Goal: Task Accomplishment & Management: Use online tool/utility

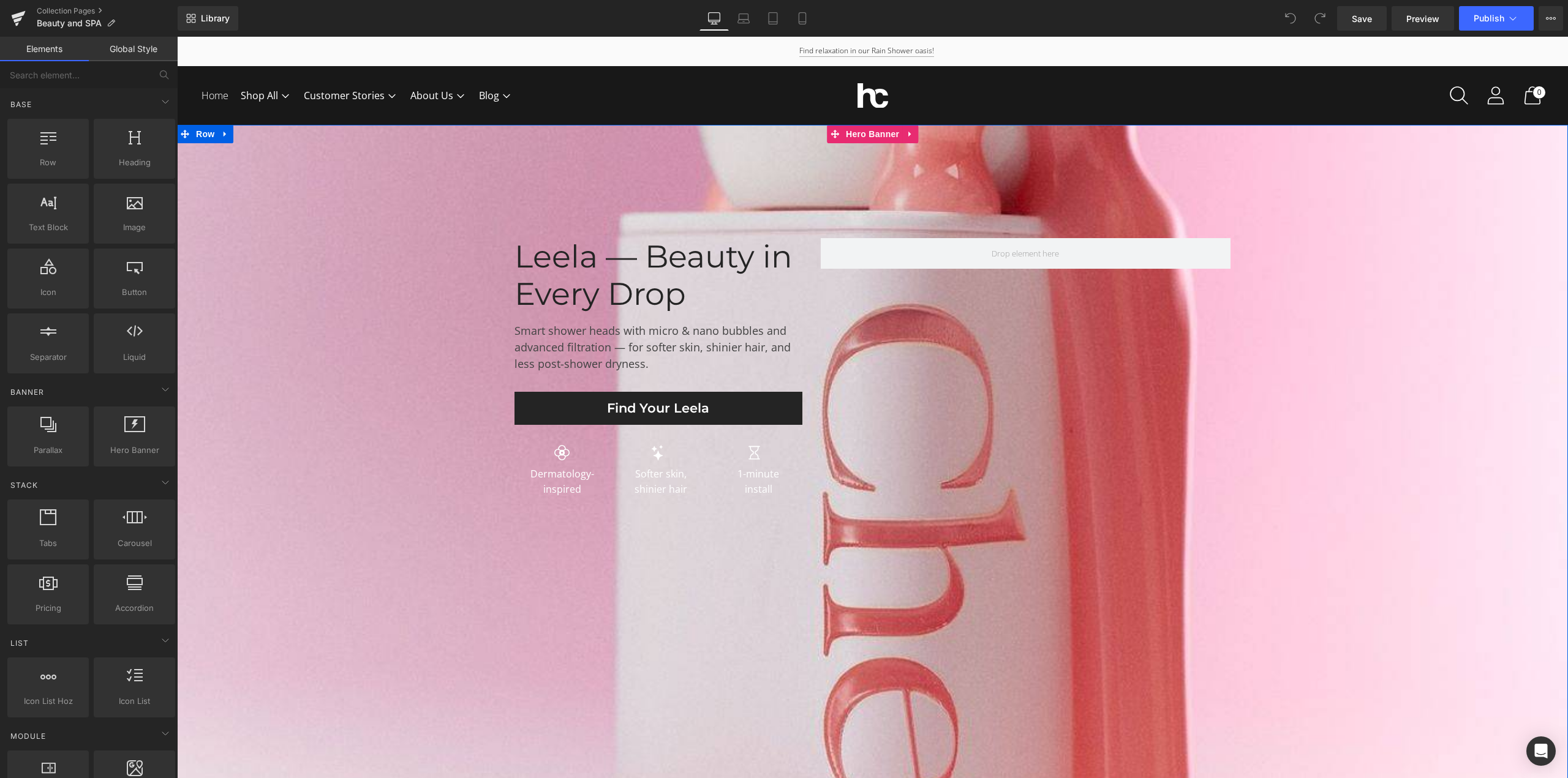
drag, startPoint x: 276, startPoint y: 401, endPoint x: 281, endPoint y: 395, distance: 7.8
click at [276, 401] on span "Leela — Beauty in Every Drop Heading Smart shower heads with micro & nano bubbl…" at bounding box center [873, 370] width 1391 height 265
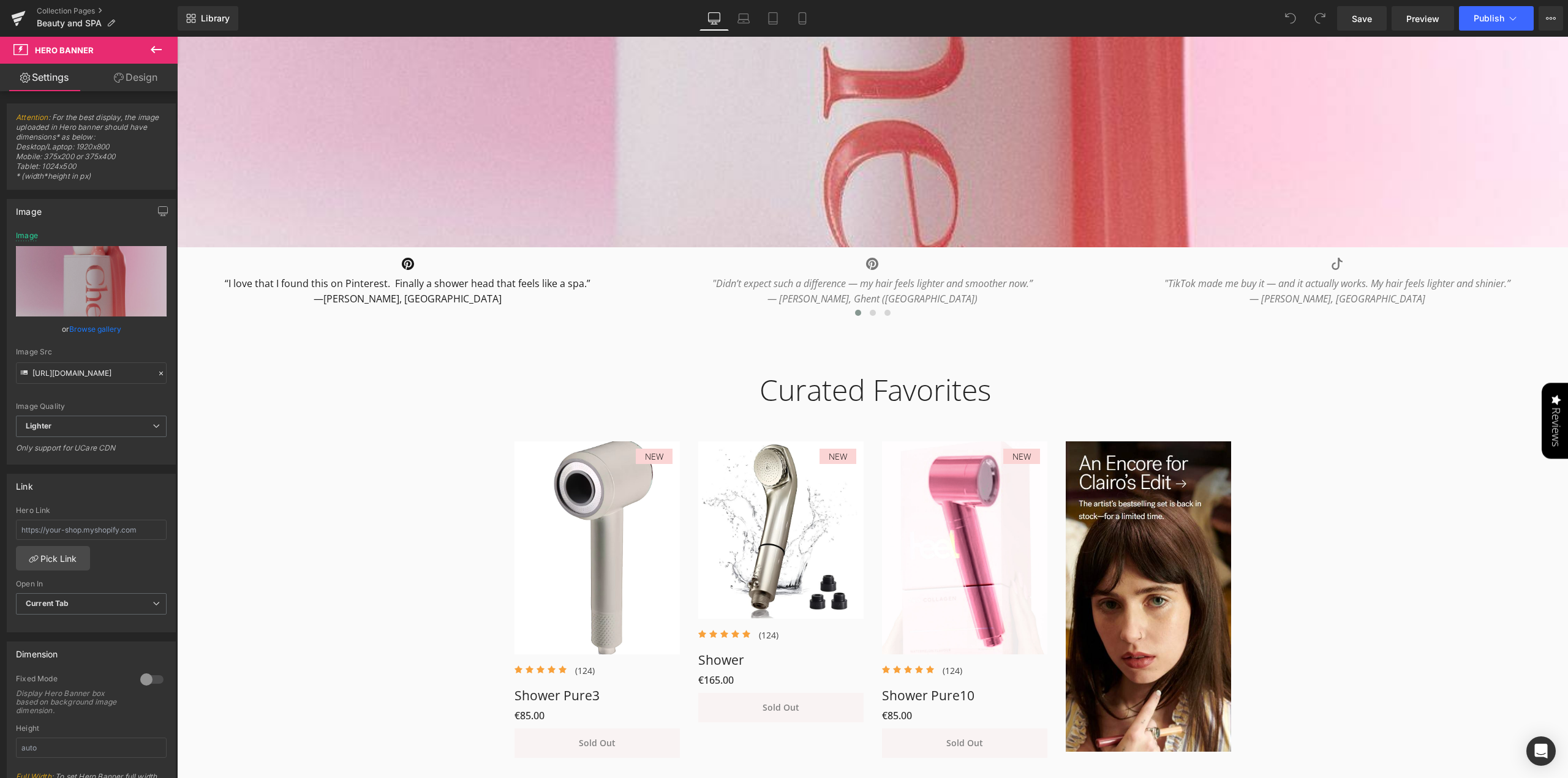
scroll to position [674, 0]
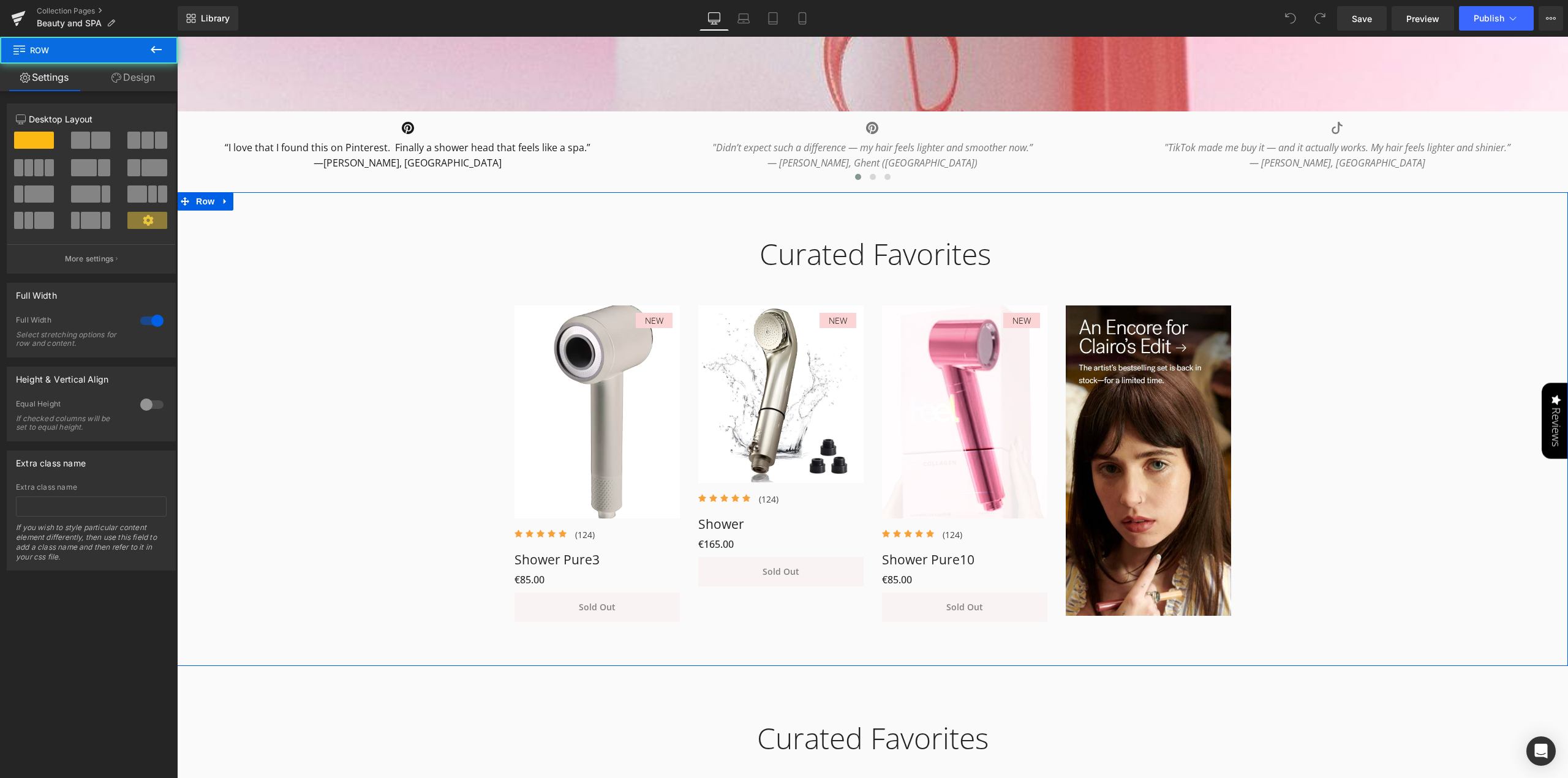
click at [1438, 402] on div "Curated Favorites Heading Row NEW (P) Image Icon Icon Icon Icon Icon Icon List …" at bounding box center [873, 423] width 1391 height 411
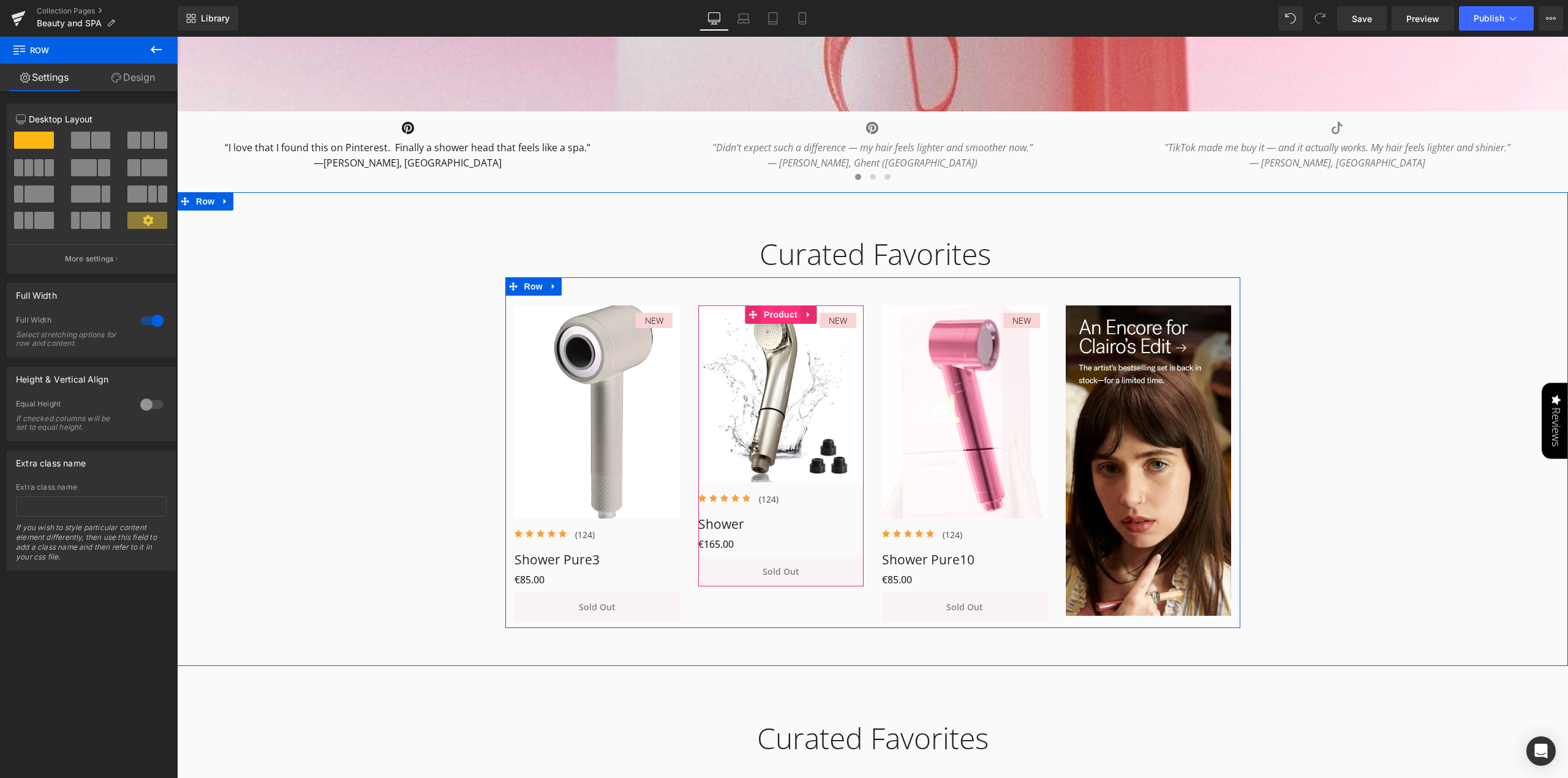
click at [768, 315] on span "Product" at bounding box center [780, 314] width 40 height 18
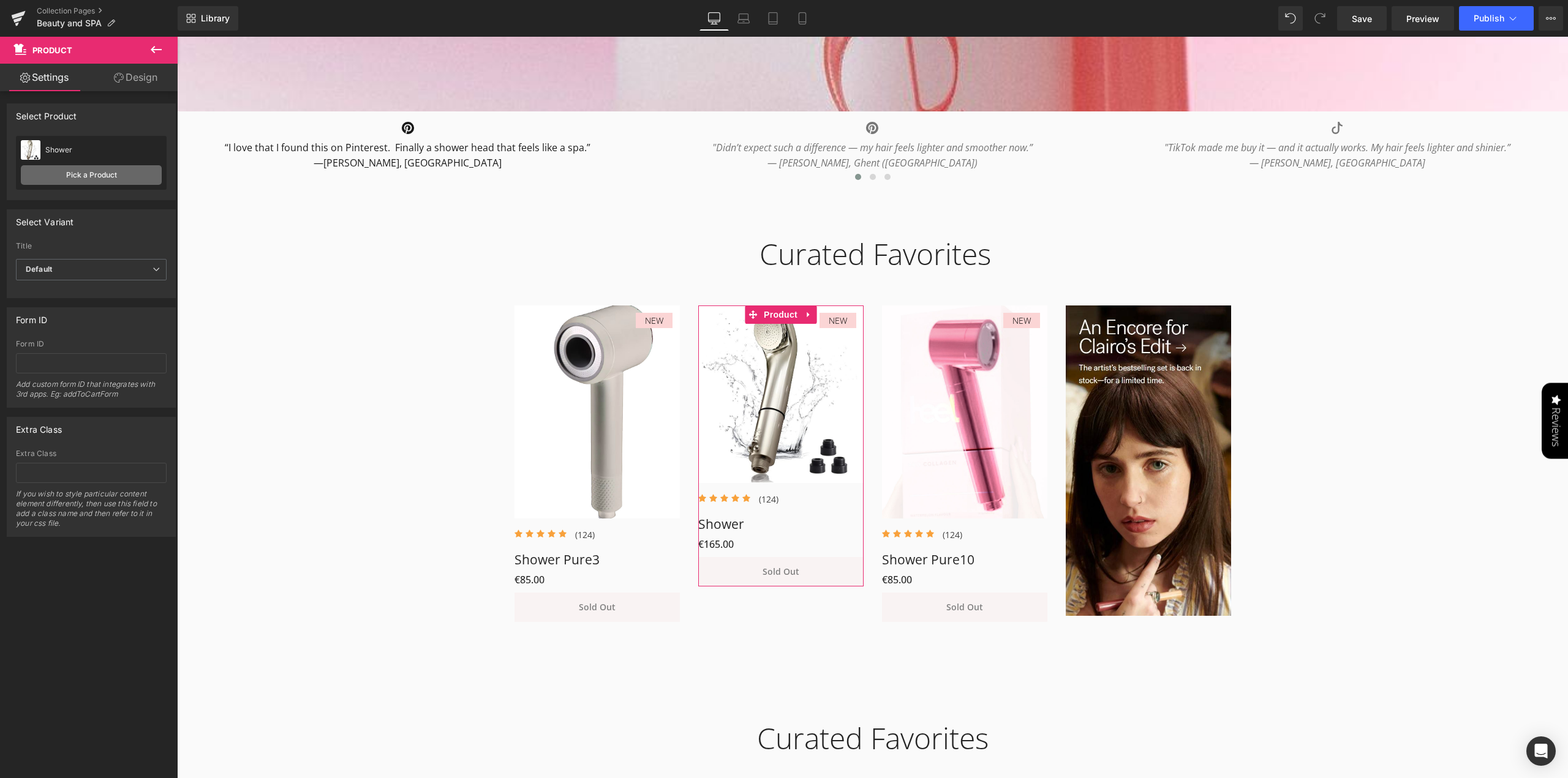
click at [78, 180] on link "Pick a Product" at bounding box center [91, 175] width 141 height 20
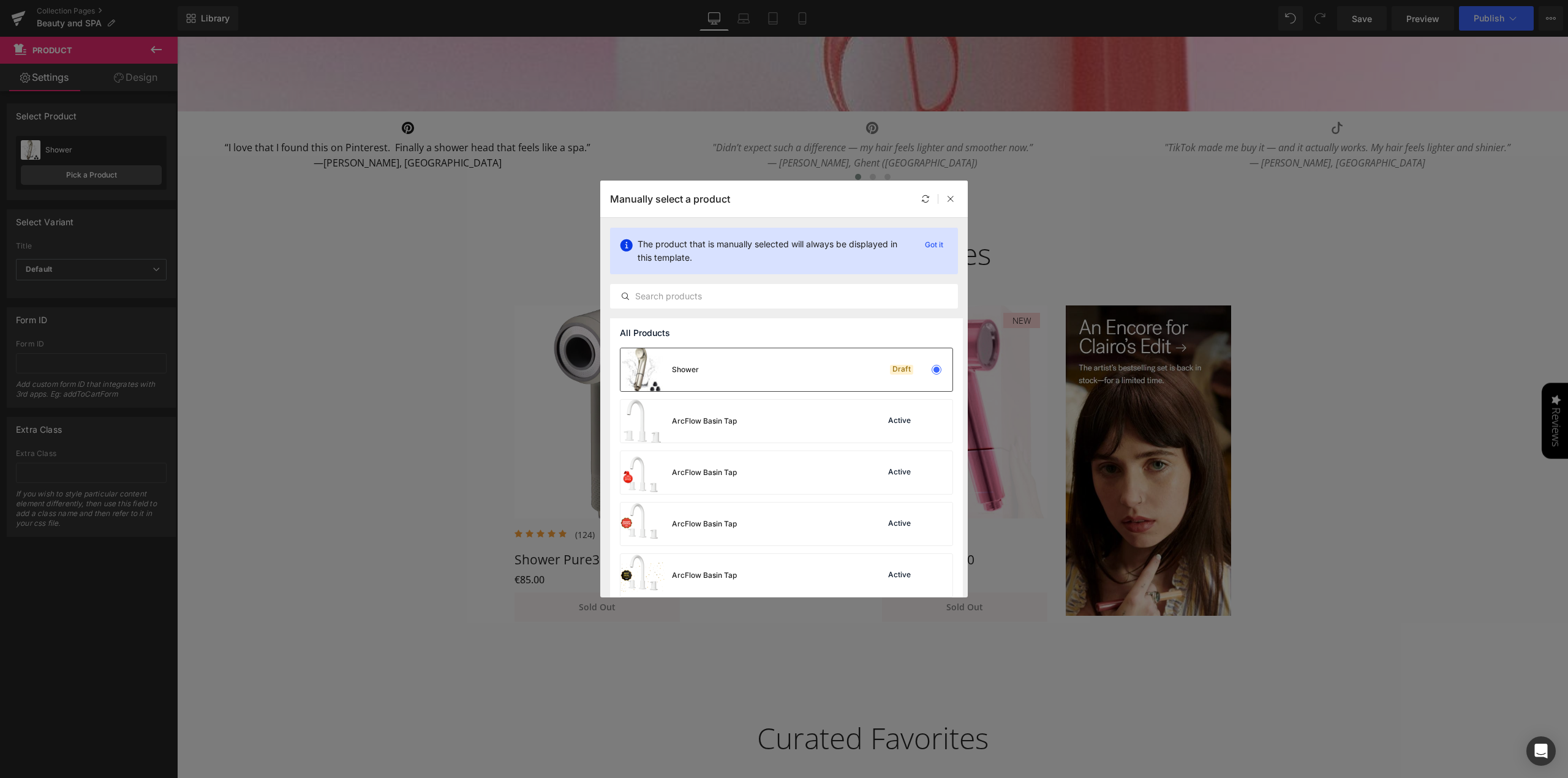
click at [746, 364] on div "Shower Draft" at bounding box center [785, 370] width 332 height 43
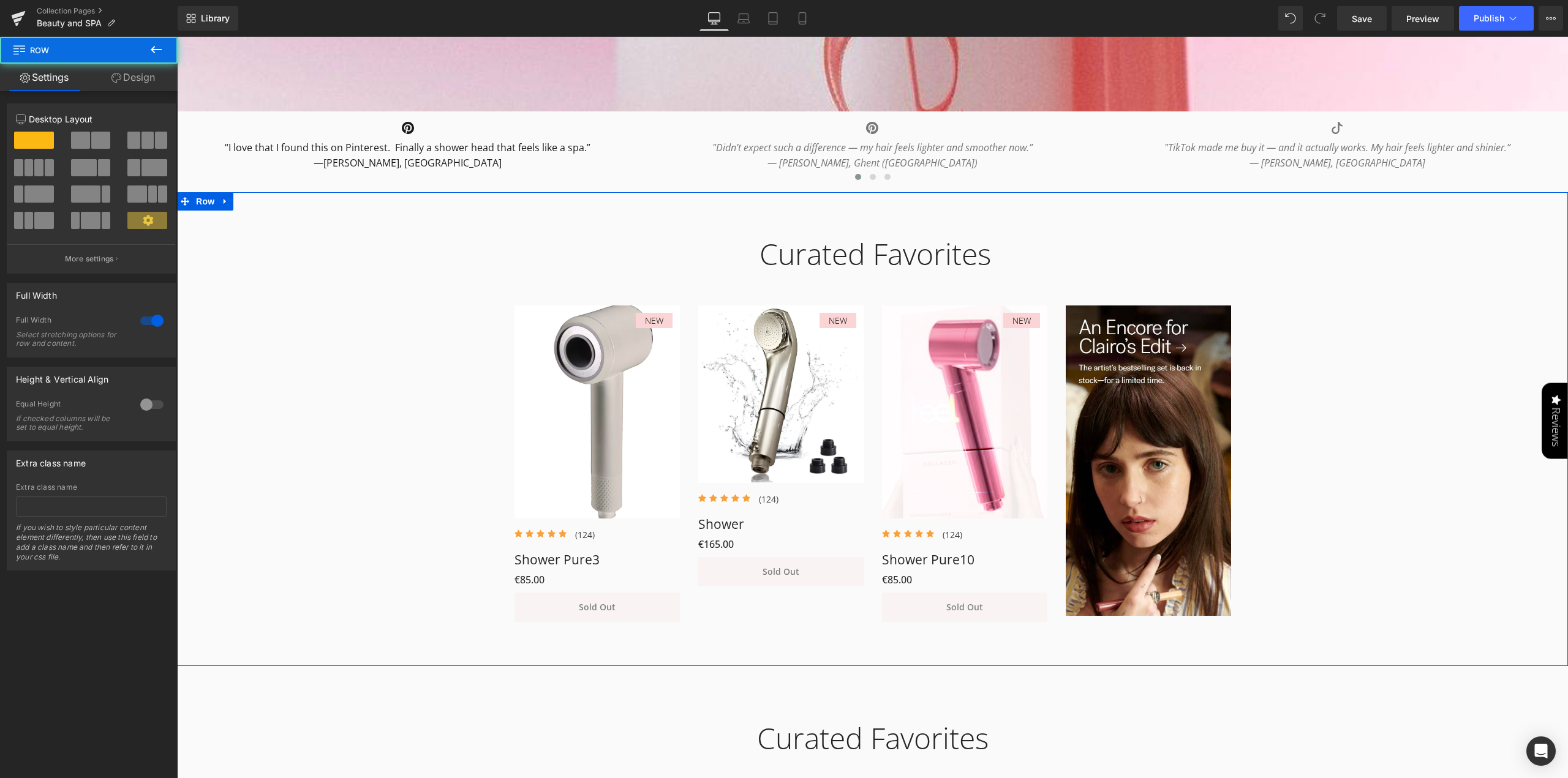
click at [1518, 364] on div "Curated Favorites Heading Row NEW (P) Image Icon Icon Icon Icon Icon Icon List …" at bounding box center [873, 423] width 1391 height 411
click at [476, 339] on div "Curated Favorites Heading Row NEW (P) Image Icon Icon Icon Icon Icon Icon List …" at bounding box center [873, 423] width 1391 height 411
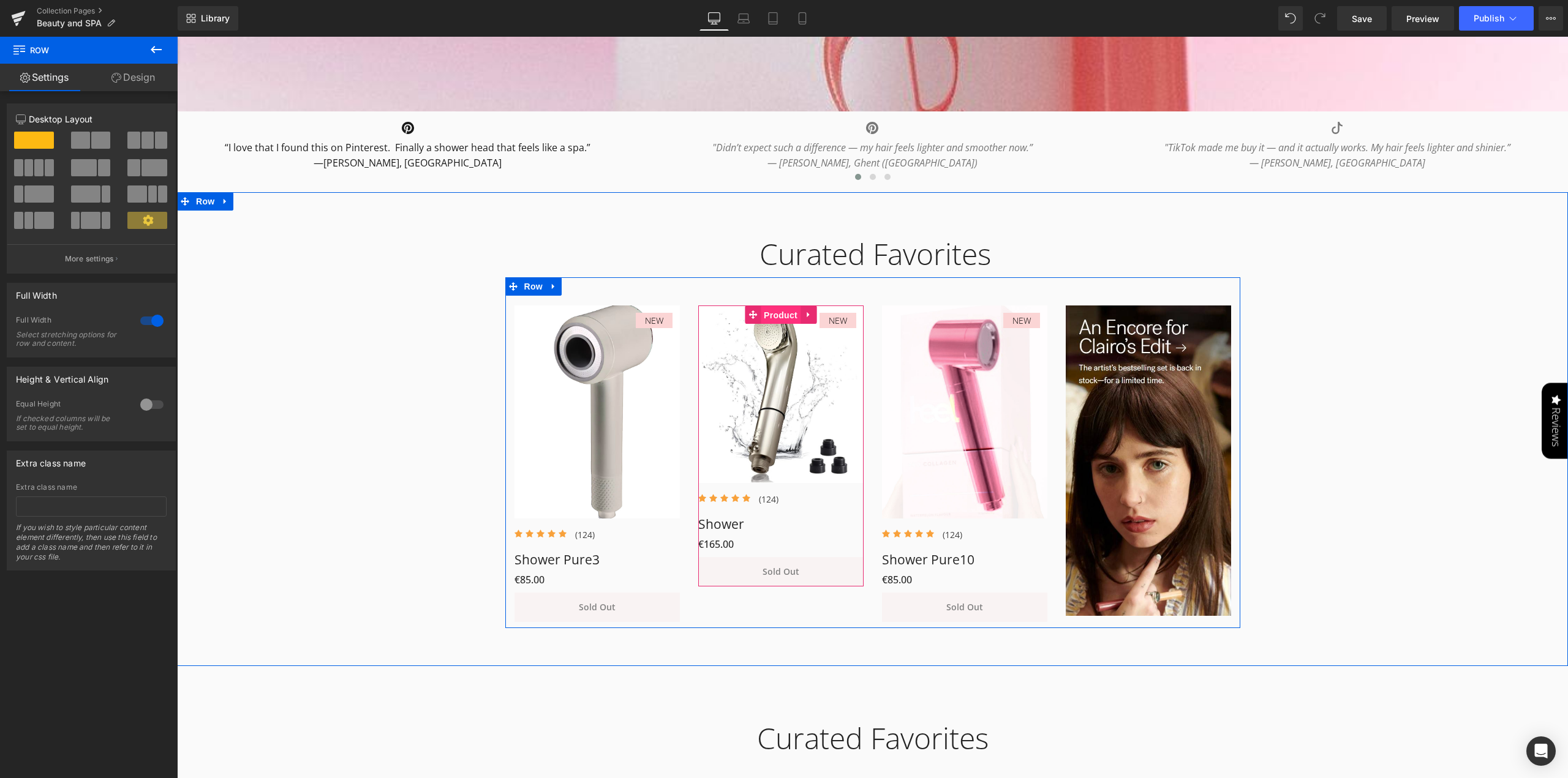
click at [783, 314] on span "Product" at bounding box center [780, 315] width 40 height 18
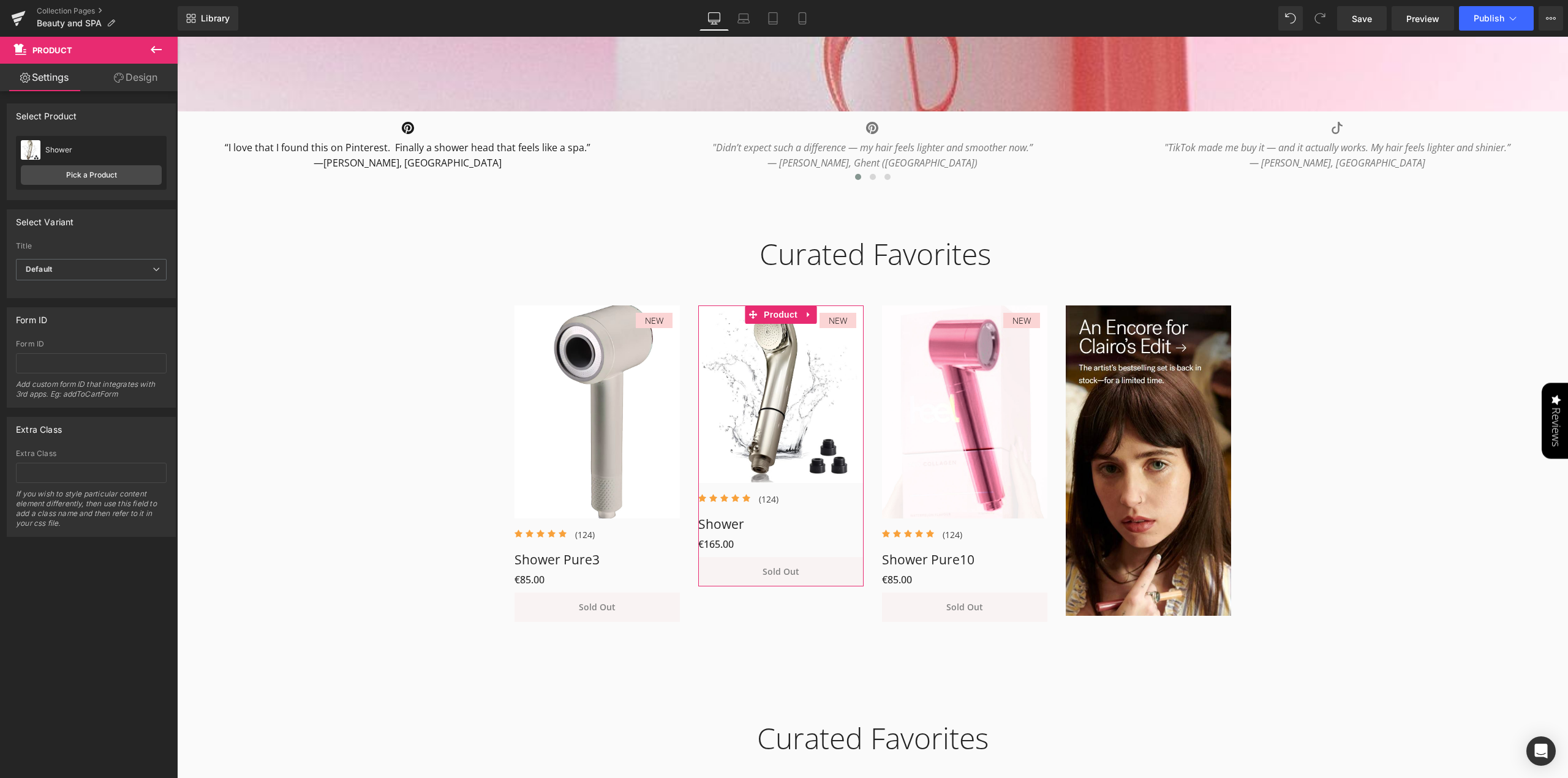
click at [31, 149] on img at bounding box center [31, 150] width 20 height 20
click at [87, 174] on link "Pick a Product" at bounding box center [91, 175] width 141 height 20
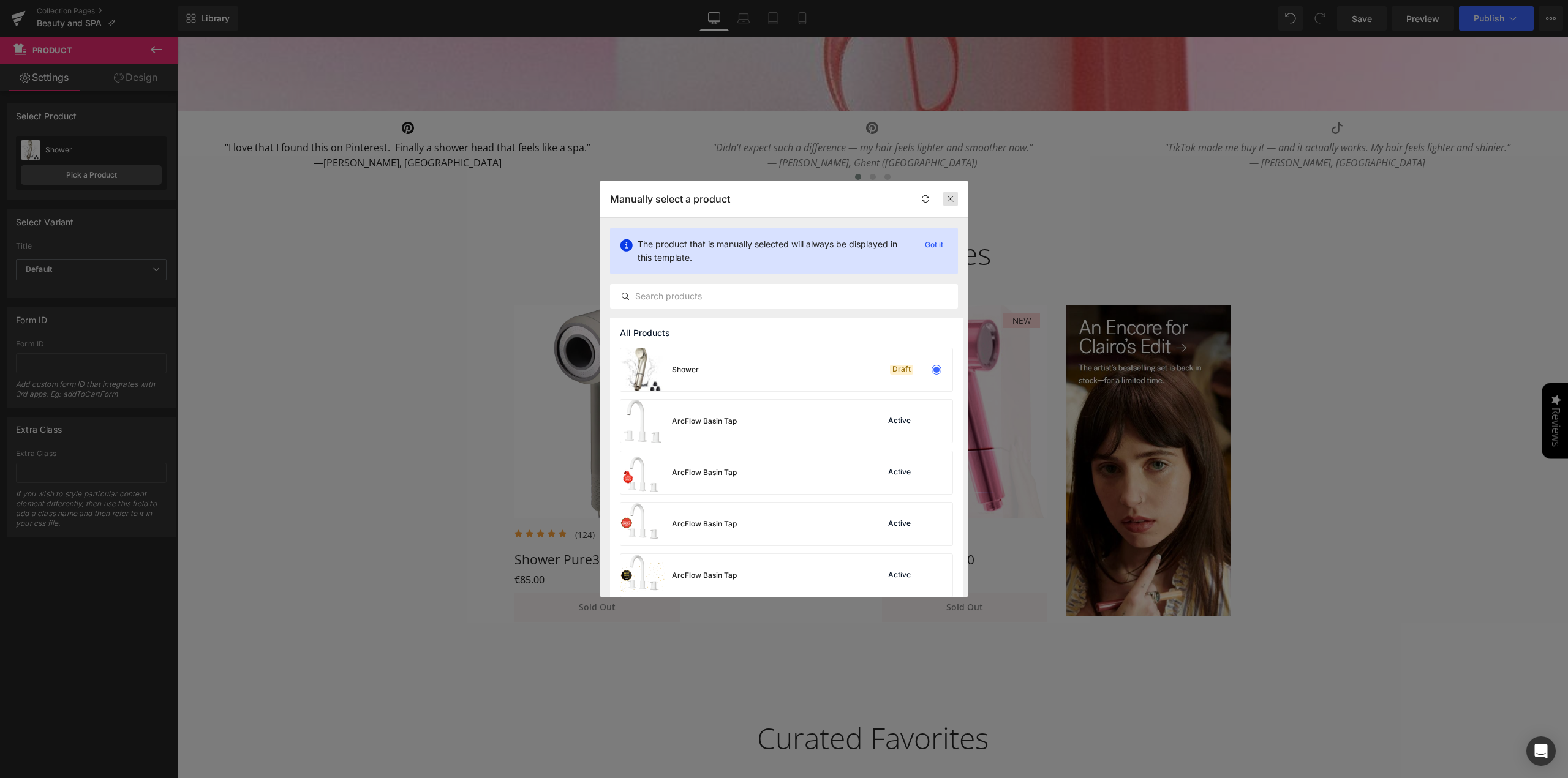
drag, startPoint x: 949, startPoint y: 195, endPoint x: 597, endPoint y: 208, distance: 352.2
click at [949, 195] on icon at bounding box center [951, 199] width 9 height 9
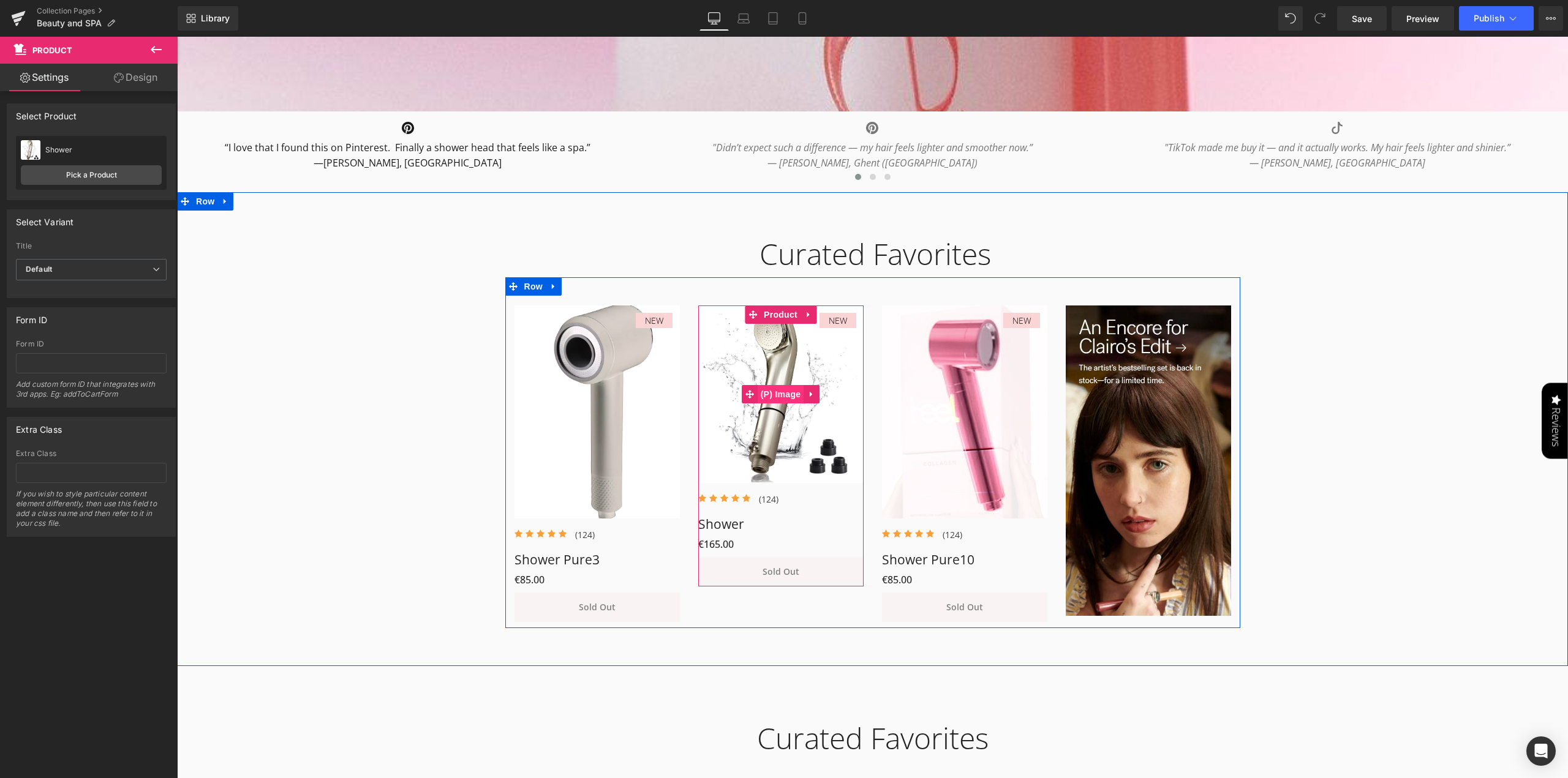
click at [785, 391] on div "NEW (P) Image" at bounding box center [781, 394] width 165 height 178
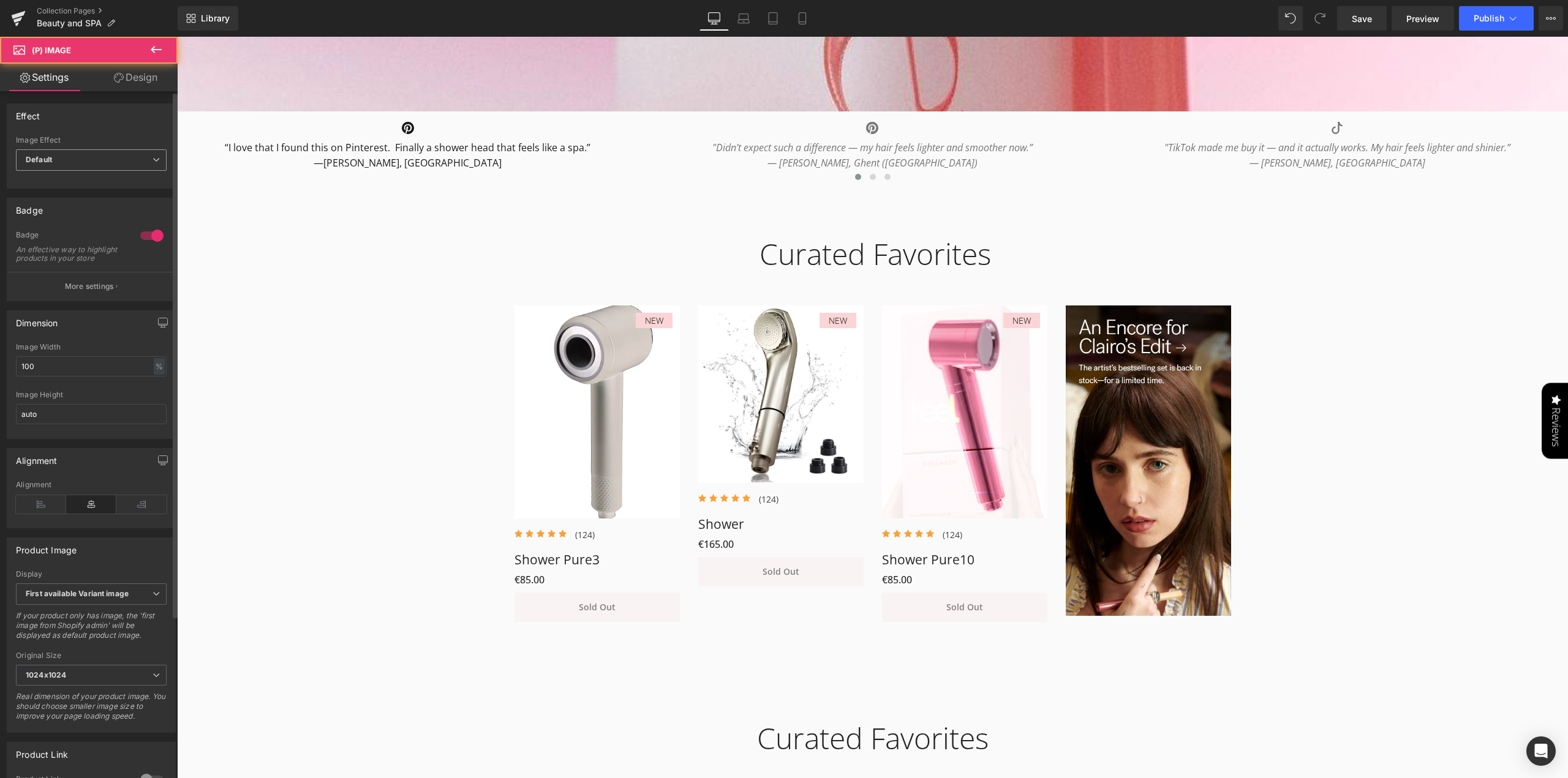
click at [53, 160] on span "Default" at bounding box center [92, 160] width 151 height 22
click at [84, 122] on div "Effect" at bounding box center [91, 116] width 168 height 23
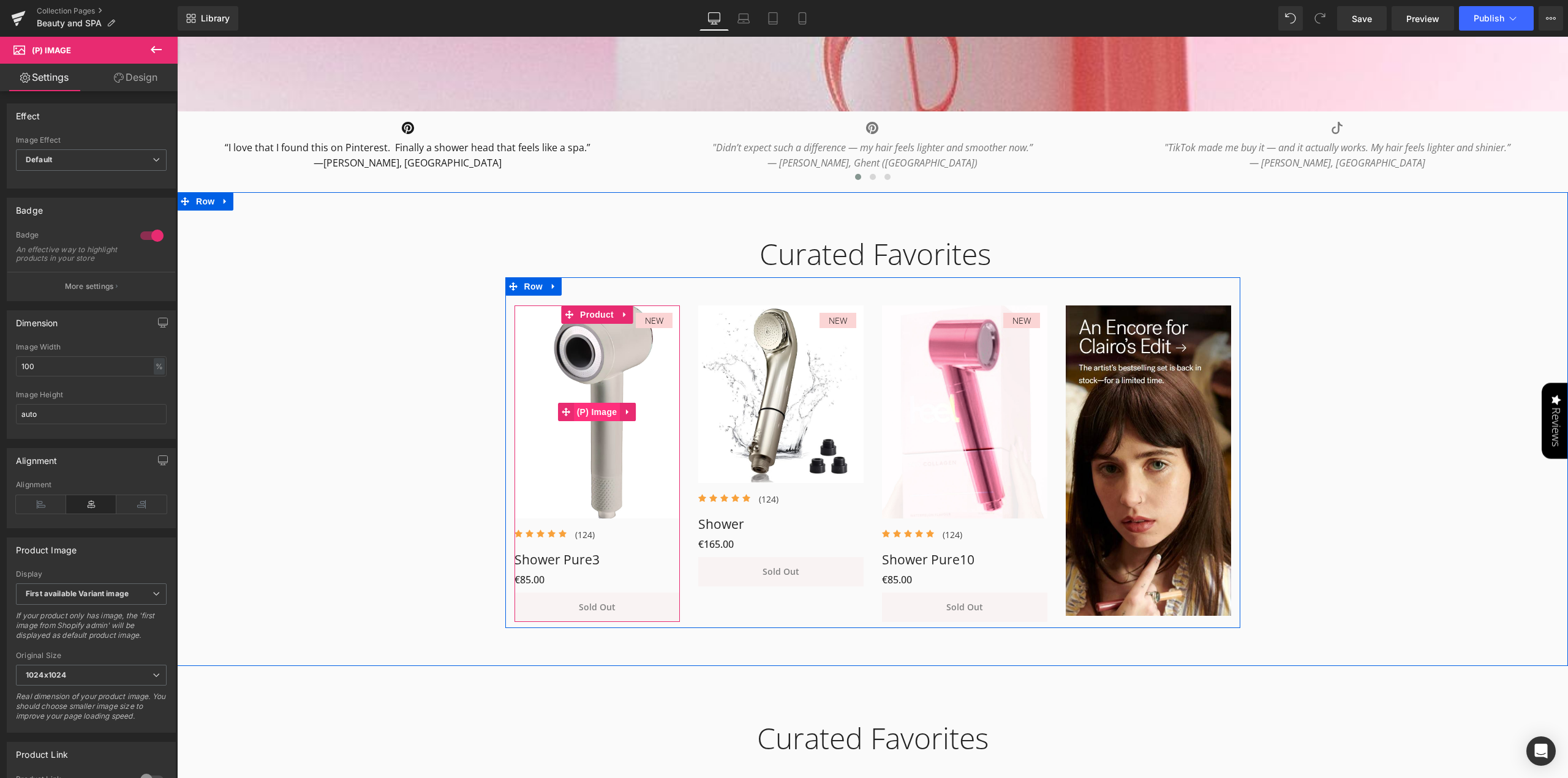
click at [593, 418] on link "(P) Image" at bounding box center [589, 411] width 63 height 18
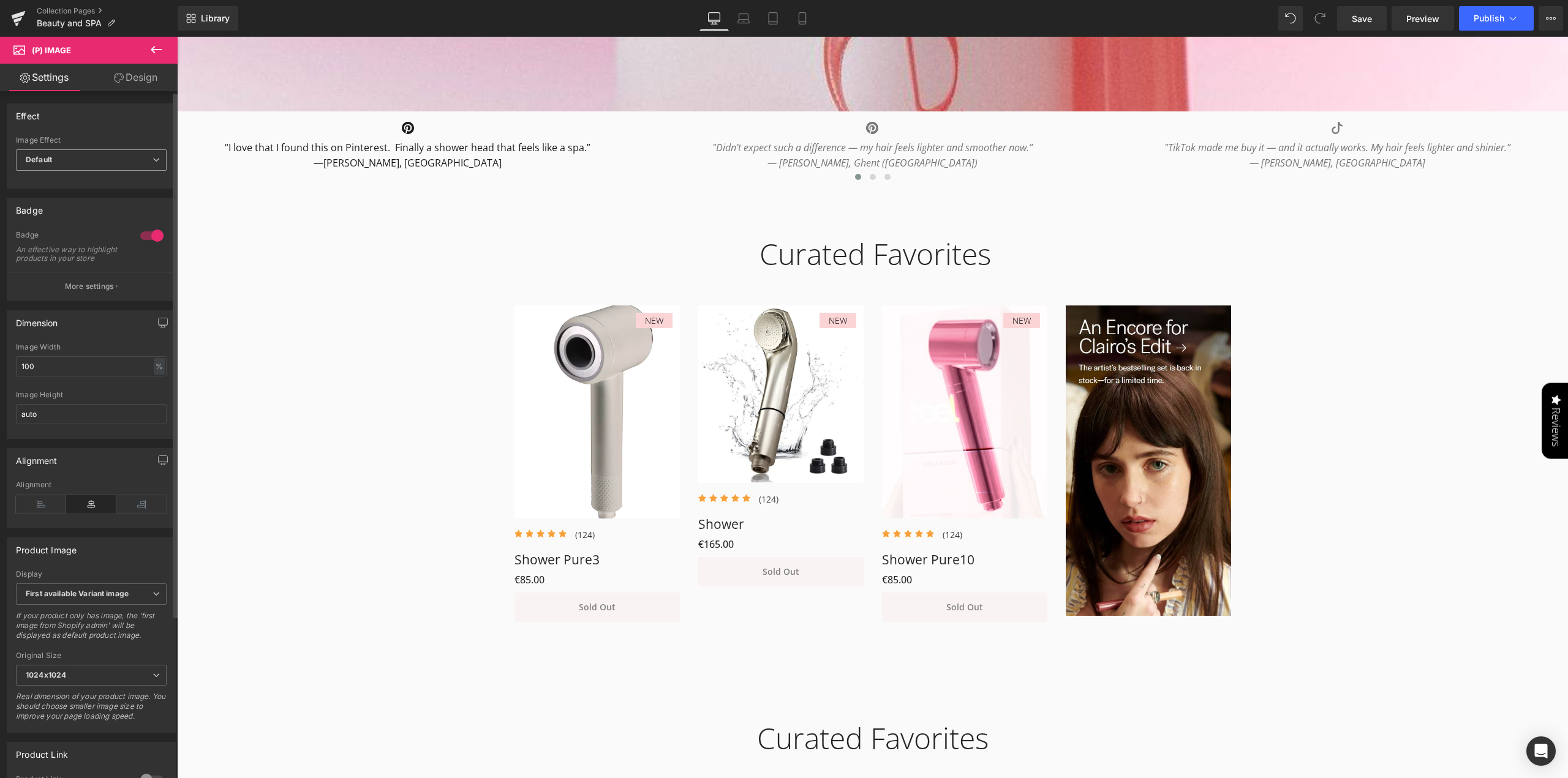
click at [151, 164] on span "Default" at bounding box center [92, 160] width 151 height 22
click at [126, 202] on li "Zoom" at bounding box center [89, 200] width 146 height 18
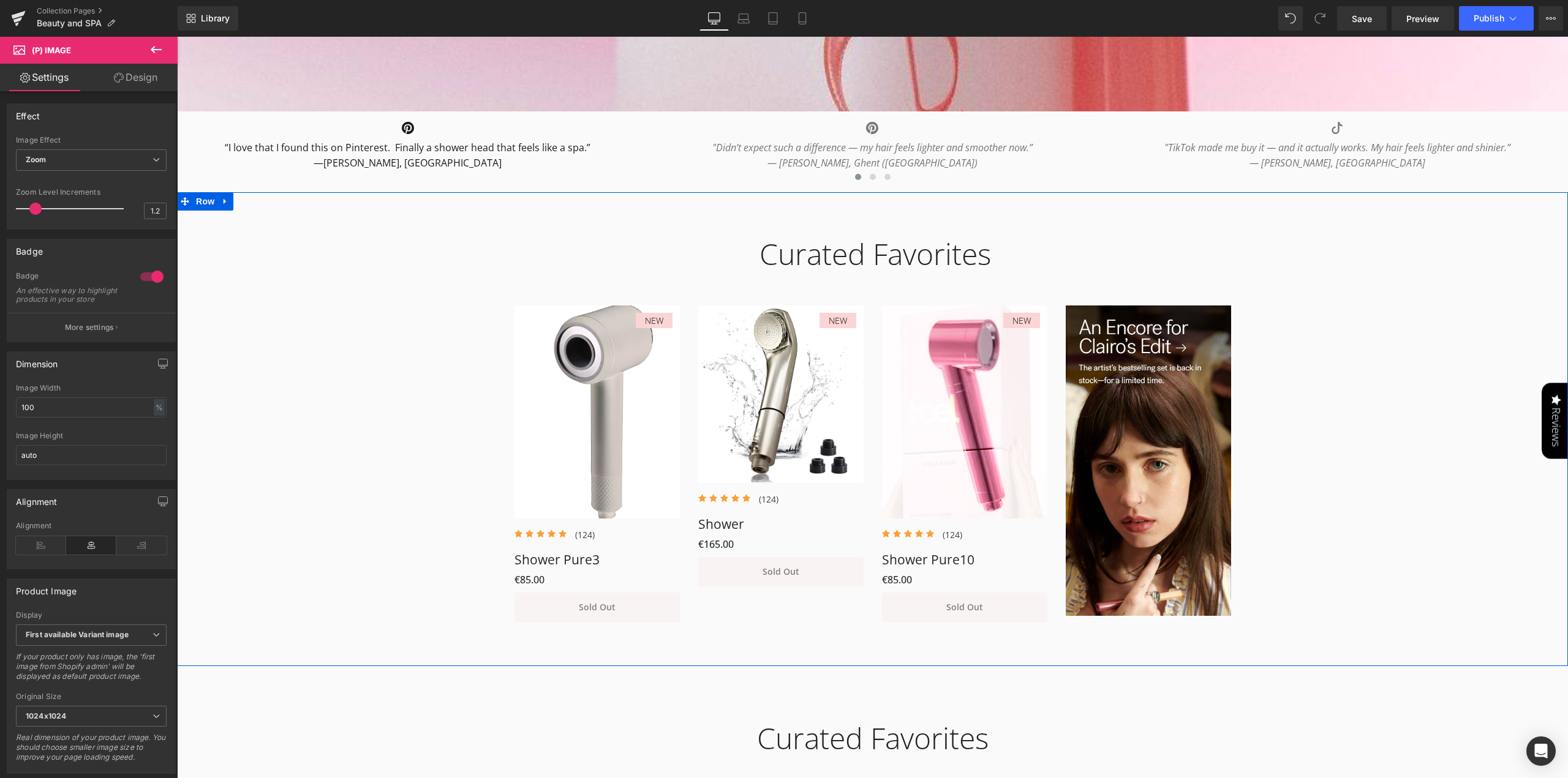
click at [341, 446] on div "Curated Favorites Heading Row NEW (P) Image Icon Icon Icon Icon Icon Icon List …" at bounding box center [873, 423] width 1391 height 411
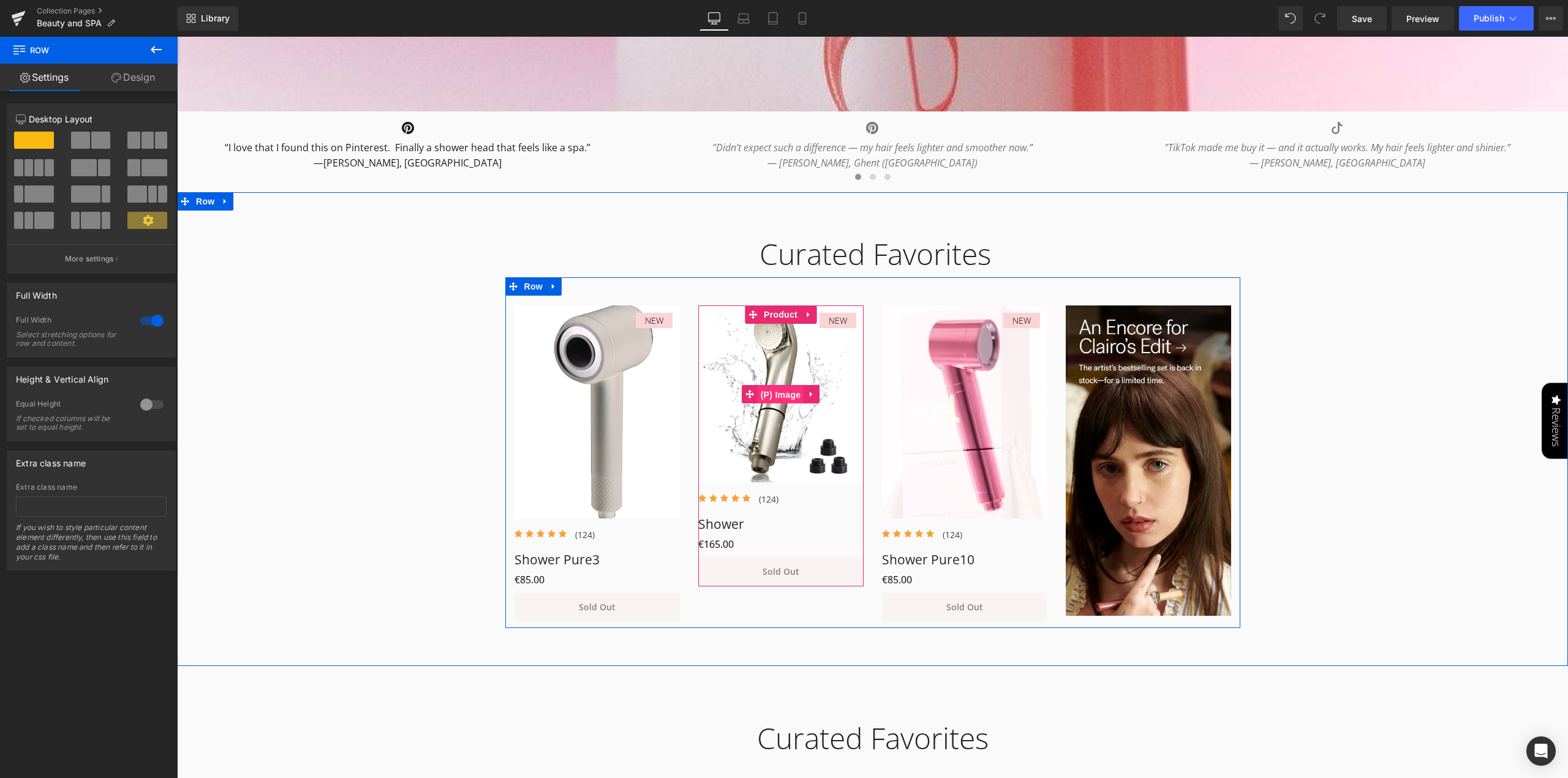
click at [779, 390] on span "(P) Image" at bounding box center [781, 394] width 47 height 18
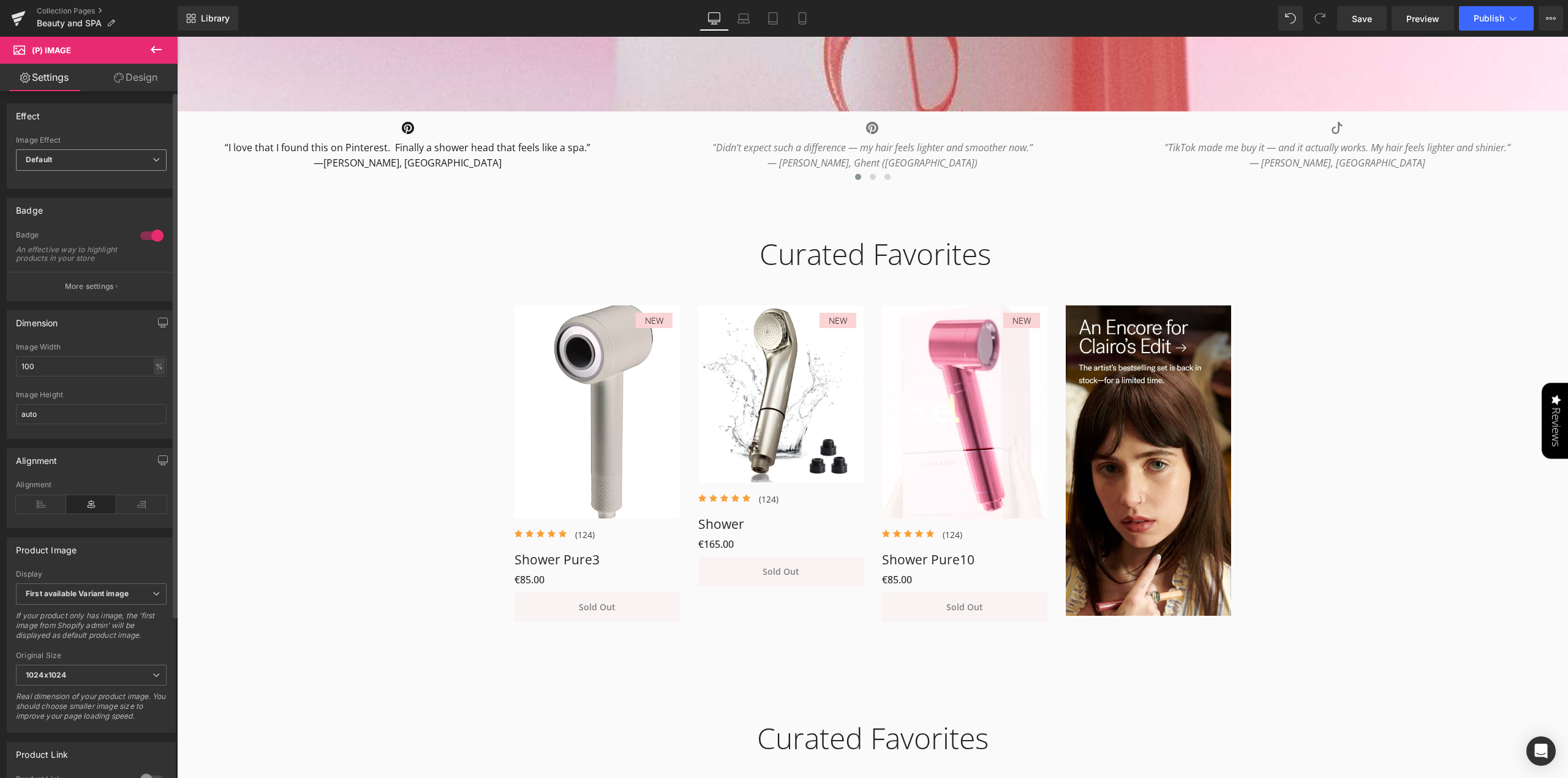
click at [98, 155] on span "Default" at bounding box center [92, 160] width 151 height 22
click at [93, 195] on li "Zoom" at bounding box center [89, 200] width 146 height 18
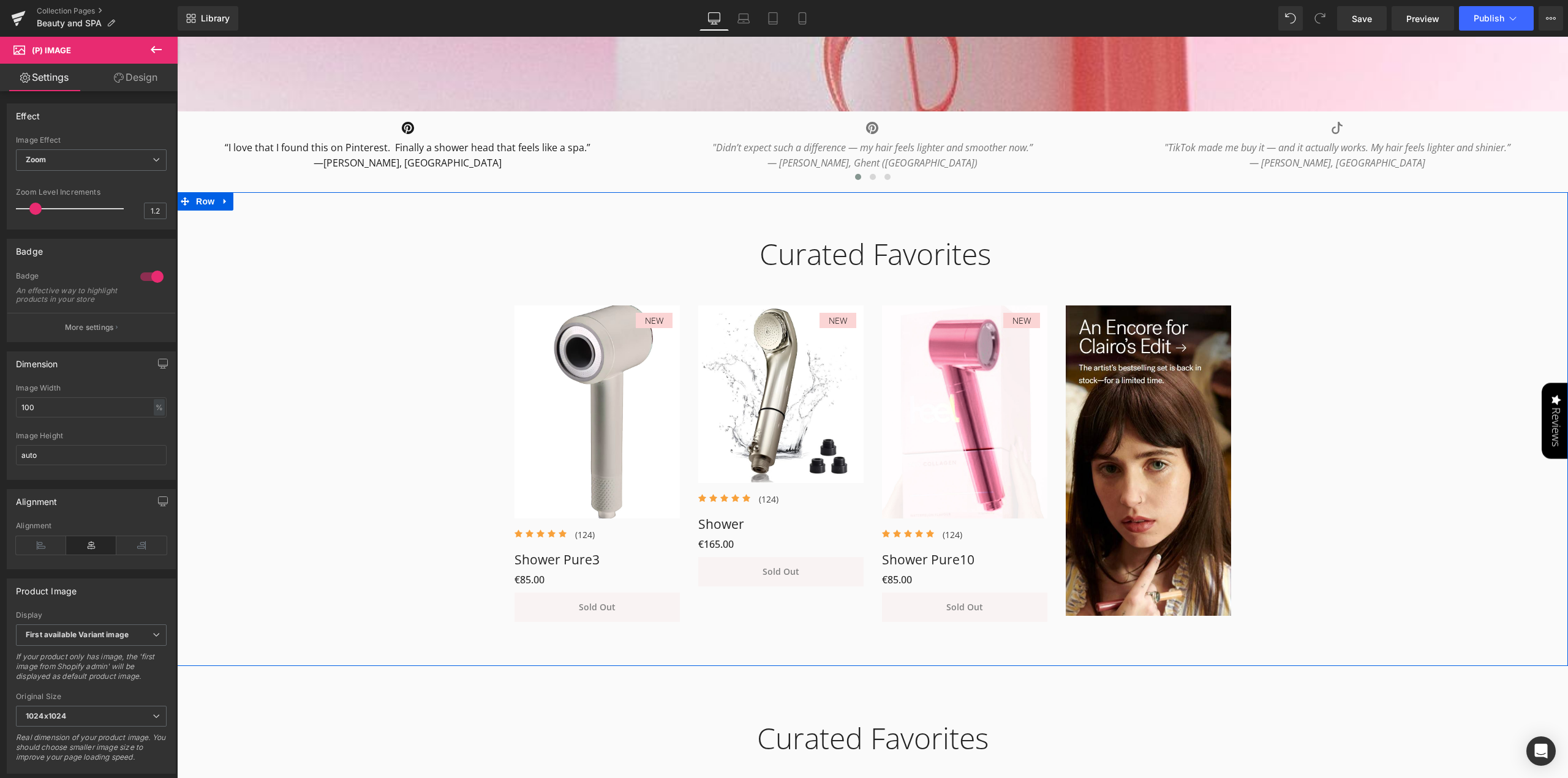
click at [305, 333] on div "Curated Favorites Heading Row NEW (P) Image Icon Icon Icon Icon Icon Icon List …" at bounding box center [873, 423] width 1391 height 411
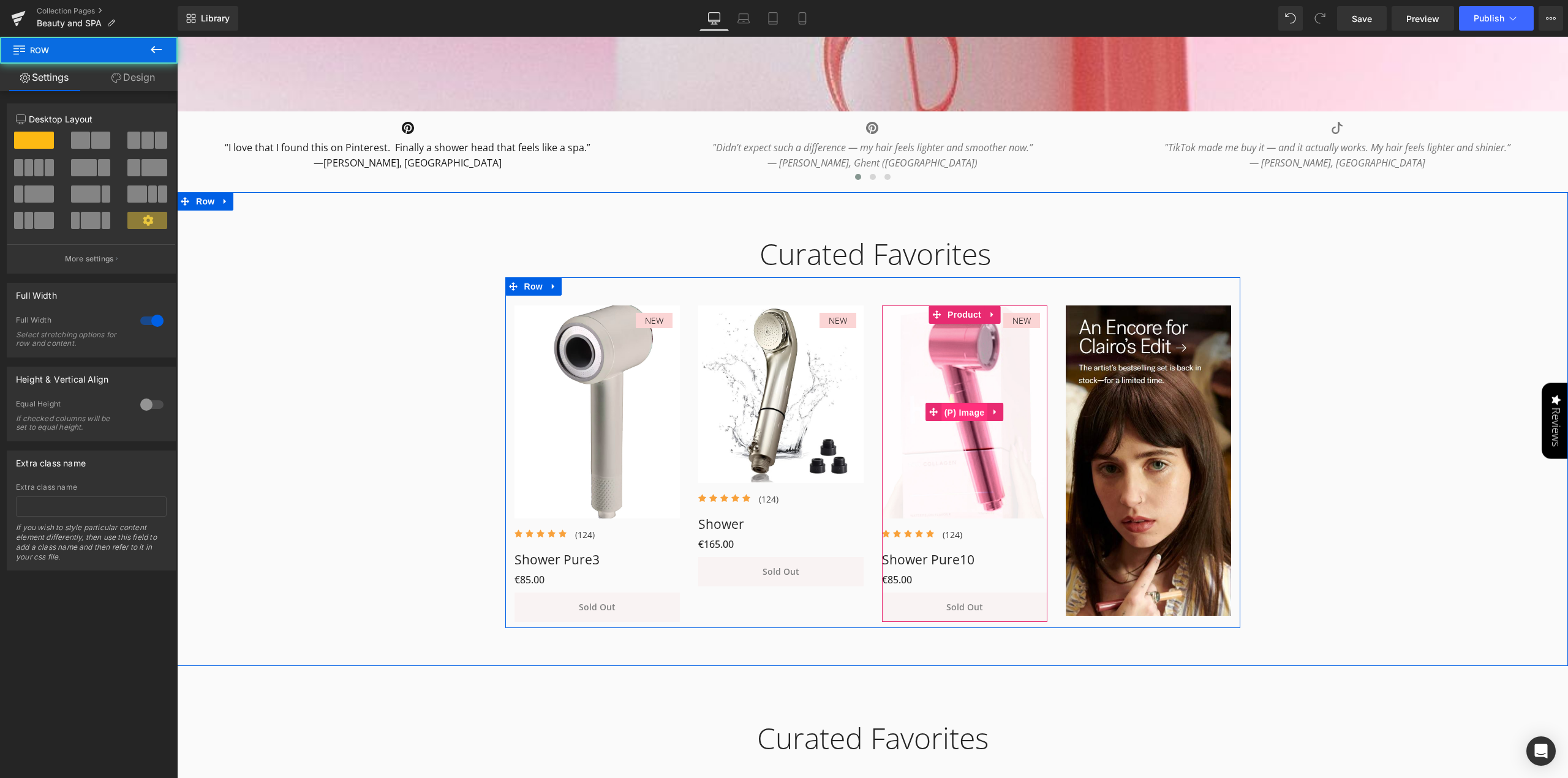
click at [961, 410] on span "(P) Image" at bounding box center [964, 412] width 47 height 18
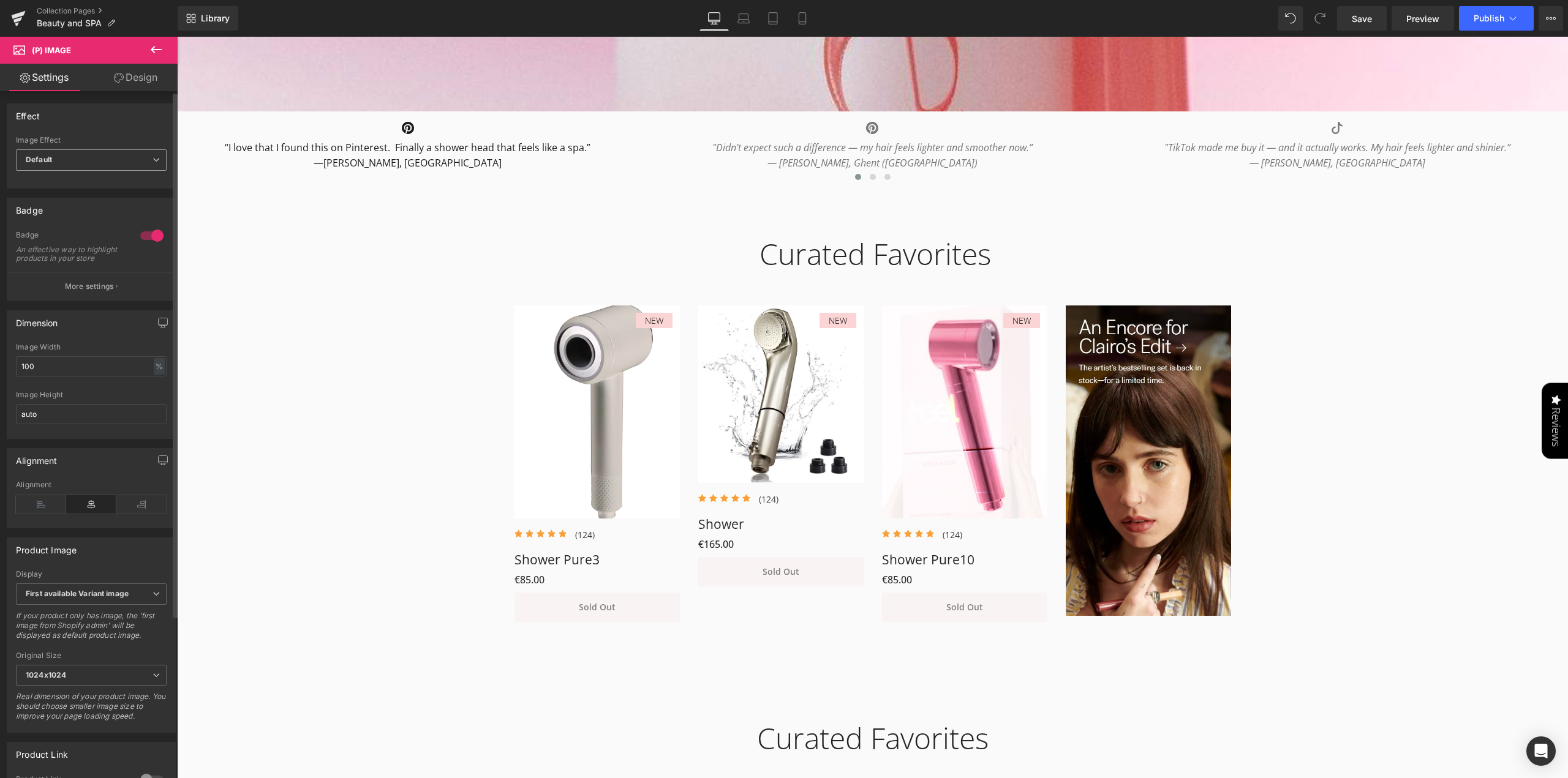
click at [92, 157] on span "Default" at bounding box center [92, 160] width 151 height 22
click at [68, 199] on li "Zoom" at bounding box center [89, 200] width 146 height 18
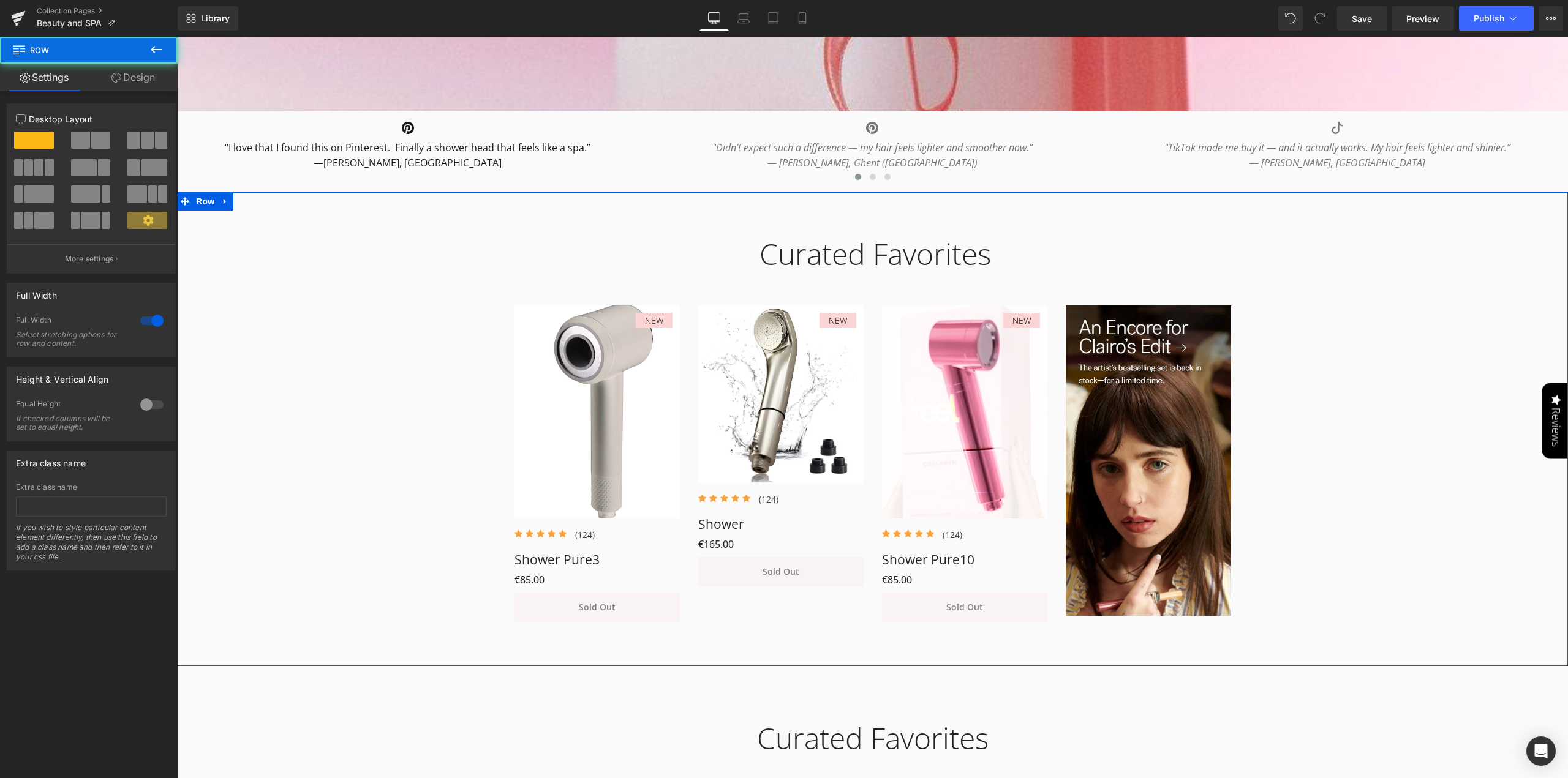
click at [393, 400] on div "Curated Favorites Heading Row NEW (P) Image Icon Icon Icon Icon Icon Icon List …" at bounding box center [873, 423] width 1391 height 411
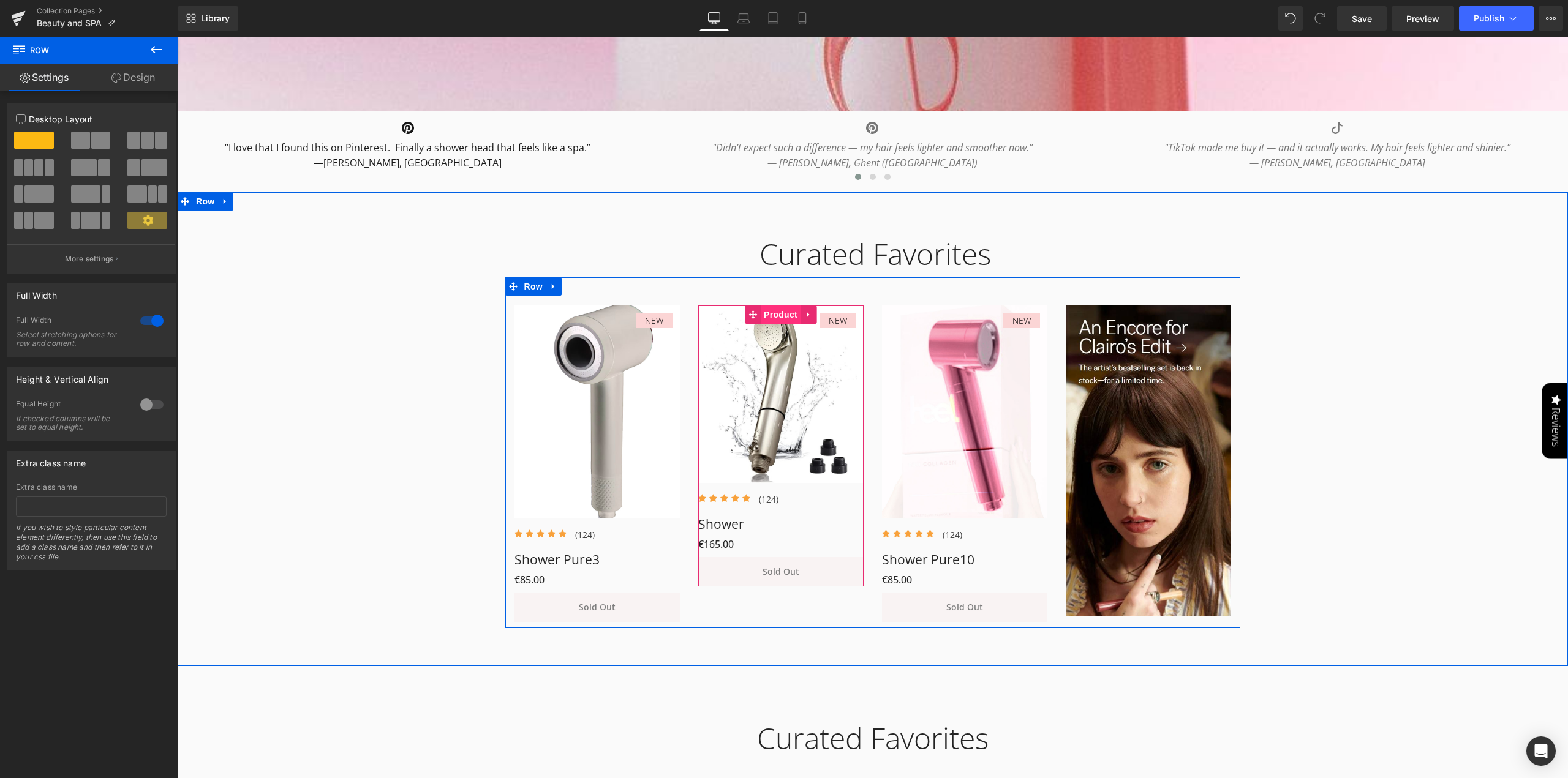
click at [772, 320] on span "Product" at bounding box center [780, 314] width 40 height 18
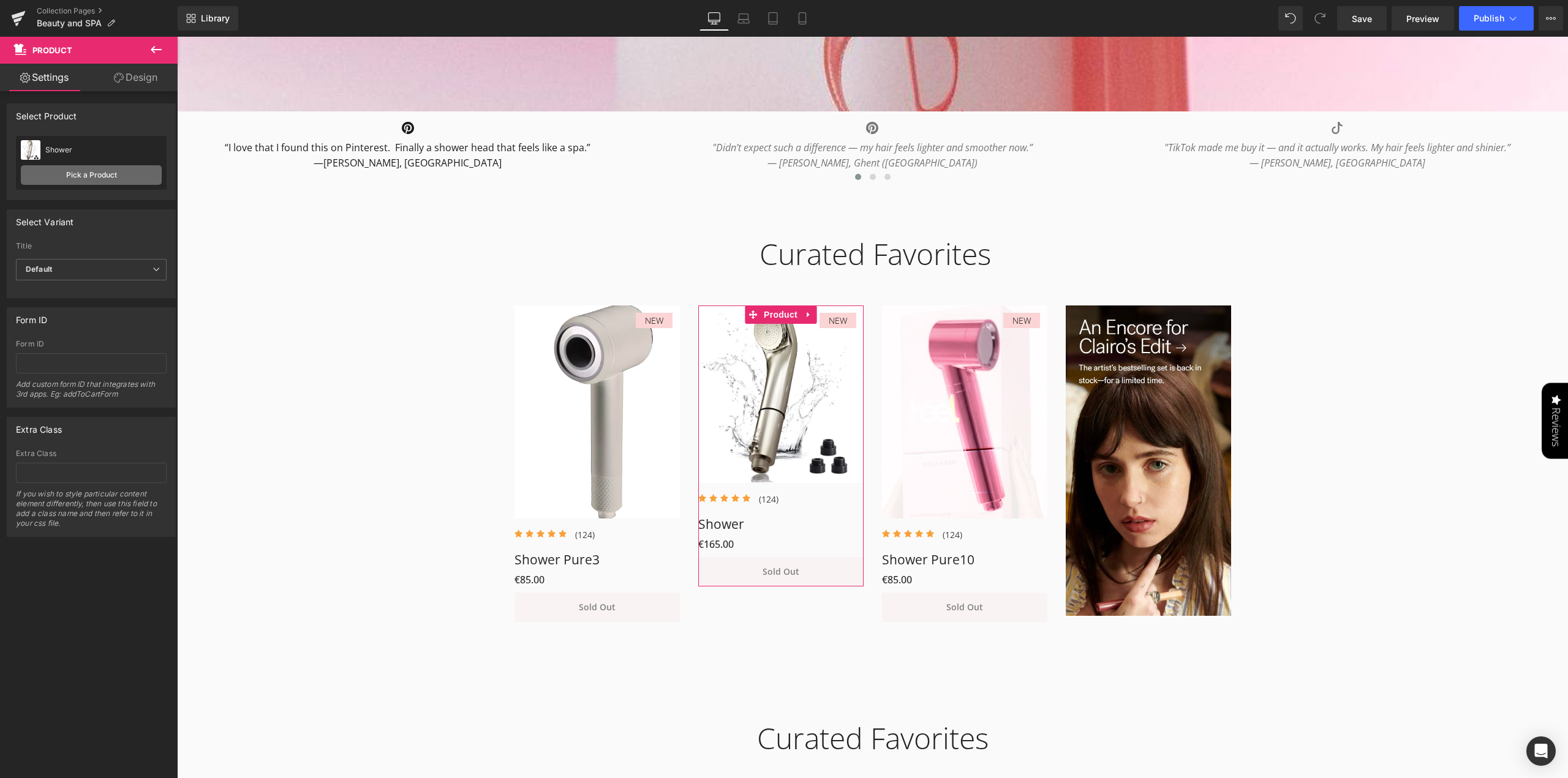
click at [85, 176] on link "Pick a Product" at bounding box center [91, 175] width 141 height 20
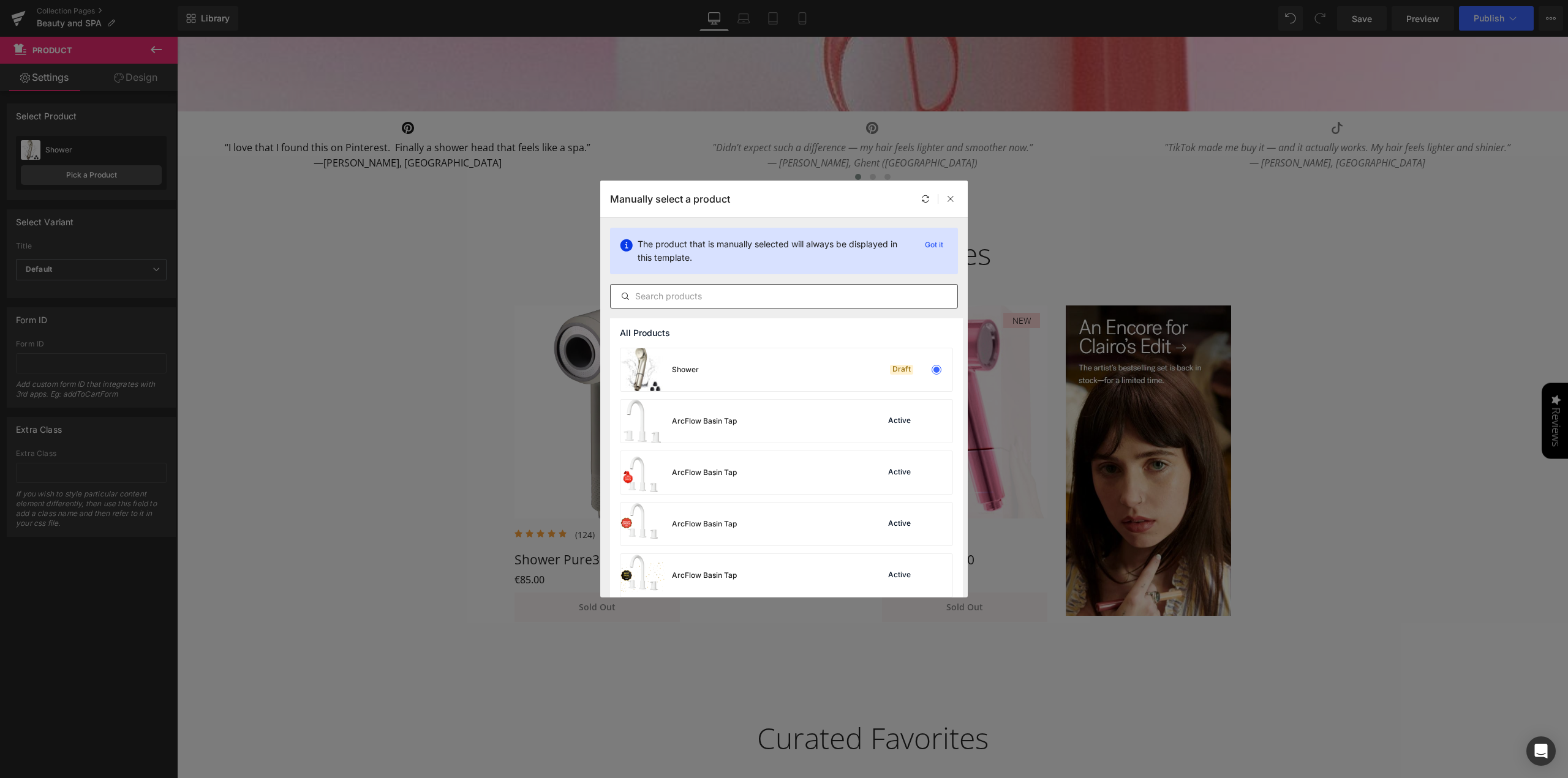
click at [932, 245] on p "Got it" at bounding box center [934, 244] width 28 height 14
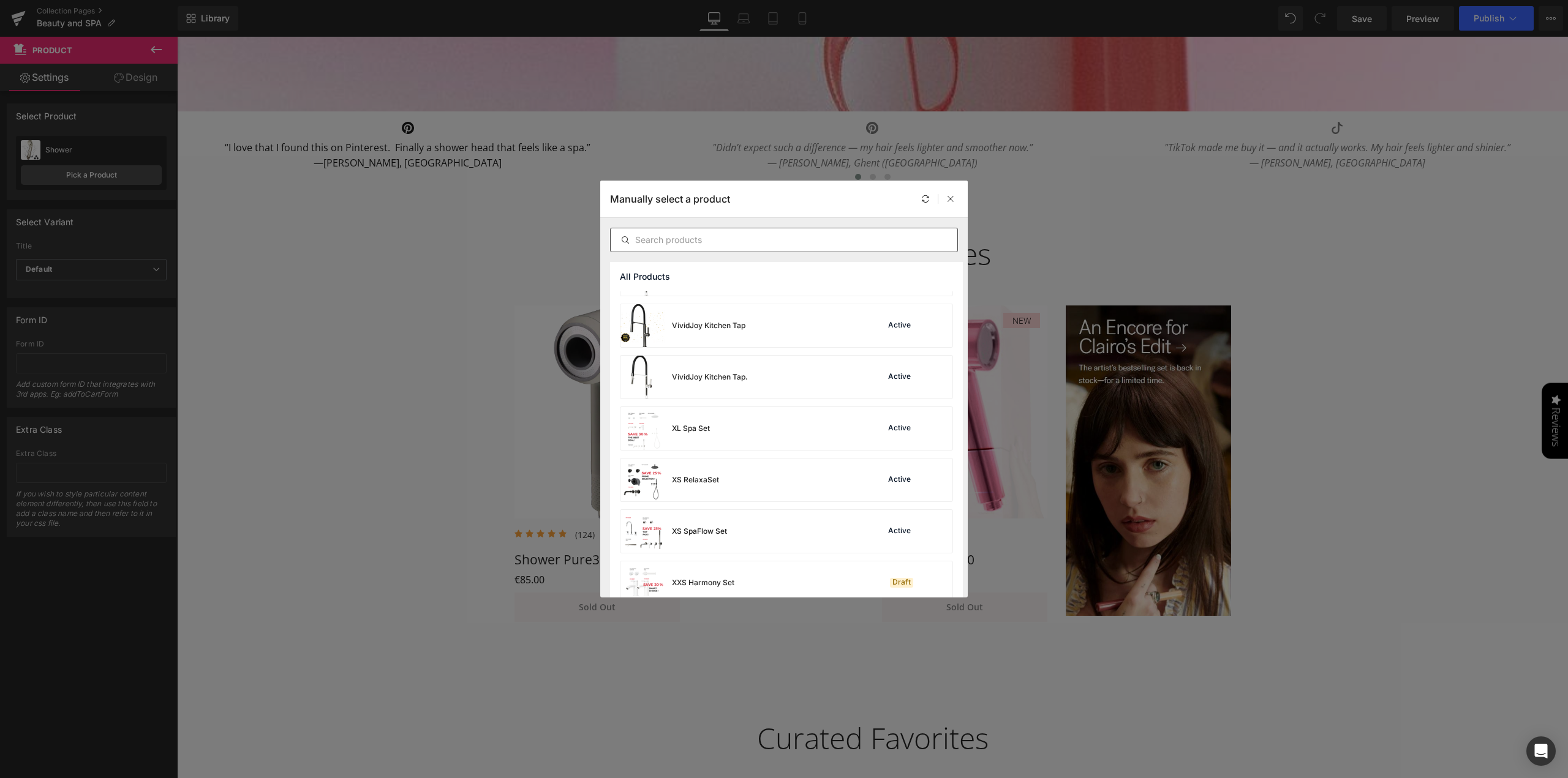
scroll to position [2885, 0]
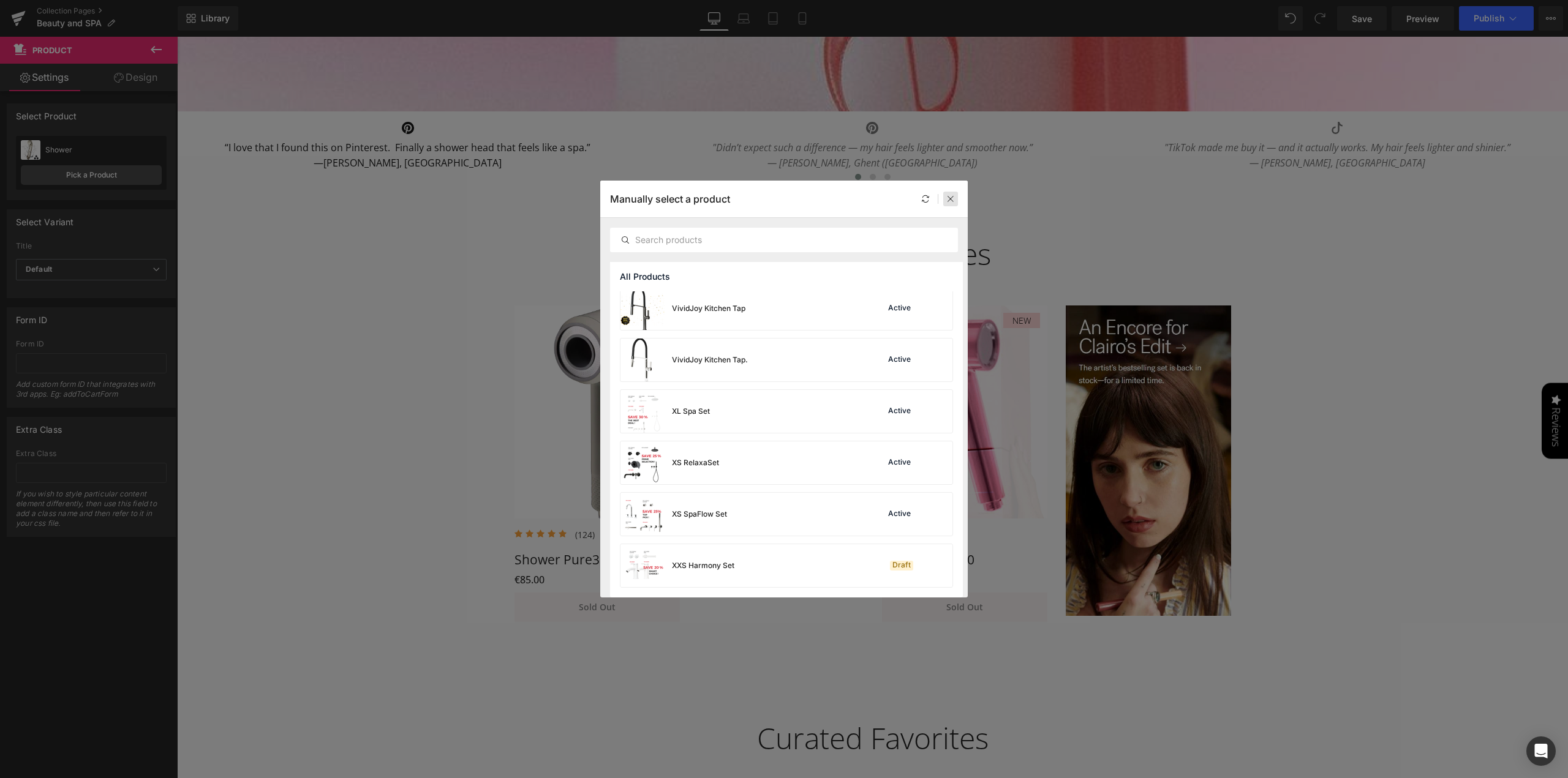
click at [952, 197] on icon at bounding box center [951, 199] width 9 height 9
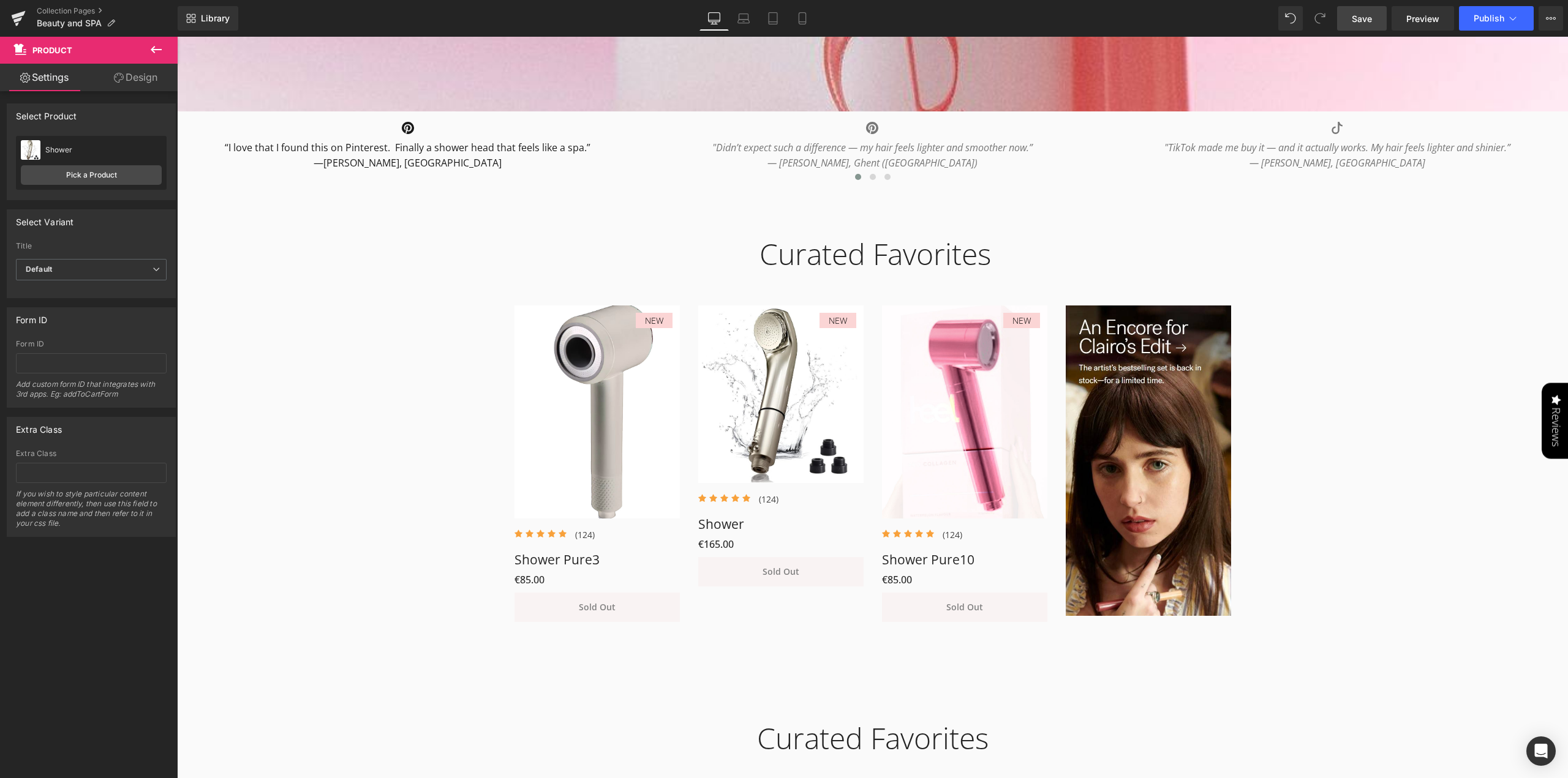
drag, startPoint x: 1362, startPoint y: 22, endPoint x: 762, endPoint y: 360, distance: 688.7
click at [1362, 22] on span "Save" at bounding box center [1361, 19] width 20 height 13
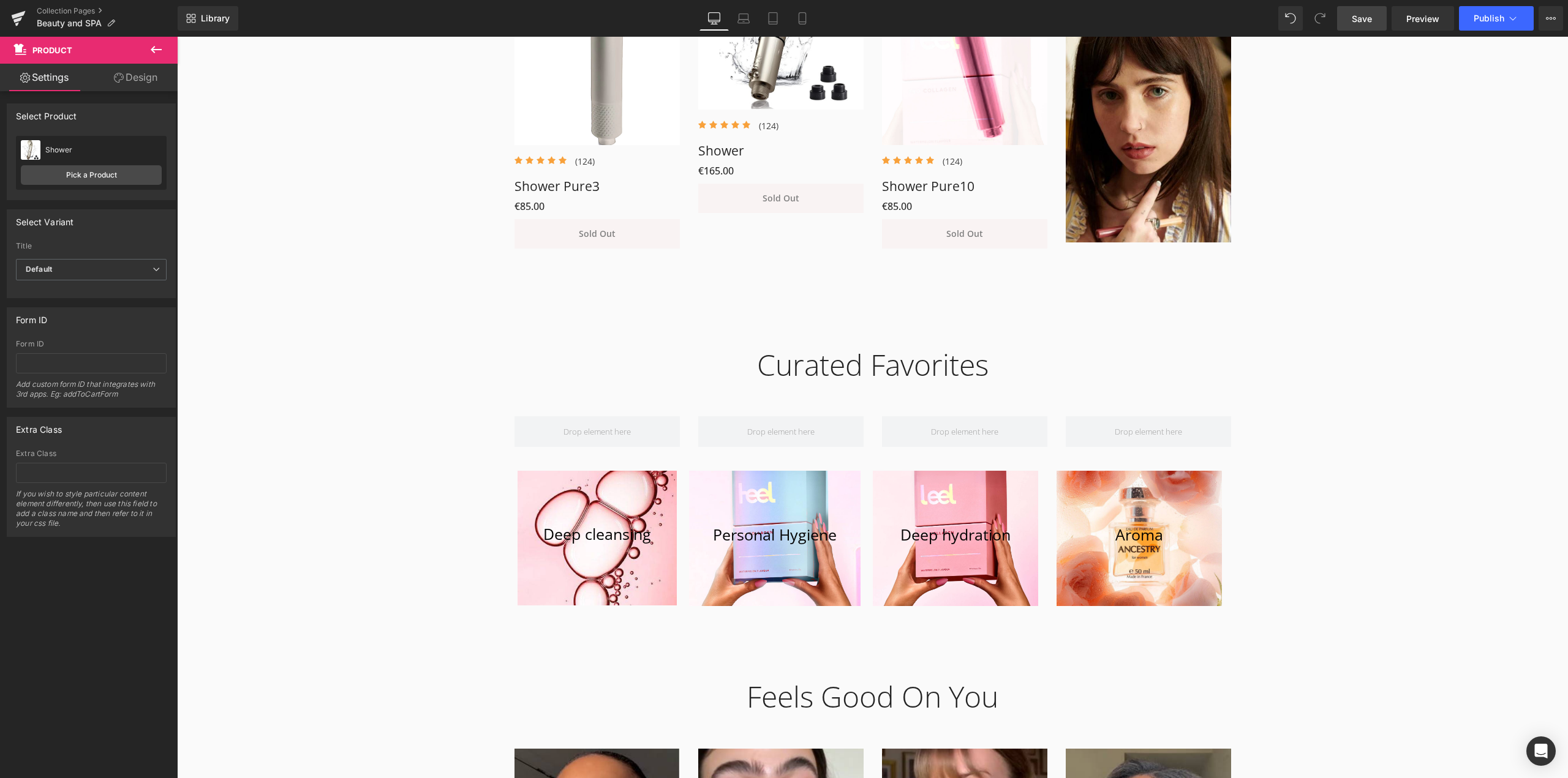
scroll to position [1163, 0]
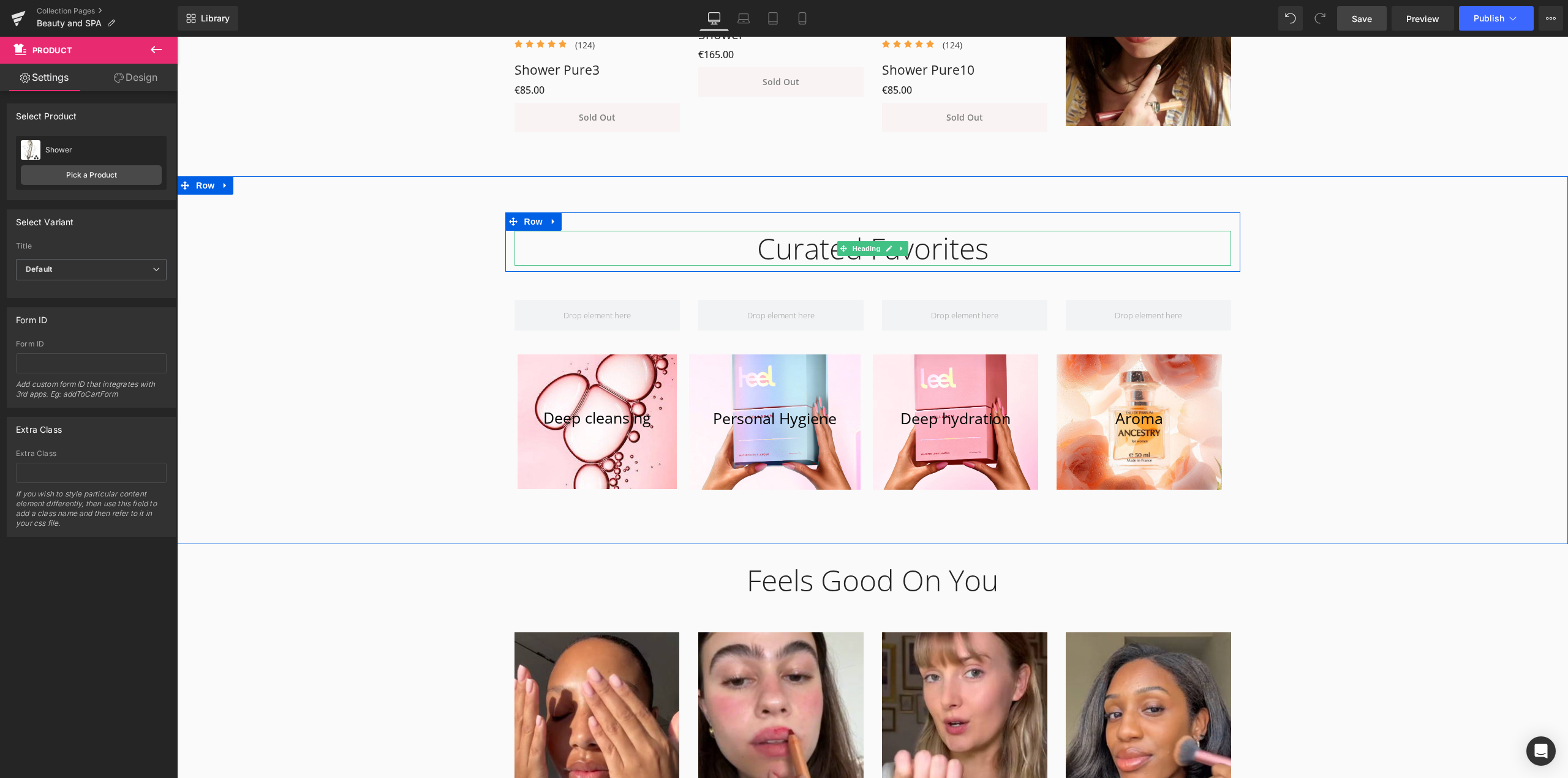
click at [805, 249] on div "Curated Favorites" at bounding box center [872, 249] width 716 height 36
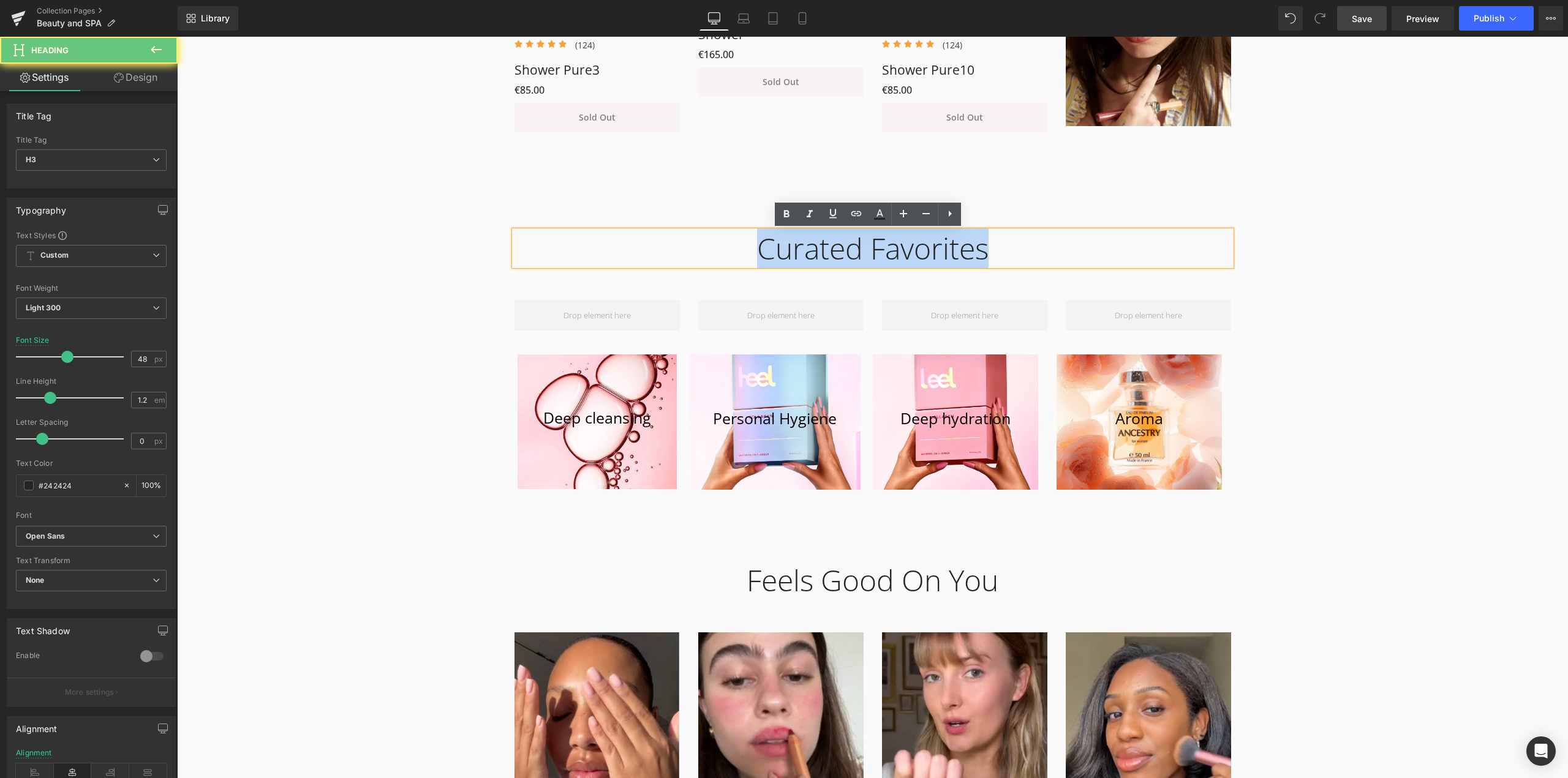
drag, startPoint x: 1000, startPoint y: 249, endPoint x: 522, endPoint y: 247, distance: 478.0
click at [522, 247] on div "Curated Favorites" at bounding box center [872, 249] width 716 height 36
paste div
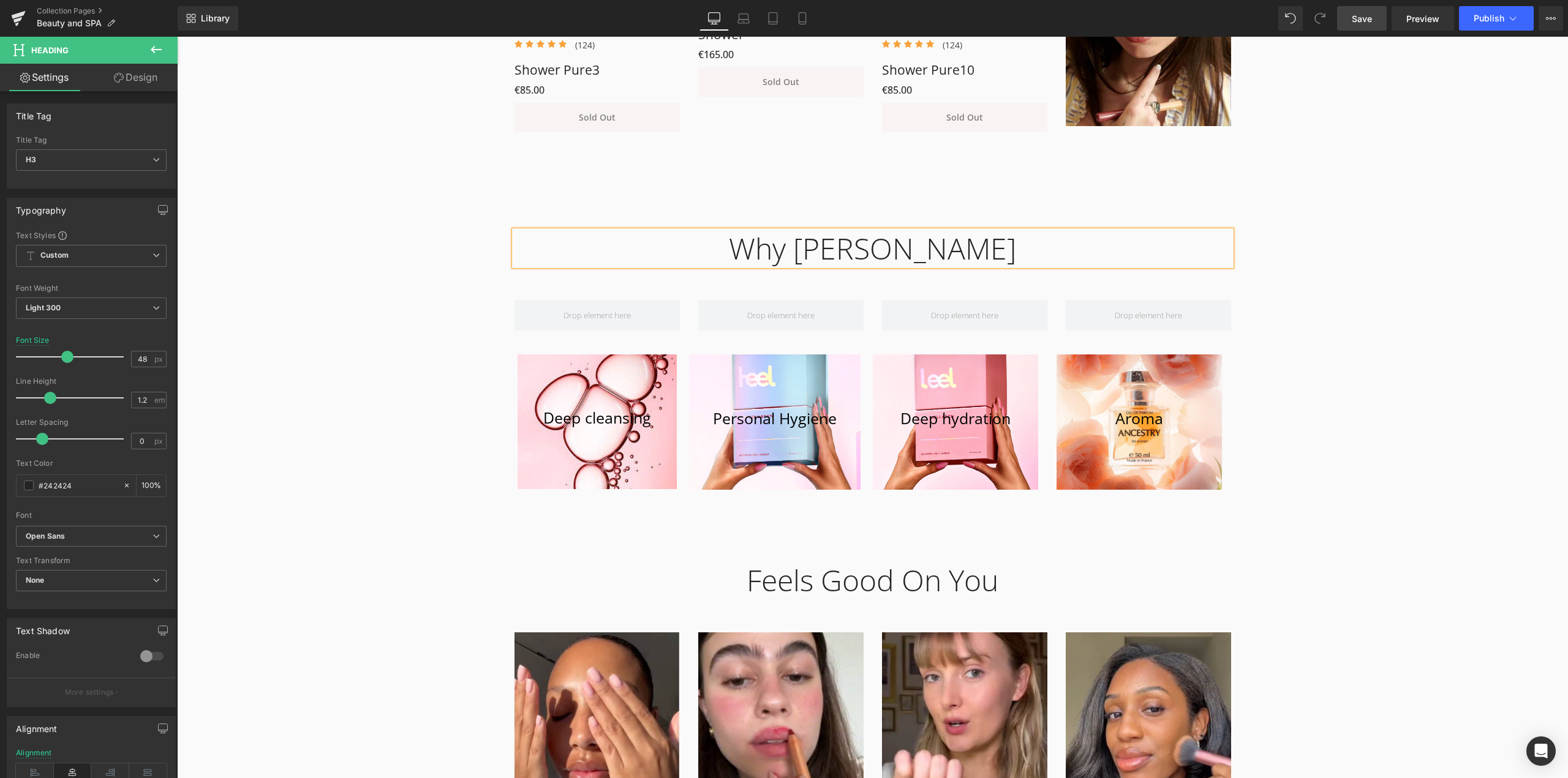
click at [1294, 349] on div "Why Leela Heading Row Row Deep cleansing [GEOGRAPHIC_DATA] Hero Banner Personal…" at bounding box center [873, 356] width 1391 height 288
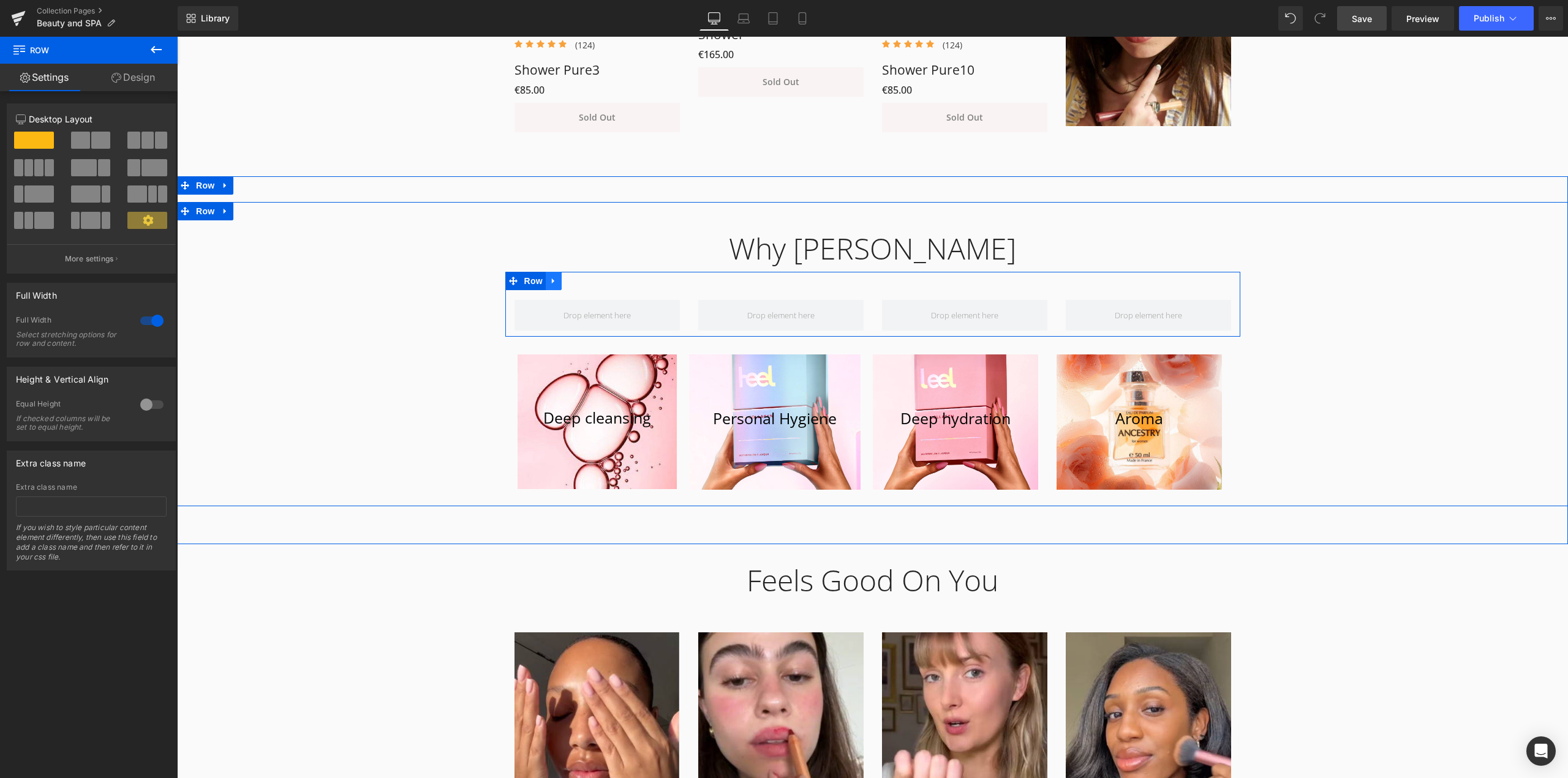
click at [554, 286] on link at bounding box center [554, 281] width 16 height 18
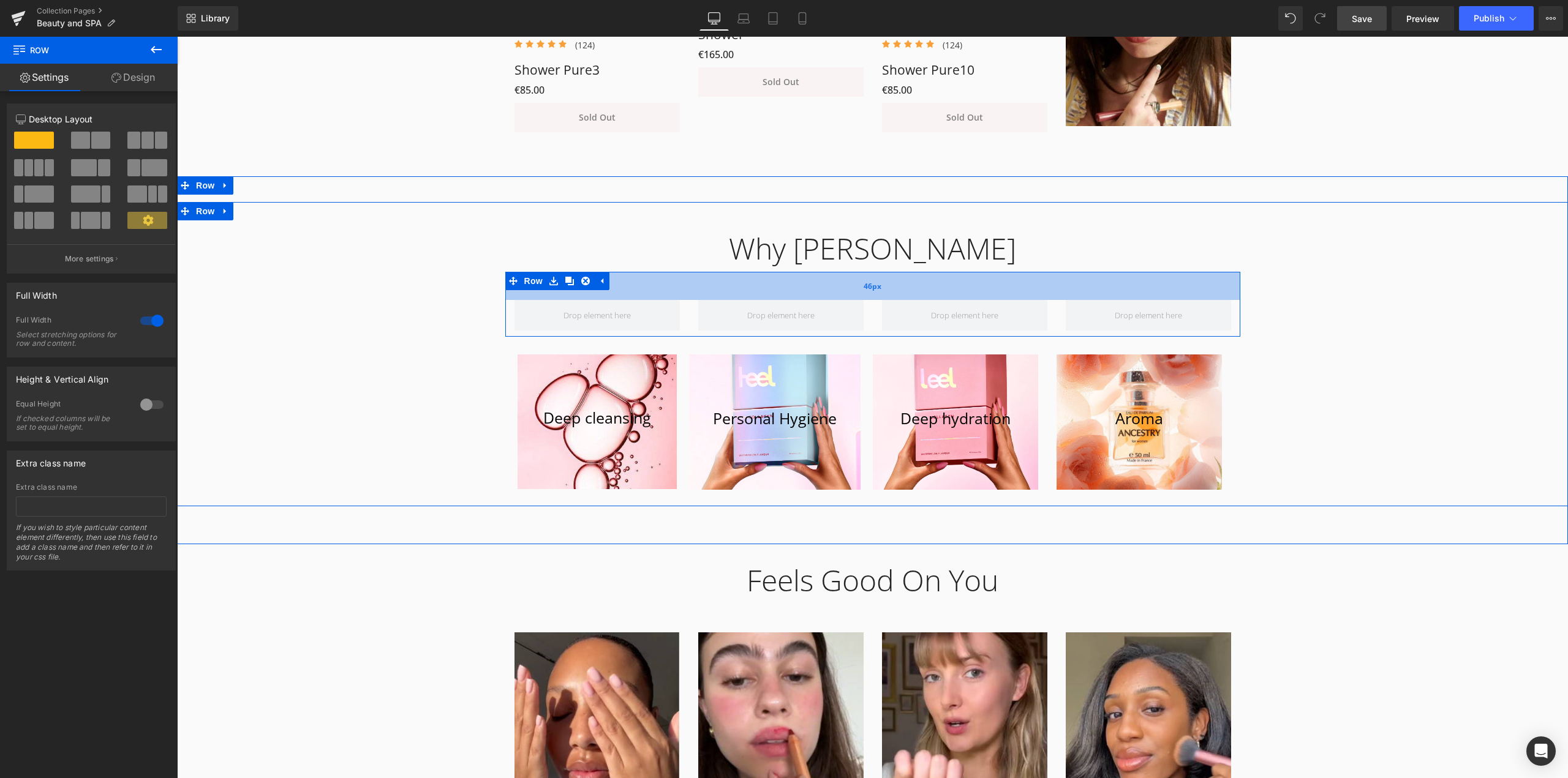
click at [710, 298] on div "46px" at bounding box center [873, 286] width 735 height 28
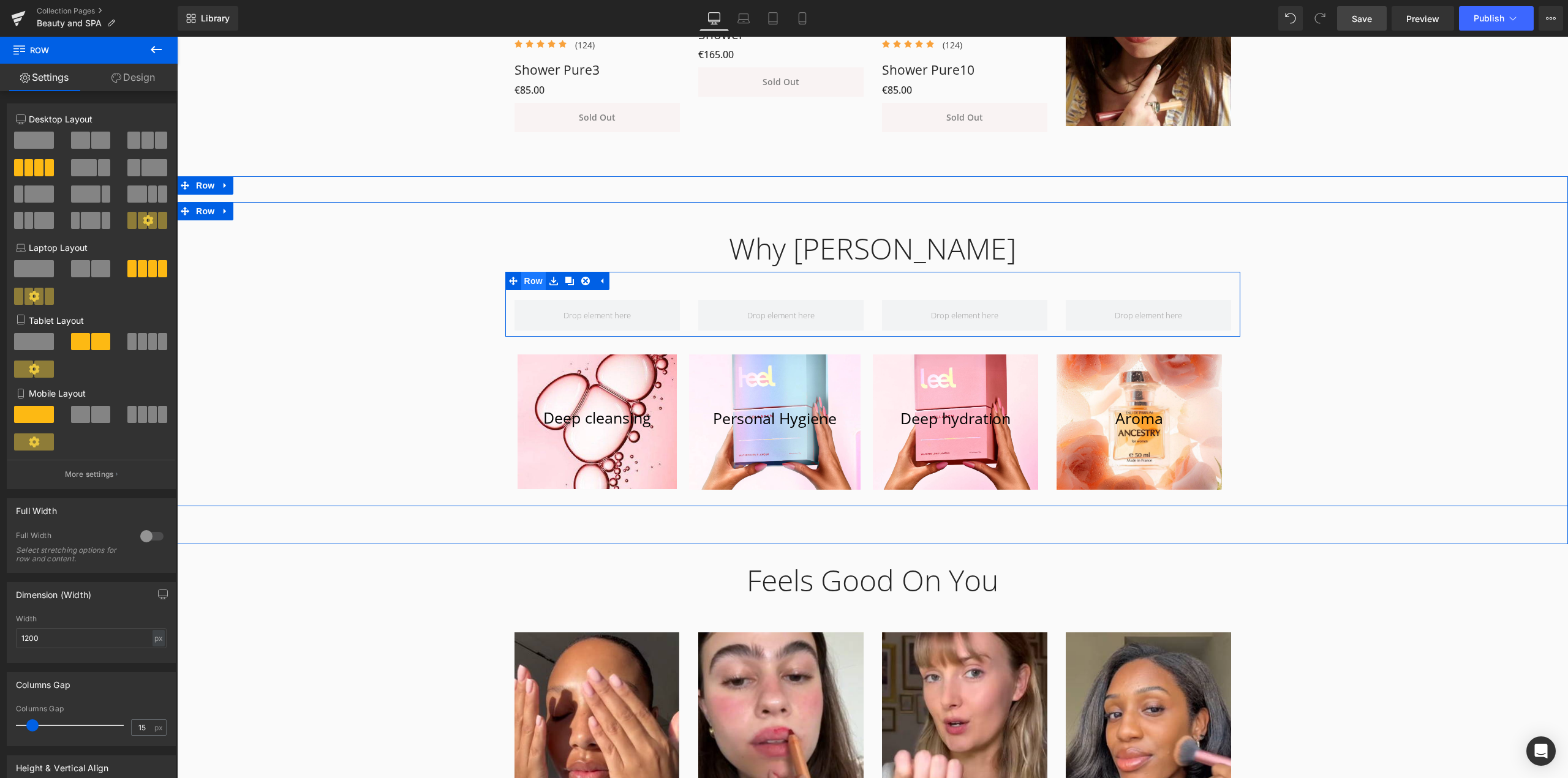
click at [529, 283] on span "Row" at bounding box center [533, 281] width 24 height 18
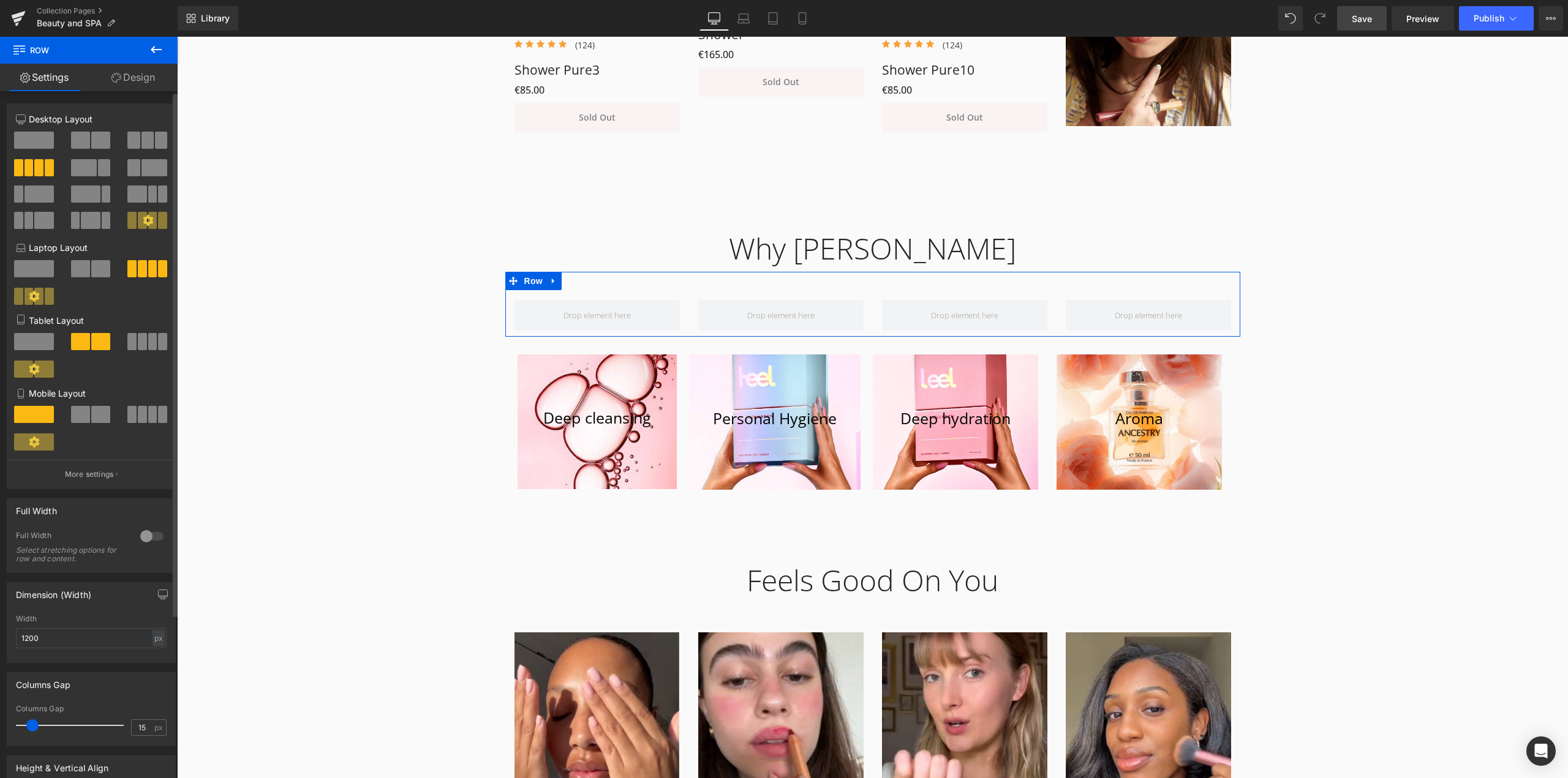
click at [92, 143] on span at bounding box center [101, 140] width 19 height 17
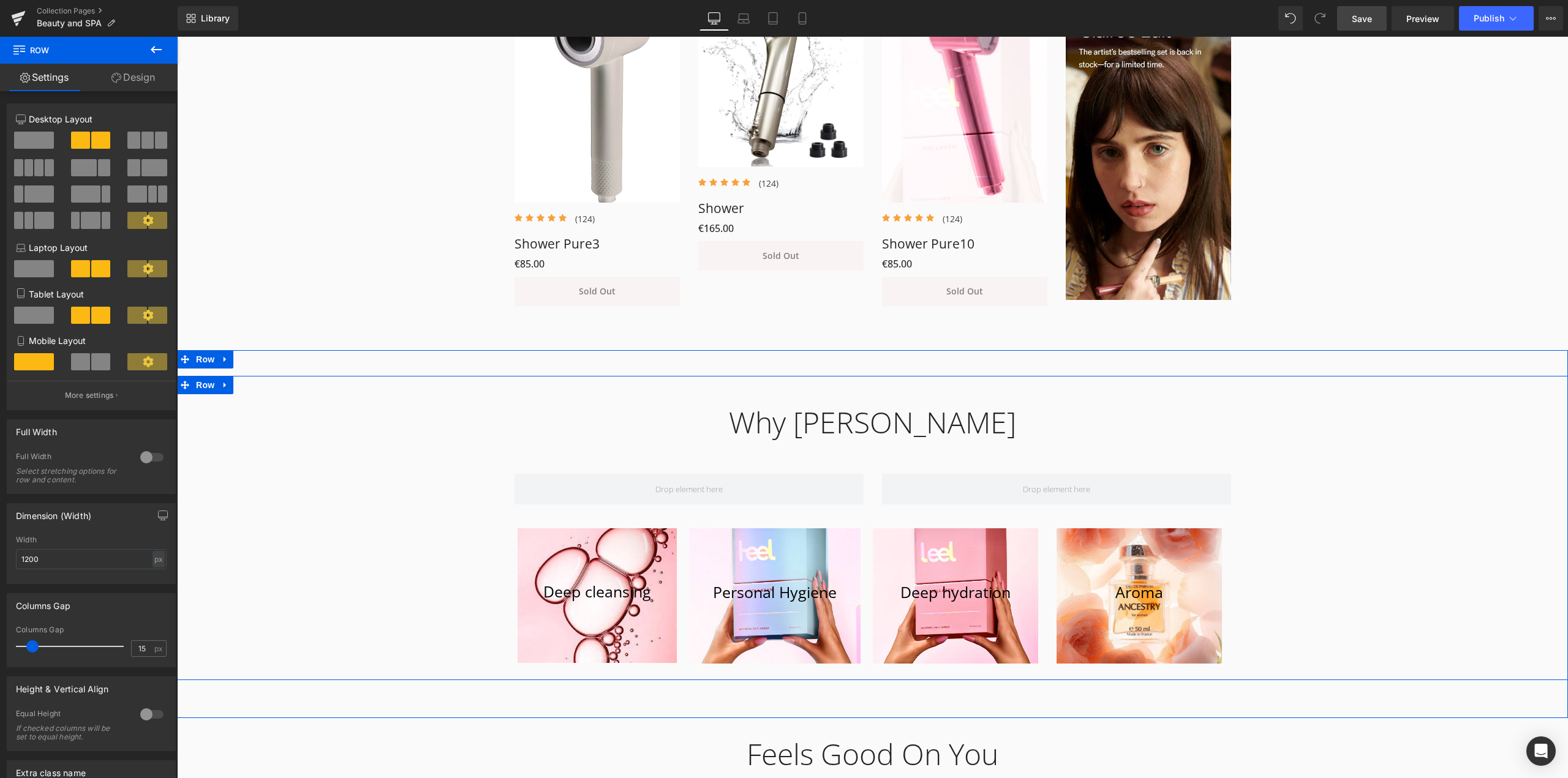
scroll to position [918, 0]
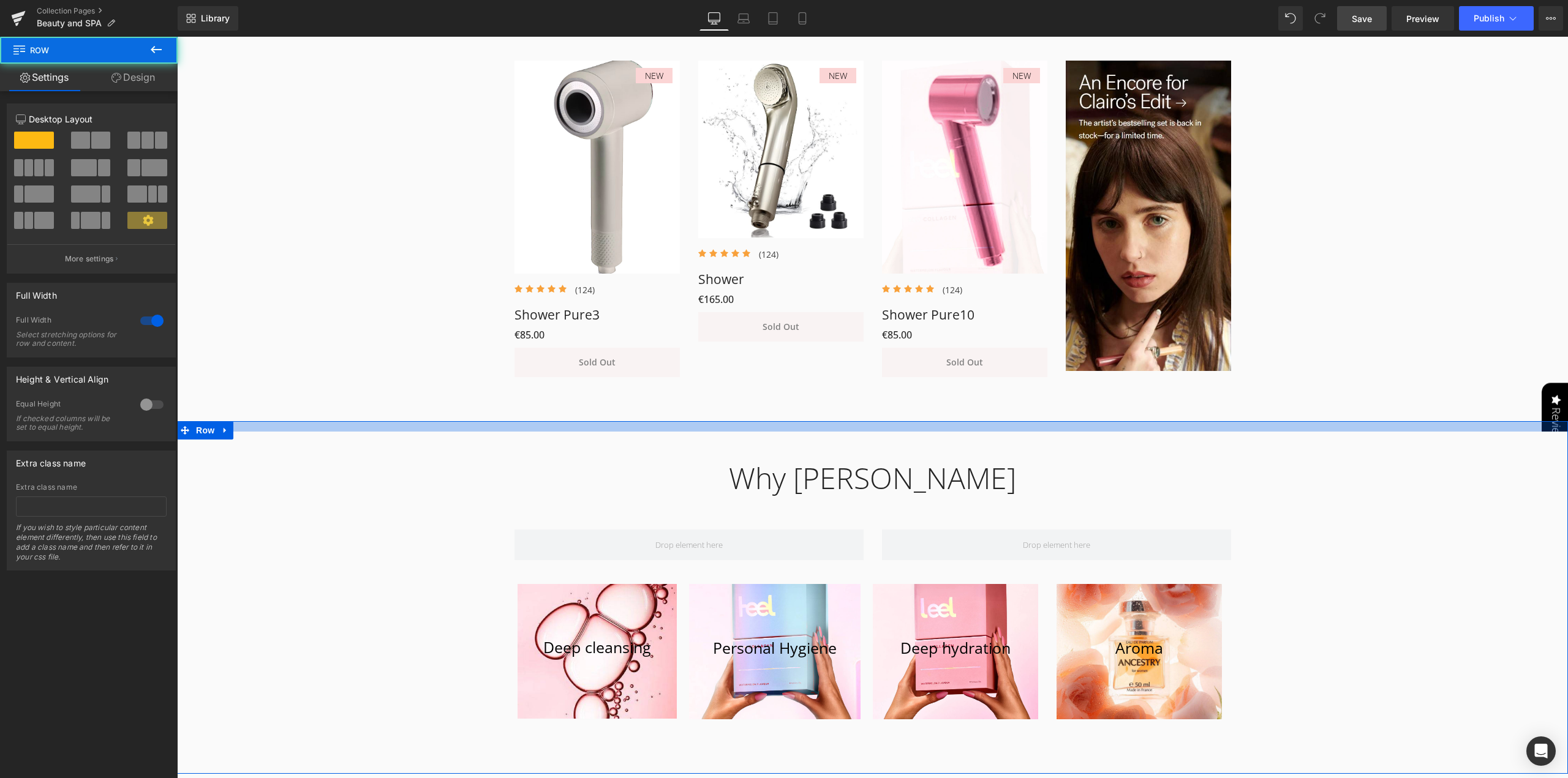
drag, startPoint x: 936, startPoint y: 435, endPoint x: 939, endPoint y: 420, distance: 15.3
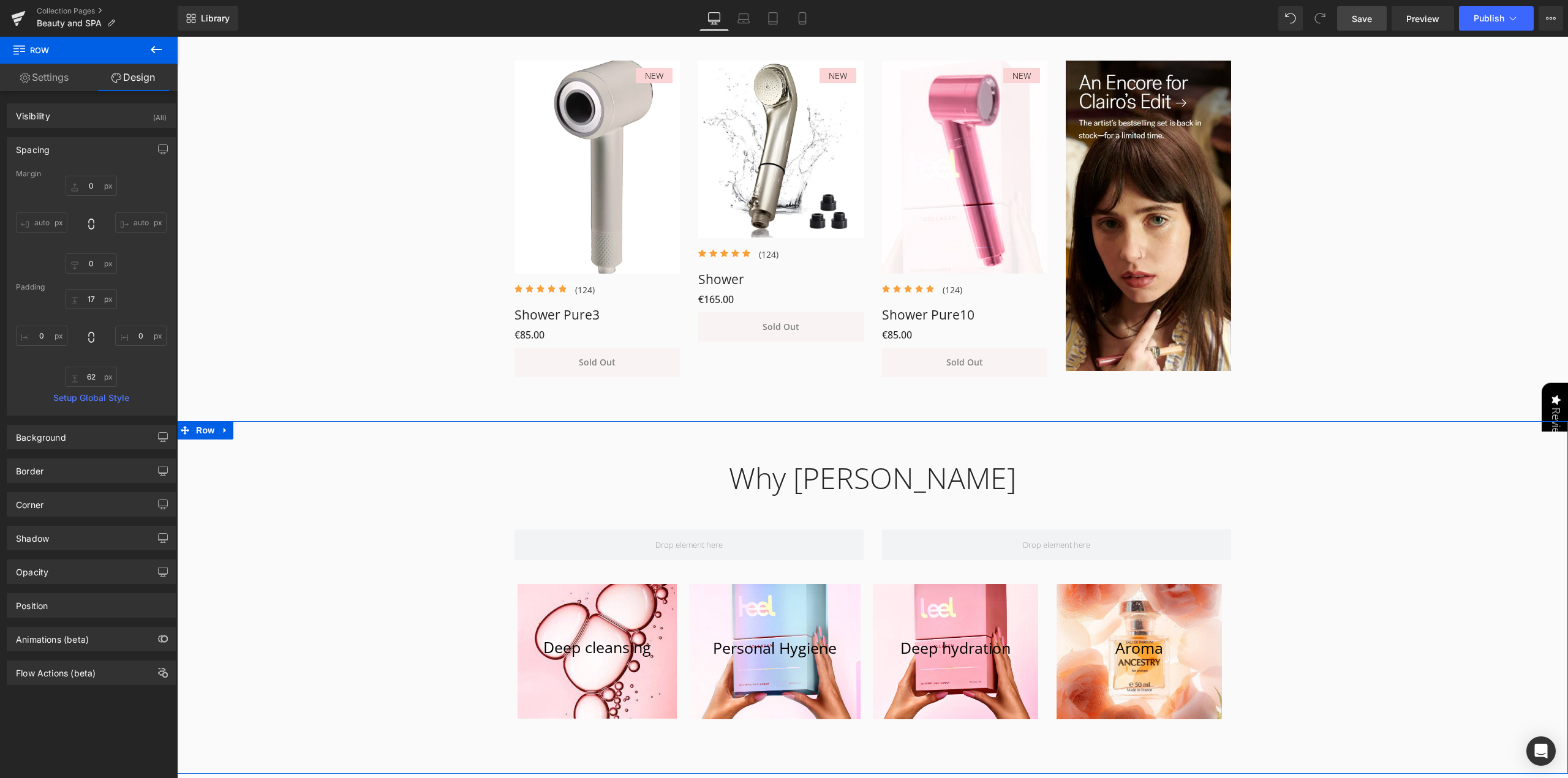
click at [1294, 538] on div "Why Leela Heading Row Row 46px Deep cleansing [GEOGRAPHIC_DATA] Hero Banner Per…" at bounding box center [873, 586] width 1391 height 288
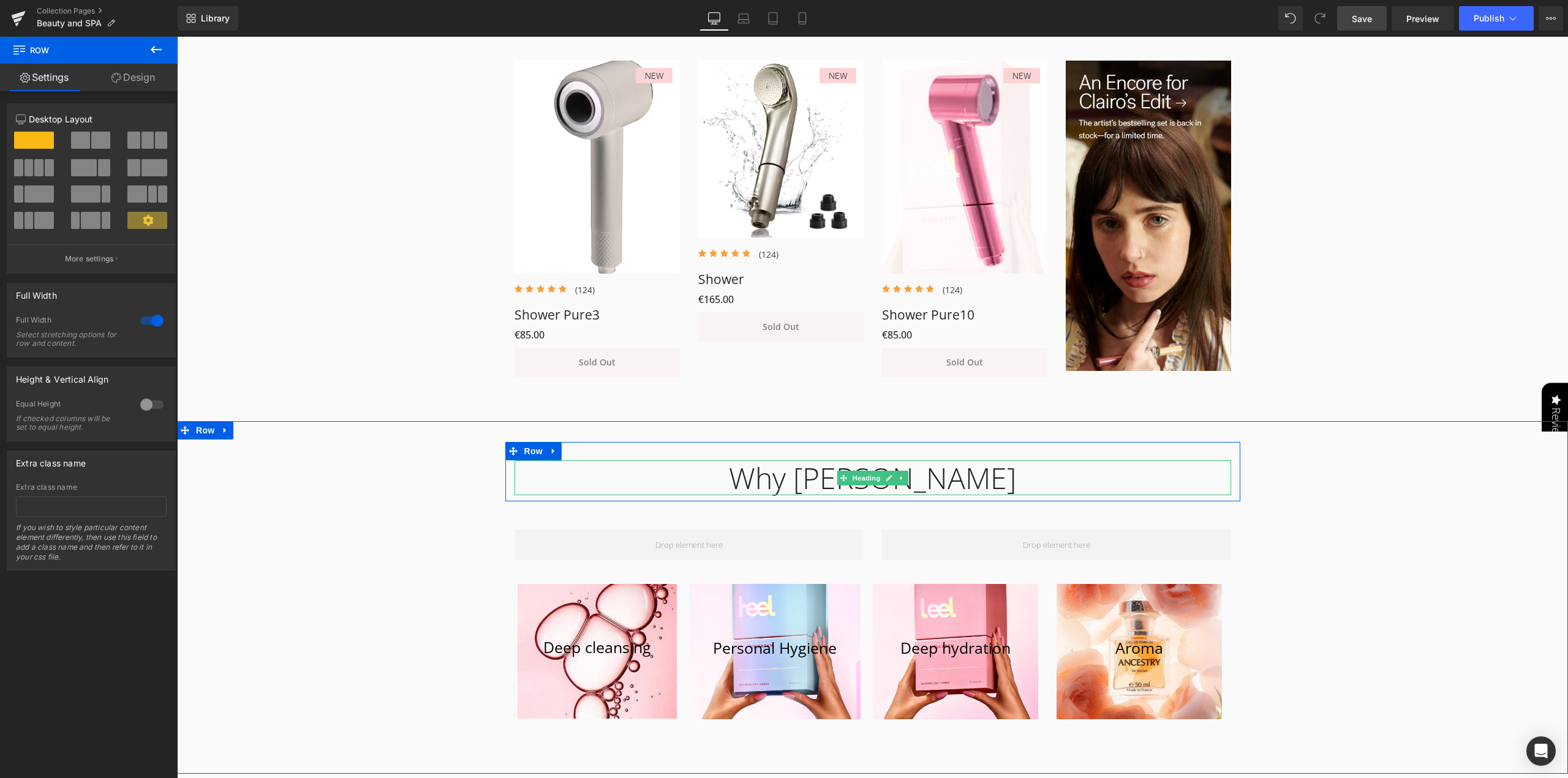
click at [942, 482] on div "Why [PERSON_NAME]" at bounding box center [872, 478] width 716 height 36
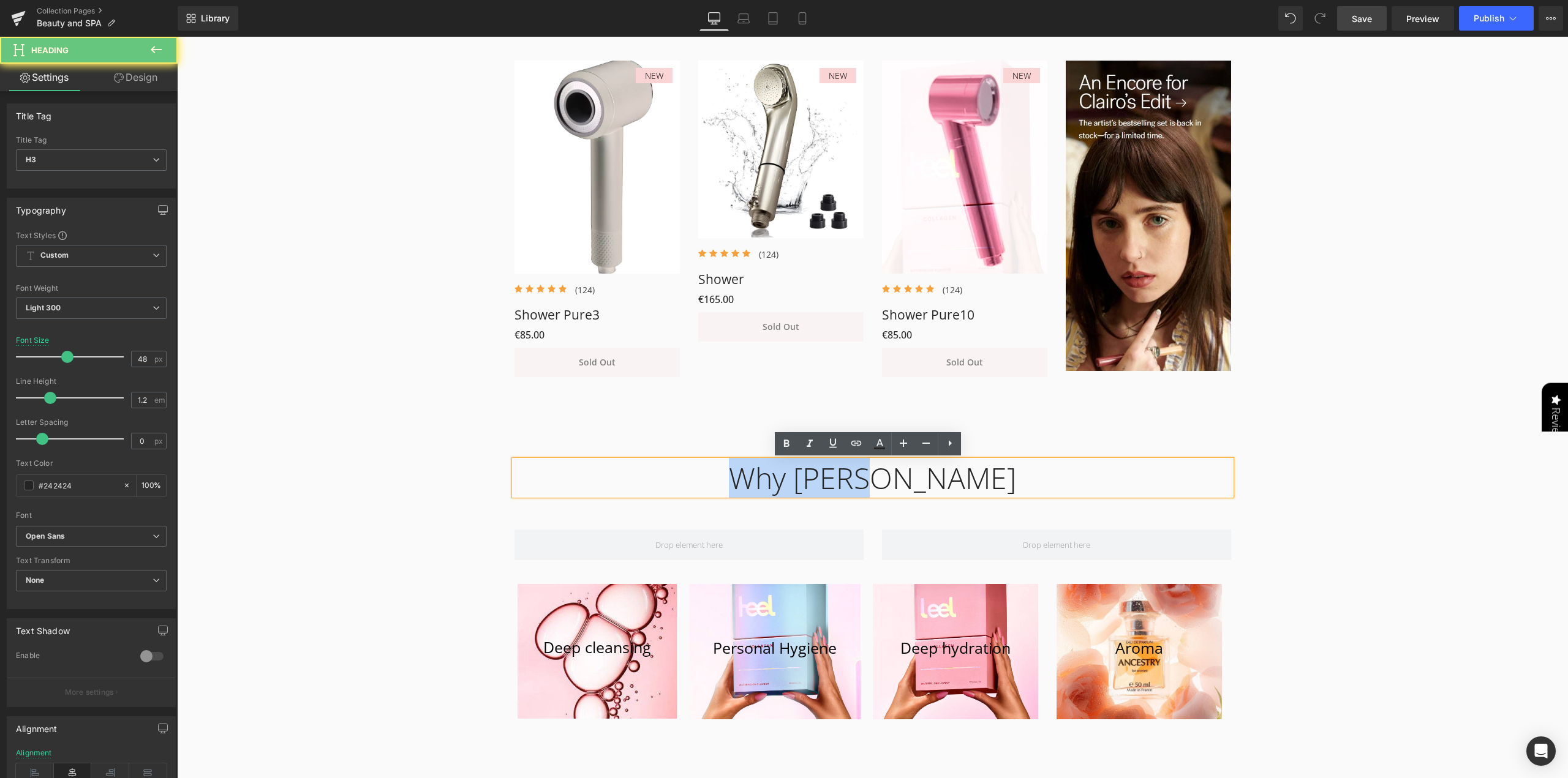
drag, startPoint x: 966, startPoint y: 480, endPoint x: 341, endPoint y: 464, distance: 625.2
click at [380, 464] on div "Why Leela Heading Row Row 46px Deep cleansing [GEOGRAPHIC_DATA] Hero Banner Per…" at bounding box center [873, 586] width 1391 height 288
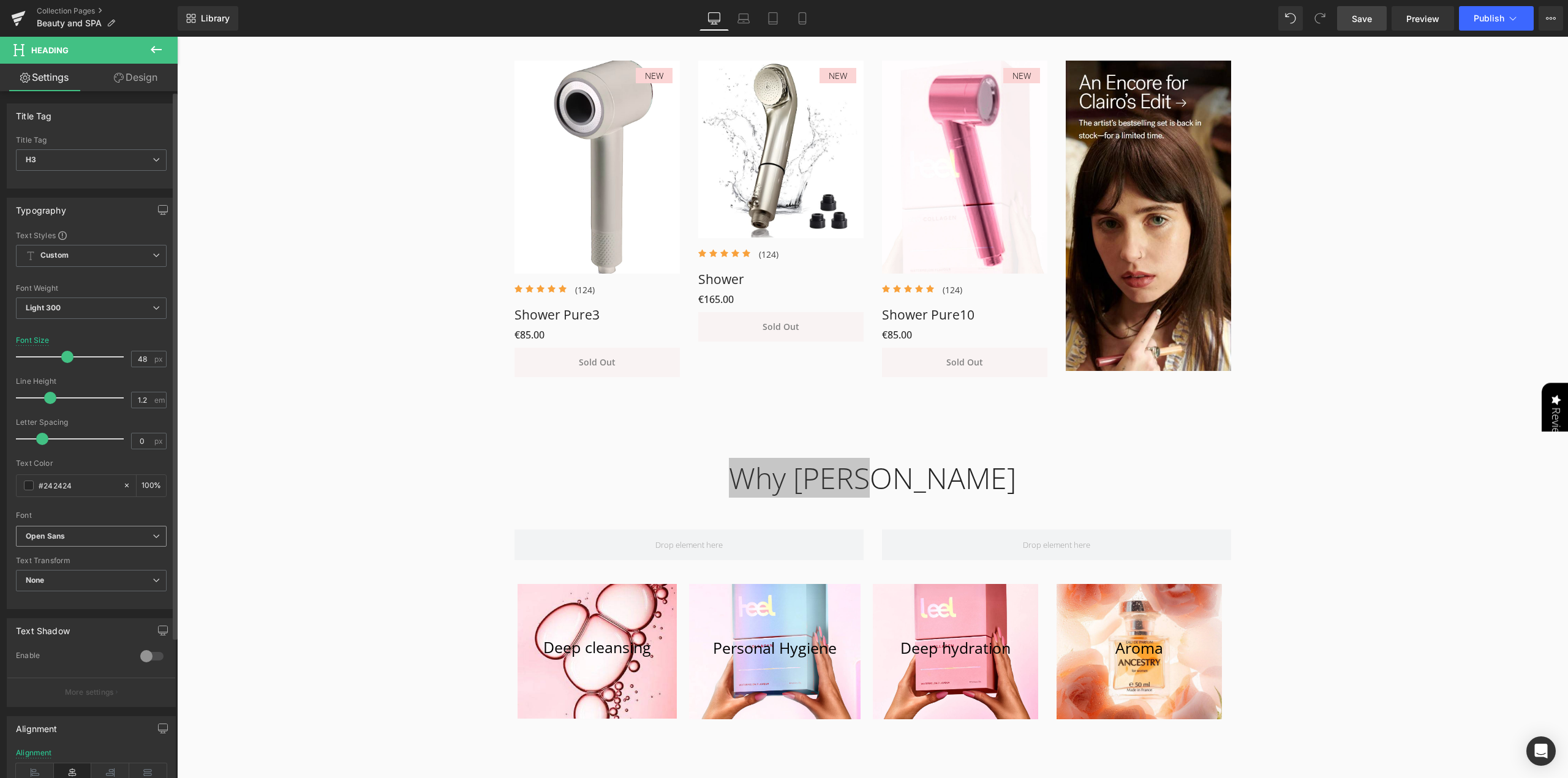
click at [79, 532] on b "Open Sans" at bounding box center [89, 537] width 127 height 11
click at [72, 574] on p "Montserrat" at bounding box center [59, 579] width 39 height 9
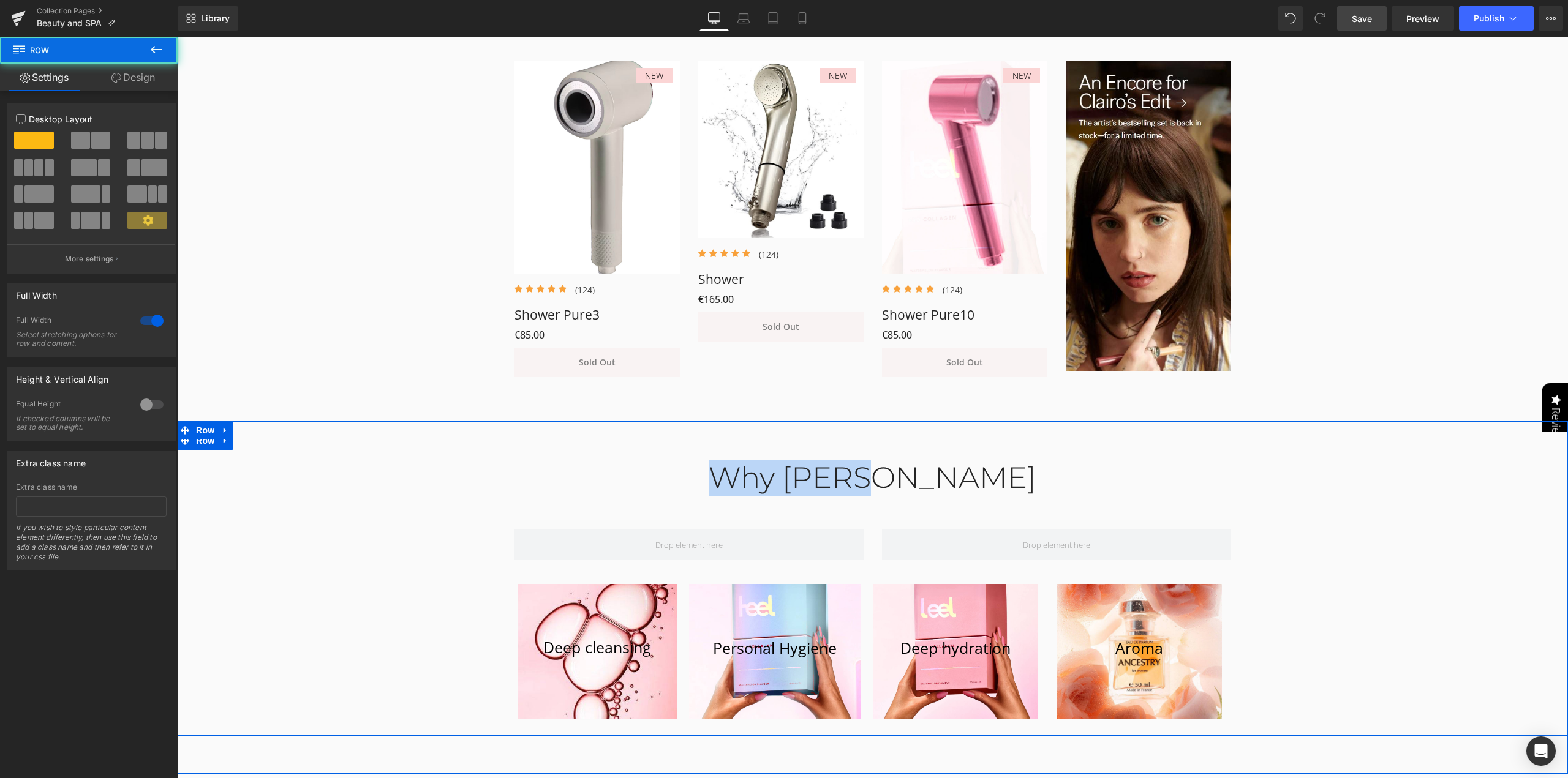
click at [1360, 501] on div "Why Leela Heading Row Row 46px Deep cleansing [GEOGRAPHIC_DATA] Hero Banner Per…" at bounding box center [873, 586] width 1391 height 288
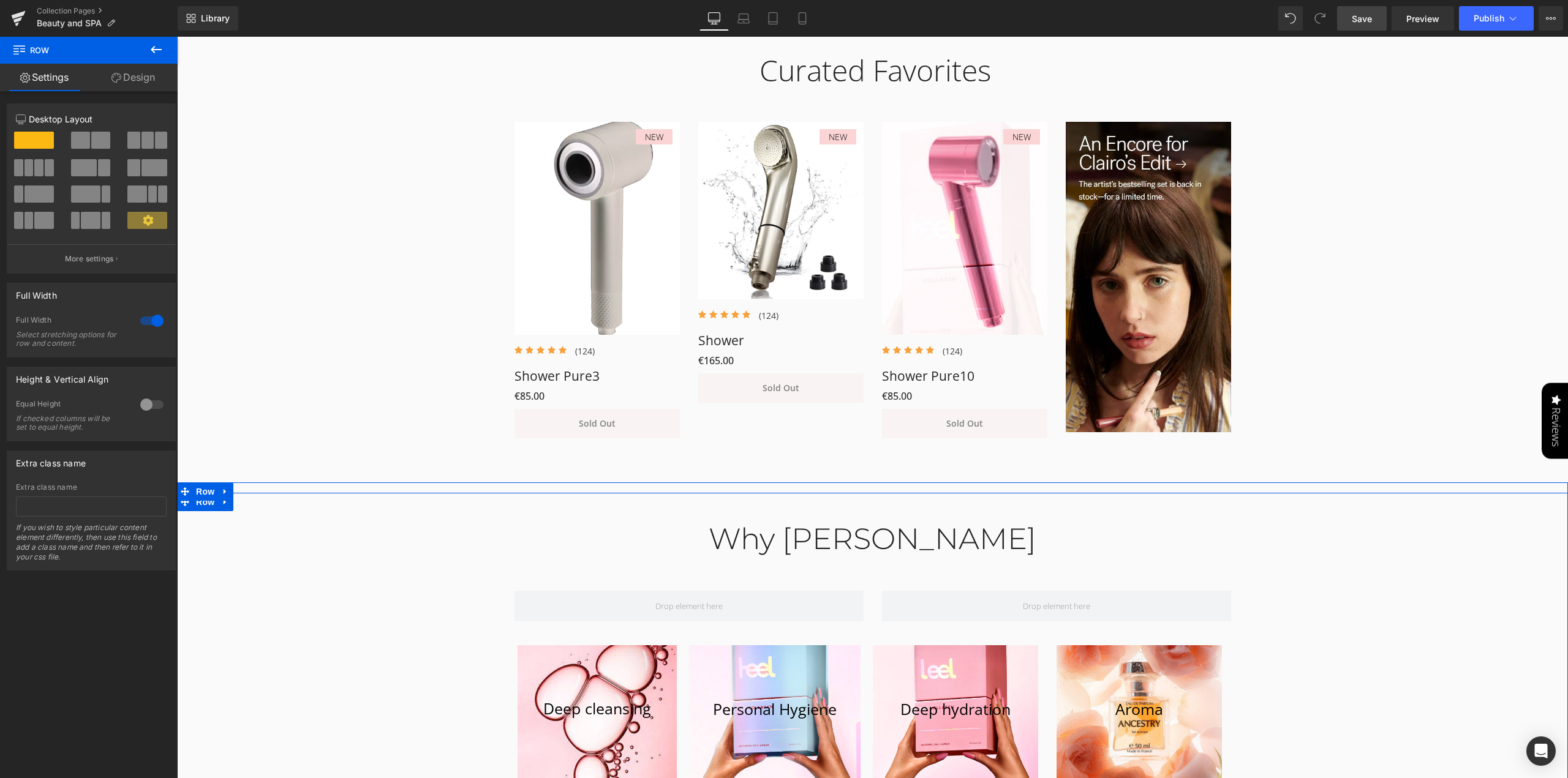
scroll to position [674, 0]
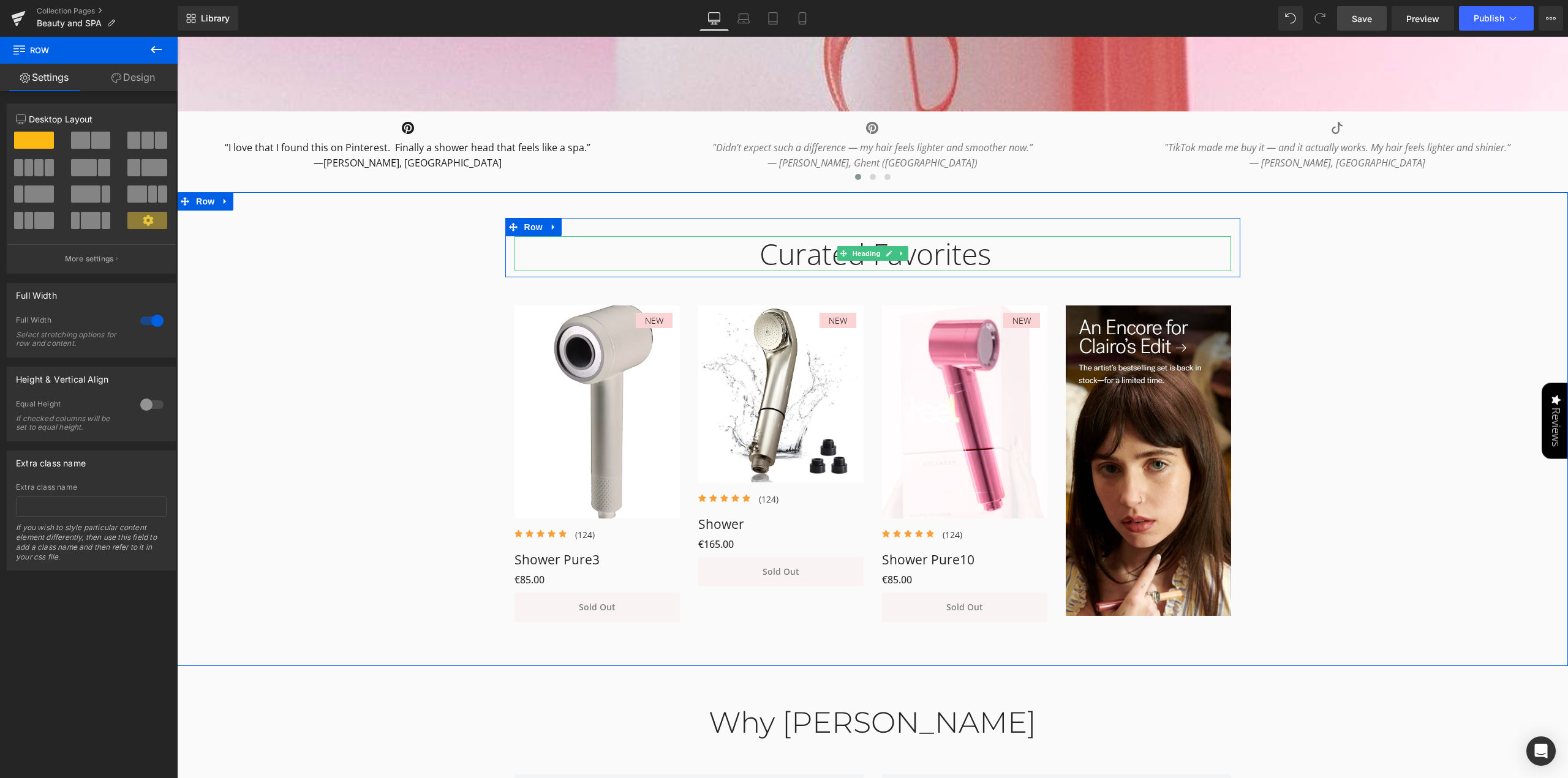
click at [965, 251] on div "Curated Favorites" at bounding box center [872, 254] width 716 height 36
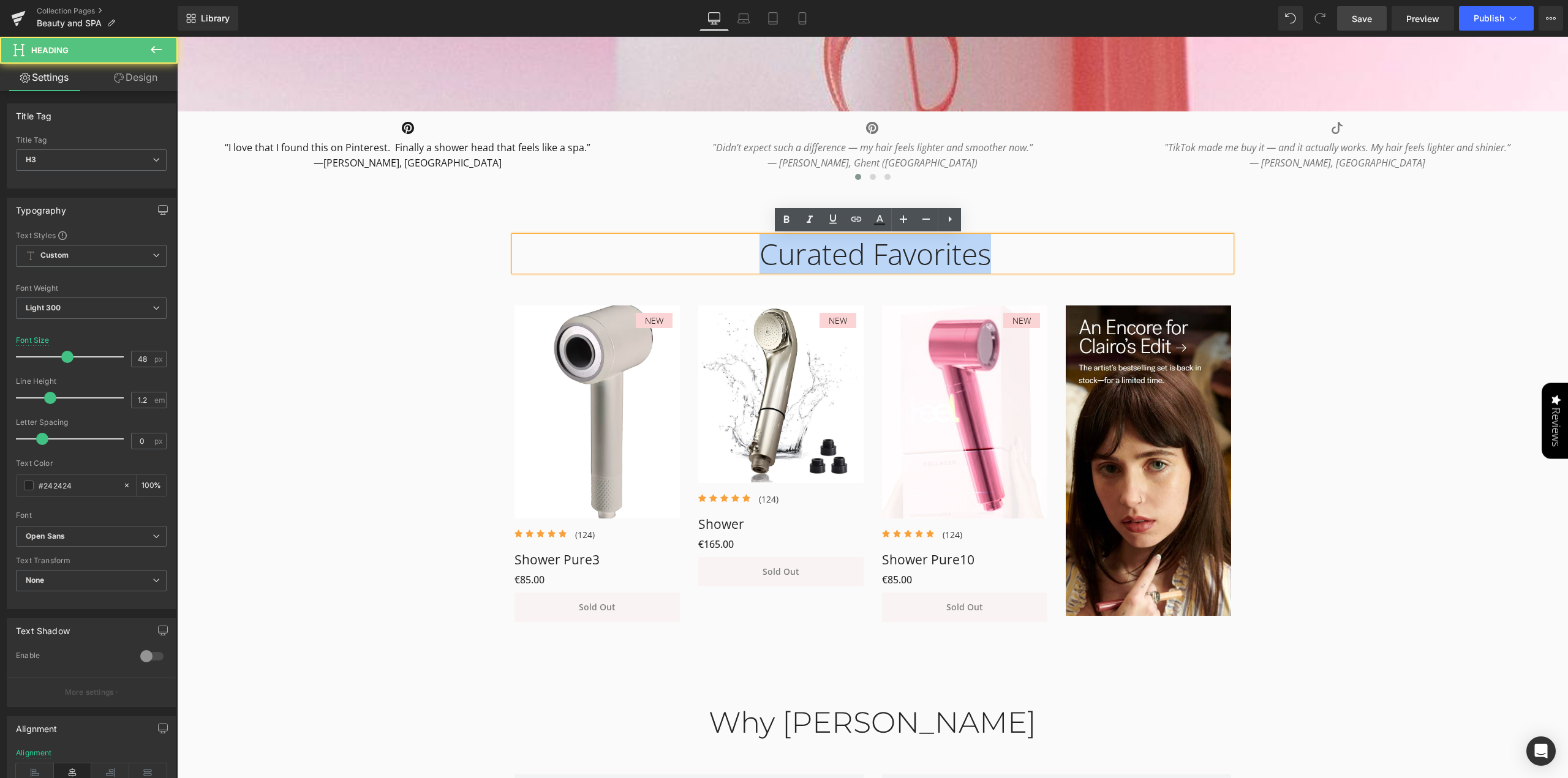
drag, startPoint x: 1055, startPoint y: 263, endPoint x: 375, endPoint y: 270, distance: 680.0
click at [442, 242] on div "Curated Favorites Heading Row NEW (P) Image Icon Icon Icon Icon Icon Icon List …" at bounding box center [873, 423] width 1391 height 411
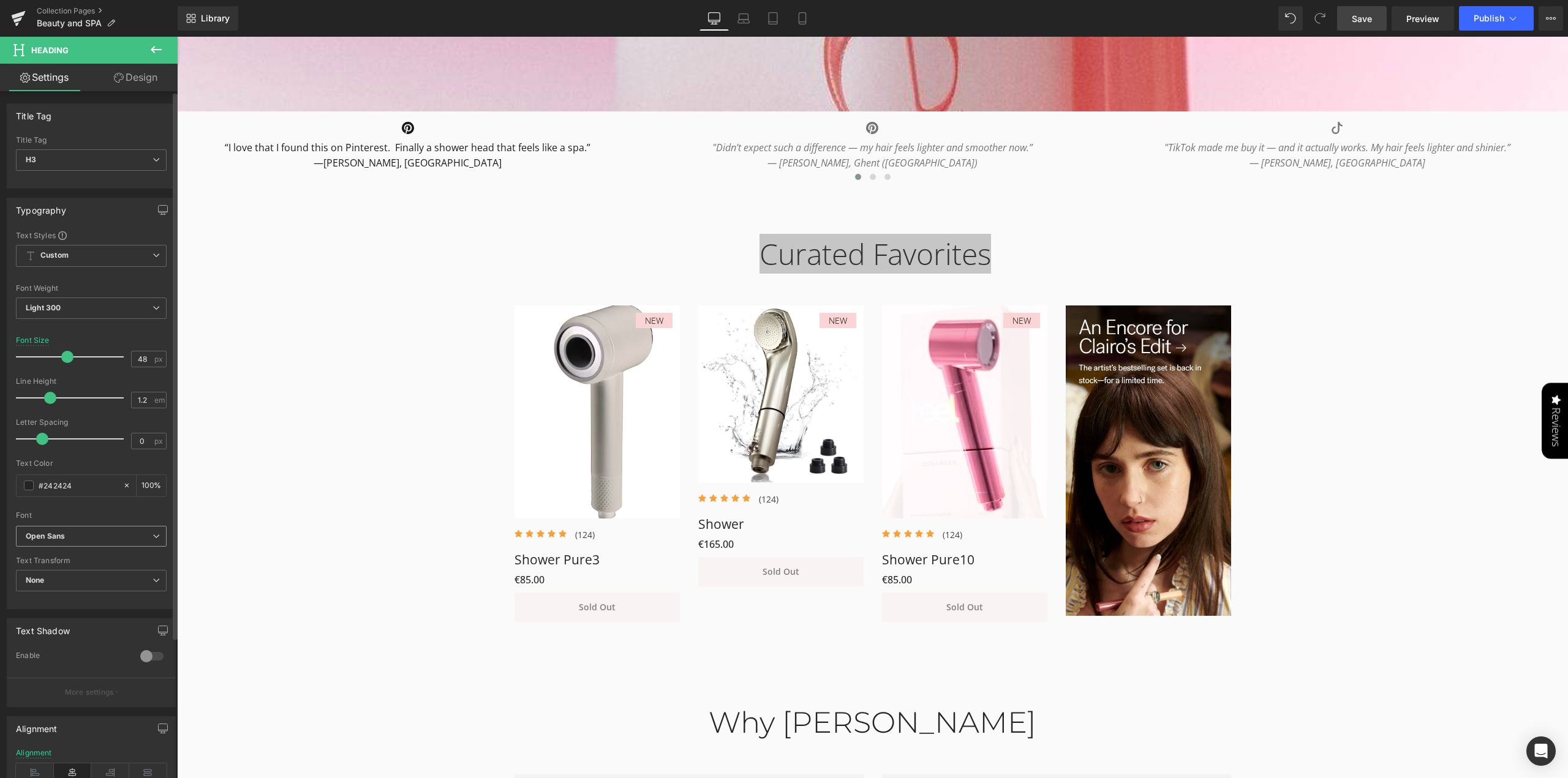
click at [92, 534] on b "Open Sans" at bounding box center [89, 537] width 127 height 11
click at [78, 579] on li "Montserrat" at bounding box center [92, 578] width 151 height 20
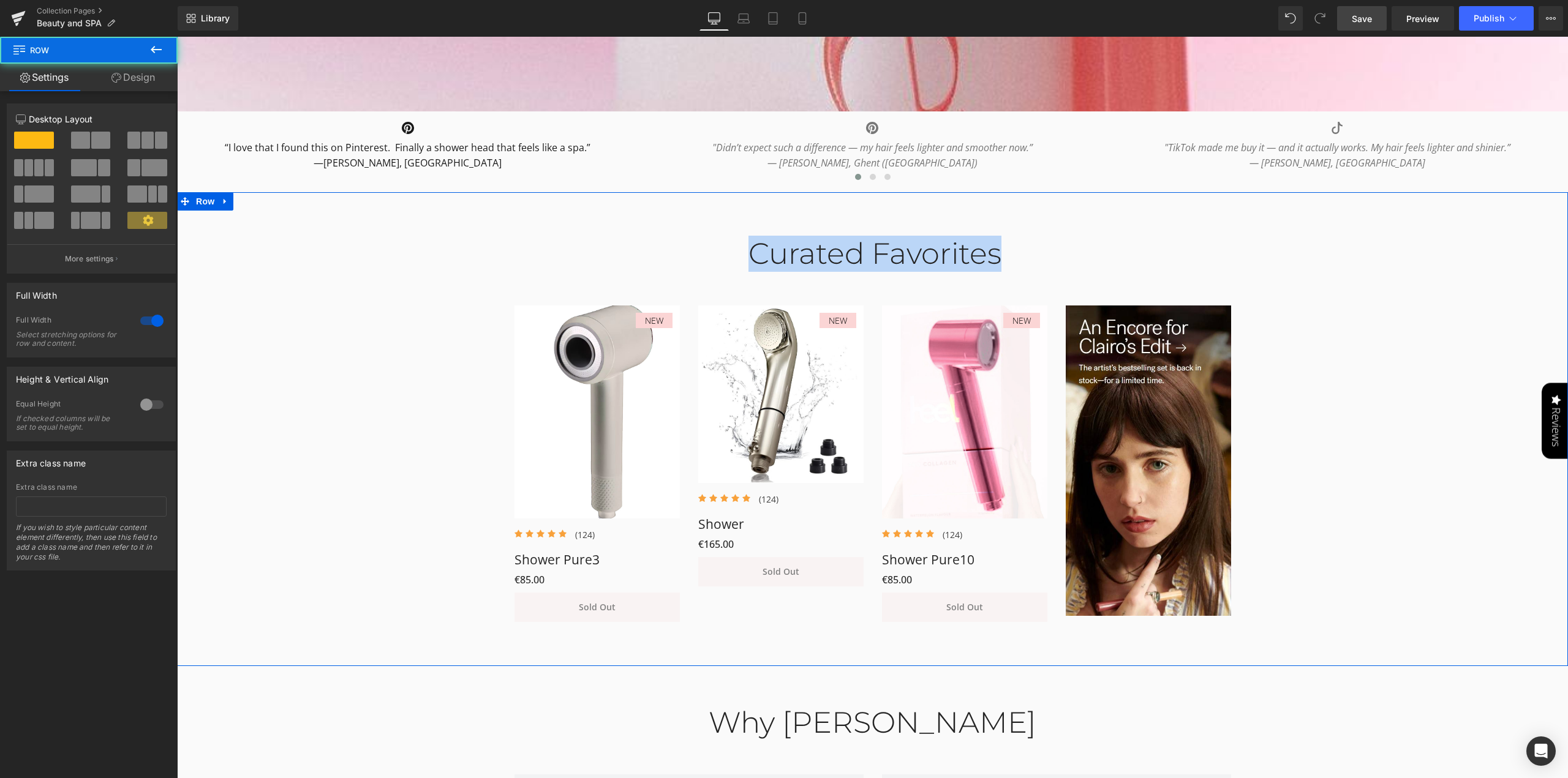
click at [1450, 508] on div "Curated Favorites Heading Row NEW (P) Image Icon Icon Icon Icon Icon Icon List …" at bounding box center [873, 423] width 1391 height 411
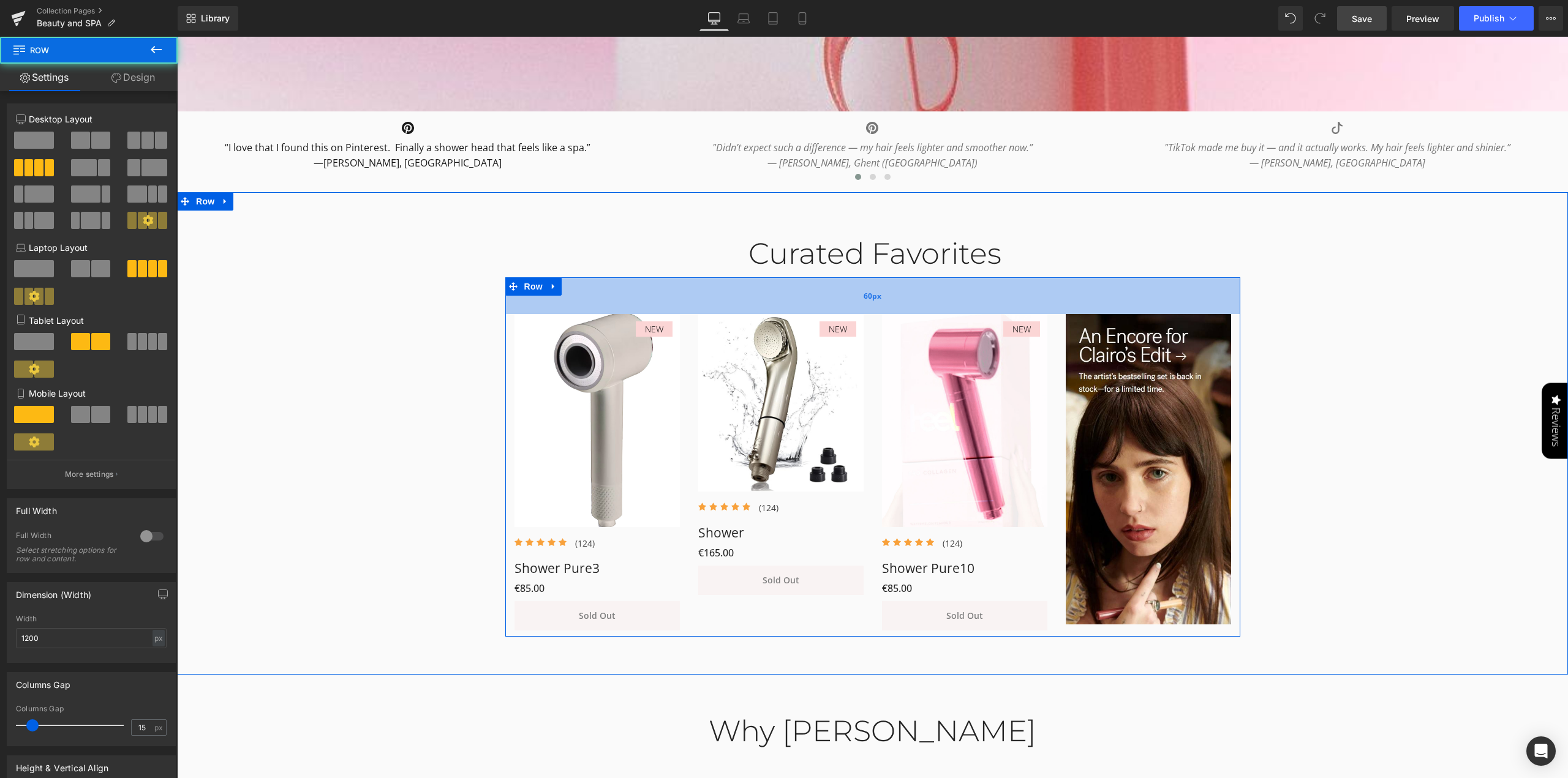
drag, startPoint x: 760, startPoint y: 287, endPoint x: 760, endPoint y: 296, distance: 9.0
click at [760, 296] on div "60px" at bounding box center [873, 296] width 735 height 37
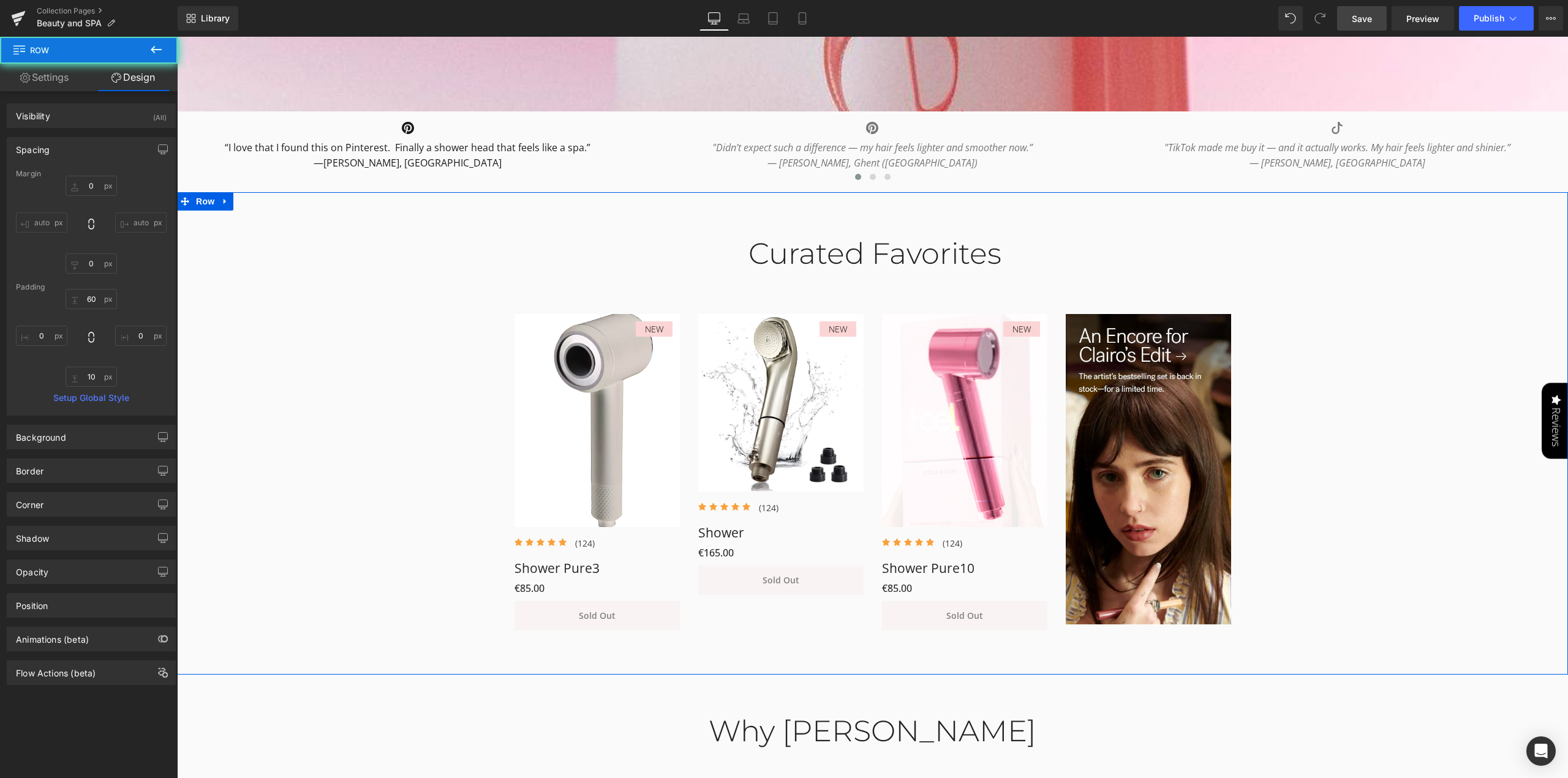
drag, startPoint x: 1323, startPoint y: 313, endPoint x: 1324, endPoint y: 305, distance: 8.1
click at [1323, 313] on div "Curated Favorites Heading Row NEW (P) Image Icon Icon Icon Icon Icon Icon List …" at bounding box center [873, 428] width 1391 height 419
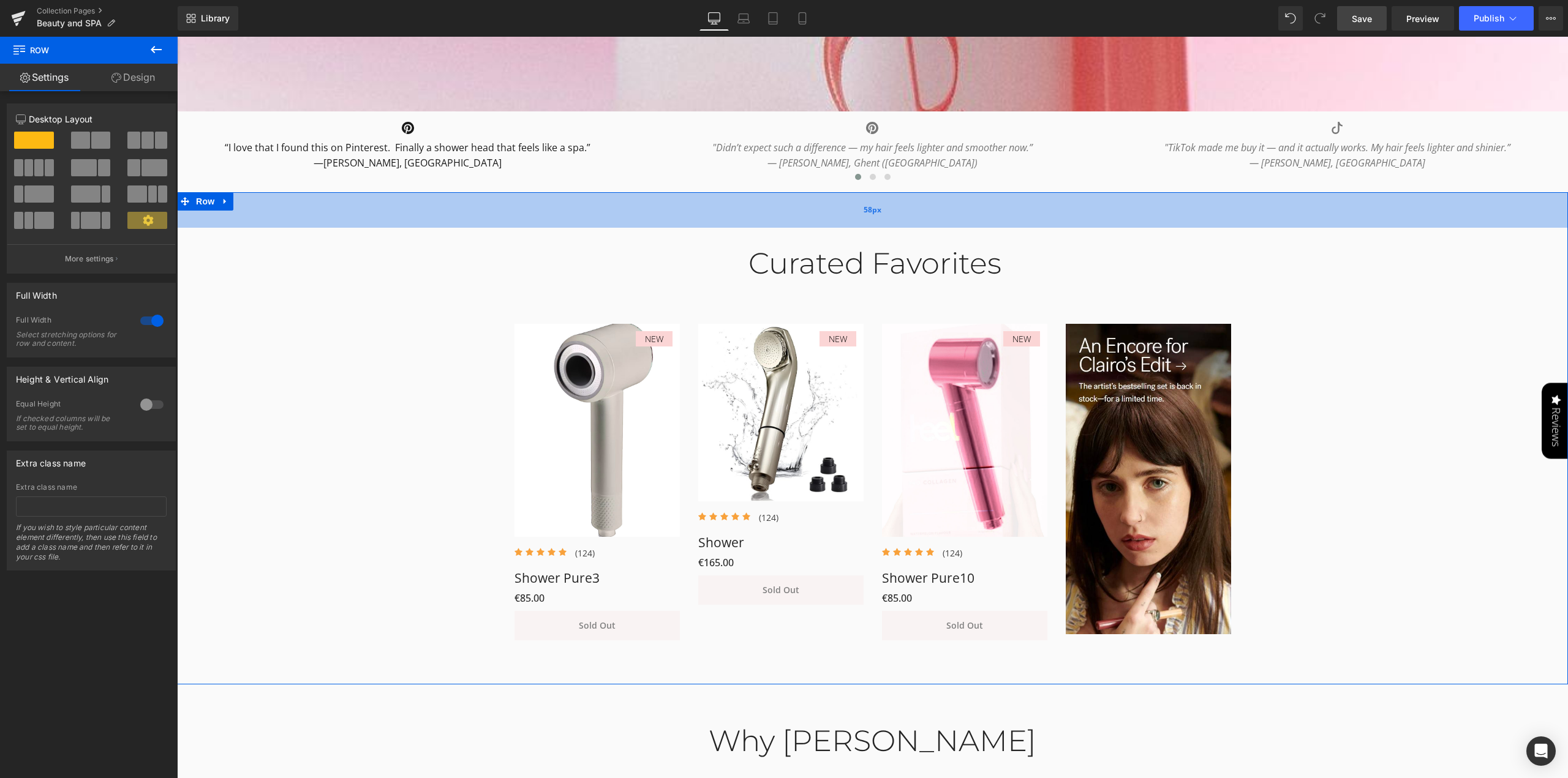
drag, startPoint x: 980, startPoint y: 210, endPoint x: 981, endPoint y: 220, distance: 10.0
click at [981, 220] on div "58px" at bounding box center [873, 210] width 1391 height 36
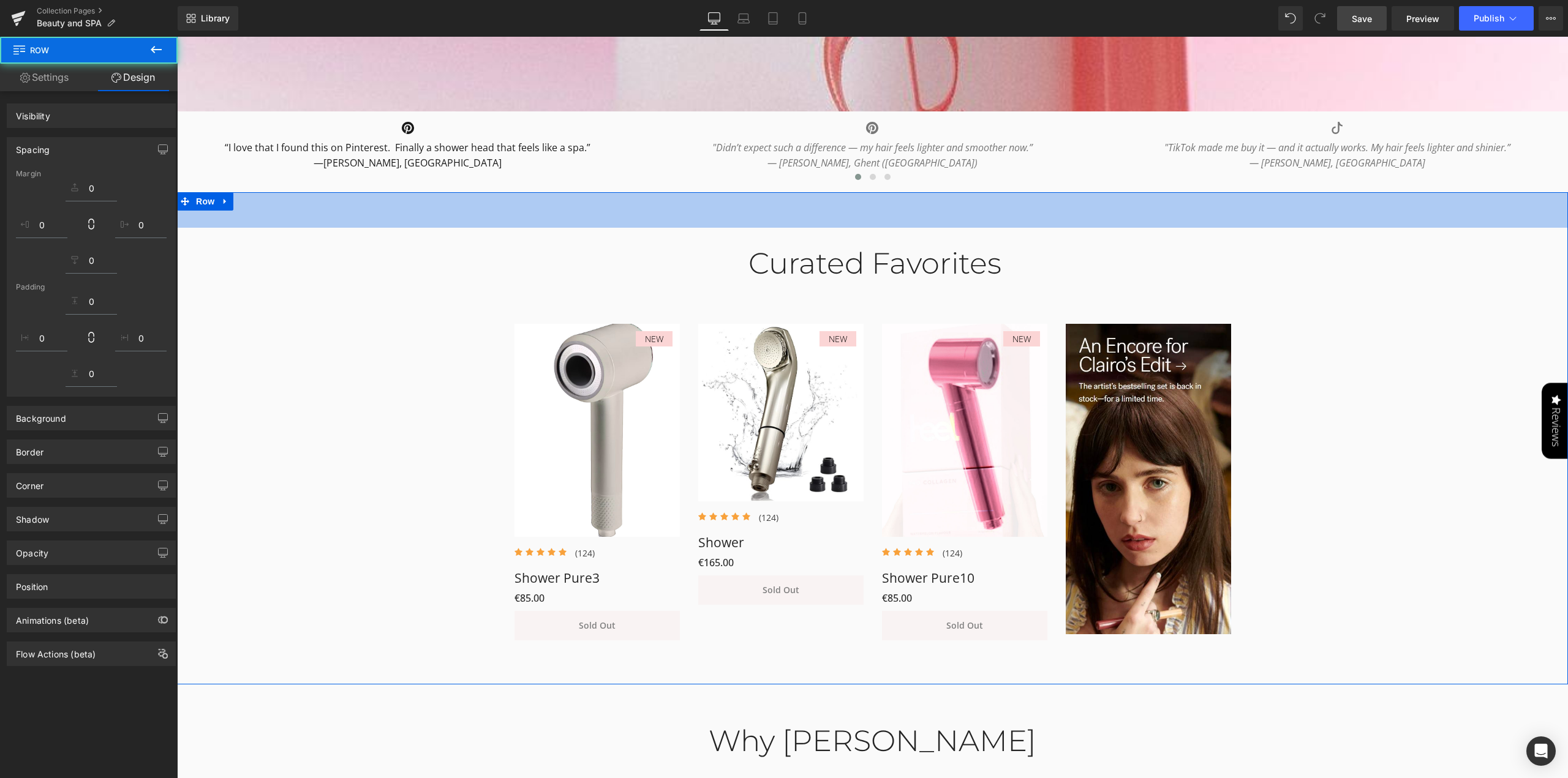
click at [1363, 398] on div "Curated Favorites Heading Row NEW (P) Image Icon Icon Icon Icon Icon Icon List …" at bounding box center [873, 438] width 1391 height 419
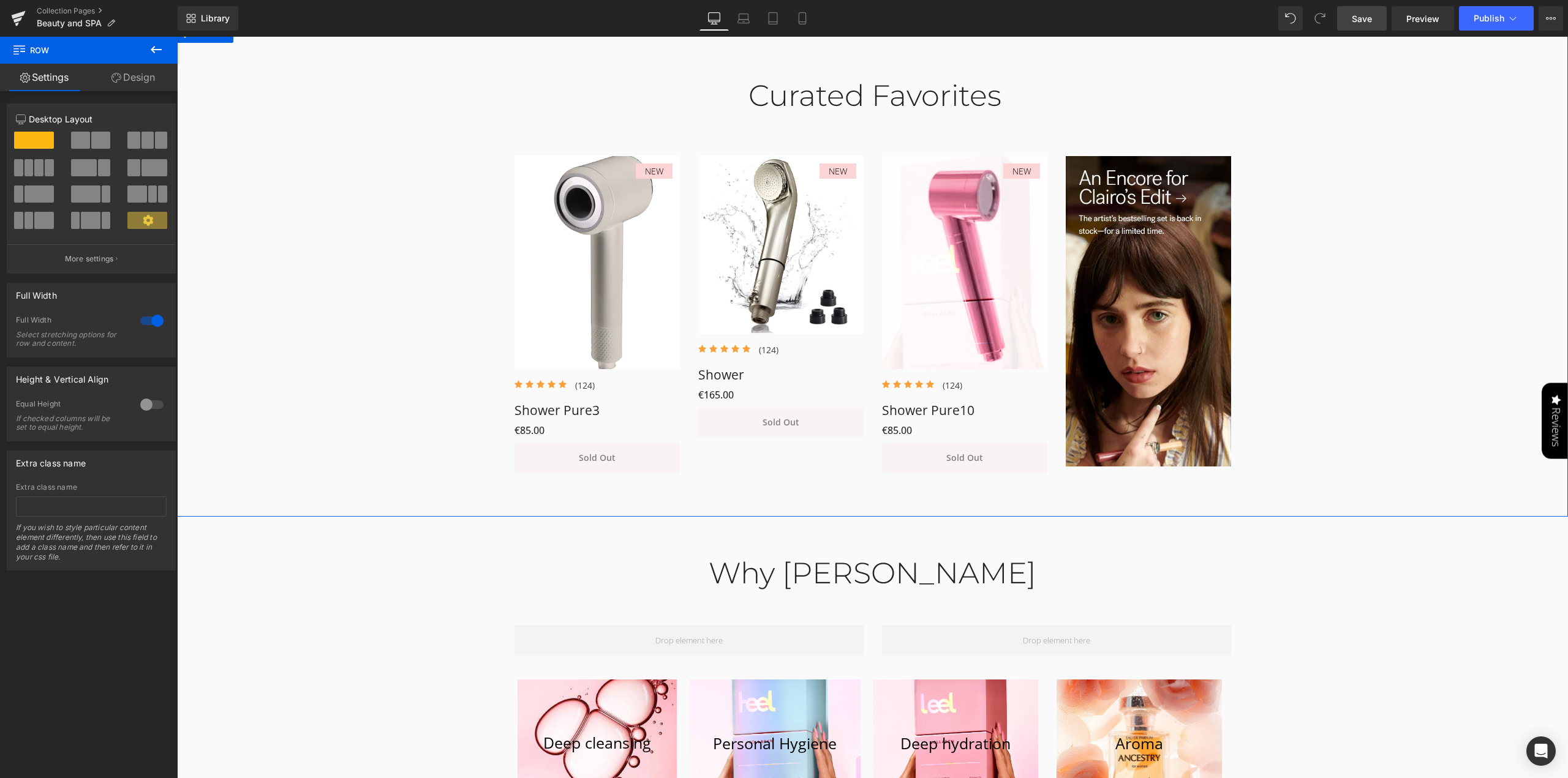
scroll to position [857, 0]
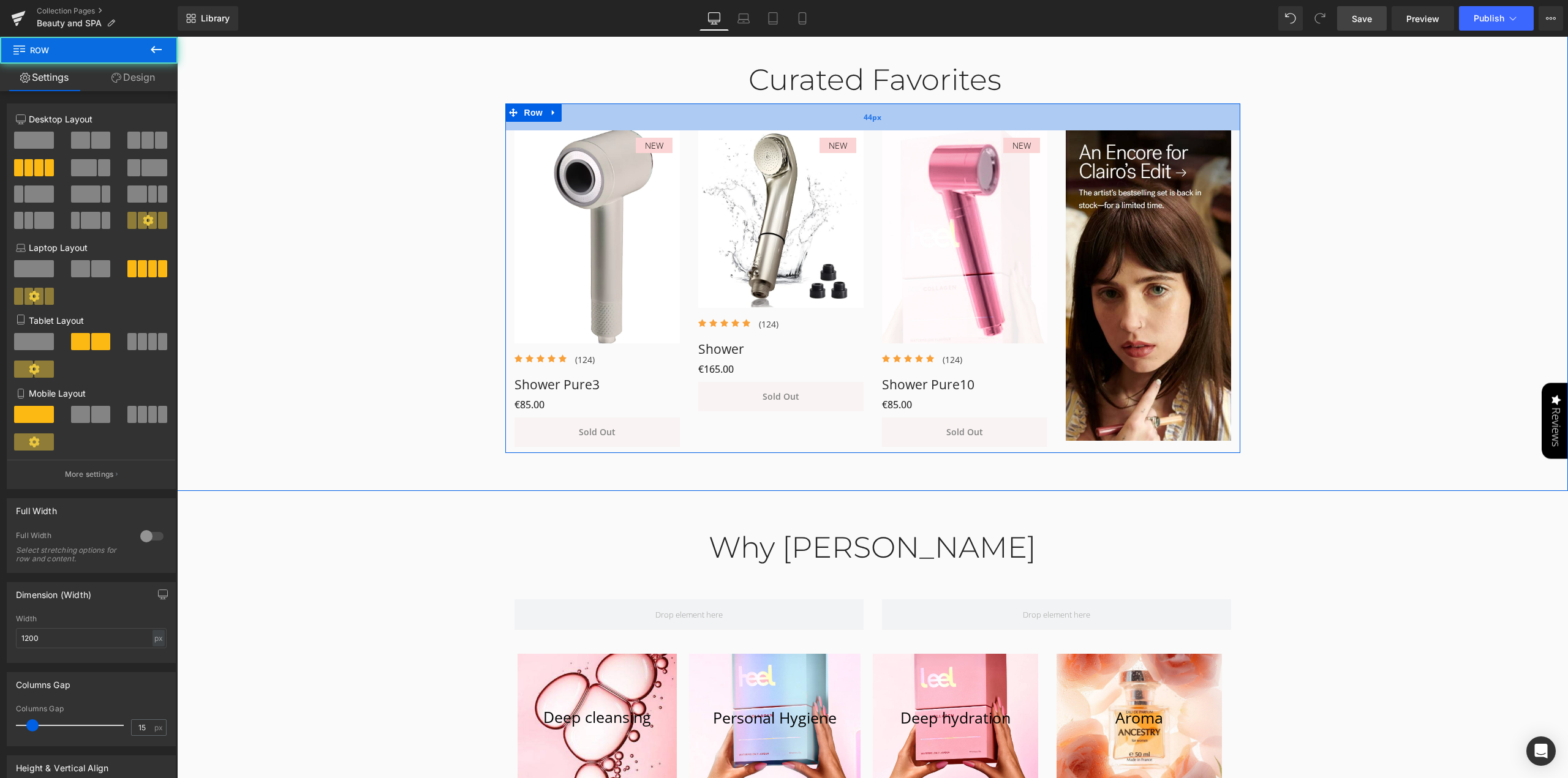
drag, startPoint x: 928, startPoint y: 116, endPoint x: 929, endPoint y: 106, distance: 10.0
click at [929, 106] on div "44px" at bounding box center [873, 117] width 735 height 27
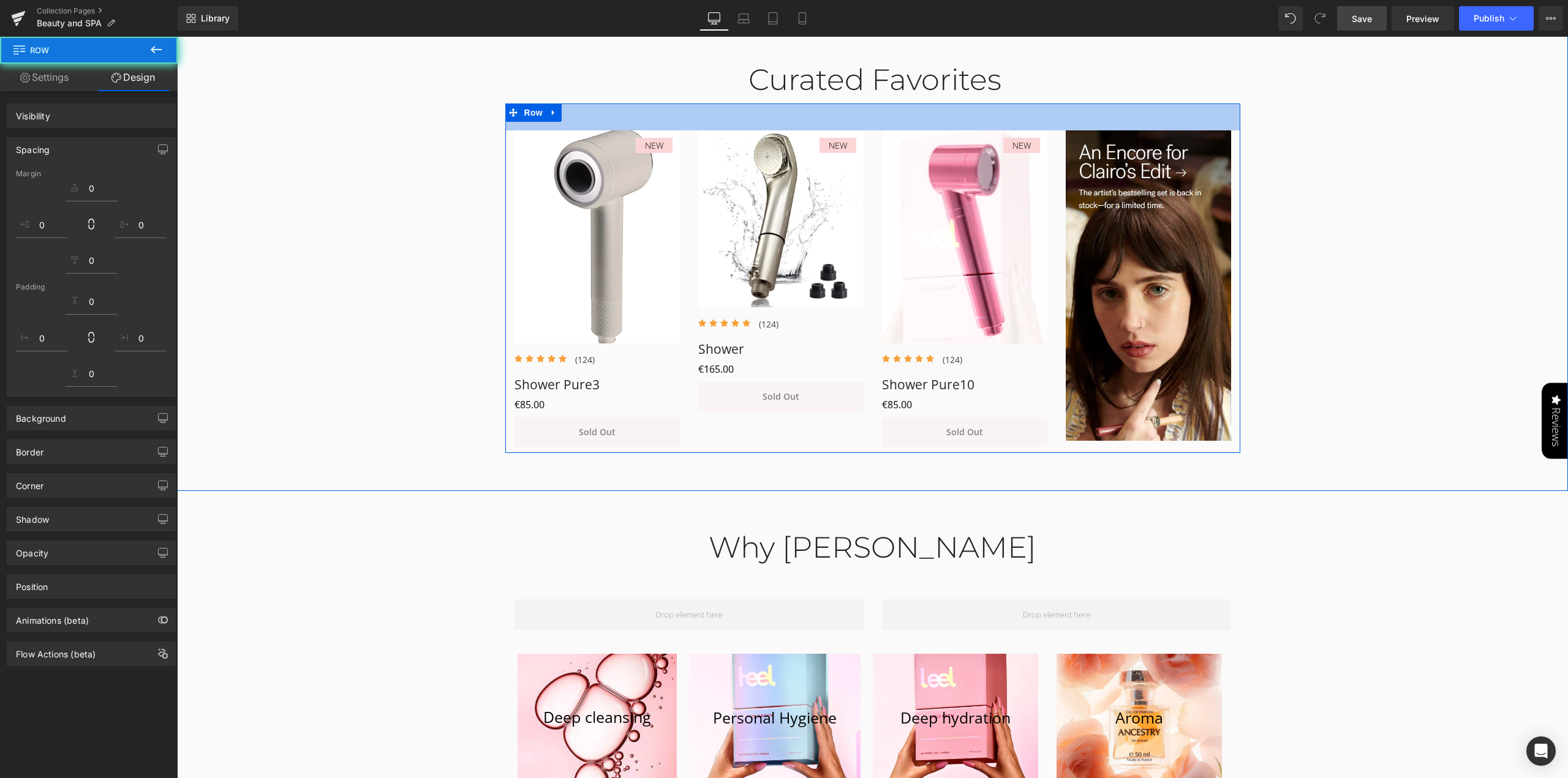
click at [1405, 221] on div "Curated Favorites Heading Row NEW (P) Image Icon Icon Icon Icon Icon Icon List …" at bounding box center [873, 248] width 1391 height 409
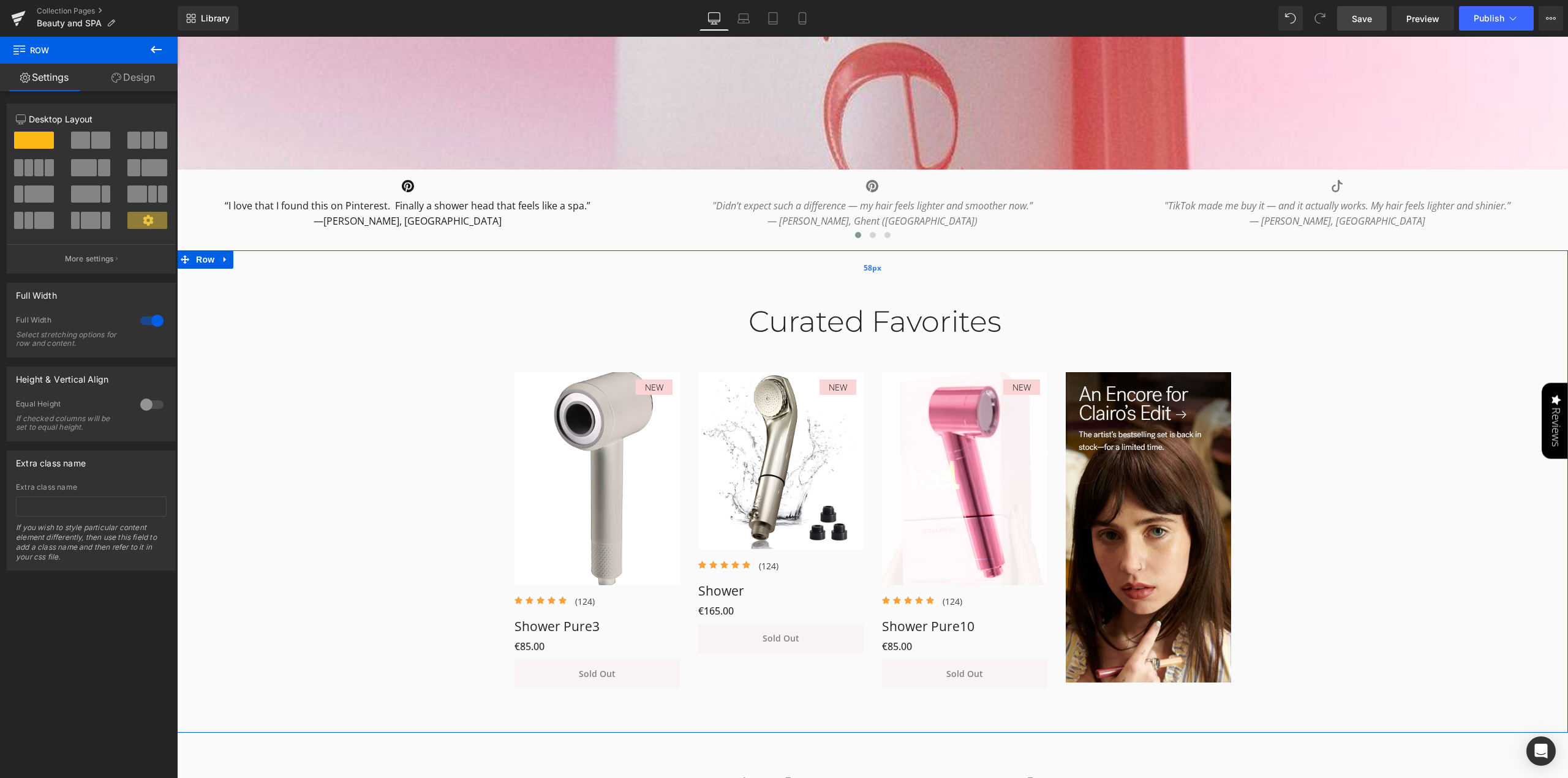
scroll to position [612, 0]
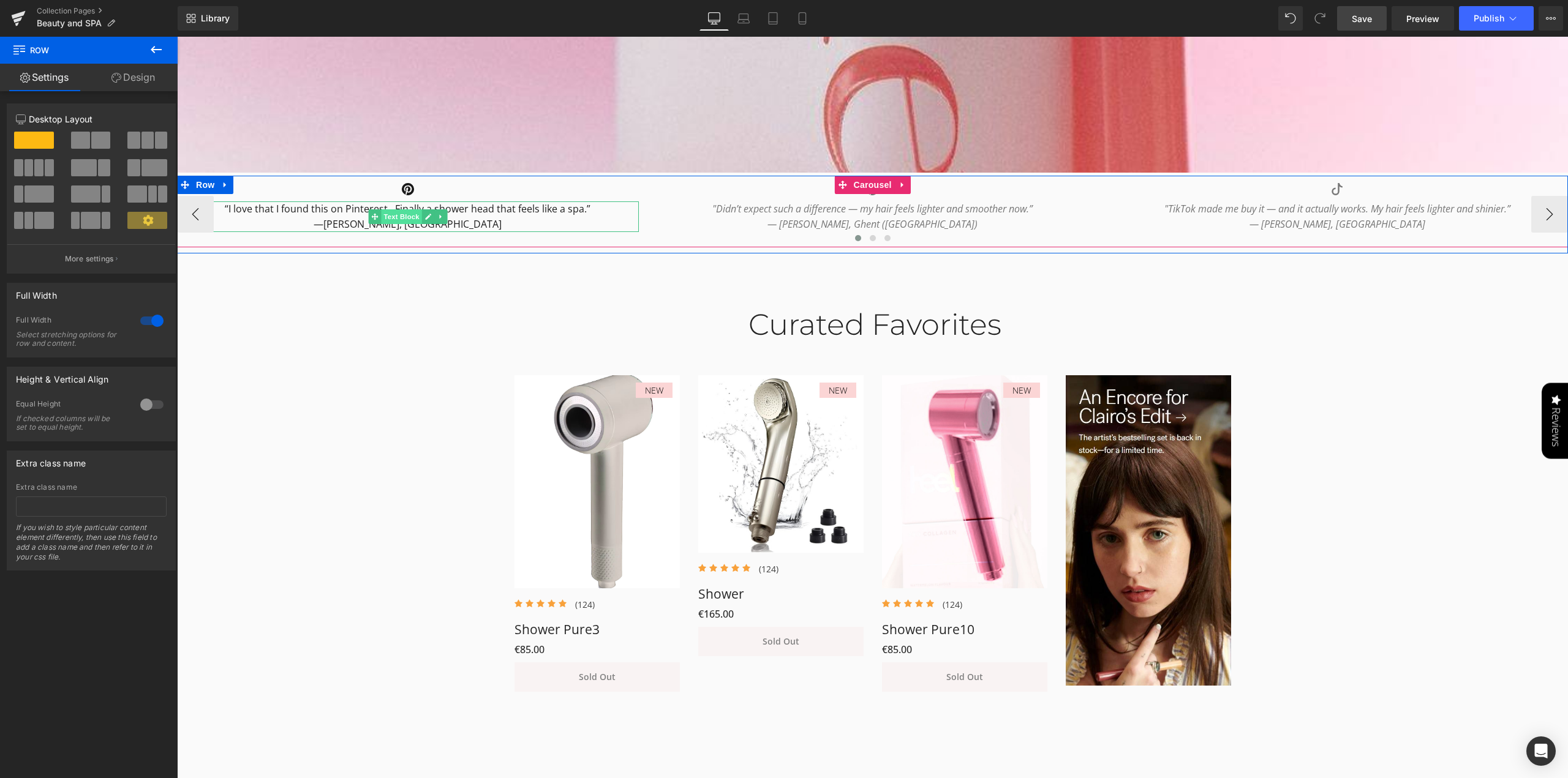
click at [397, 217] on span "Text Block" at bounding box center [401, 217] width 40 height 14
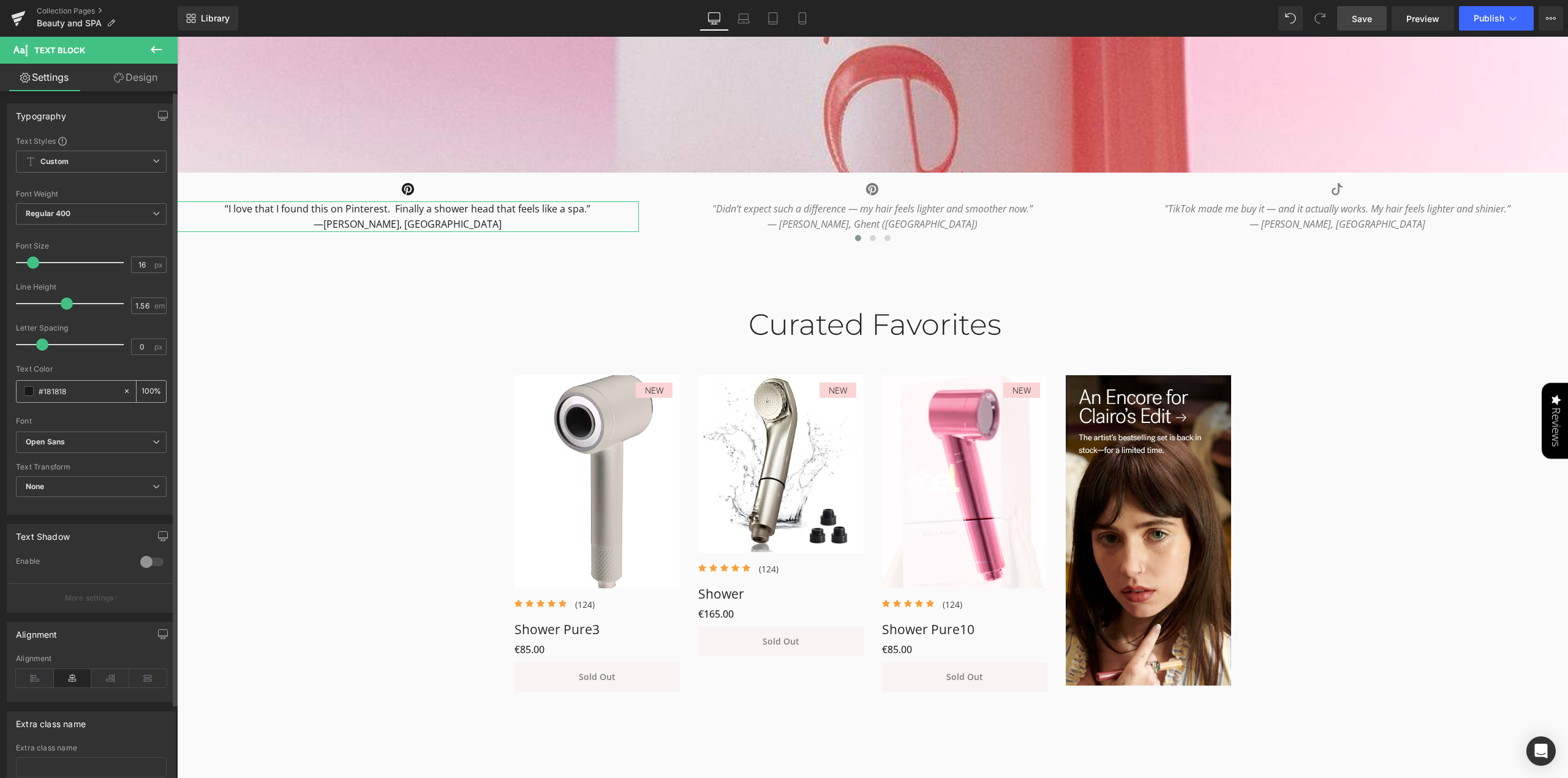
drag, startPoint x: 76, startPoint y: 389, endPoint x: 30, endPoint y: 389, distance: 46.0
click at [30, 389] on div "#181818" at bounding box center [69, 392] width 106 height 22
type input "#999"
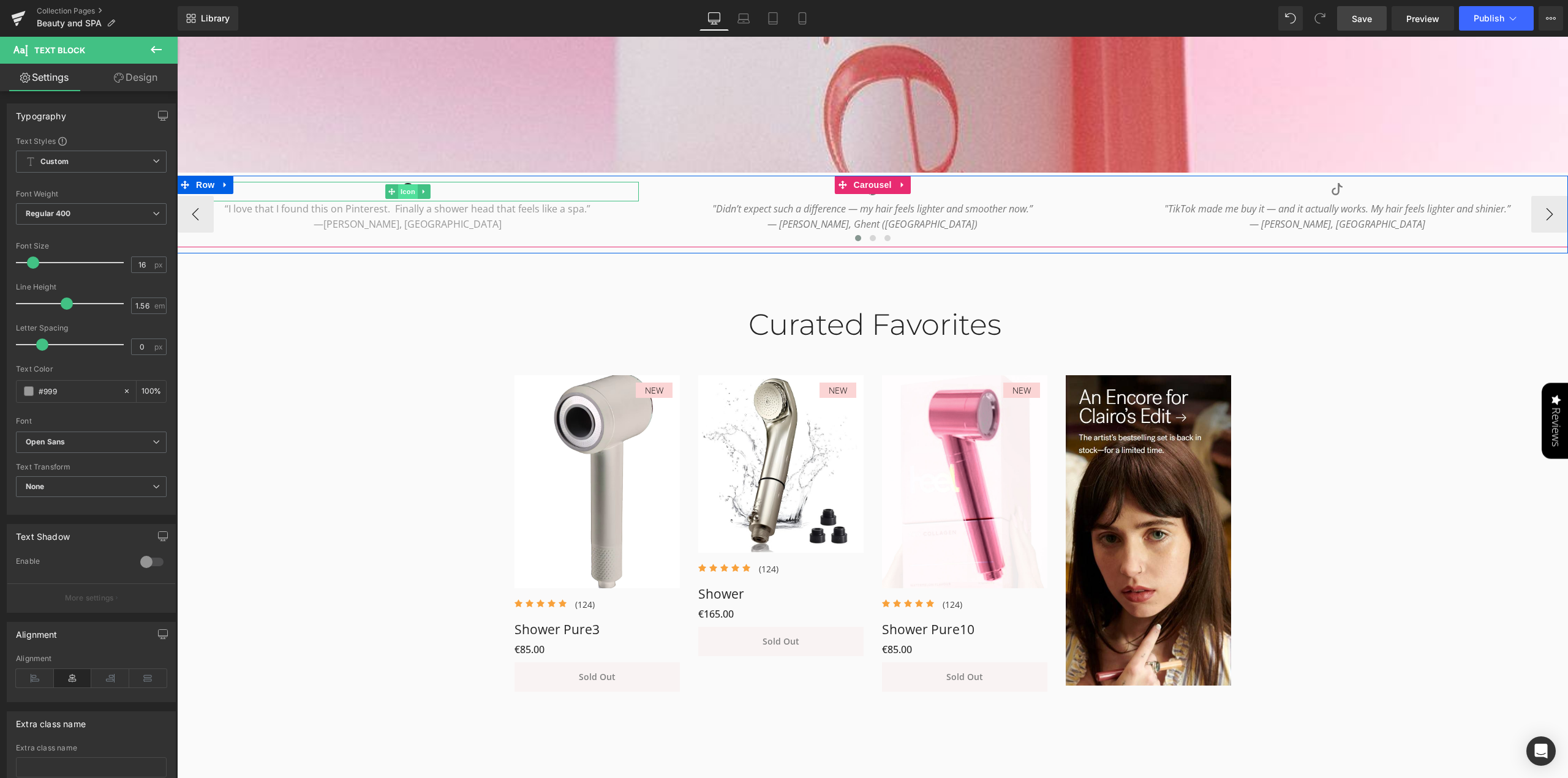
click at [401, 193] on link "Icon" at bounding box center [402, 191] width 32 height 14
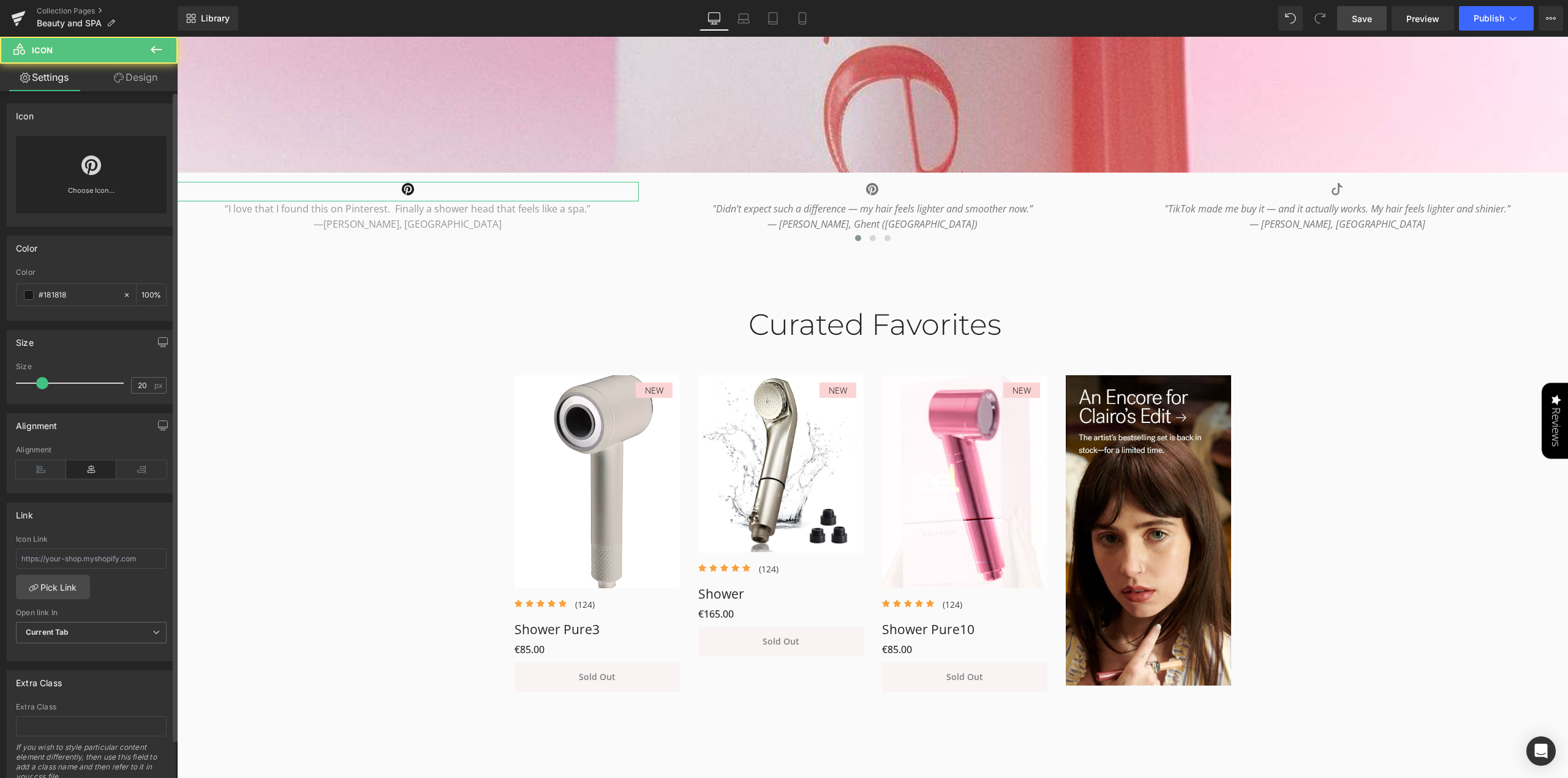
drag, startPoint x: 67, startPoint y: 295, endPoint x: 0, endPoint y: 291, distance: 67.1
click at [0, 291] on div "Color rgb(24, 24, 24) Color #181818 100 %" at bounding box center [92, 273] width 183 height 94
type input "#999"
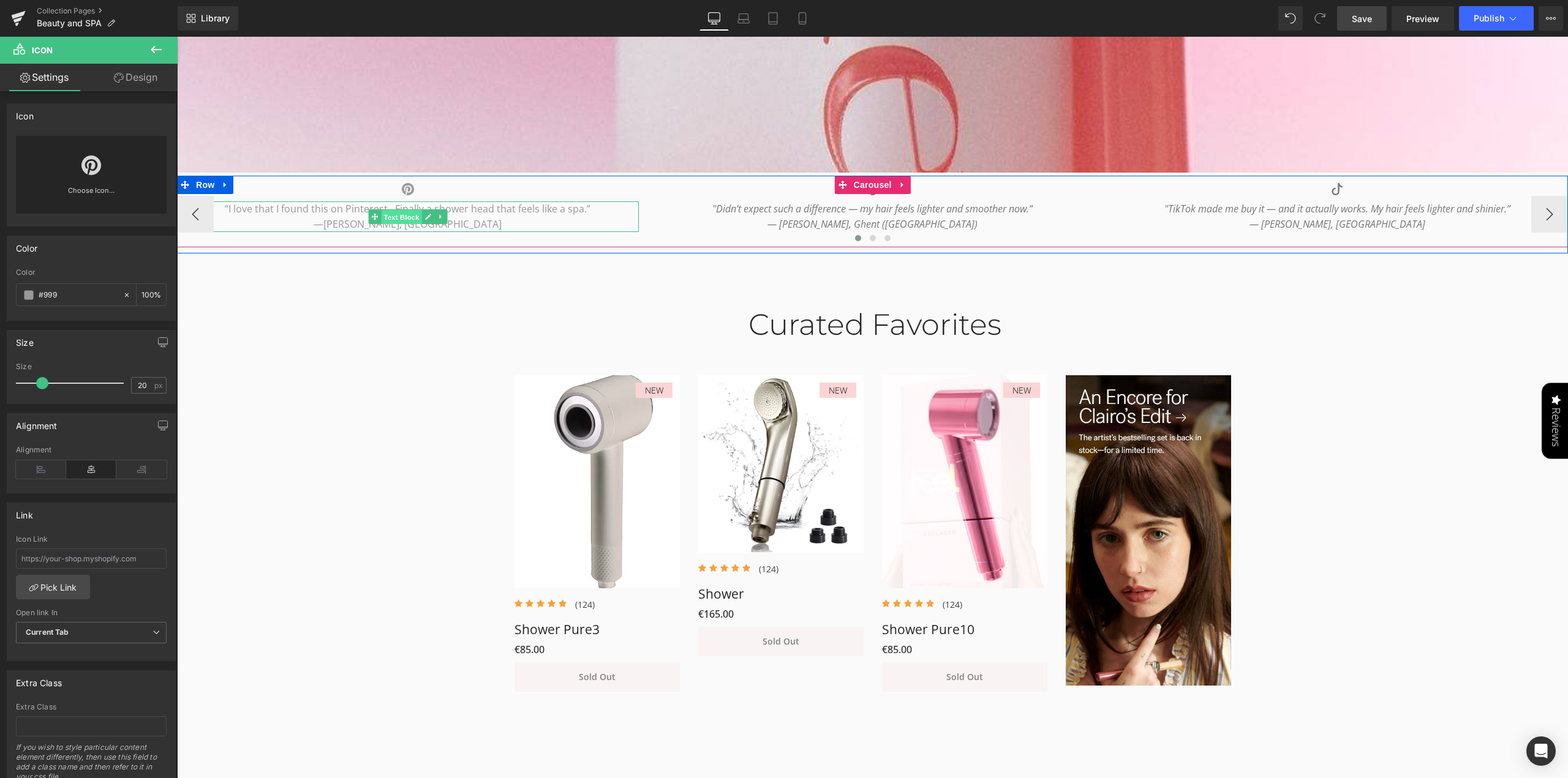
click at [399, 215] on span "Text Block" at bounding box center [401, 217] width 40 height 14
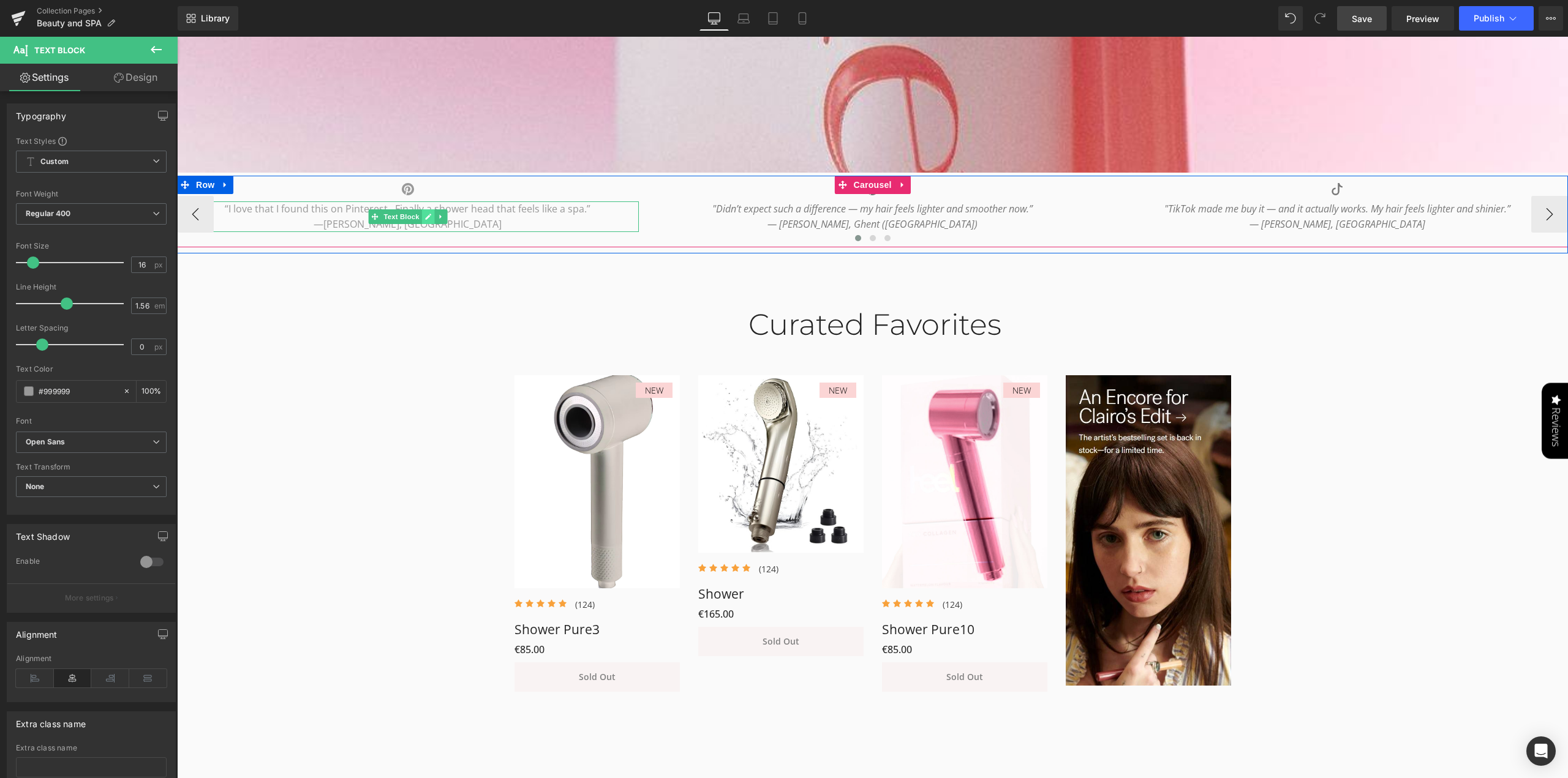
click at [424, 218] on icon at bounding box center [427, 217] width 6 height 7
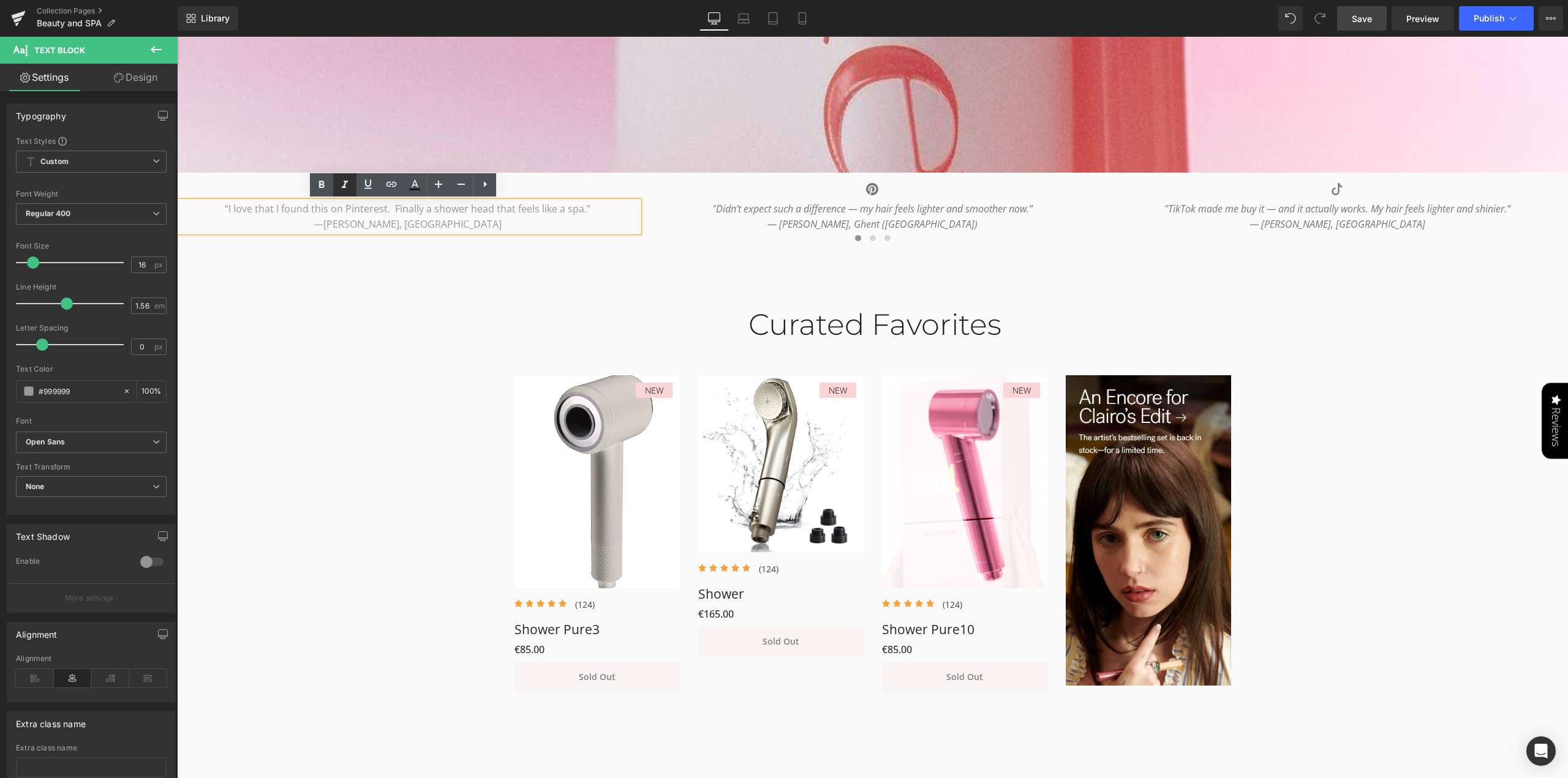
click at [348, 185] on icon at bounding box center [345, 185] width 14 height 14
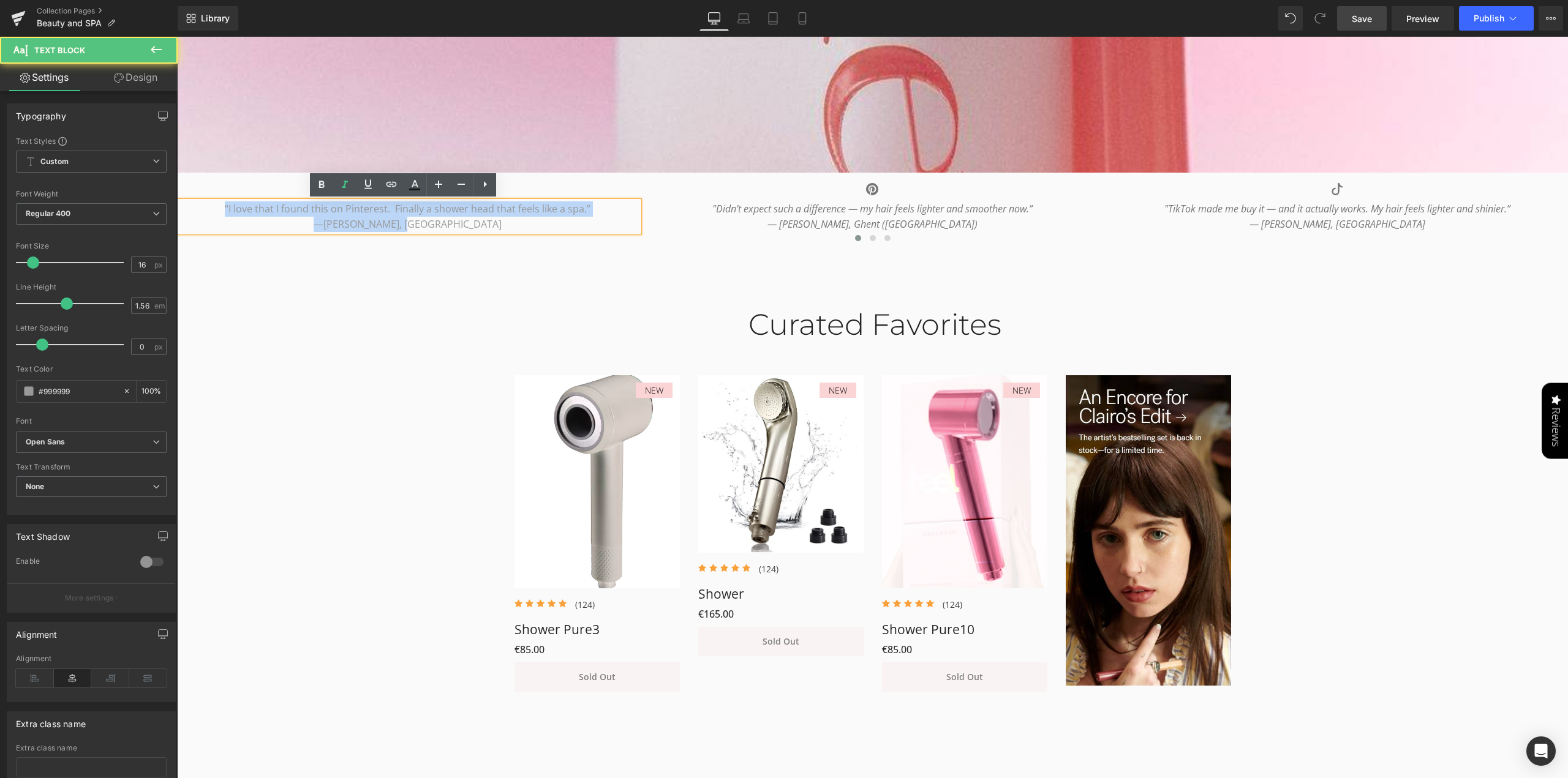
drag, startPoint x: 378, startPoint y: 216, endPoint x: 0, endPoint y: 205, distance: 378.2
click at [344, 182] on icon at bounding box center [345, 185] width 14 height 14
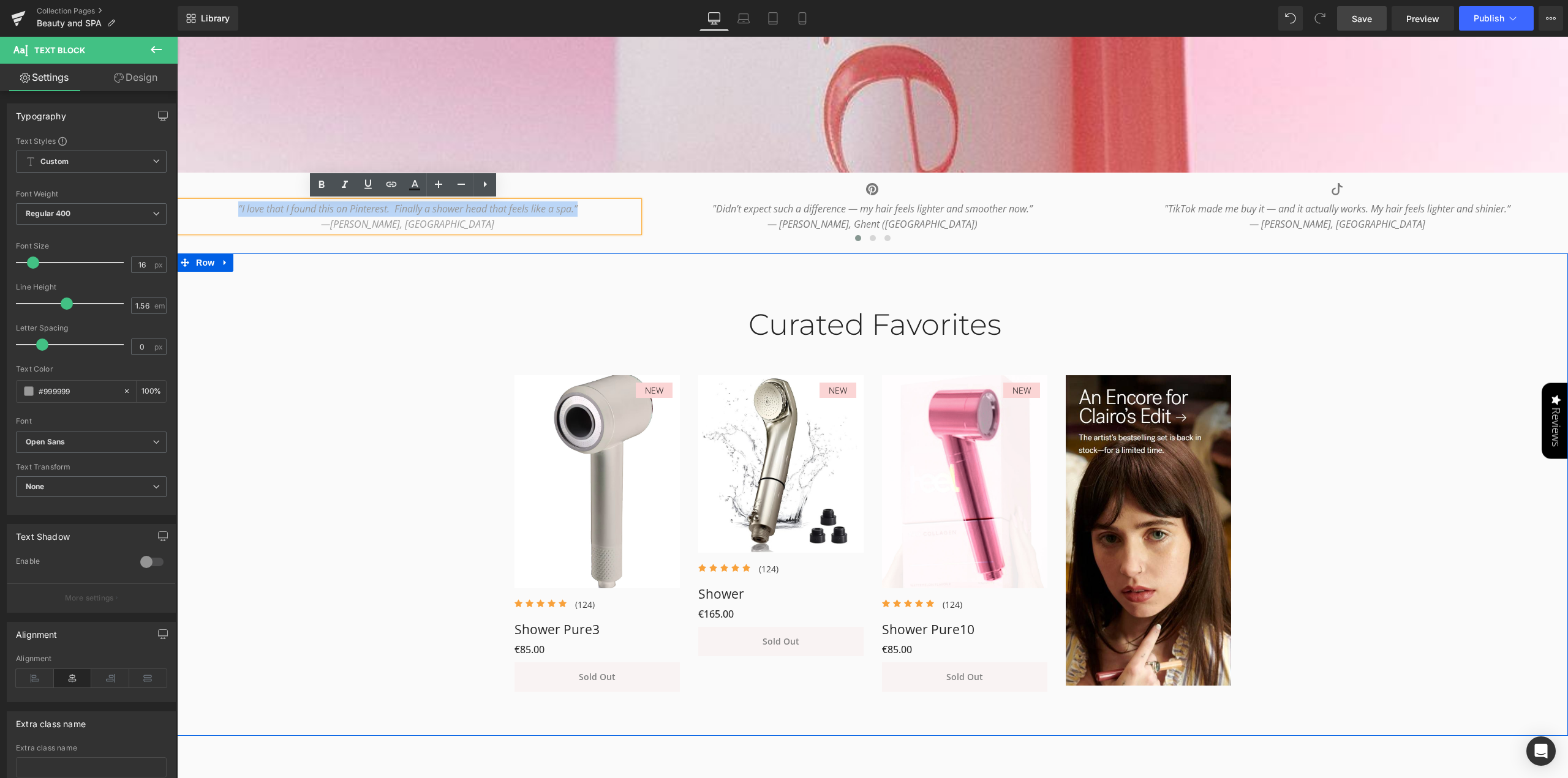
click at [357, 338] on div "Curated Favorites Heading Row NEW (P) Image Icon Icon Icon Icon Icon Icon List …" at bounding box center [873, 493] width 1391 height 409
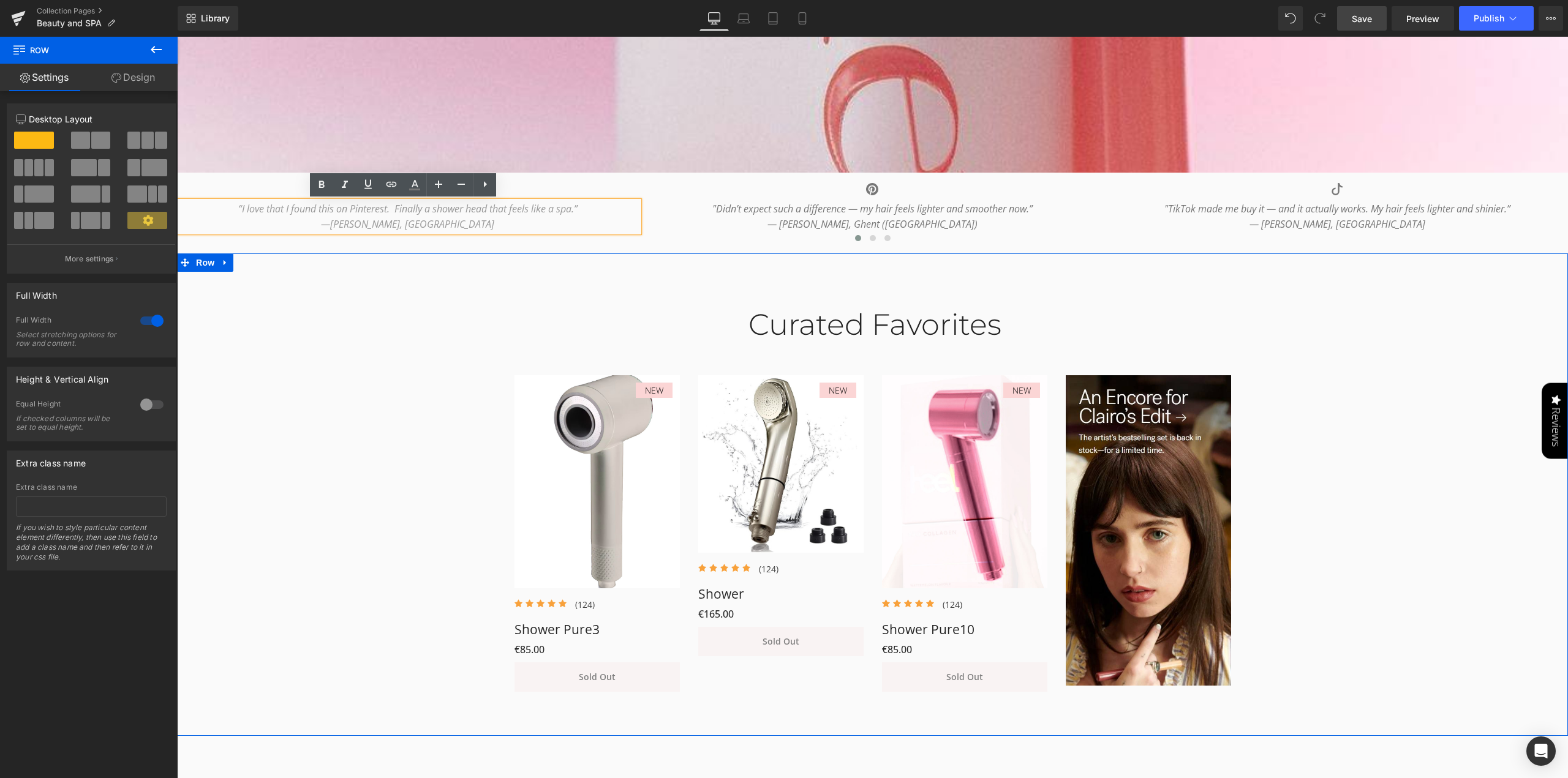
click at [1434, 352] on div "Curated Favorites Heading Row NEW (P) Image Icon Icon Icon Icon Icon Icon List …" at bounding box center [873, 493] width 1391 height 409
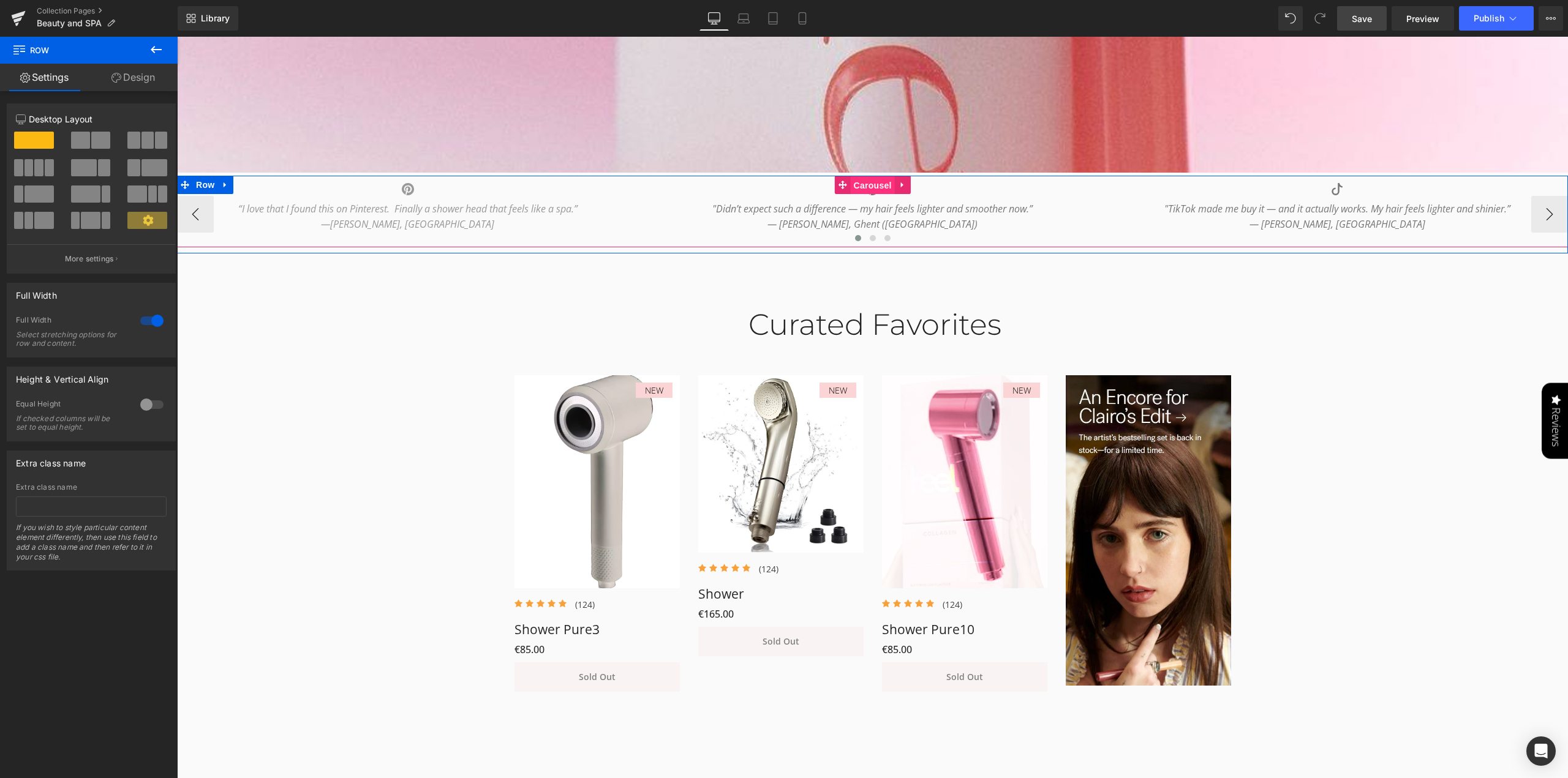
click at [868, 187] on span "Carousel" at bounding box center [873, 185] width 44 height 18
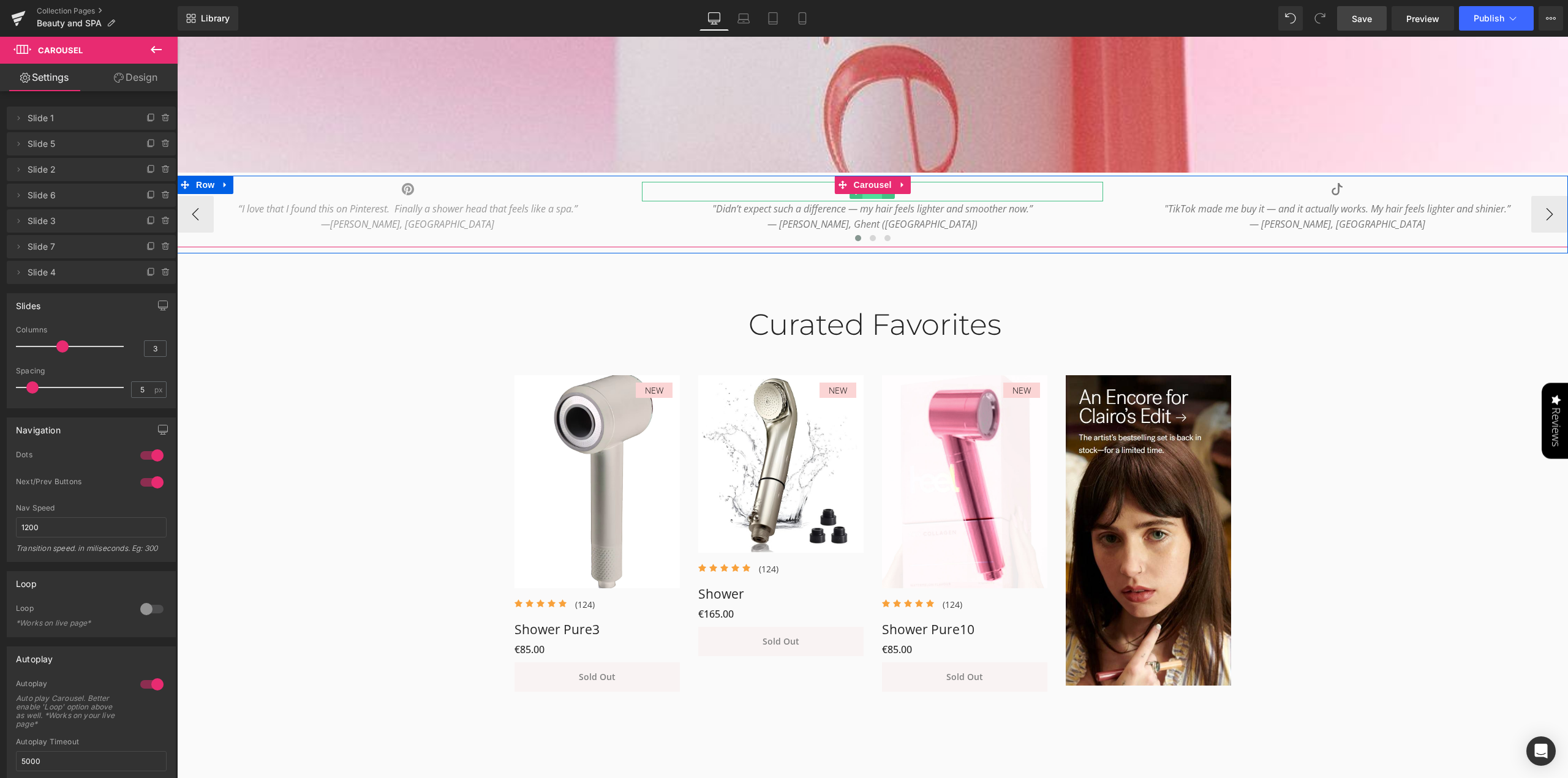
click at [869, 195] on span "Icon" at bounding box center [873, 191] width 20 height 14
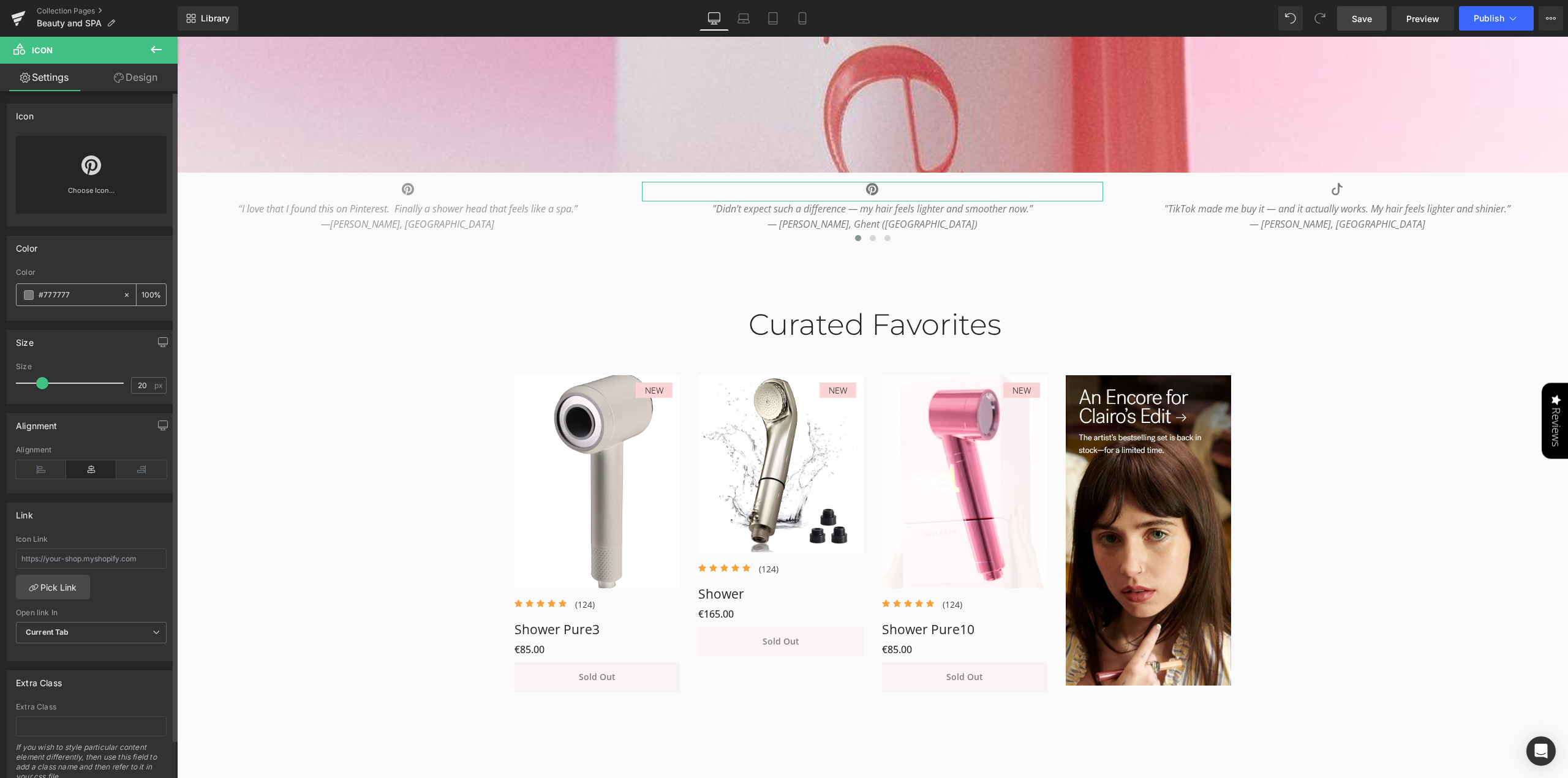
drag, startPoint x: 84, startPoint y: 291, endPoint x: 43, endPoint y: 286, distance: 41.3
click at [43, 286] on div "#777777" at bounding box center [69, 295] width 106 height 22
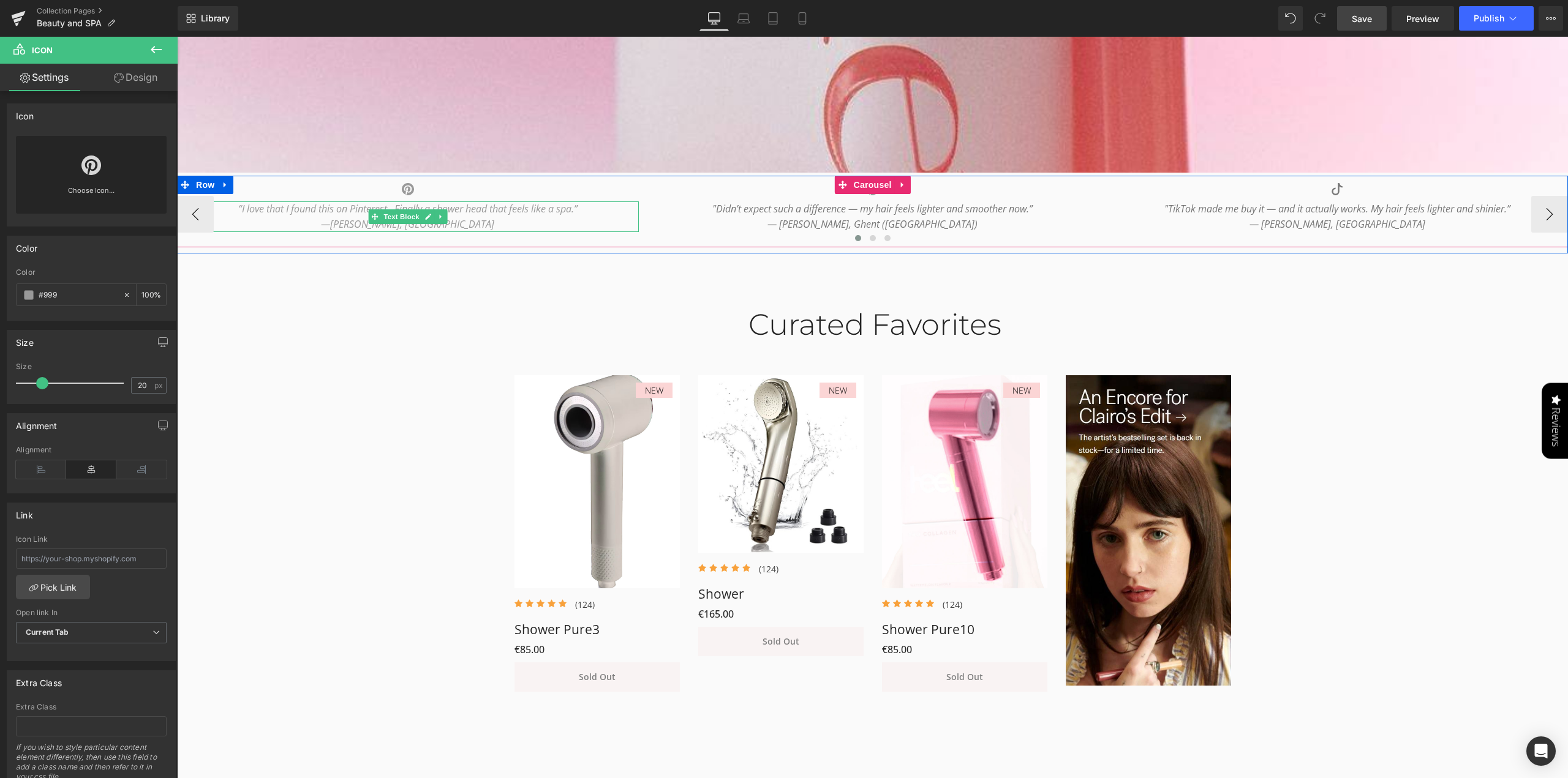
type input "#999"
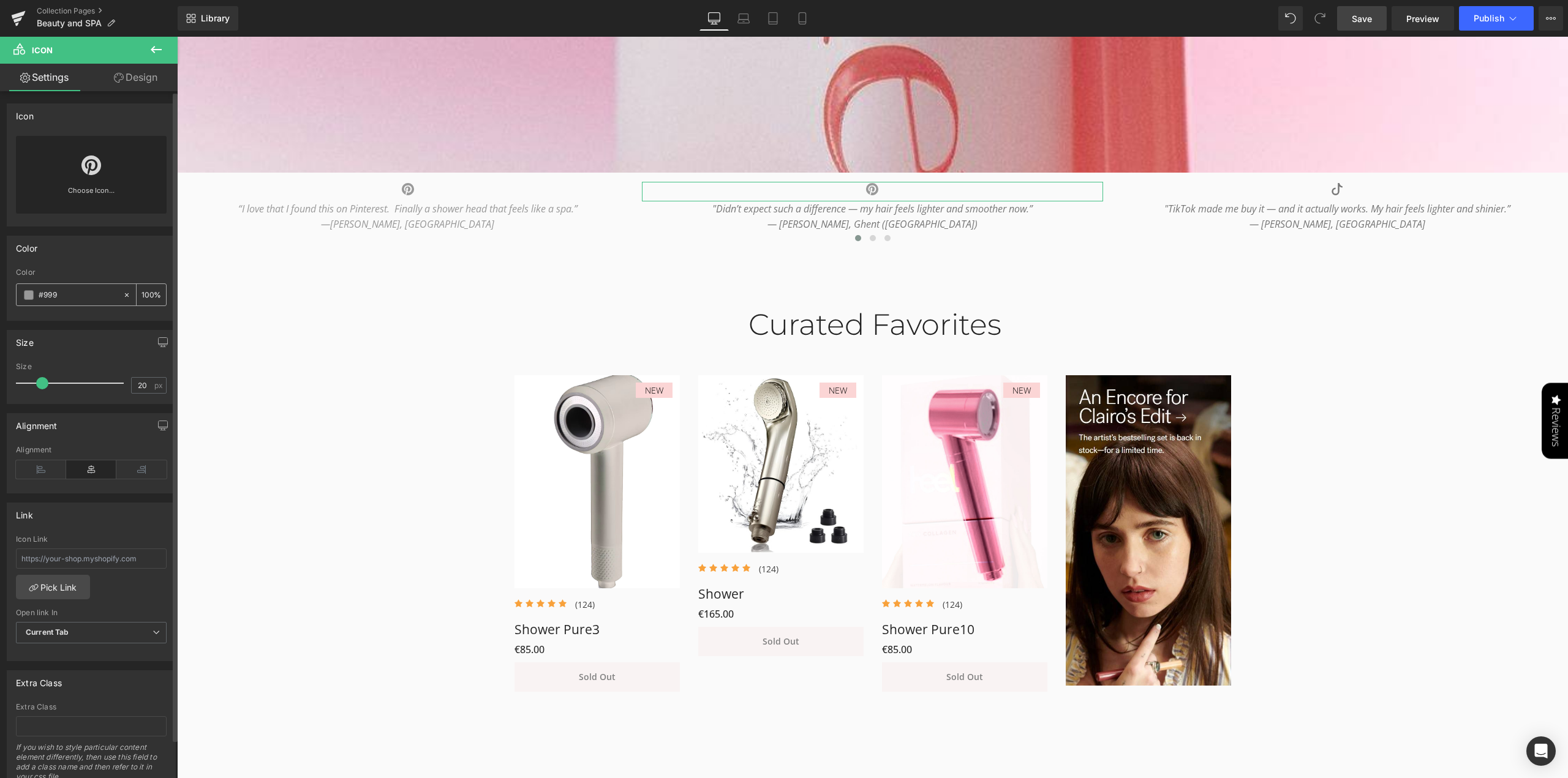
drag, startPoint x: 63, startPoint y: 296, endPoint x: 22, endPoint y: 289, distance: 41.6
click at [22, 289] on div "#999" at bounding box center [69, 295] width 106 height 22
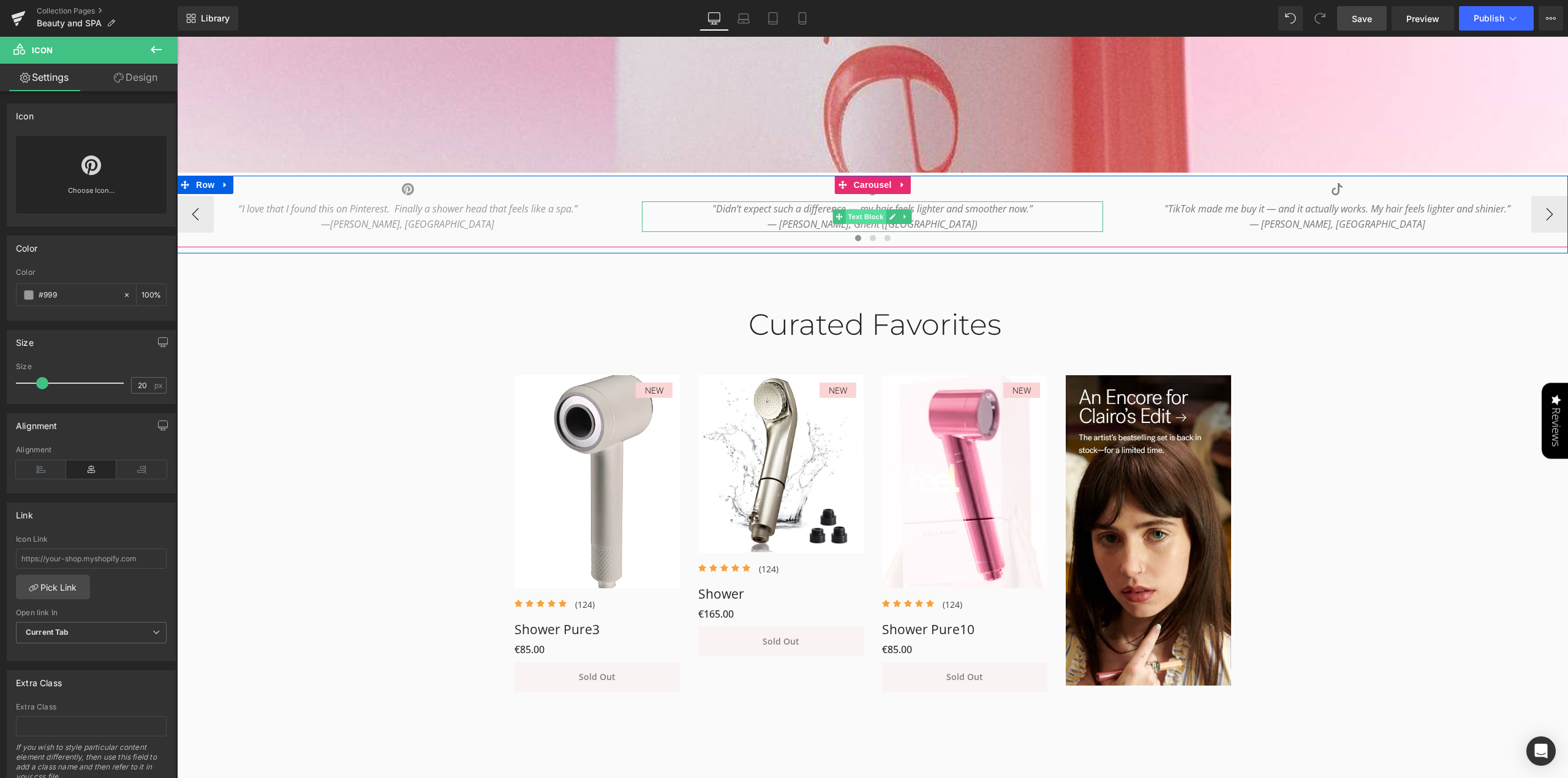
click at [867, 217] on link "Text Block" at bounding box center [859, 217] width 53 height 14
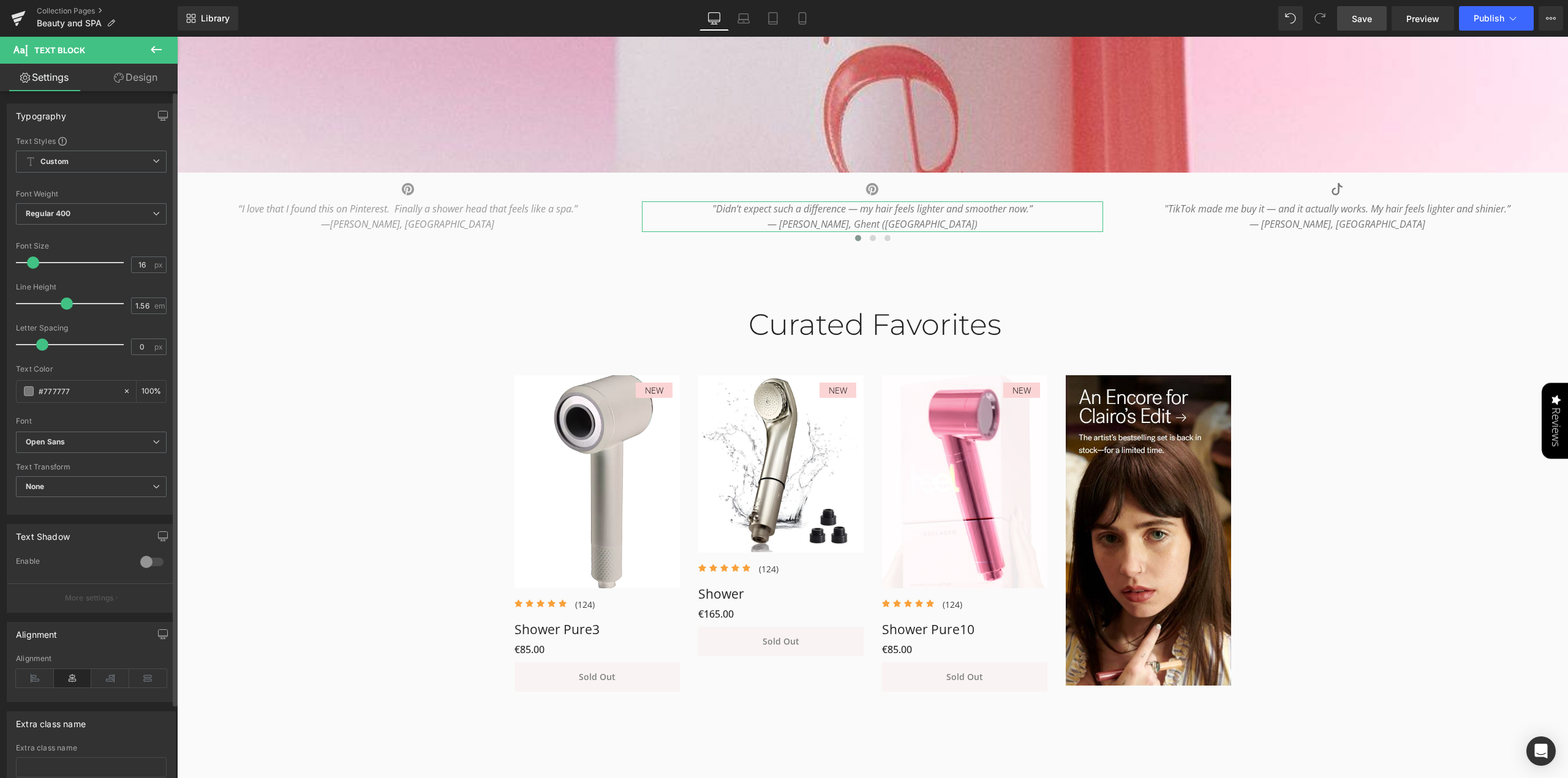
drag, startPoint x: 70, startPoint y: 392, endPoint x: 7, endPoint y: 392, distance: 63.0
click at [7, 392] on div "Text Styles Custom Custom Setup Global Style Custom Setup Global Style Thin 100…" at bounding box center [91, 324] width 168 height 378
paste input "999"
type input "#999"
click at [128, 414] on div at bounding box center [92, 412] width 151 height 8
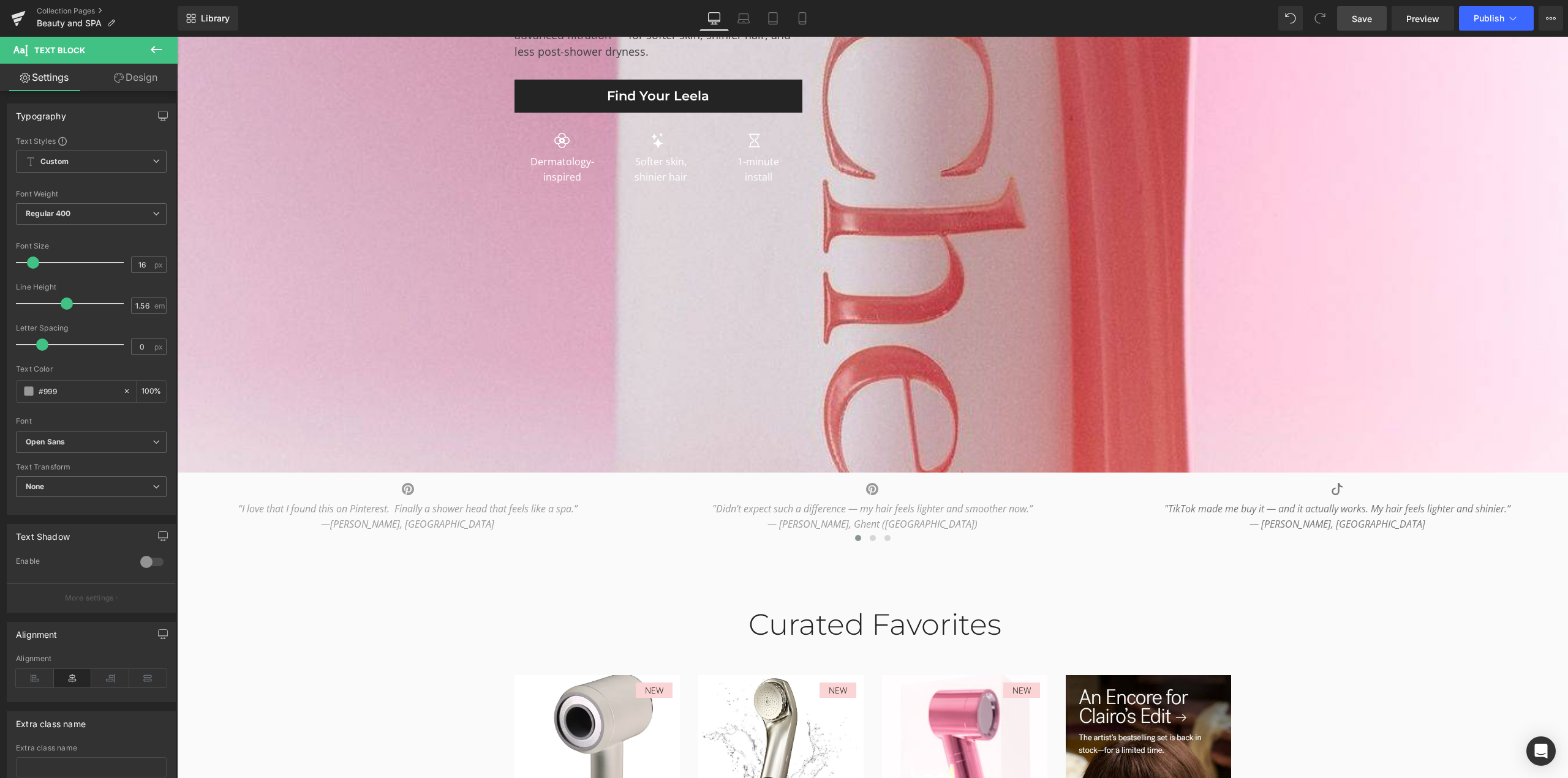
scroll to position [245, 0]
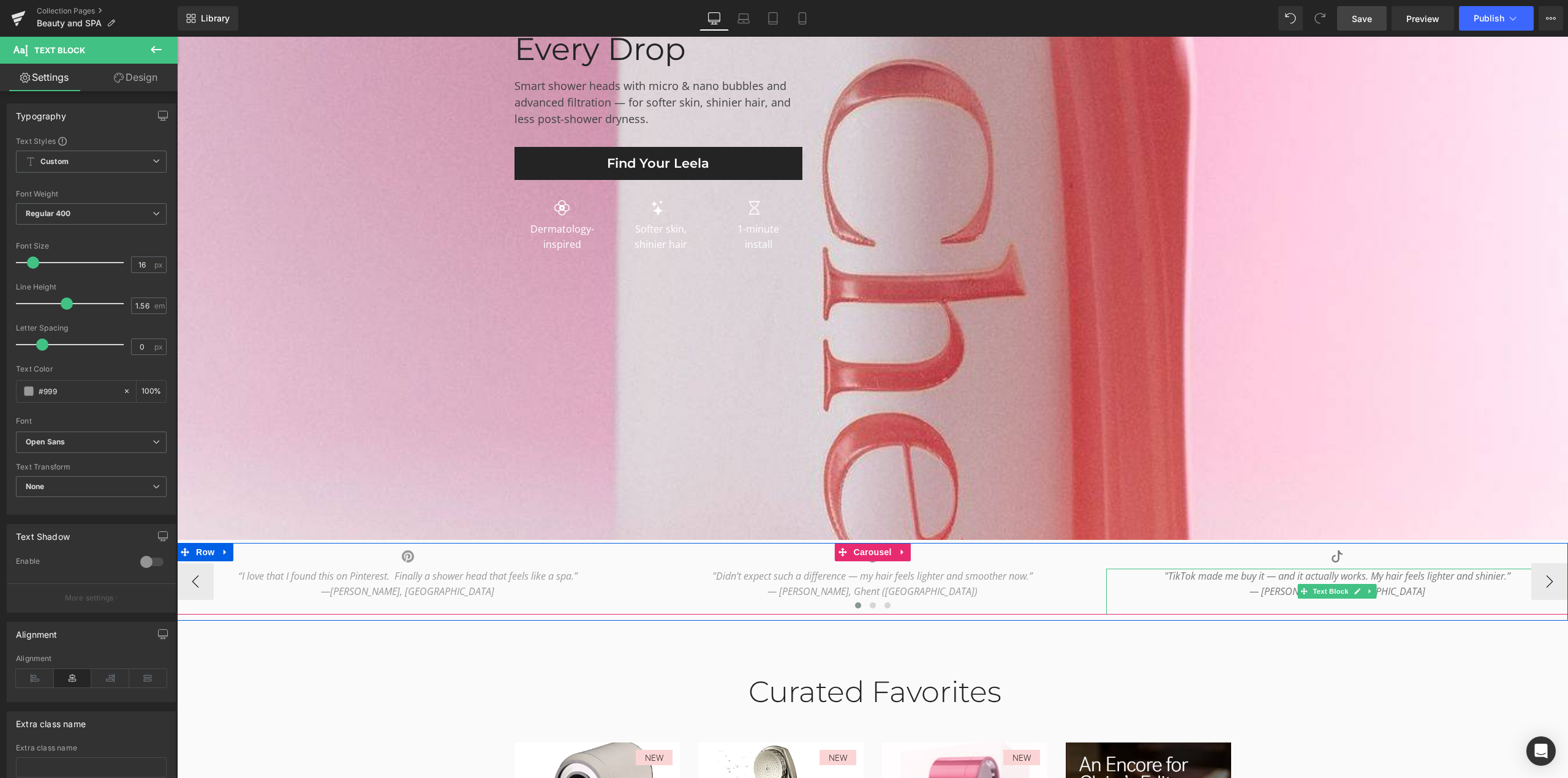
click at [1229, 575] on icon ""TikTok made me buy it — and it actually works. My hair feels lighter and shini…" at bounding box center [1337, 576] width 346 height 13
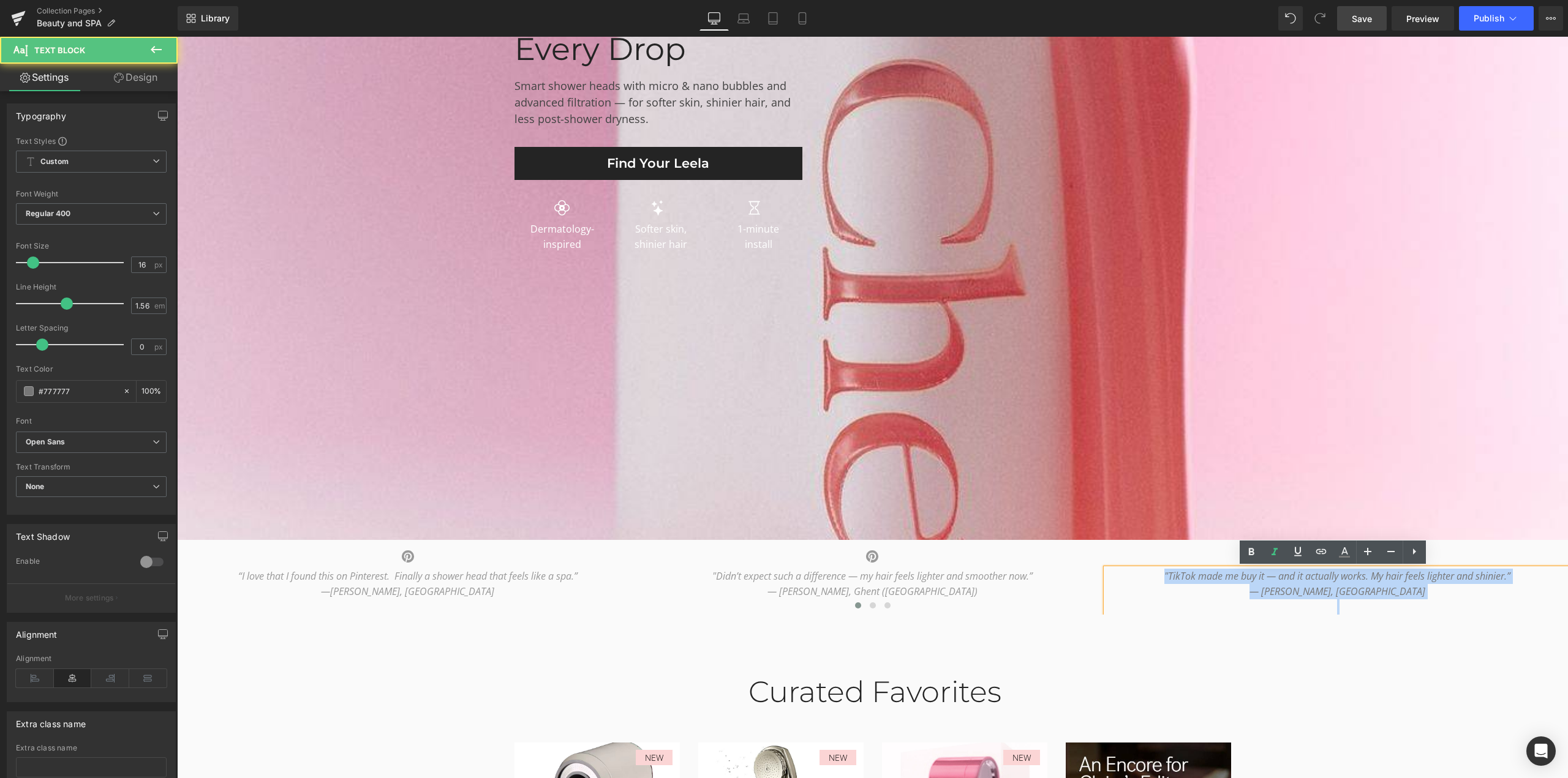
drag, startPoint x: 1145, startPoint y: 576, endPoint x: 1559, endPoint y: 670, distance: 424.5
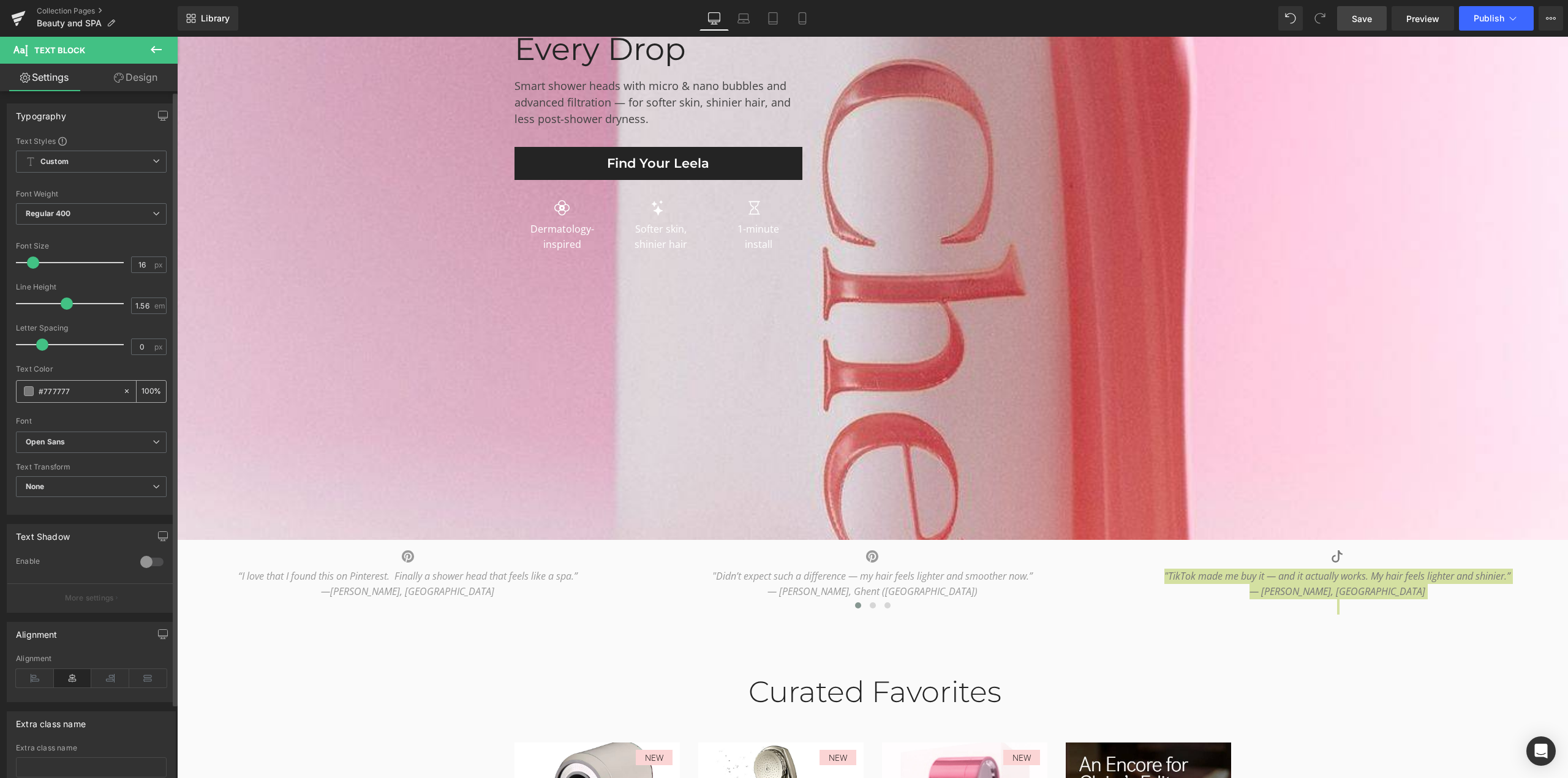
click at [20, 384] on div "#777777" at bounding box center [69, 392] width 106 height 22
paste input "999"
type input "#999"
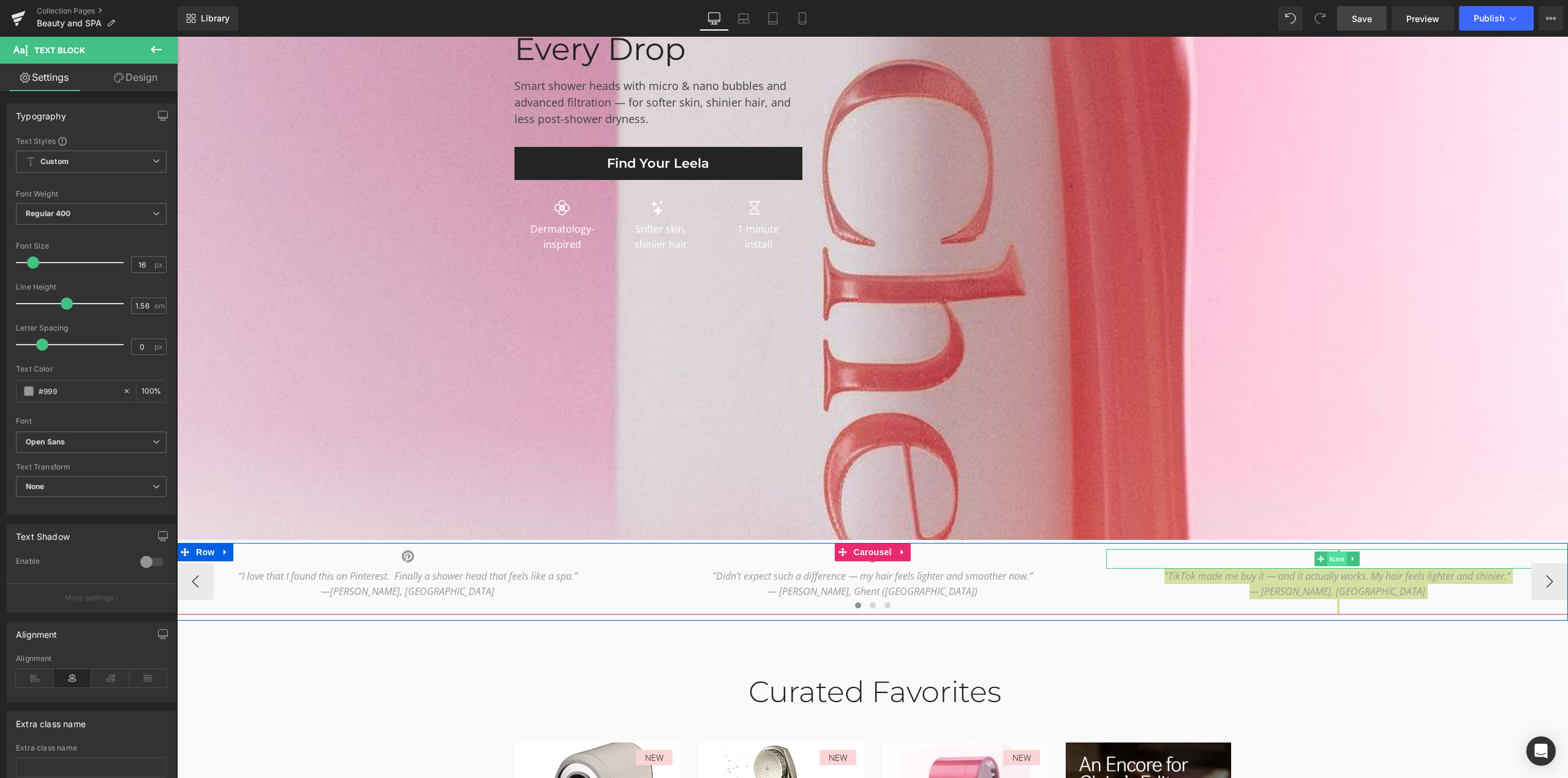
click at [1330, 561] on span "Icon" at bounding box center [1337, 559] width 20 height 14
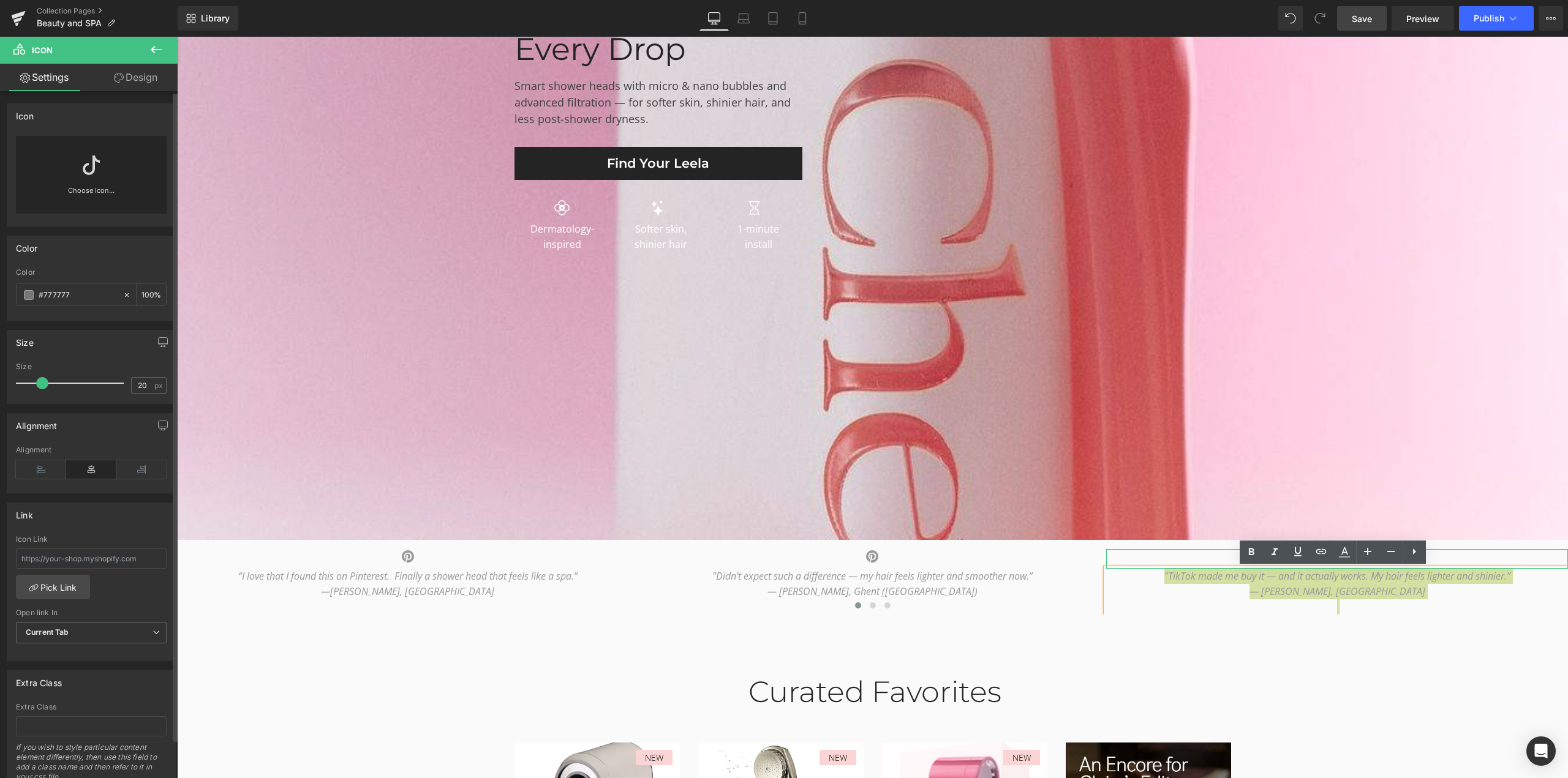
drag, startPoint x: 75, startPoint y: 296, endPoint x: 11, endPoint y: 289, distance: 64.4
click at [11, 289] on div "rgb(119, 119, 119) Color #777777 100 %" at bounding box center [91, 294] width 168 height 52
paste input "999"
type input "#999"
click at [177, 37] on div "58px" at bounding box center [177, 37] width 0 height 0
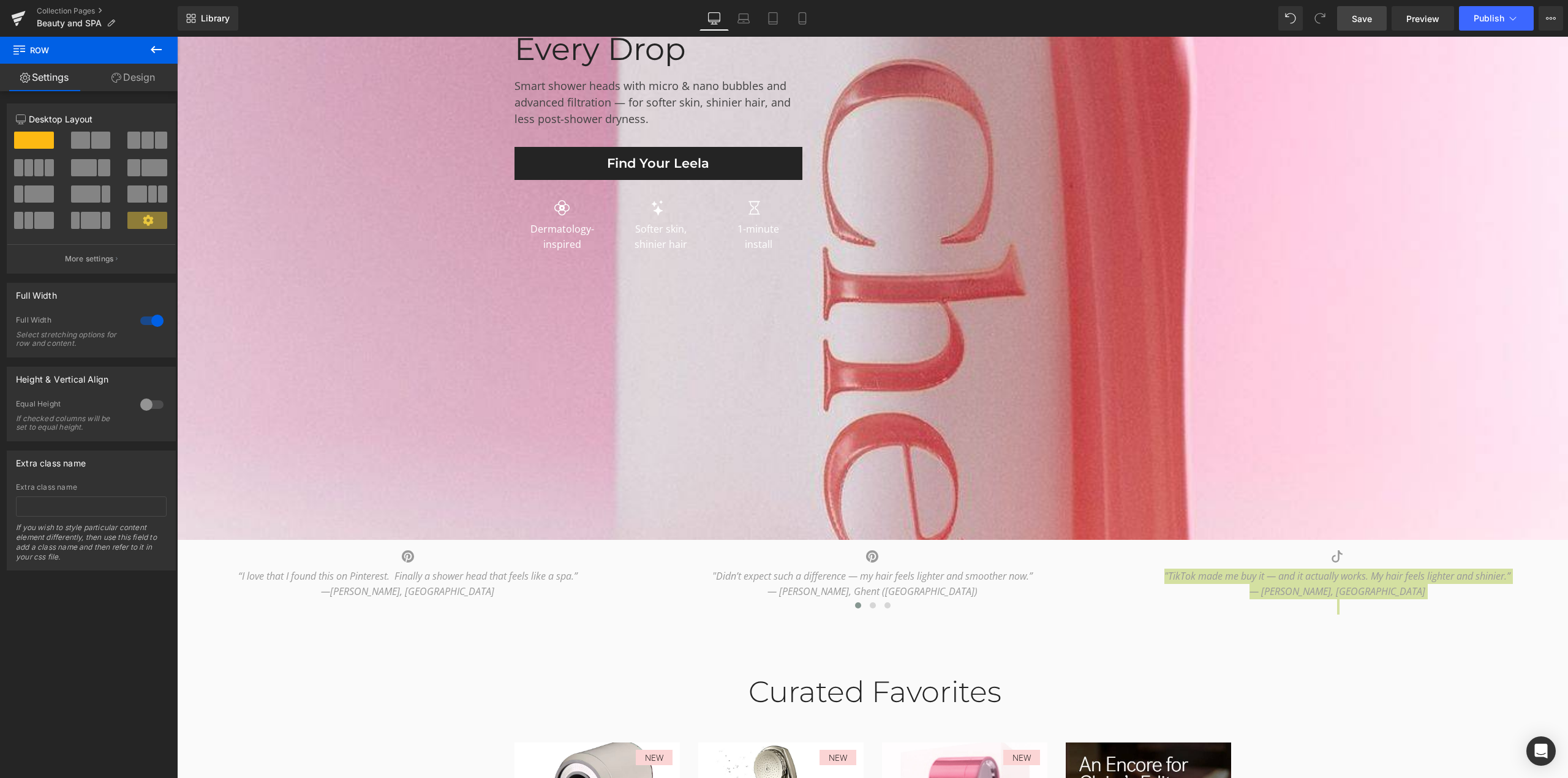
drag, startPoint x: 1353, startPoint y: 22, endPoint x: 511, endPoint y: 305, distance: 888.3
click at [1353, 22] on span "Save" at bounding box center [1361, 19] width 20 height 13
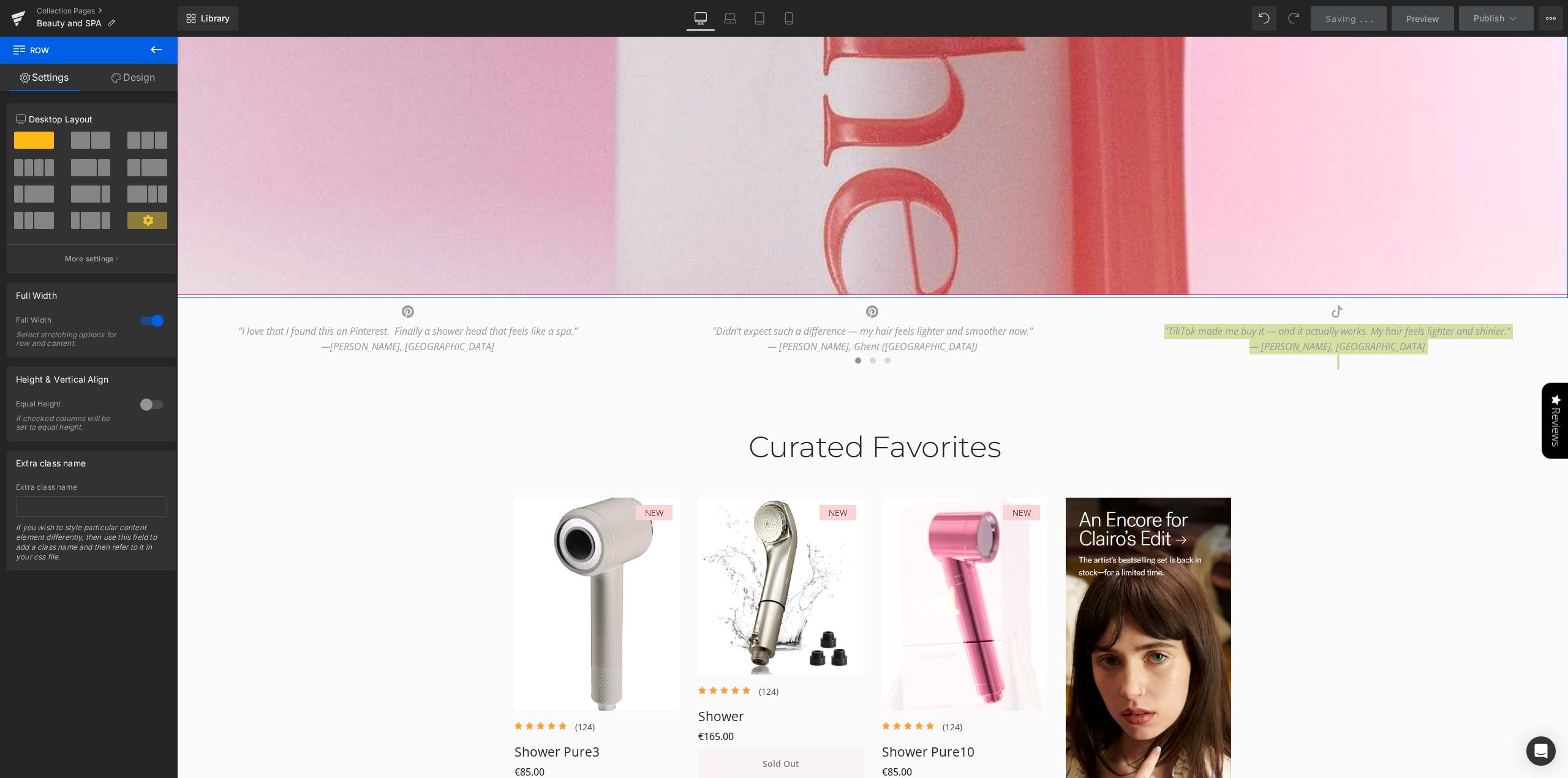
scroll to position [674, 0]
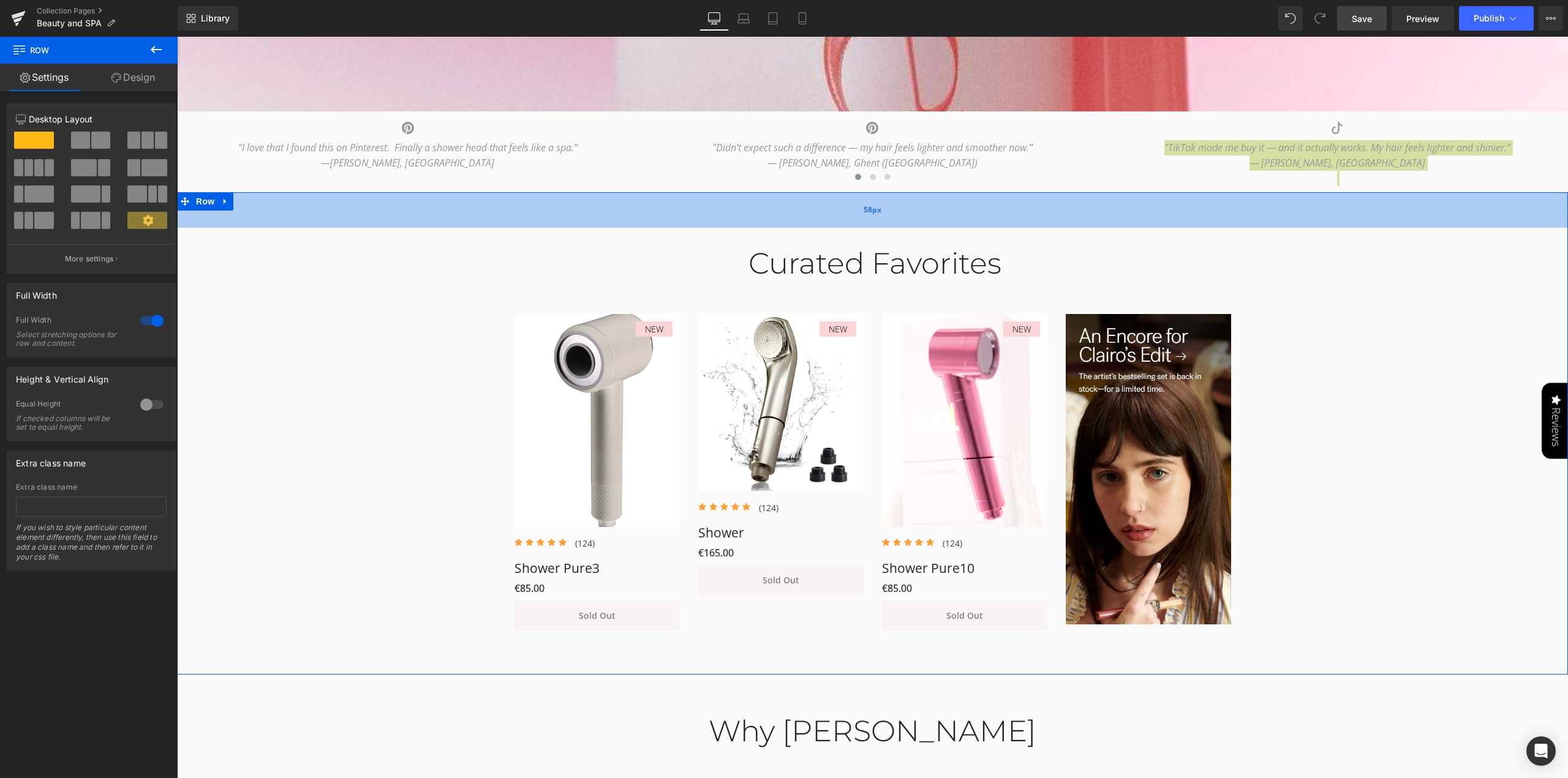
click at [1372, 222] on div "58px" at bounding box center [873, 210] width 1391 height 36
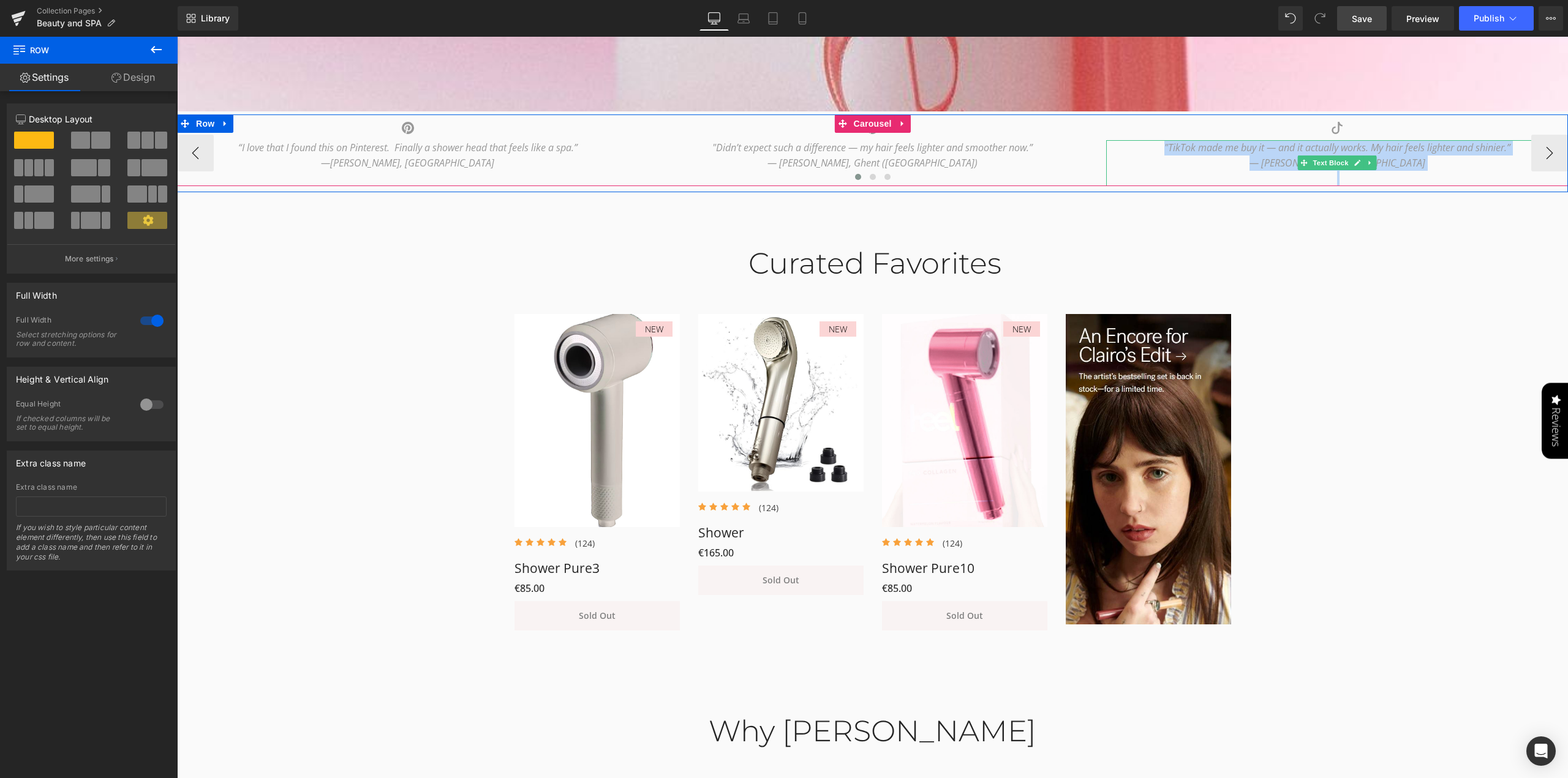
click at [1254, 165] on p "— [PERSON_NAME], [GEOGRAPHIC_DATA]" at bounding box center [1337, 163] width 462 height 15
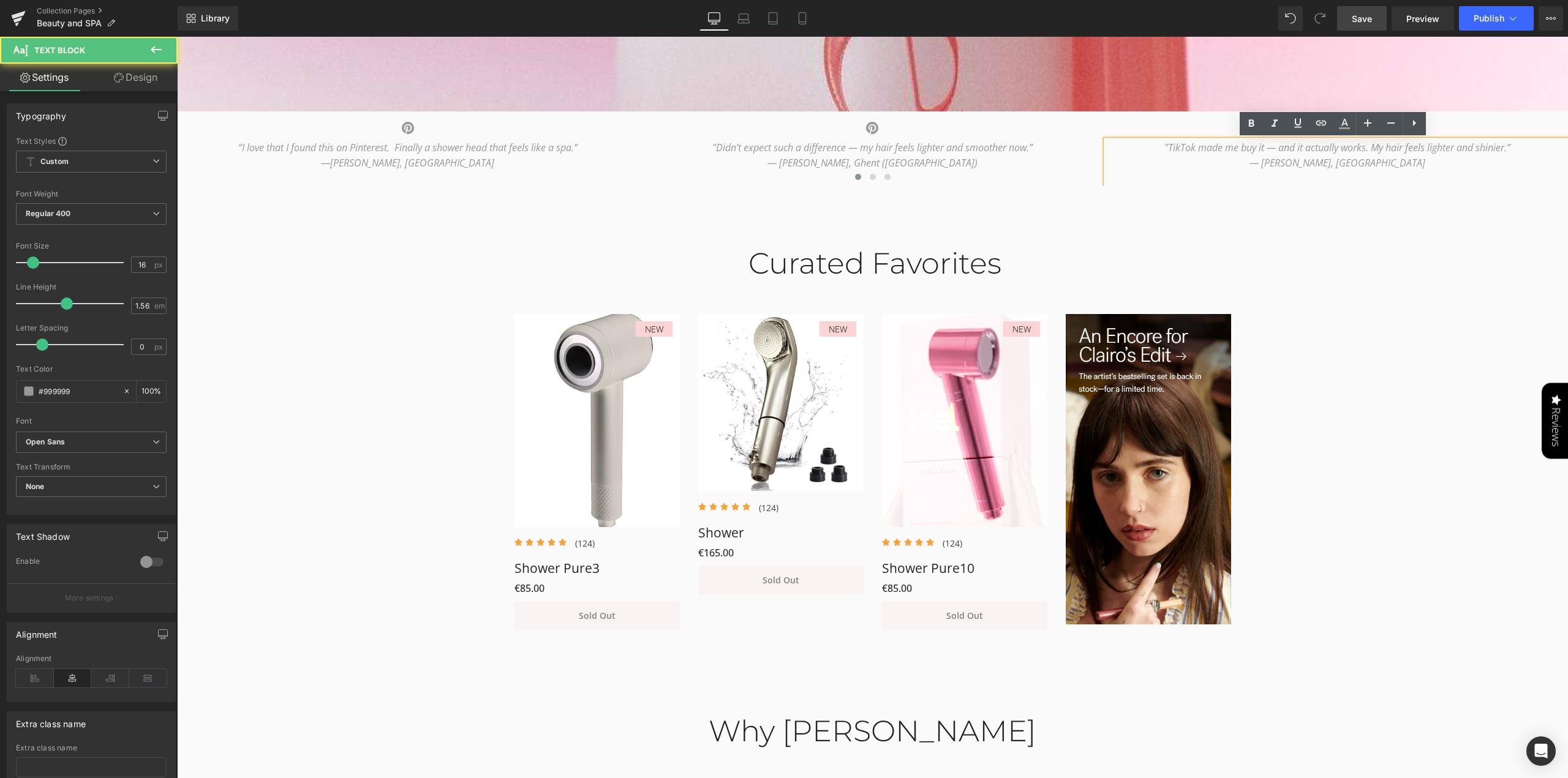
scroll to position [429, 0]
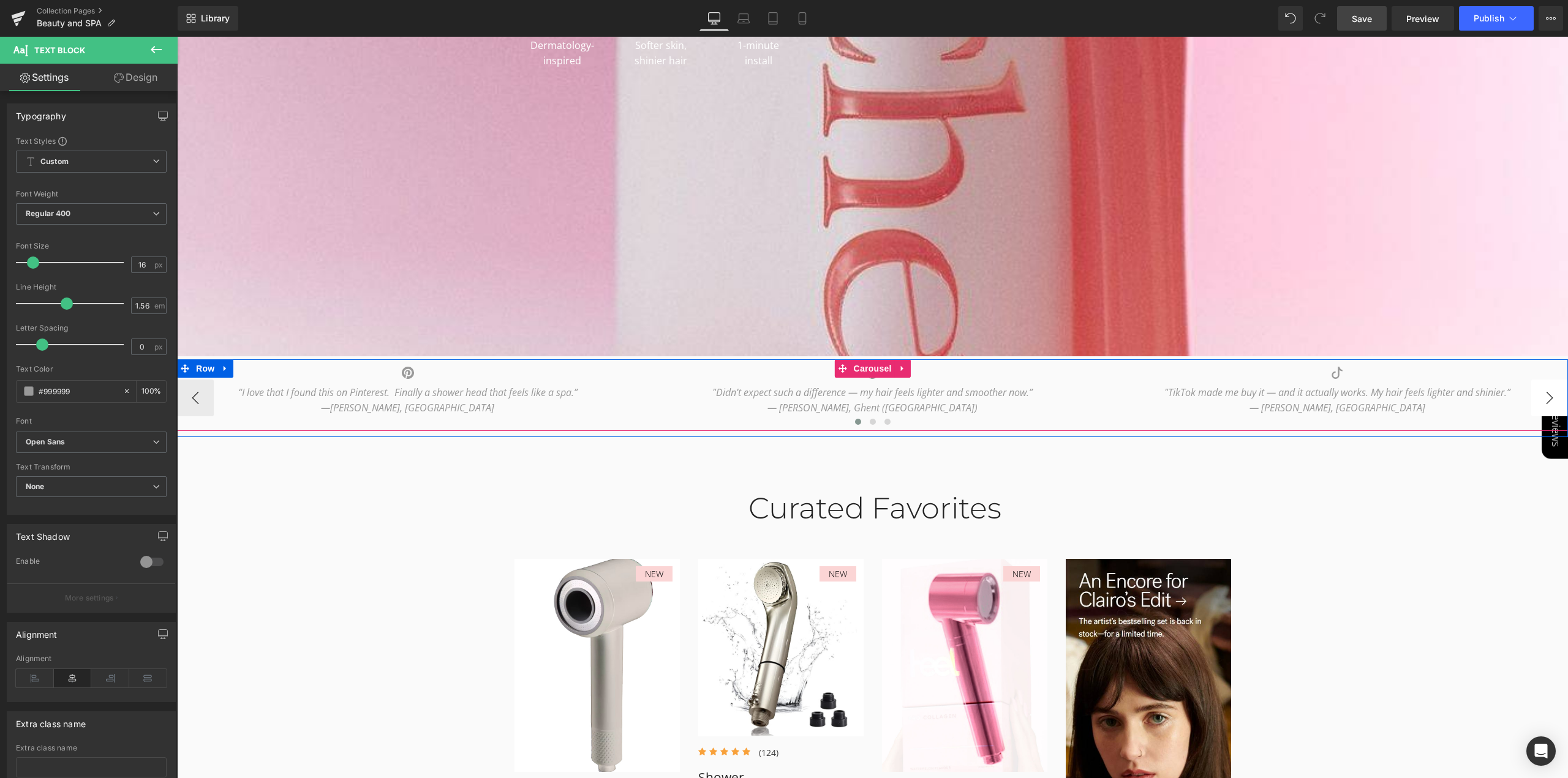
click at [1546, 394] on button "›" at bounding box center [1549, 398] width 37 height 37
click at [424, 409] on icon at bounding box center [427, 408] width 6 height 7
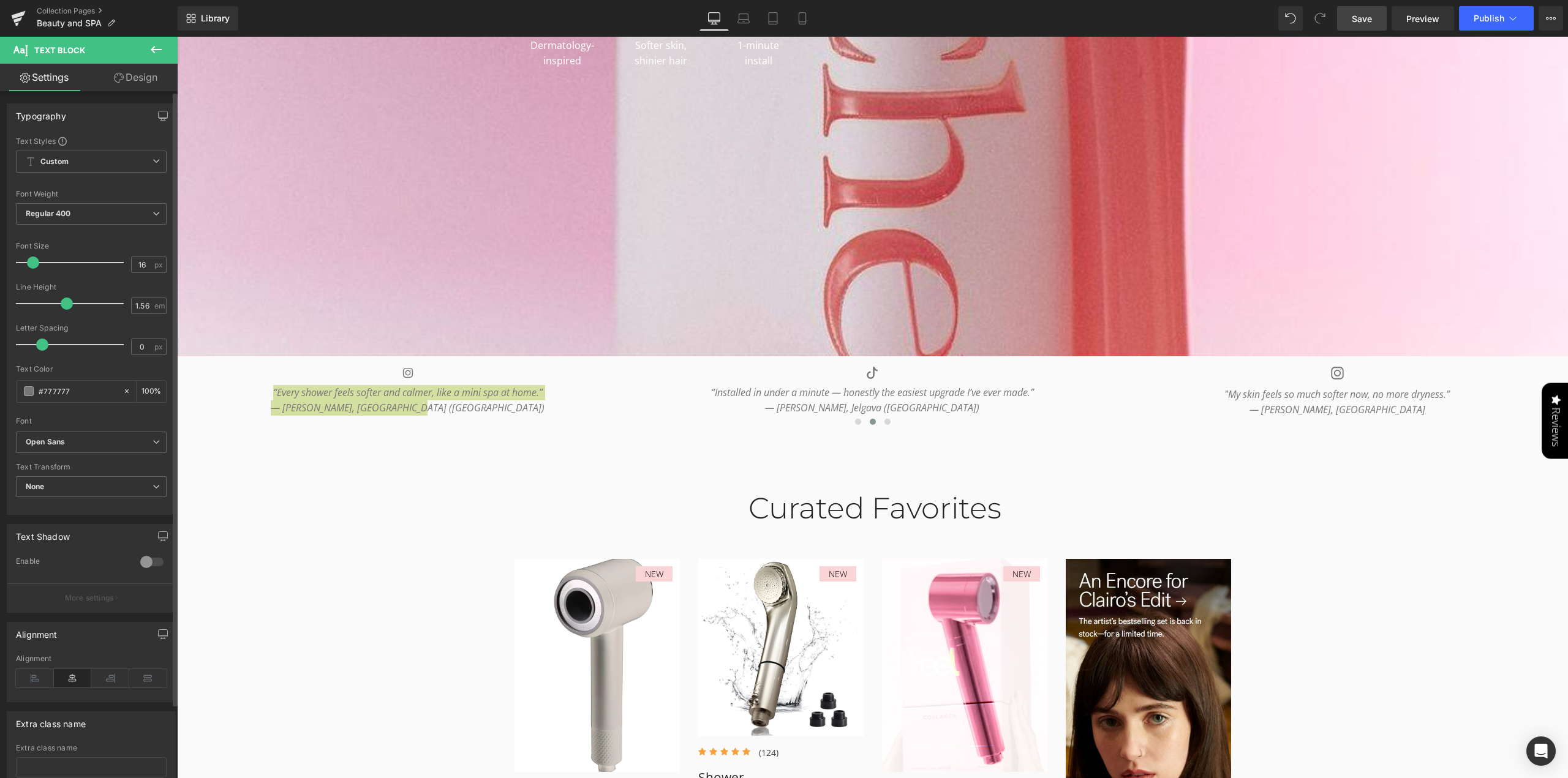
drag, startPoint x: 76, startPoint y: 390, endPoint x: 0, endPoint y: 387, distance: 76.1
click at [0, 387] on div "Typography Text Styles Custom Custom Setup Global Style Custom Setup Global Sty…" at bounding box center [92, 305] width 183 height 420
type input "#999"
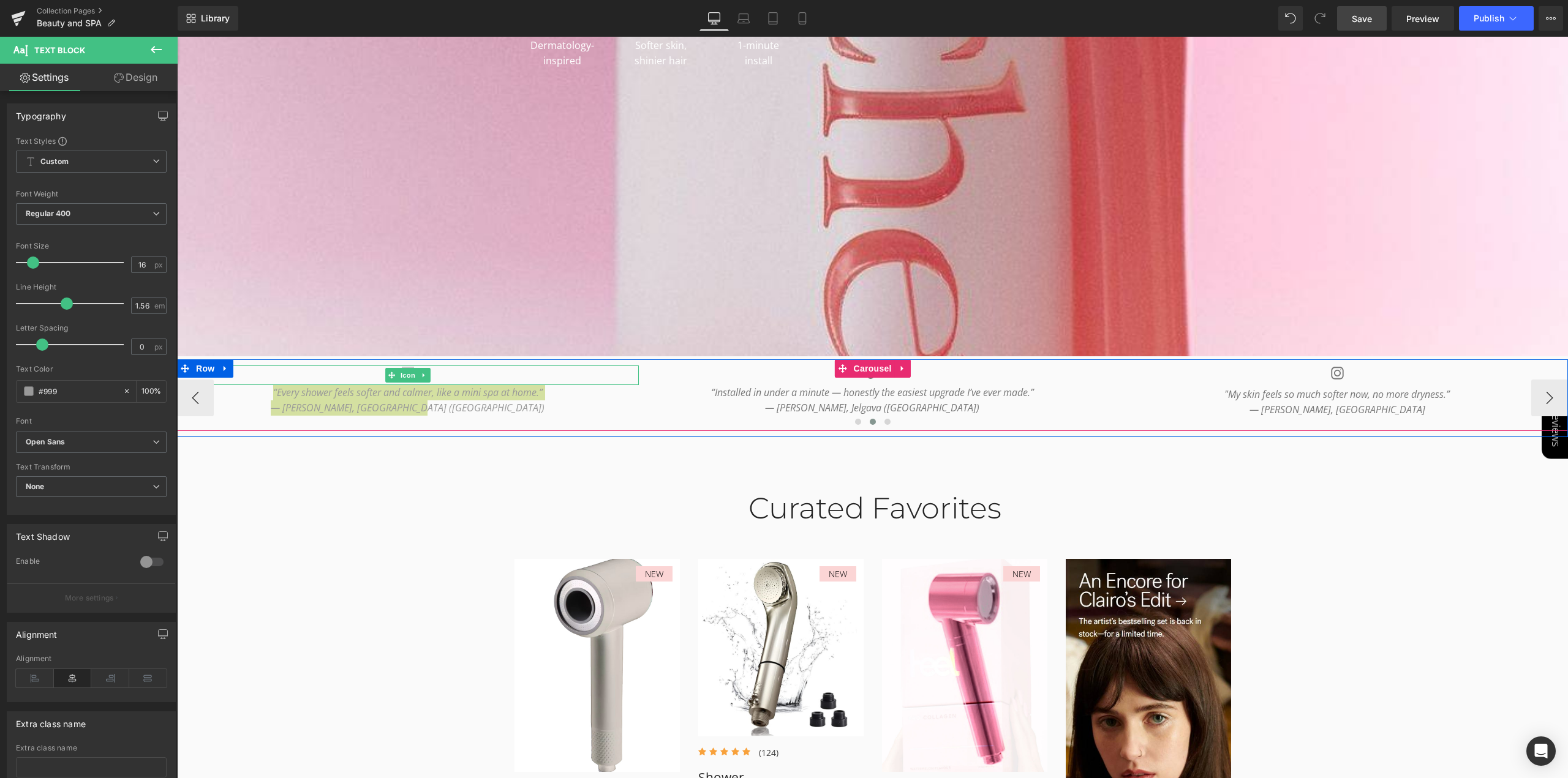
click at [401, 374] on link "Icon" at bounding box center [402, 376] width 32 height 14
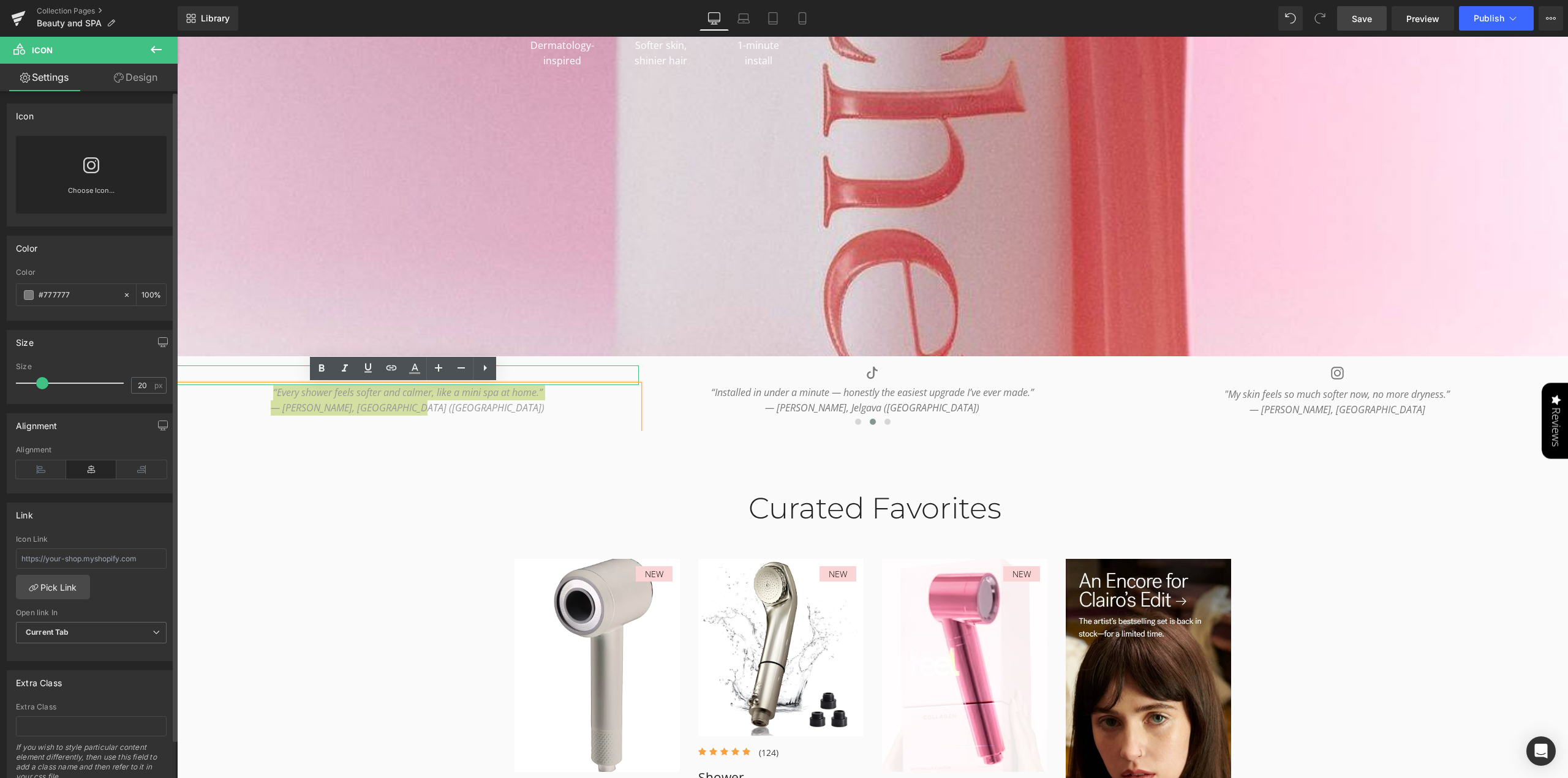
drag, startPoint x: 0, startPoint y: 295, endPoint x: 0, endPoint y: 303, distance: 8.0
click at [0, 296] on div "Color rgb(119, 119, 119) Color #777777 100 %" at bounding box center [92, 273] width 183 height 94
paste input "999"
type input "#999"
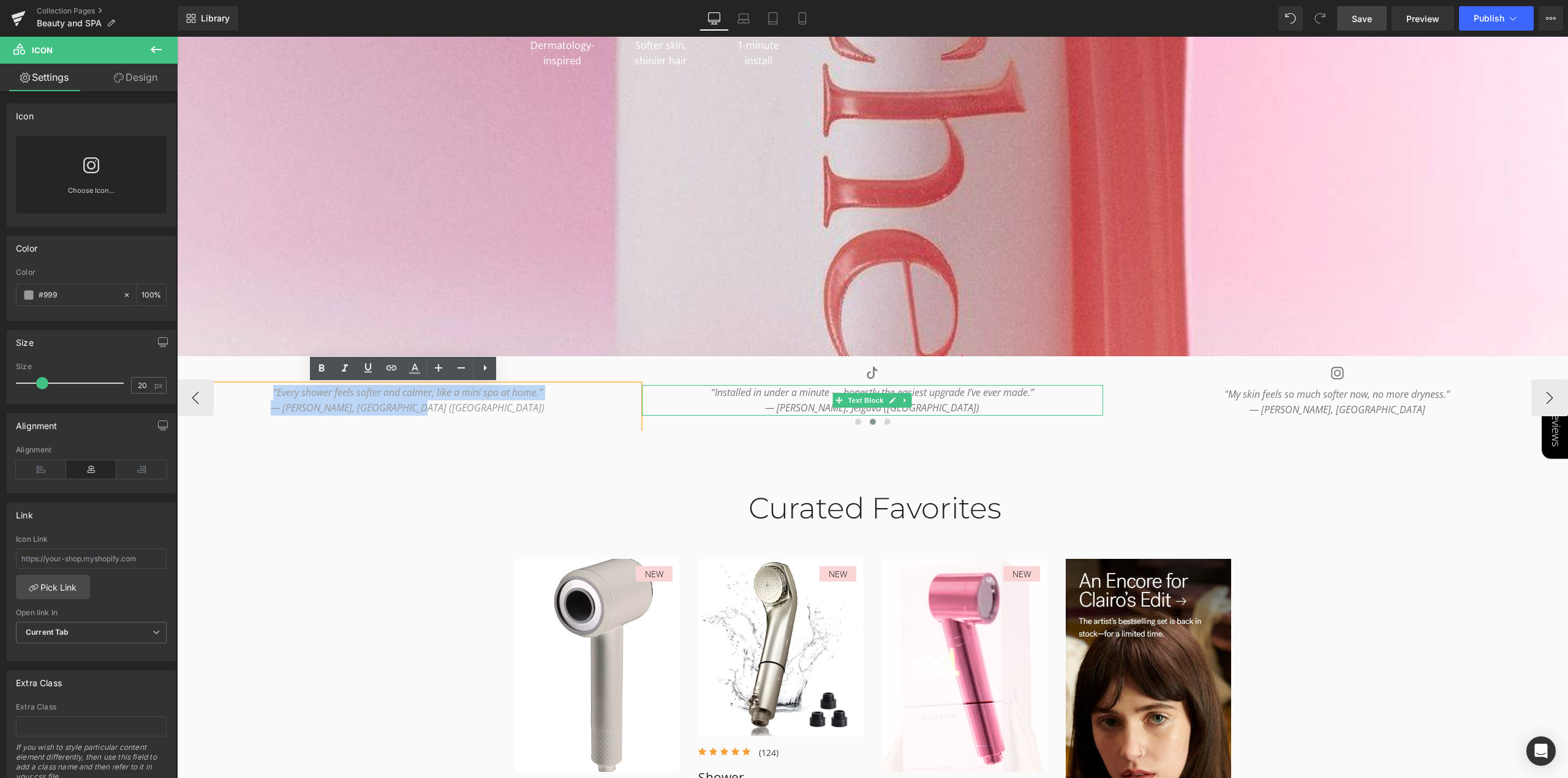
click at [945, 391] on icon "“Installed in under a minute — honestly the easiest upgrade I’ve ever made.”" at bounding box center [872, 392] width 323 height 13
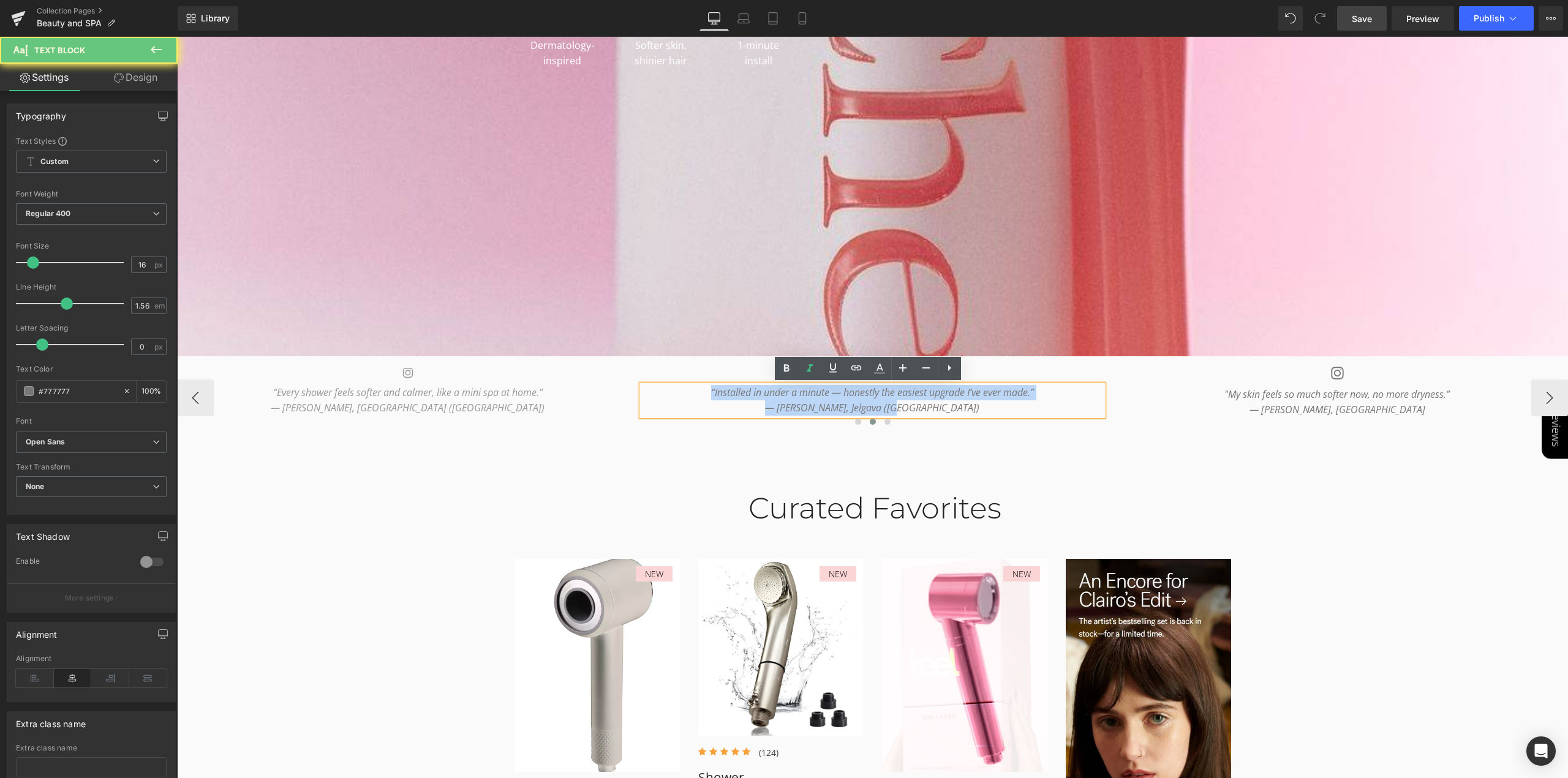
drag, startPoint x: 938, startPoint y: 411, endPoint x: 439, endPoint y: 359, distance: 501.7
click at [448, 359] on div "Icon “I love that I found this on Pinterest. Finally a shower head that feels l…" at bounding box center [873, 395] width 1391 height 72
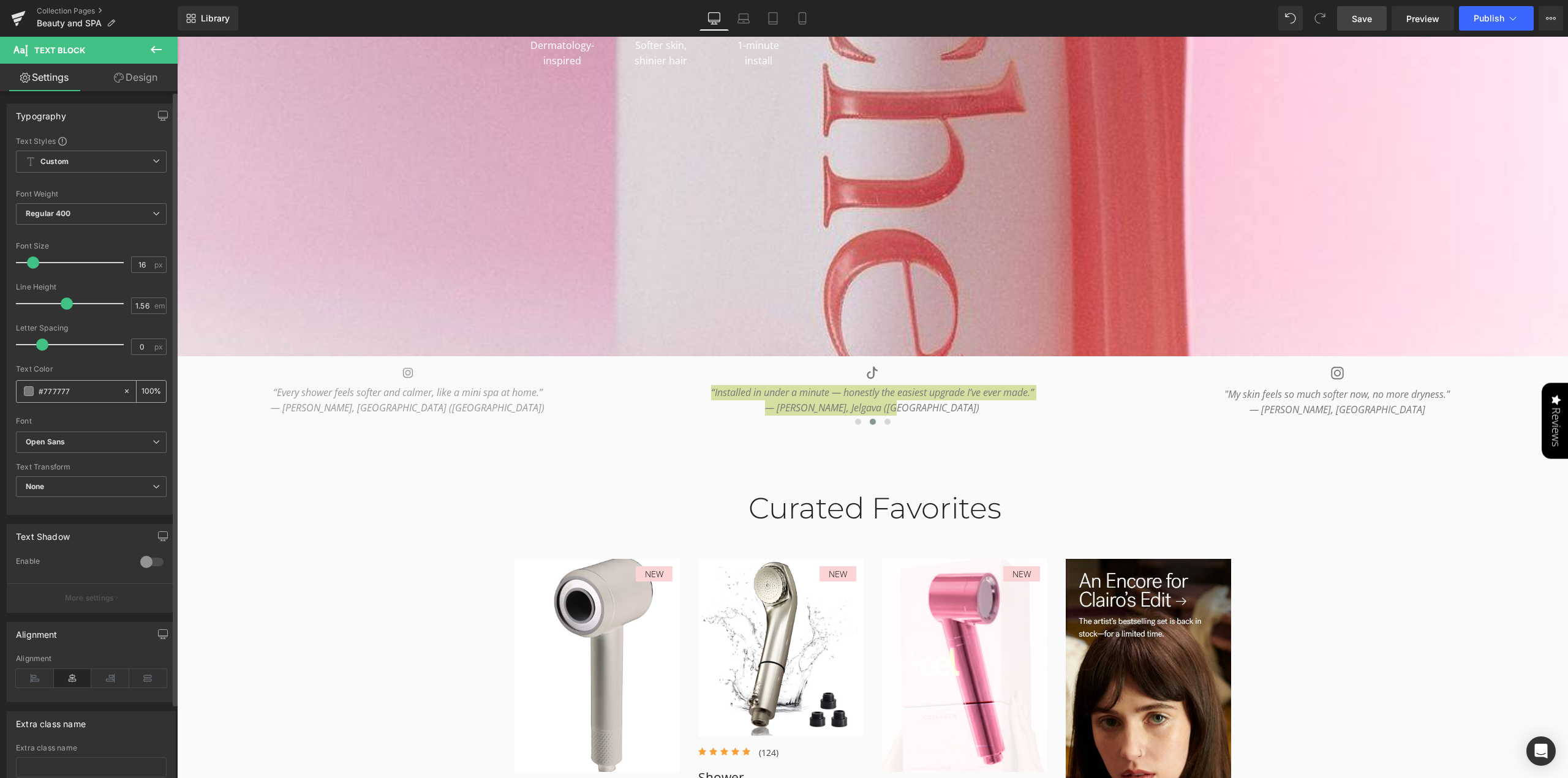
drag, startPoint x: 77, startPoint y: 389, endPoint x: 18, endPoint y: 386, distance: 59.1
click at [18, 386] on div "#777777" at bounding box center [69, 392] width 106 height 22
type input "#999"
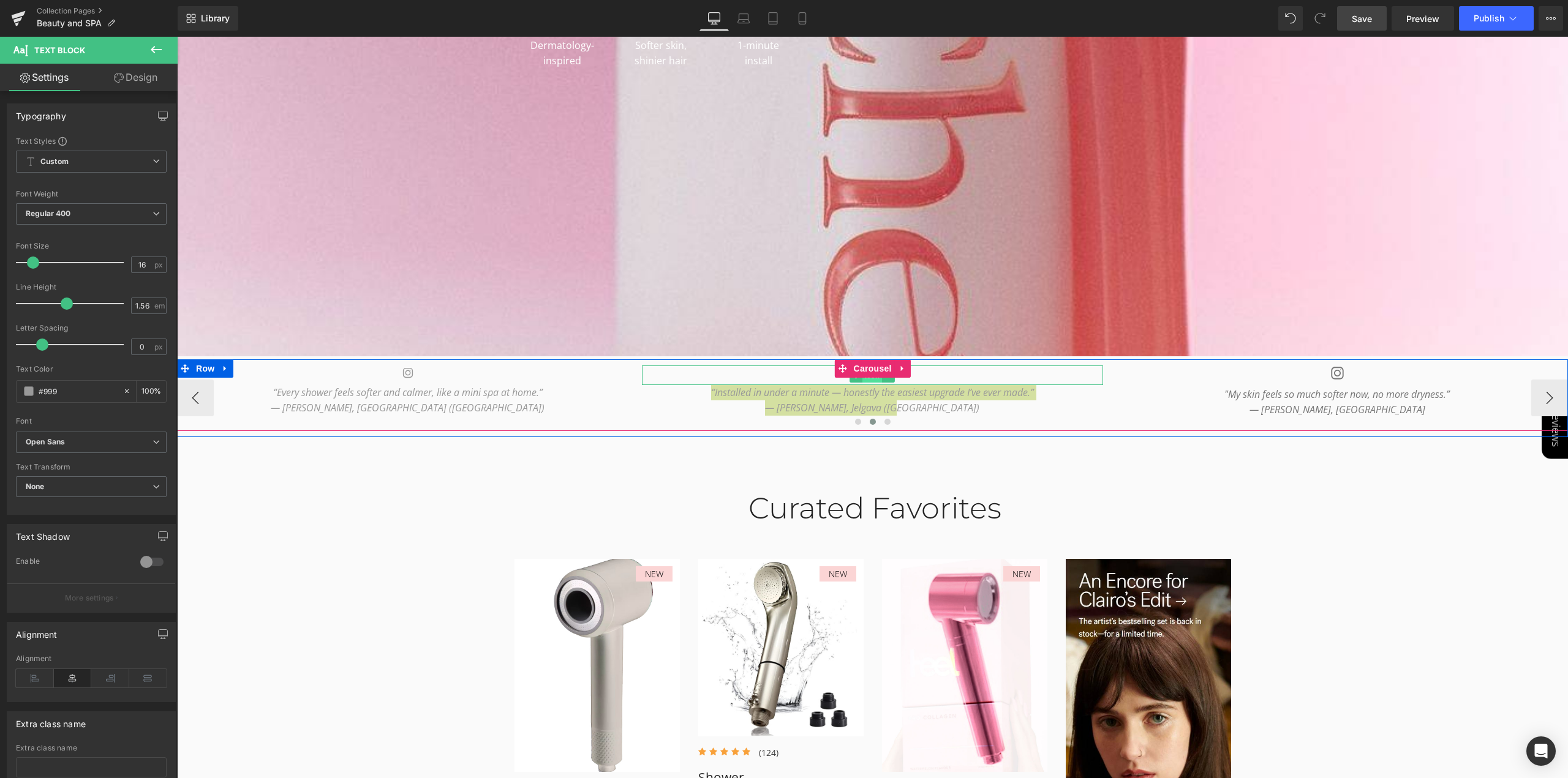
click at [864, 379] on span "Icon" at bounding box center [873, 376] width 20 height 14
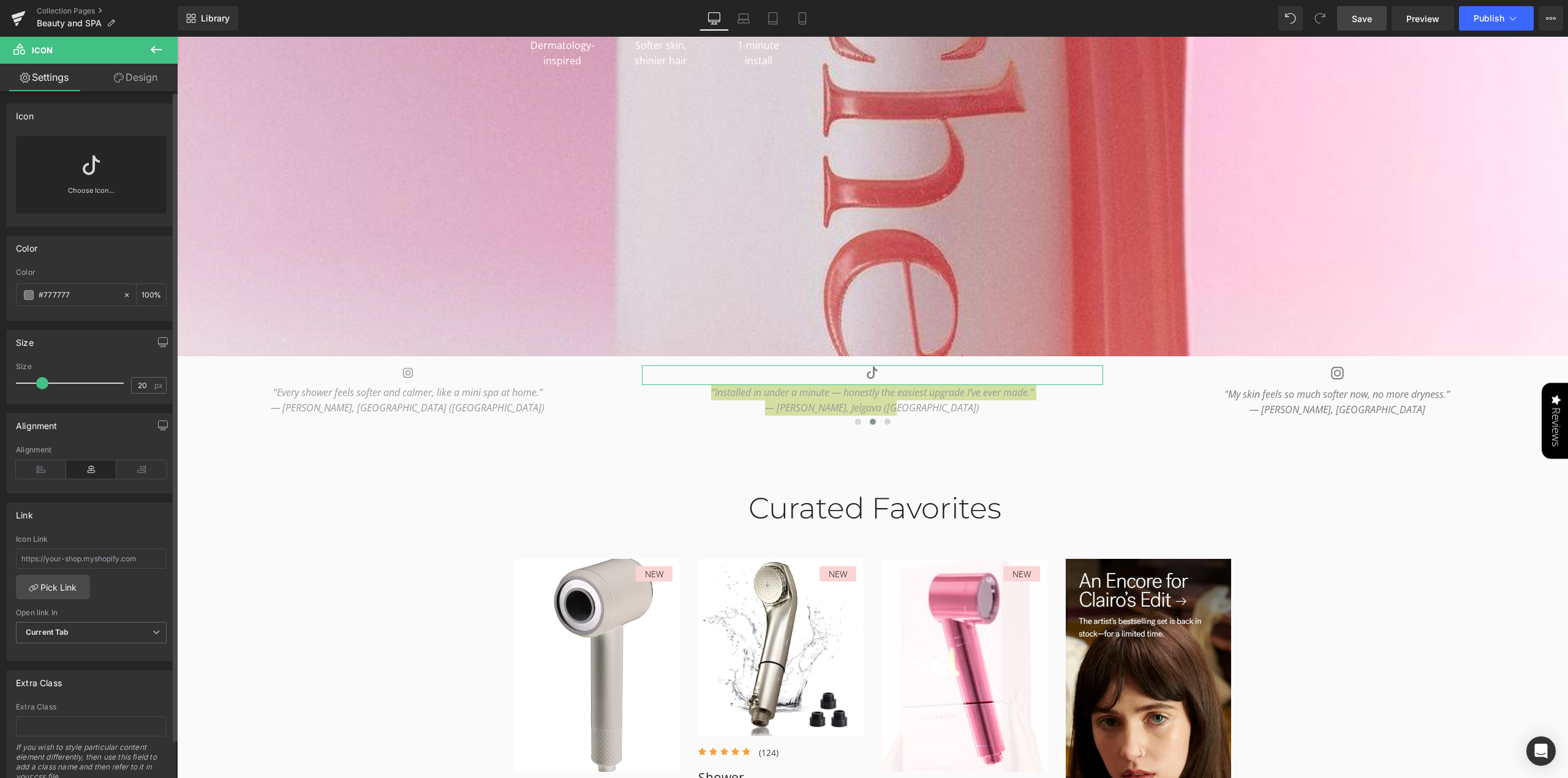
drag, startPoint x: 80, startPoint y: 295, endPoint x: 3, endPoint y: 283, distance: 77.9
click at [3, 283] on div "Color rgb(119, 119, 119) Color #777777 100 %" at bounding box center [92, 273] width 183 height 94
paste input "999"
type input "#999"
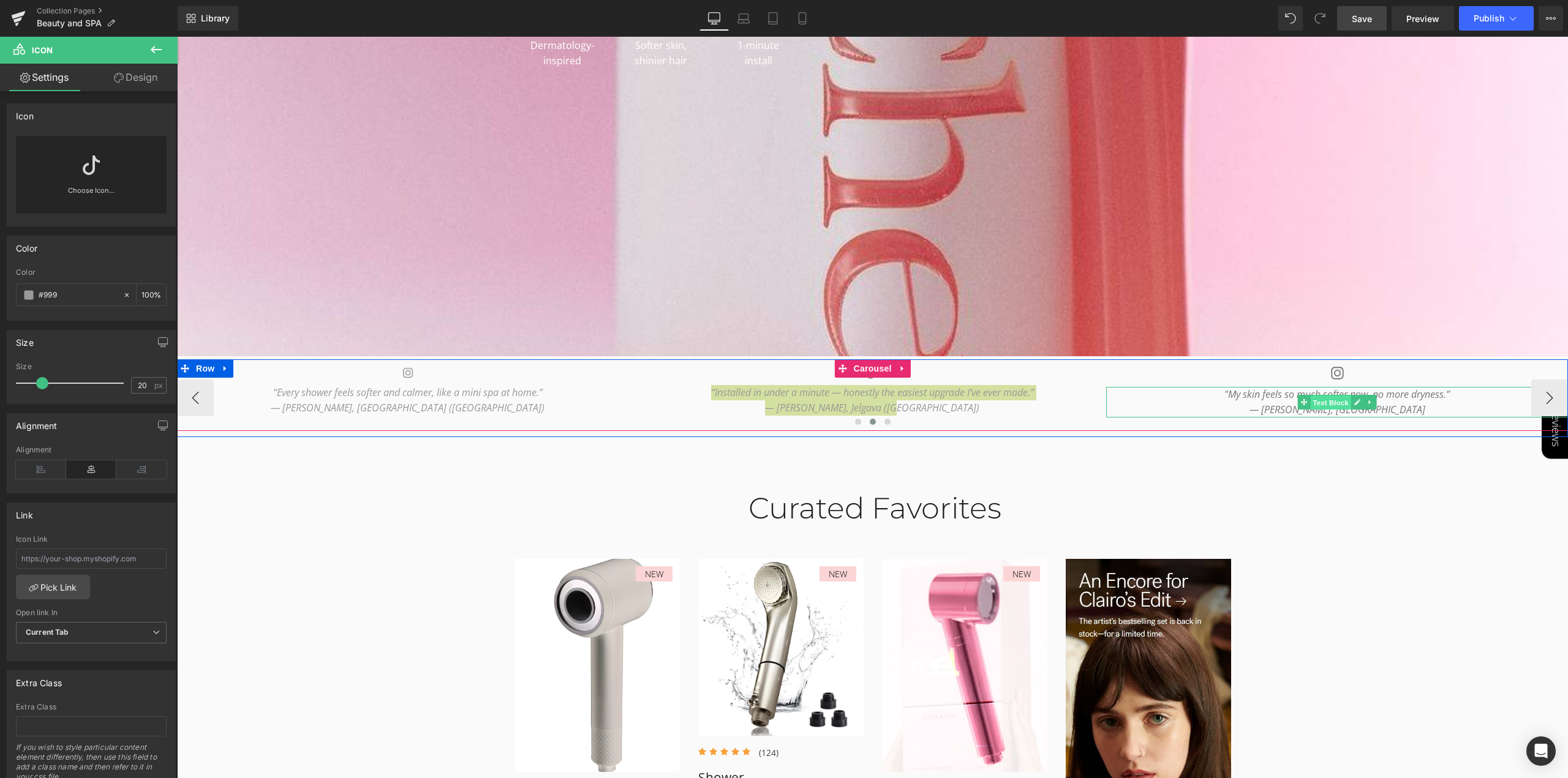
click at [1337, 402] on link "Text Block" at bounding box center [1324, 402] width 53 height 14
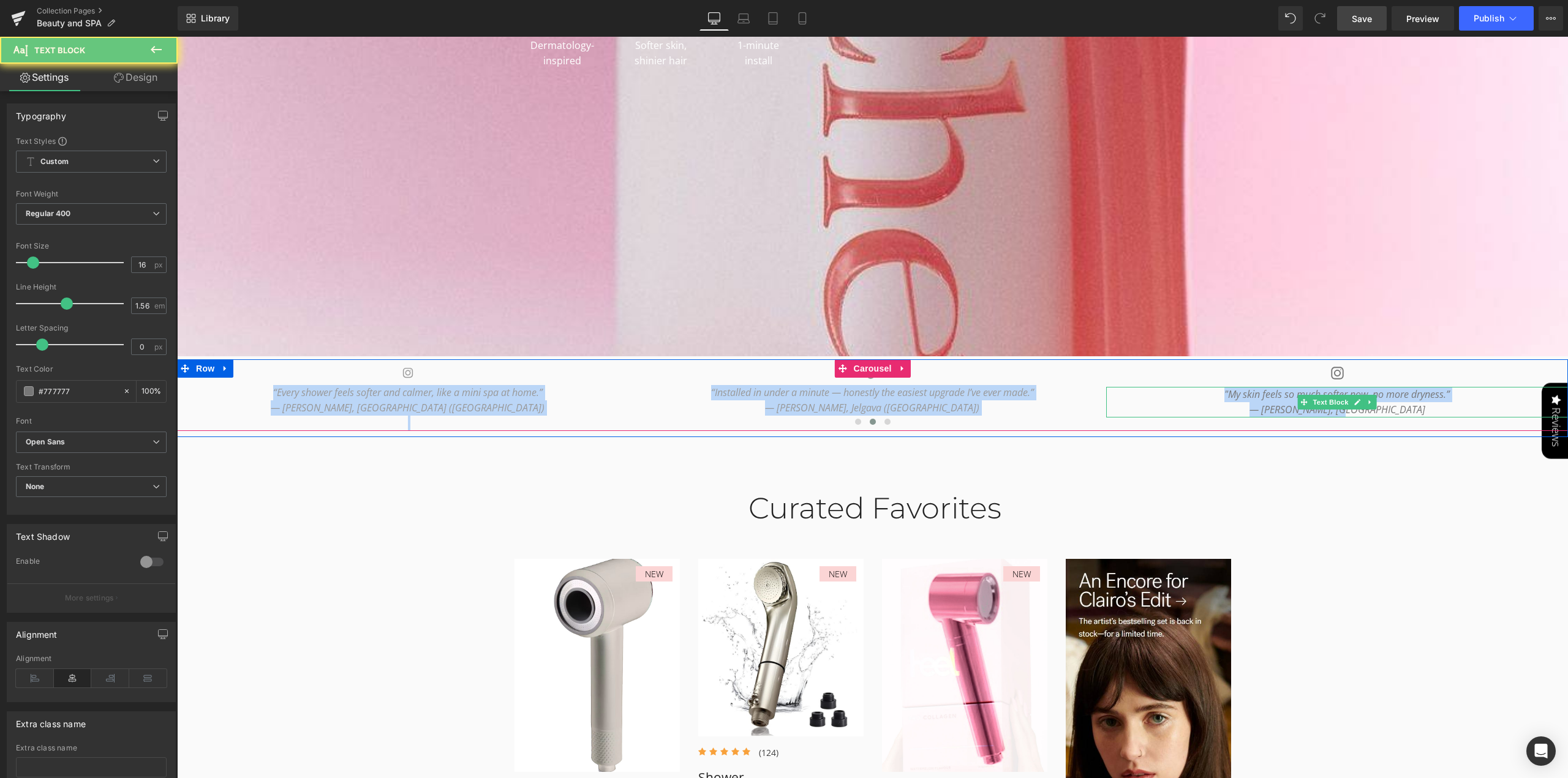
drag, startPoint x: 1404, startPoint y: 412, endPoint x: 925, endPoint y: 358, distance: 482.0
click at [1245, 409] on p "— [PERSON_NAME], [GEOGRAPHIC_DATA]" at bounding box center [1337, 410] width 462 height 15
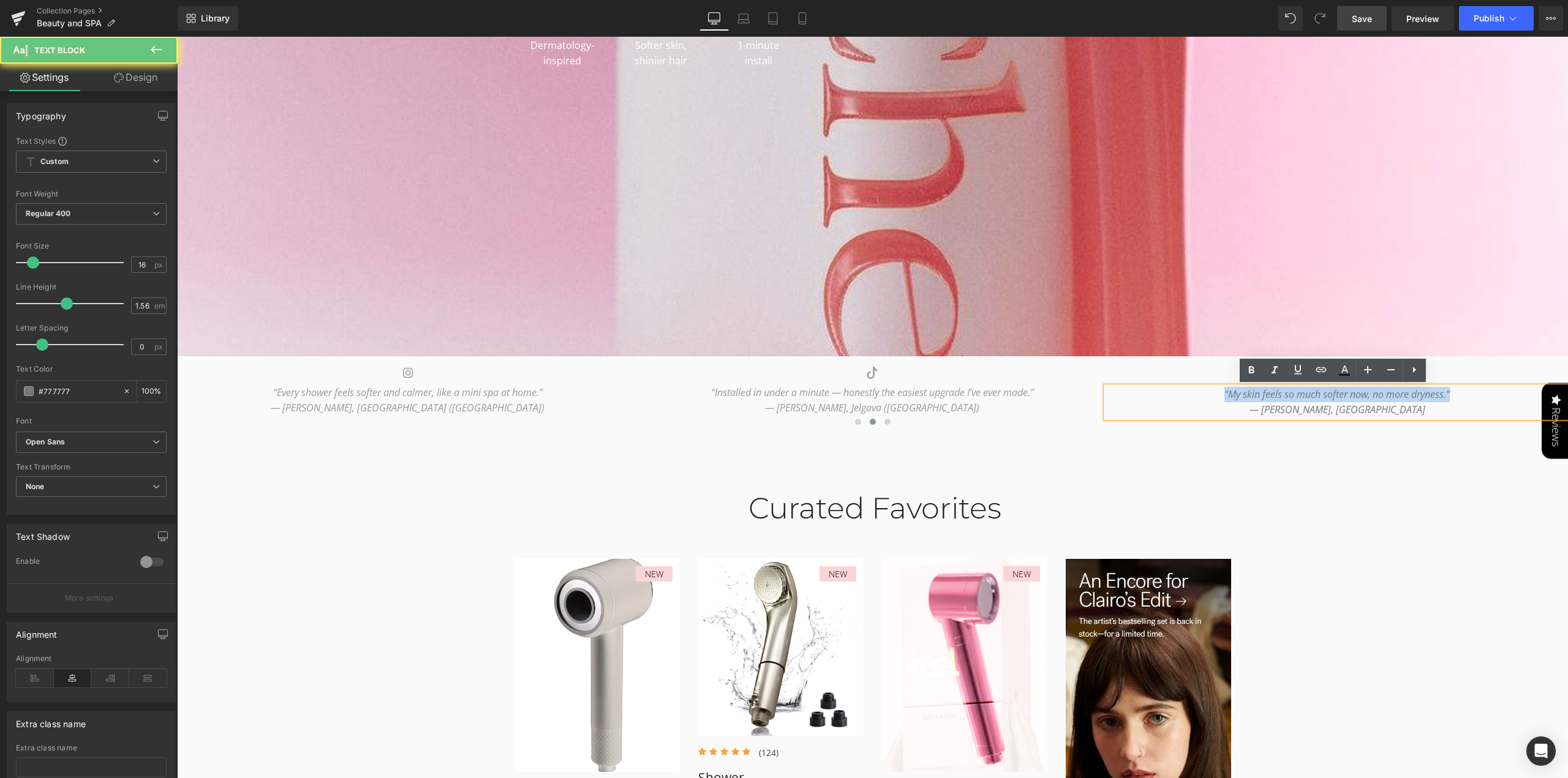
drag, startPoint x: 1218, startPoint y: 393, endPoint x: 1474, endPoint y: 442, distance: 260.6
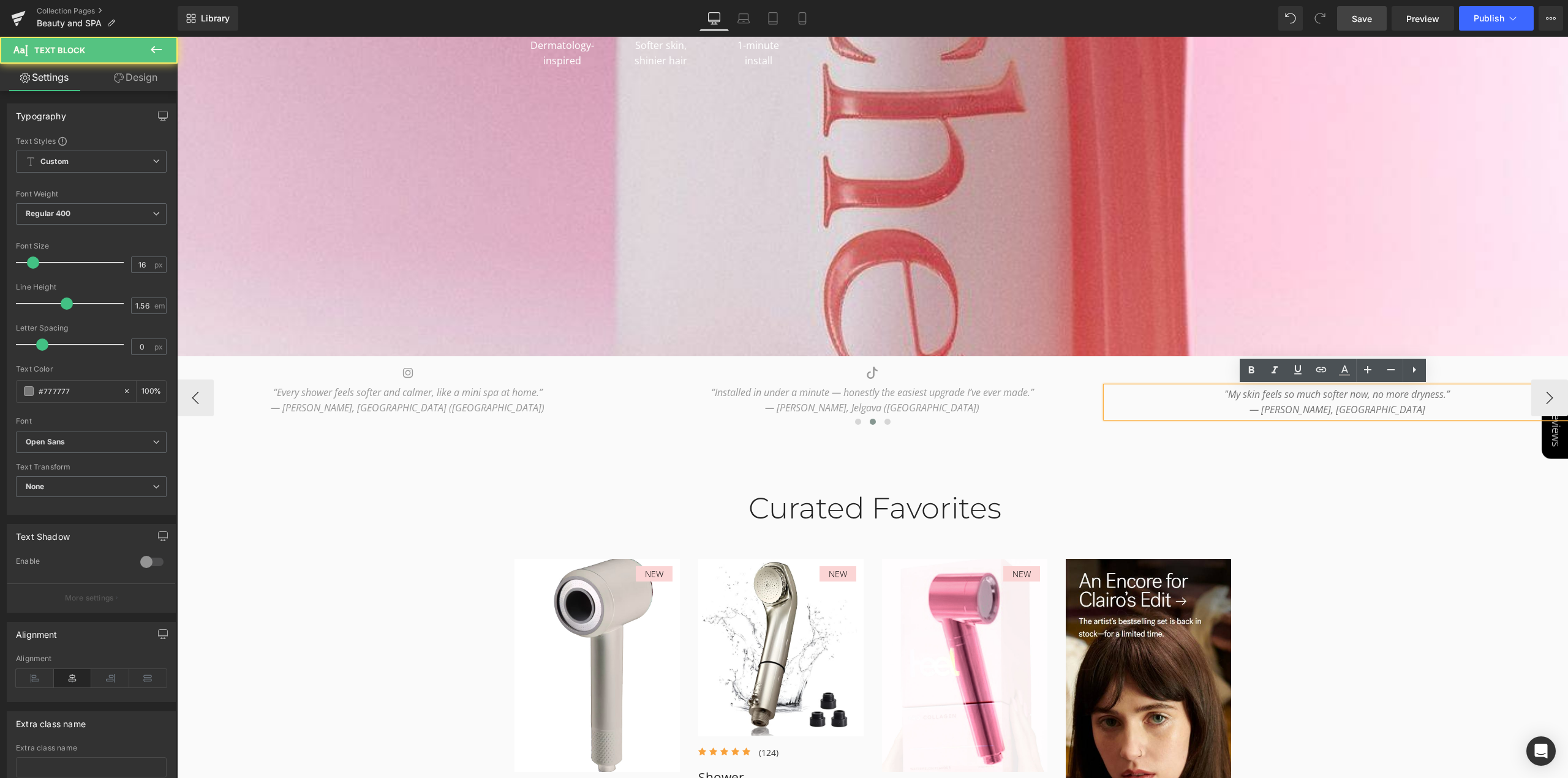
click at [1384, 411] on p "— [PERSON_NAME], [GEOGRAPHIC_DATA]" at bounding box center [1337, 410] width 462 height 15
drag, startPoint x: 1359, startPoint y: 406, endPoint x: 1201, endPoint y: 380, distance: 160.1
click at [1201, 380] on div "Icon "My skin feels so much softer now, no more dryness.” — [PERSON_NAME], Amst…" at bounding box center [1337, 392] width 462 height 52
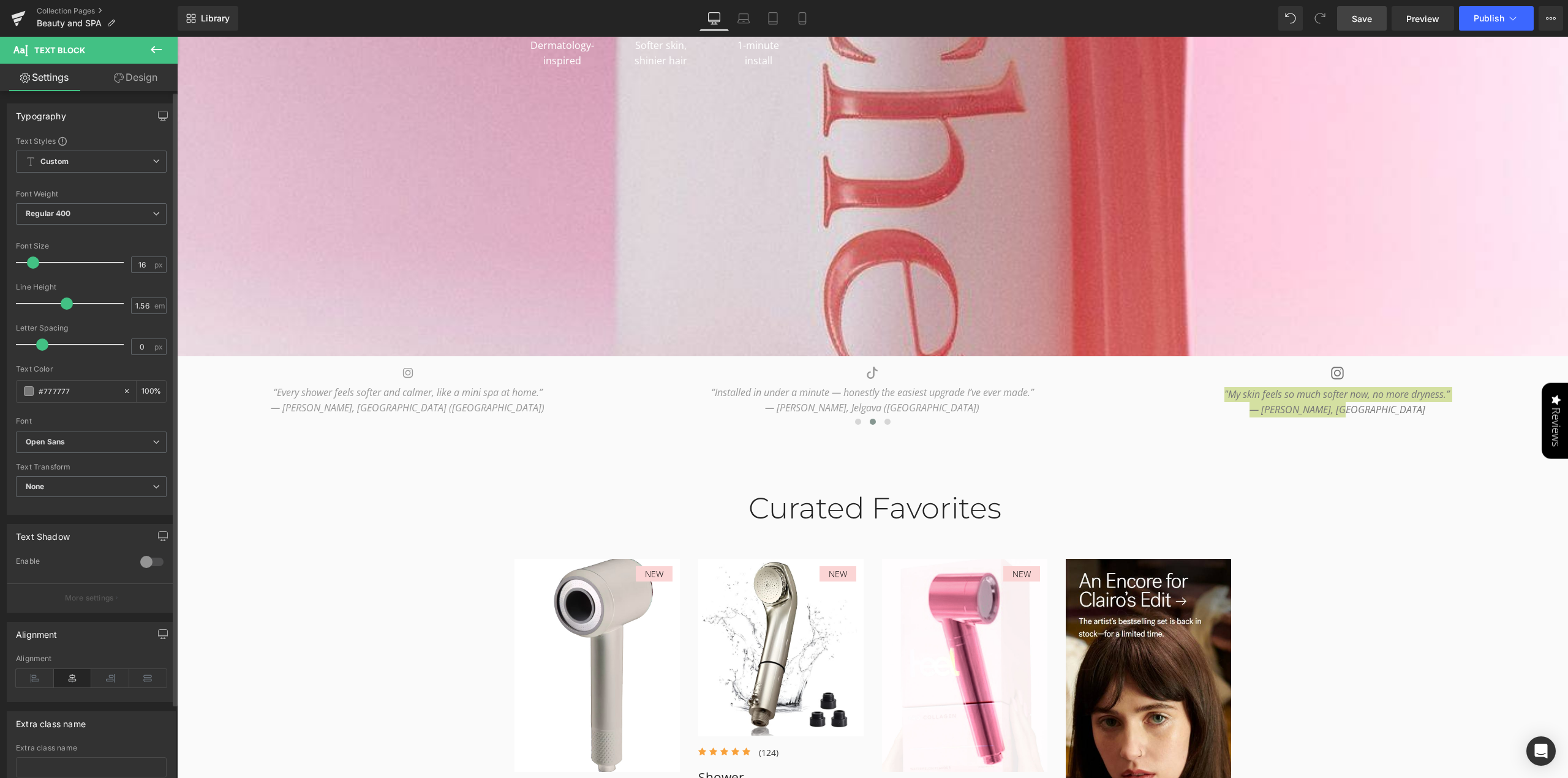
drag, startPoint x: 22, startPoint y: 377, endPoint x: 0, endPoint y: 358, distance: 29.1
click at [3, 373] on div "Typography Text Styles Custom Custom Setup Global Style Custom Setup Global Sty…" at bounding box center [92, 305] width 183 height 420
type input "#999"
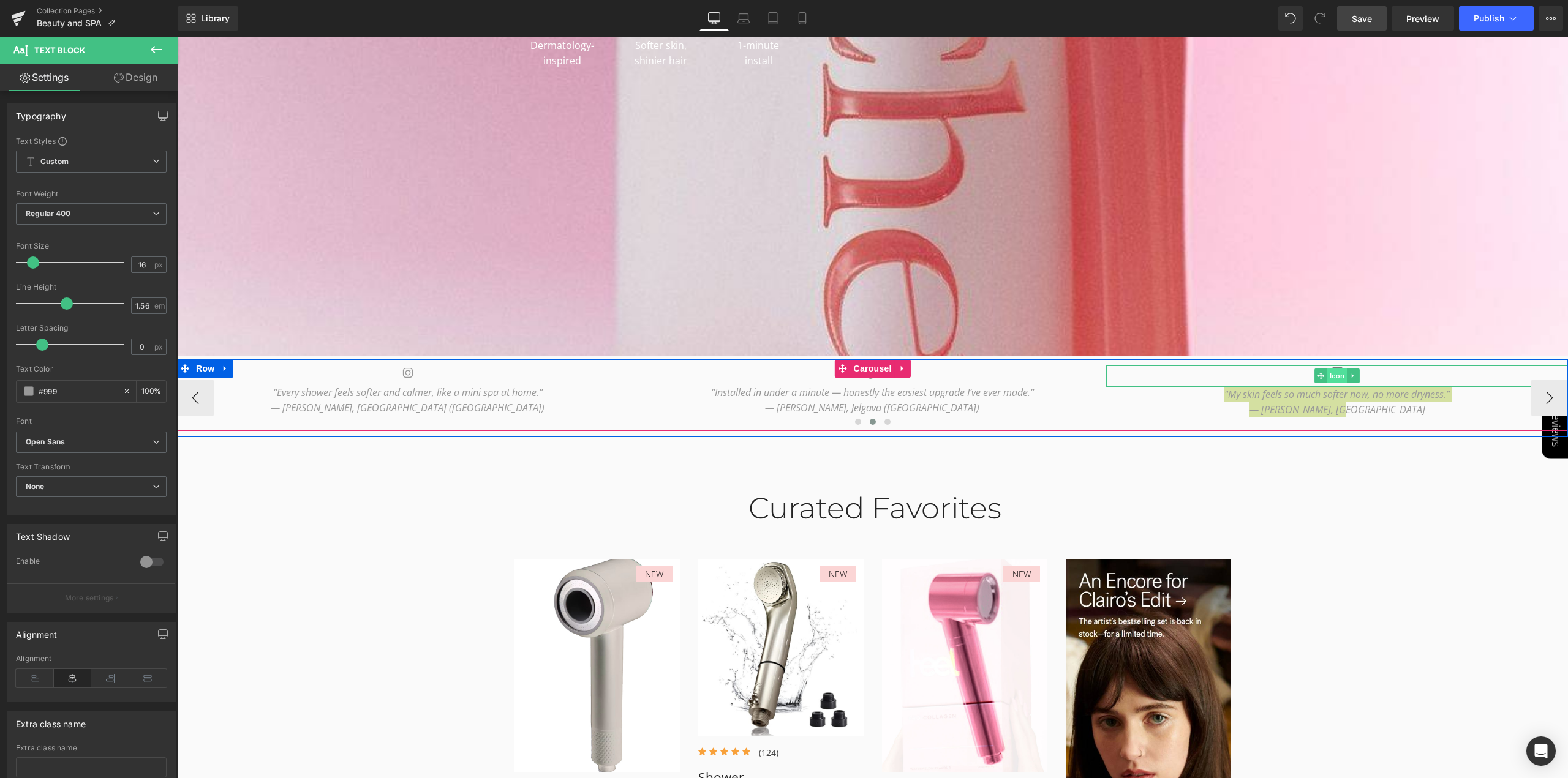
click at [1333, 376] on span "Icon" at bounding box center [1337, 376] width 20 height 14
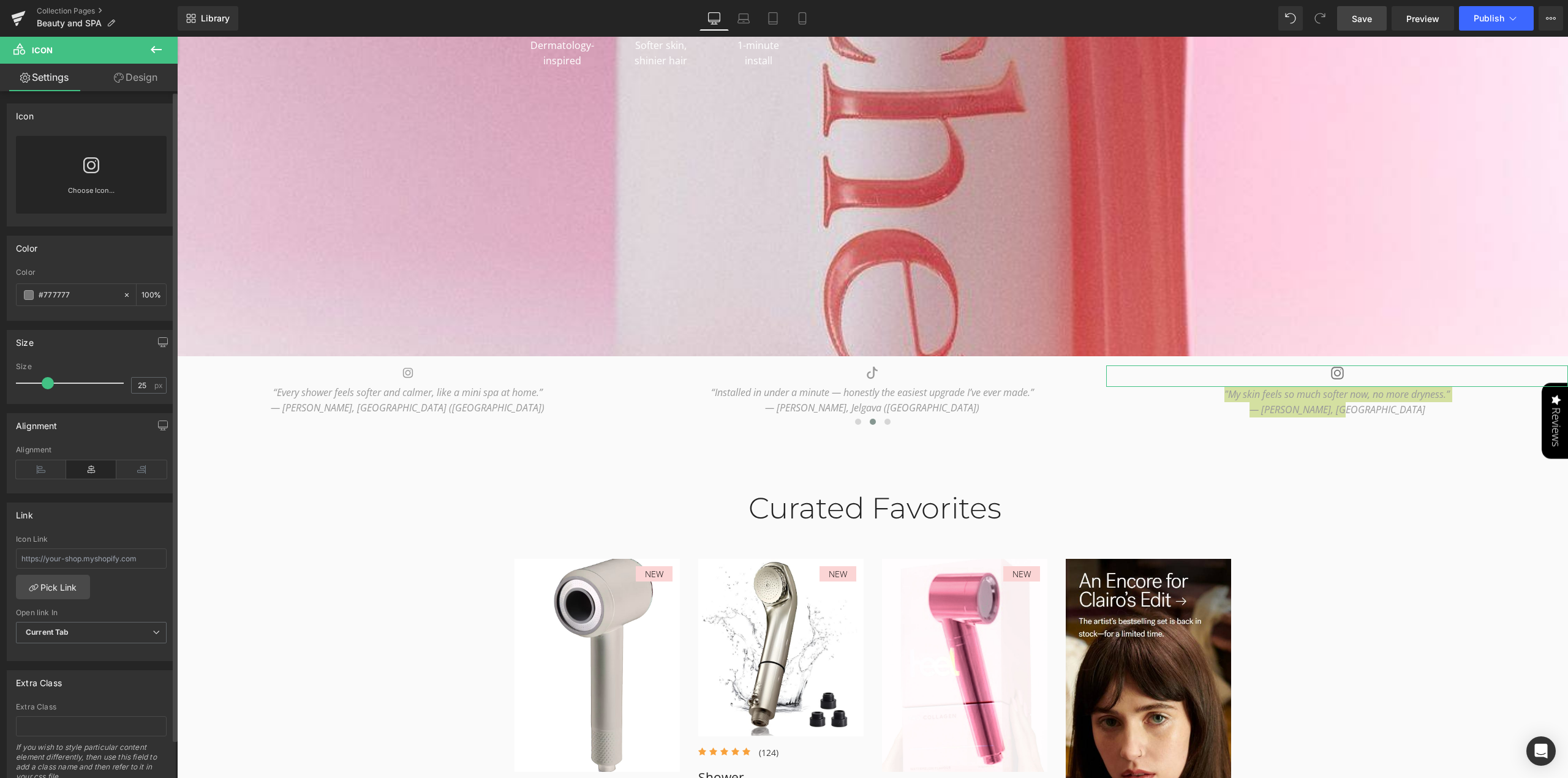
drag, startPoint x: 76, startPoint y: 294, endPoint x: 6, endPoint y: 294, distance: 70.0
click at [6, 294] on div "Color rgba(119, 119, 119, 1) Color #777777 100 %" at bounding box center [91, 278] width 169 height 85
paste input "999"
type input "#999"
click at [1413, 515] on div "Curated Favorites Heading Row NEW (P) Image Icon Icon Icon Icon Icon Icon List …" at bounding box center [873, 676] width 1391 height 409
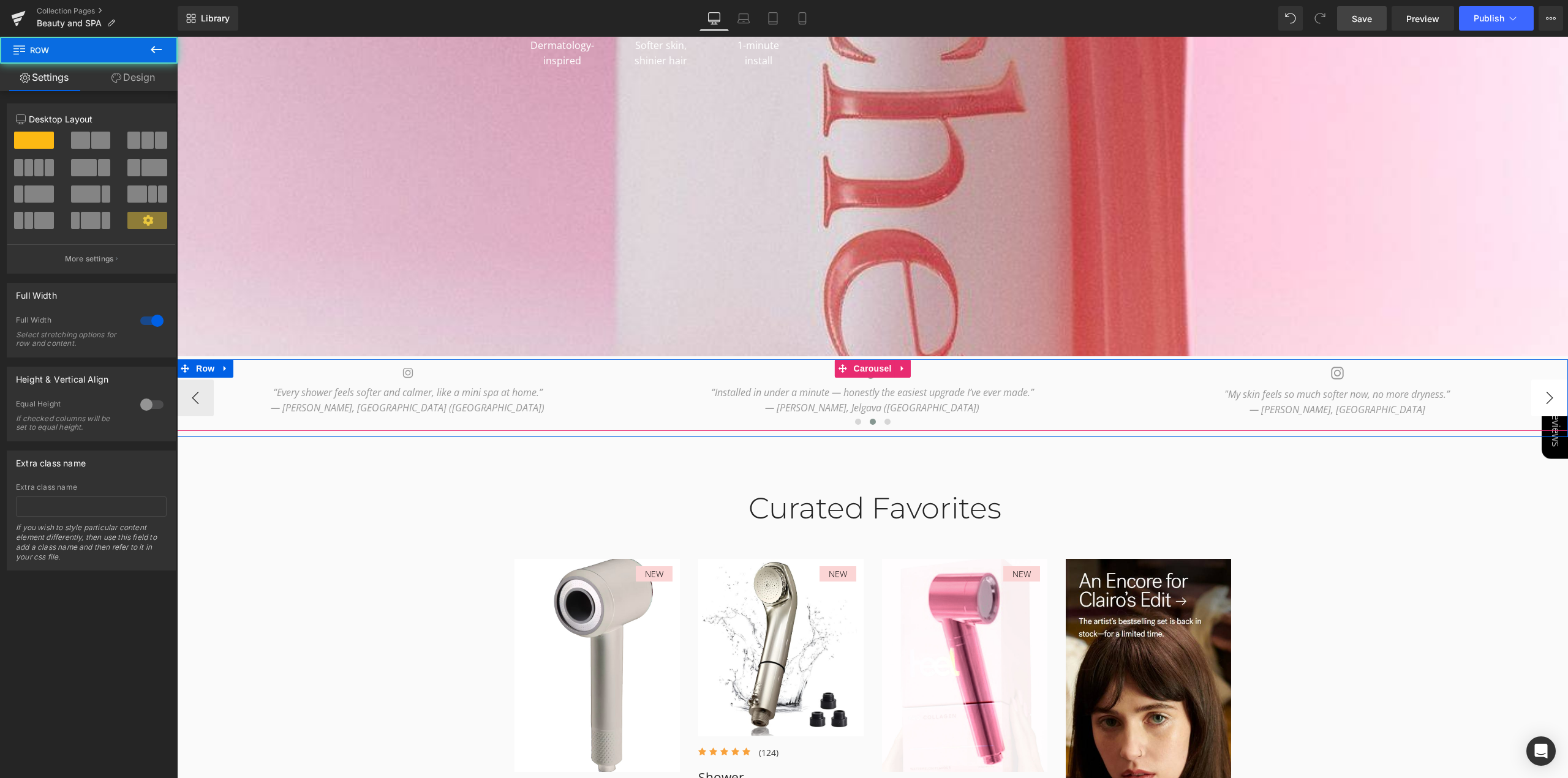
click at [1539, 395] on button "›" at bounding box center [1549, 398] width 37 height 37
click at [1541, 395] on button "›" at bounding box center [1549, 398] width 37 height 37
click at [1218, 395] on icon "“I kept seeing [PERSON_NAME] reviews on TikTok. After 2 weeks my hair is softer…" at bounding box center [1337, 392] width 386 height 13
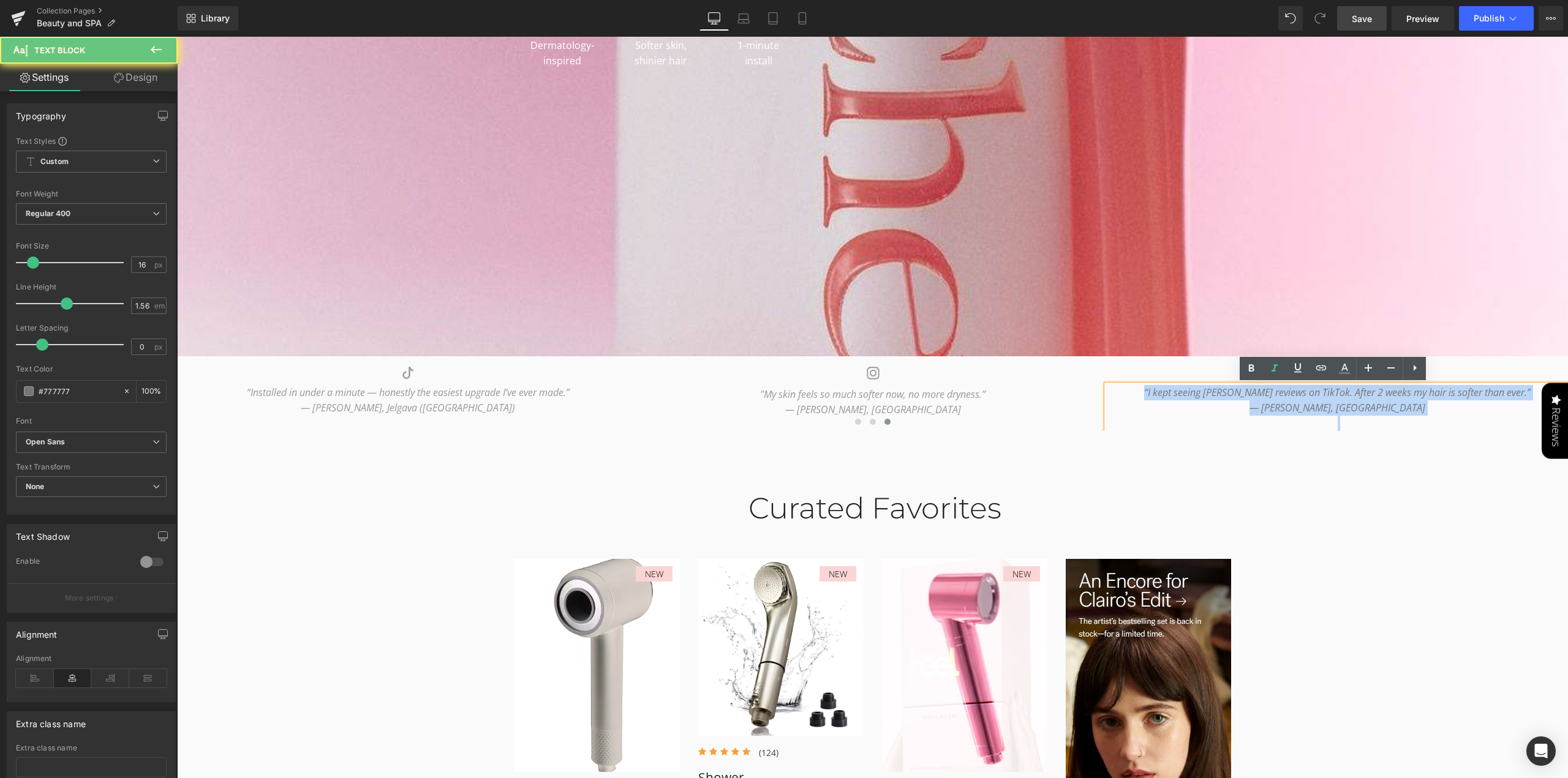
drag, startPoint x: 1144, startPoint y: 395, endPoint x: 1454, endPoint y: 435, distance: 312.6
click at [1454, 435] on div "Icon “I love that I found this on Pinterest. Finally a shower head that feels l…" at bounding box center [873, 398] width 1391 height 78
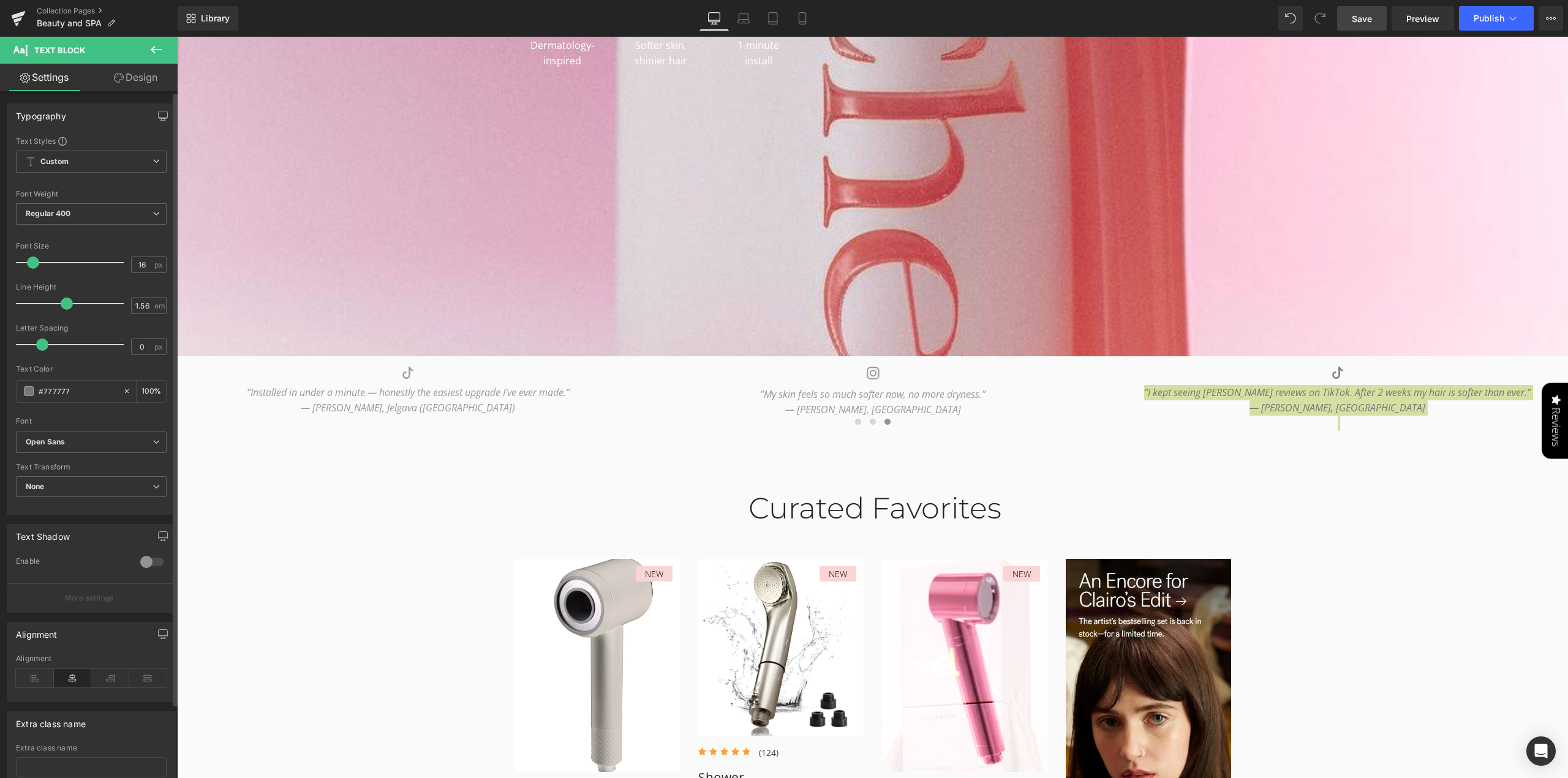
drag, startPoint x: 20, startPoint y: 385, endPoint x: 0, endPoint y: 385, distance: 20.0
click at [0, 385] on div "Typography Text Styles Custom Custom Setup Global Style Custom Setup Global Sty…" at bounding box center [92, 305] width 183 height 420
type input "#999"
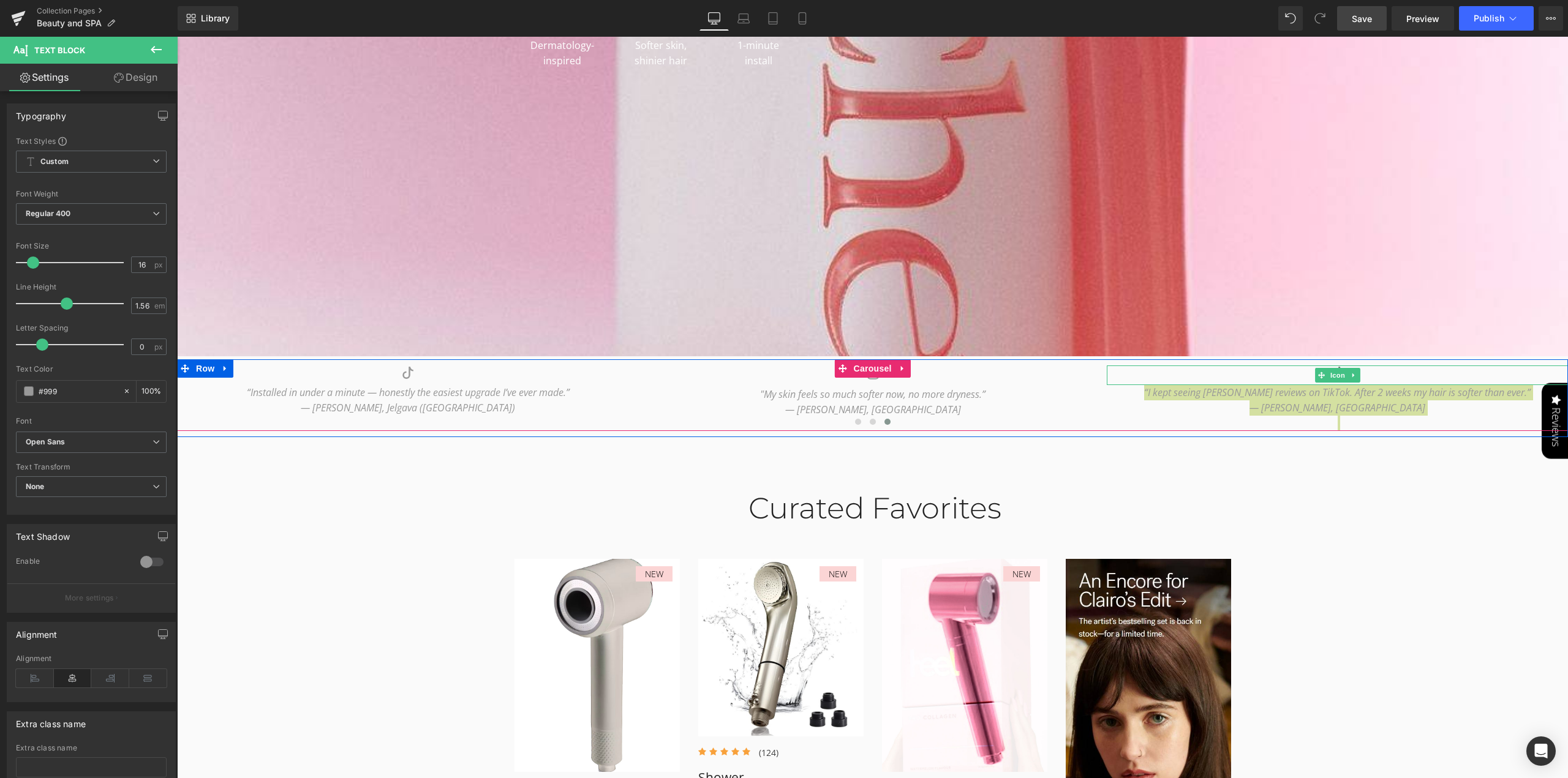
click at [1333, 379] on link "Icon" at bounding box center [1331, 376] width 32 height 14
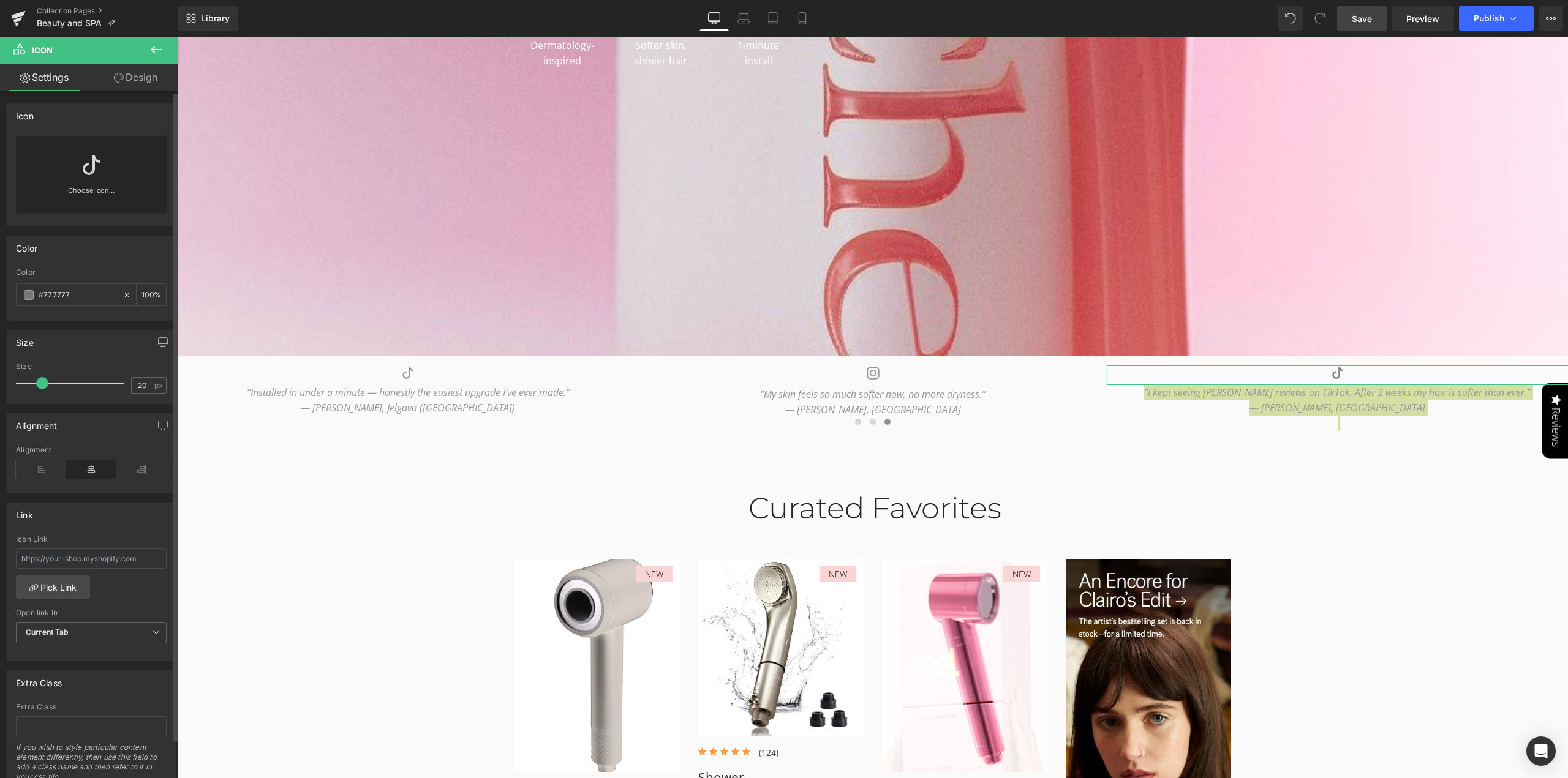
drag, startPoint x: 81, startPoint y: 295, endPoint x: 0, endPoint y: 296, distance: 81.0
click at [0, 296] on div "Color rgb(119, 119, 119) Color #777777 100 %" at bounding box center [92, 273] width 183 height 94
paste input "999"
type input "#999"
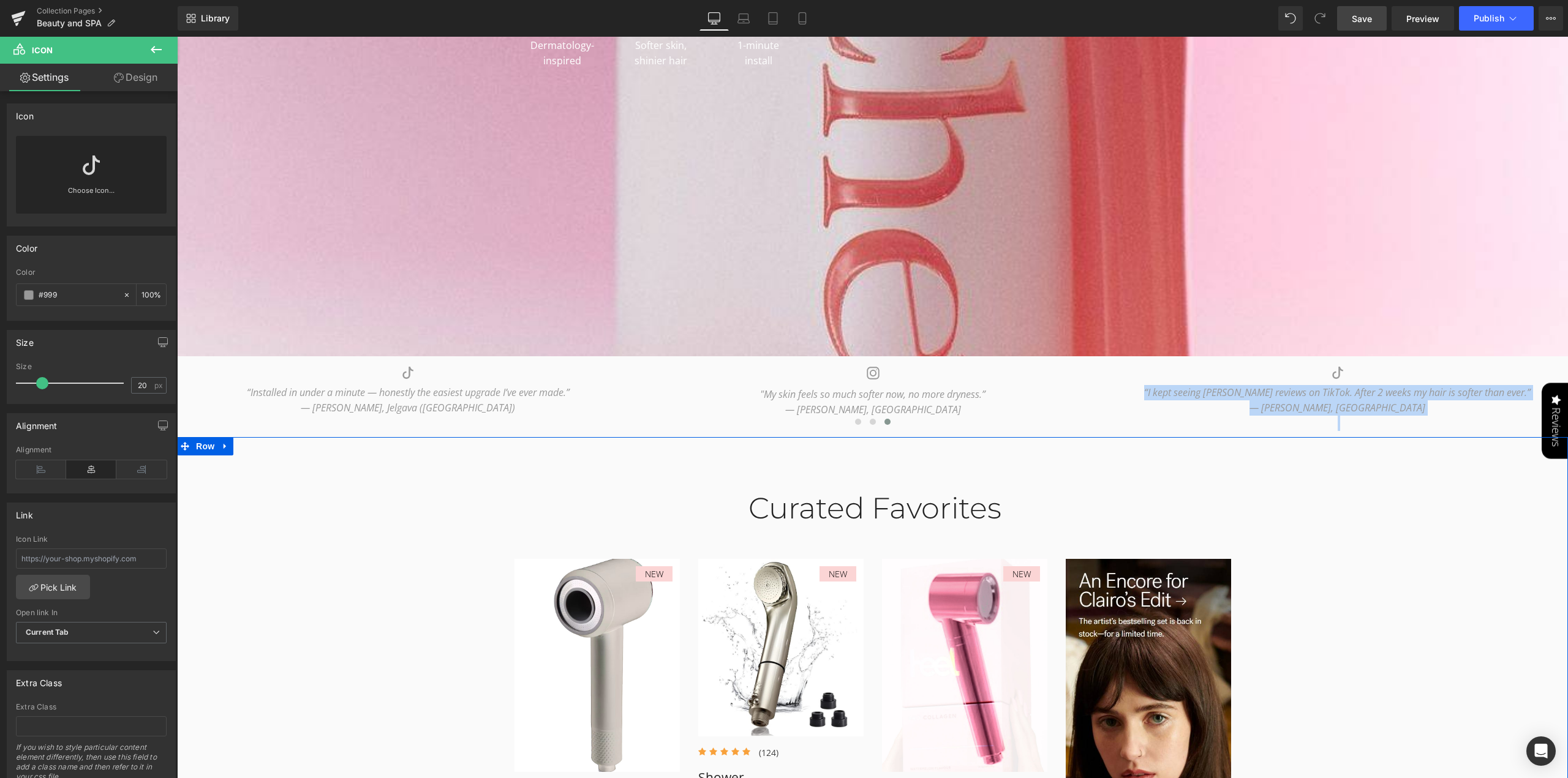
click at [1404, 520] on div "Curated Favorites Heading Row NEW (P) Image Icon Icon Icon Icon Icon Icon List …" at bounding box center [873, 676] width 1391 height 409
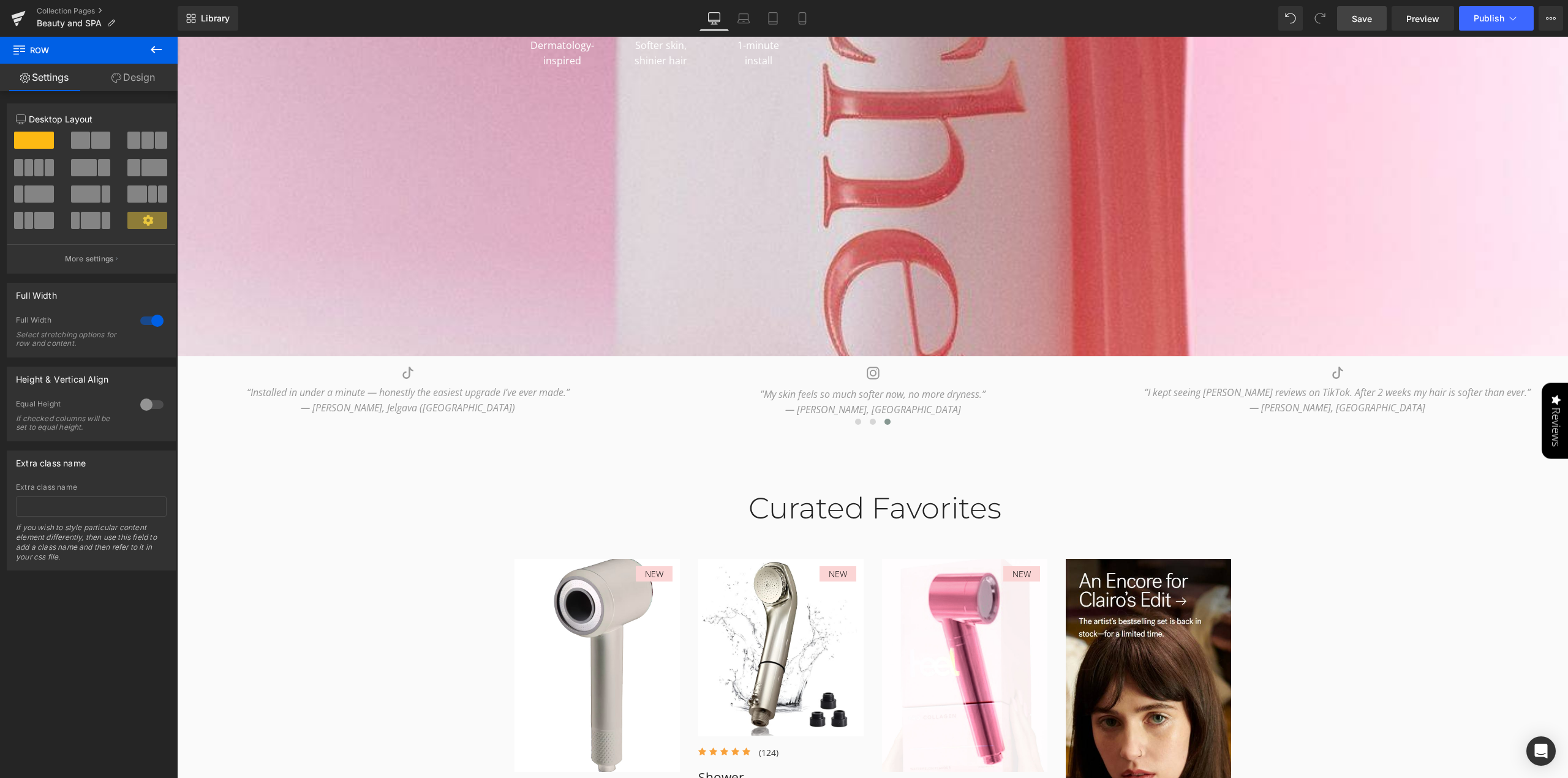
click at [1359, 13] on span "Save" at bounding box center [1361, 19] width 20 height 13
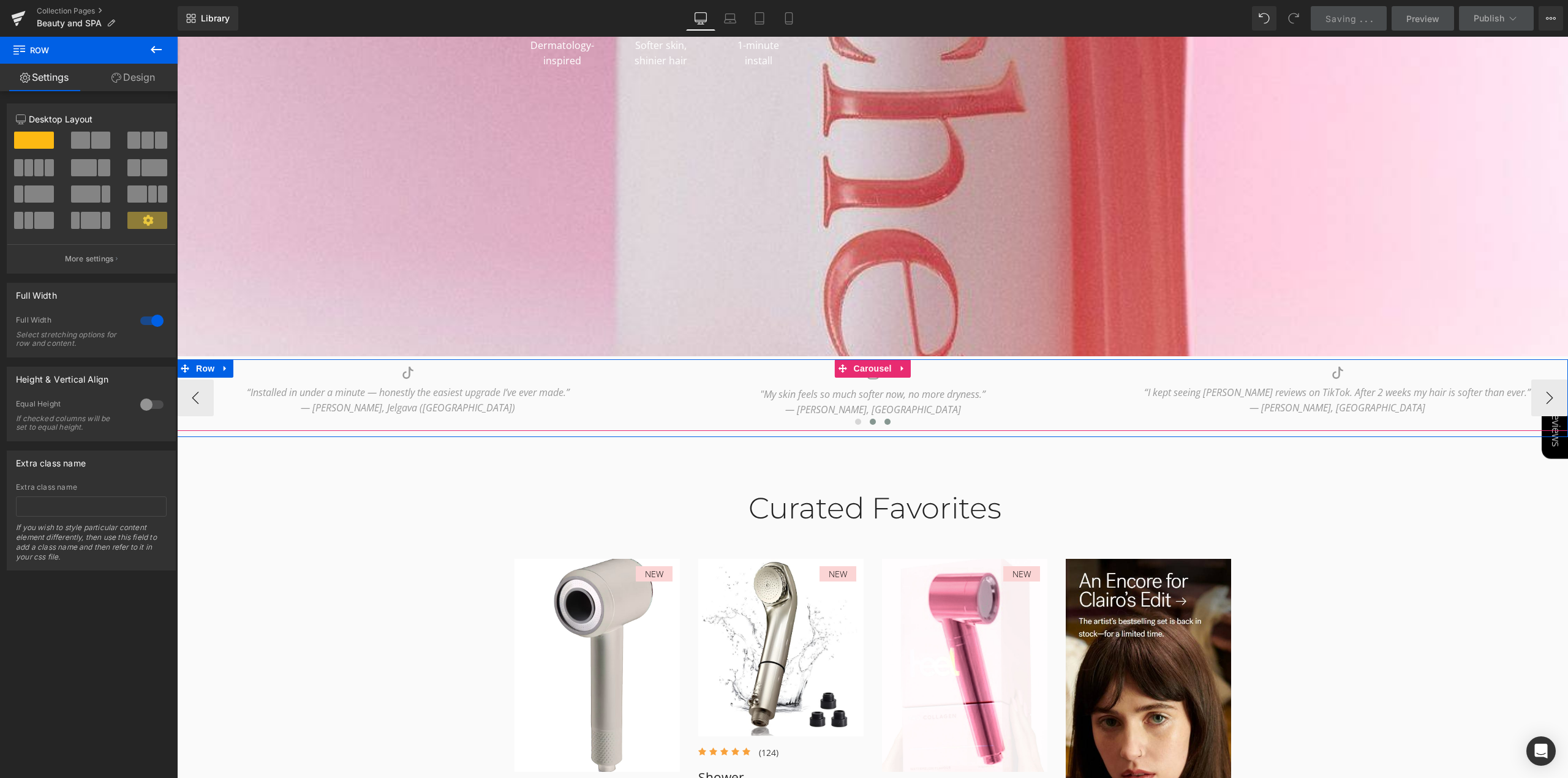
click at [872, 424] on button at bounding box center [873, 422] width 14 height 13
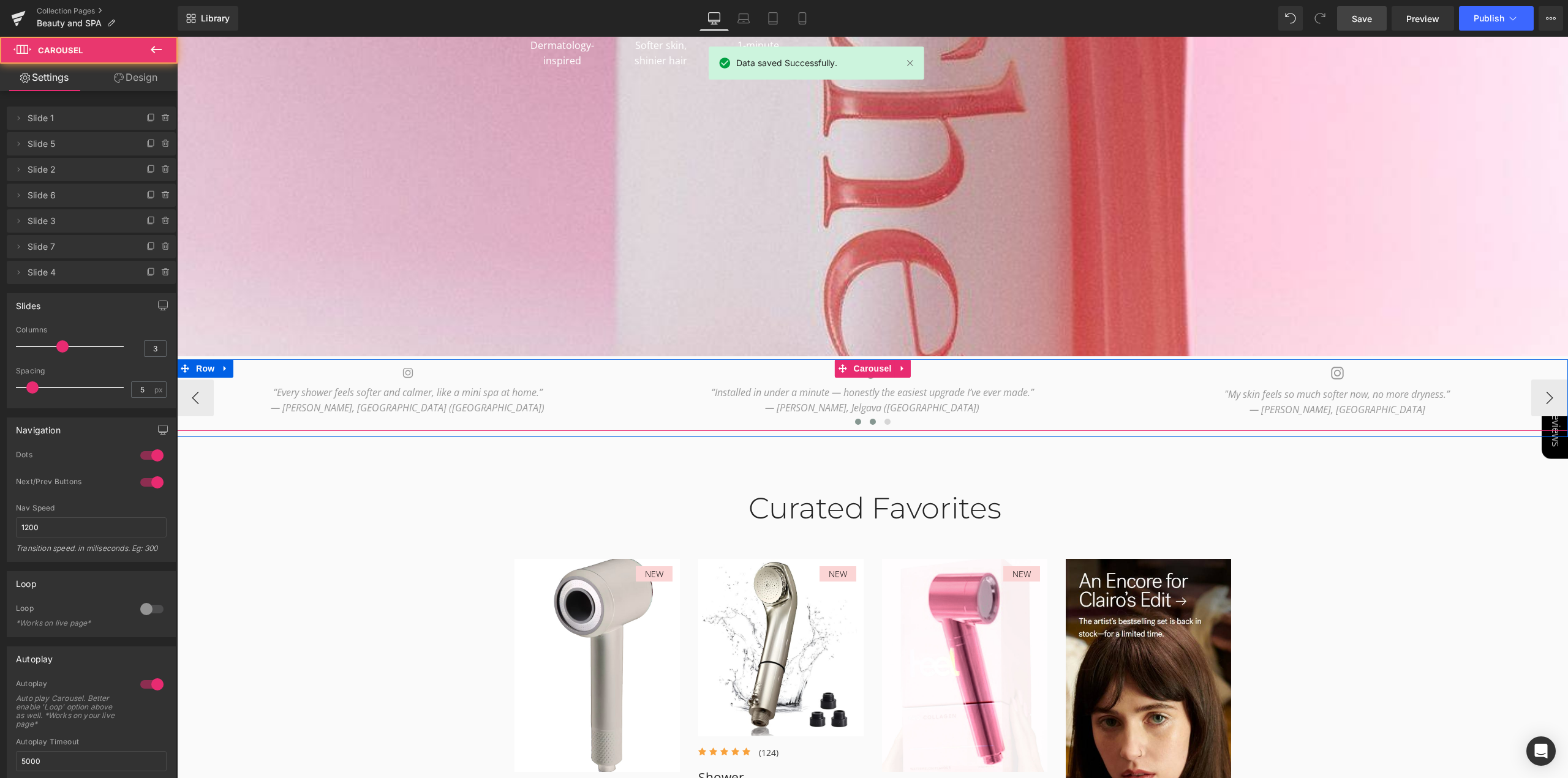
click at [855, 425] on button at bounding box center [858, 422] width 14 height 13
click at [870, 422] on span at bounding box center [873, 421] width 6 height 6
click at [884, 424] on span at bounding box center [887, 421] width 6 height 6
click at [870, 424] on span at bounding box center [873, 421] width 6 height 6
click at [855, 423] on span at bounding box center [857, 421] width 6 height 6
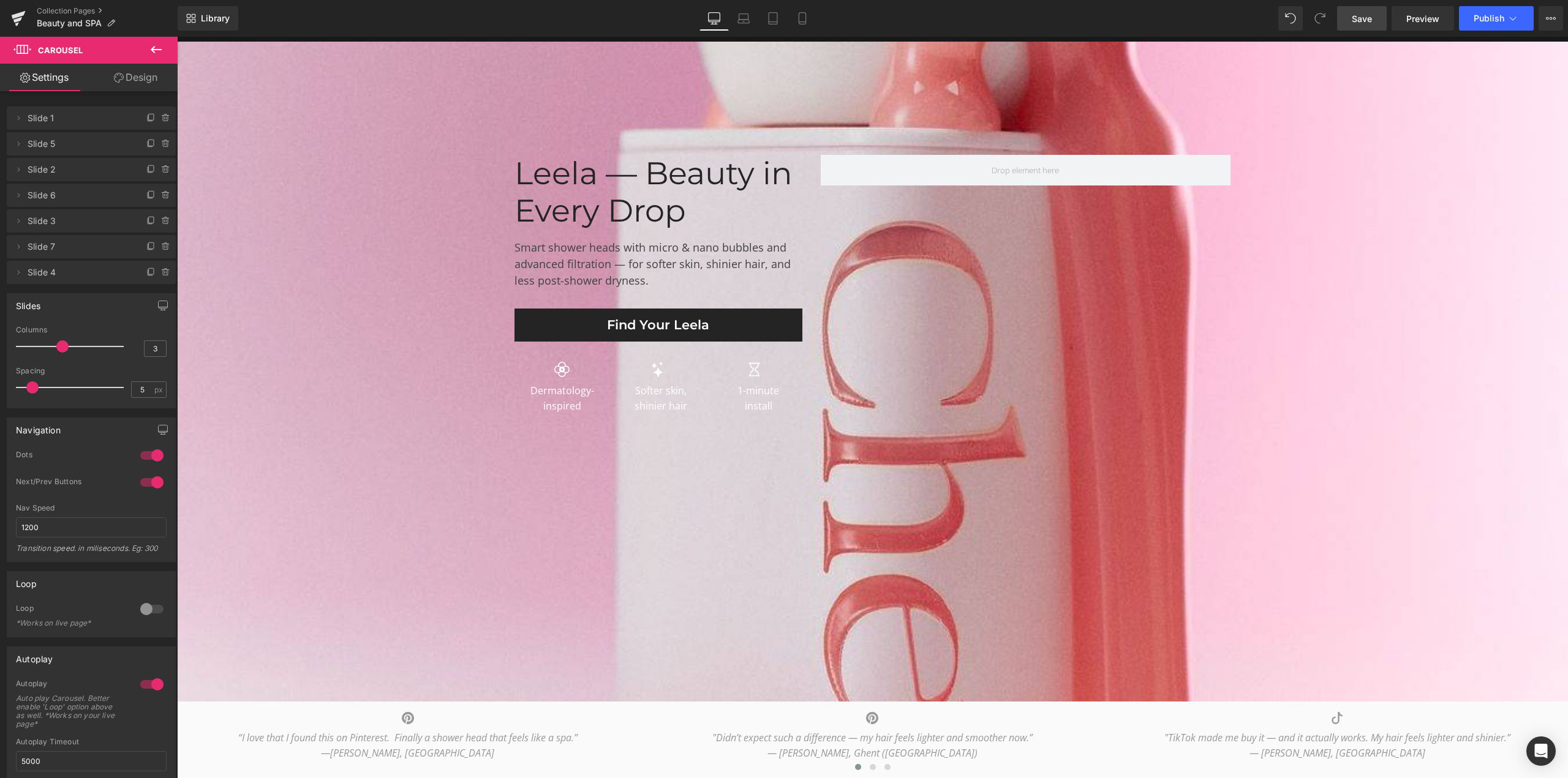
scroll to position [0, 0]
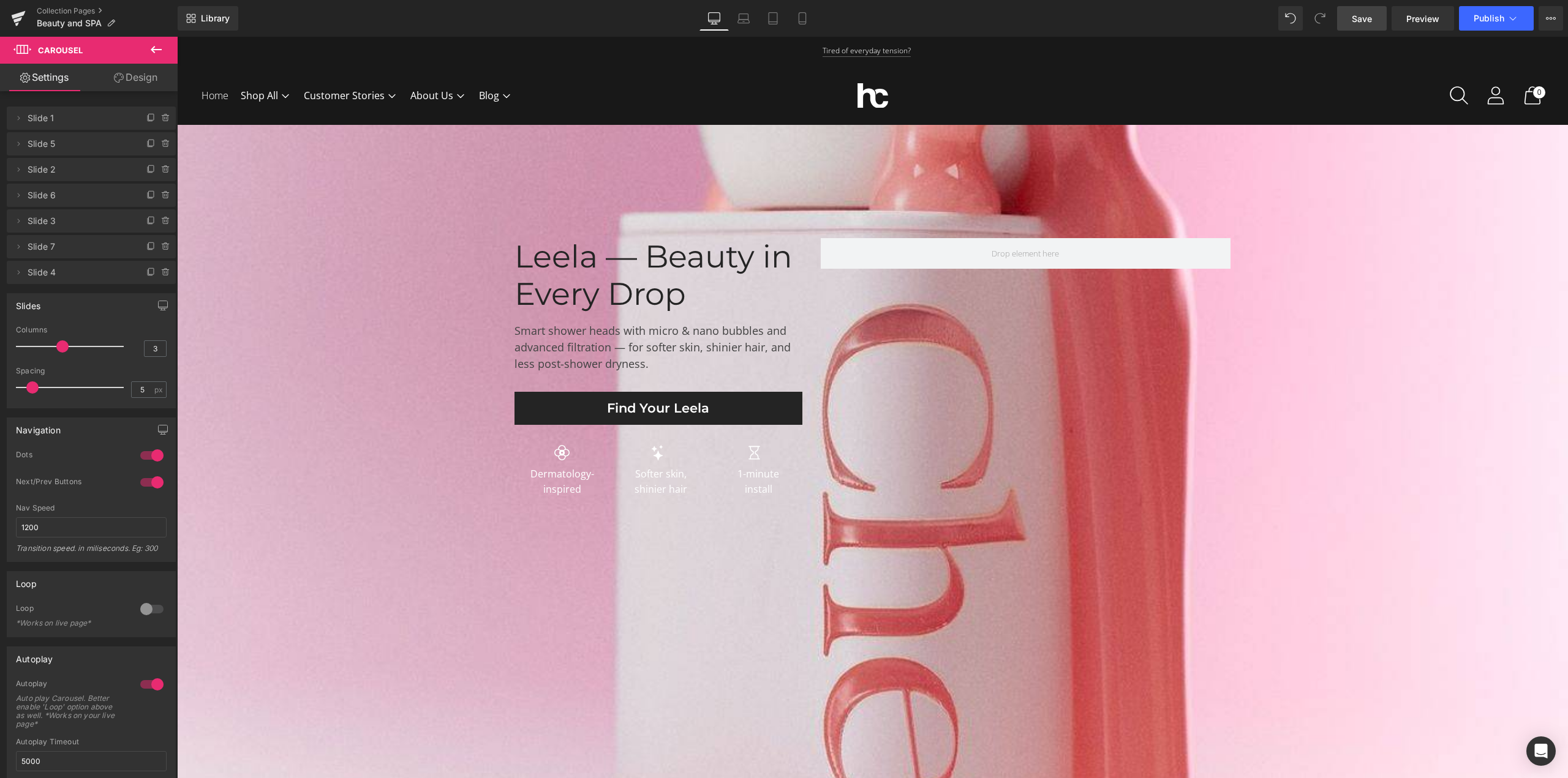
click at [1364, 15] on span "Save" at bounding box center [1361, 19] width 20 height 13
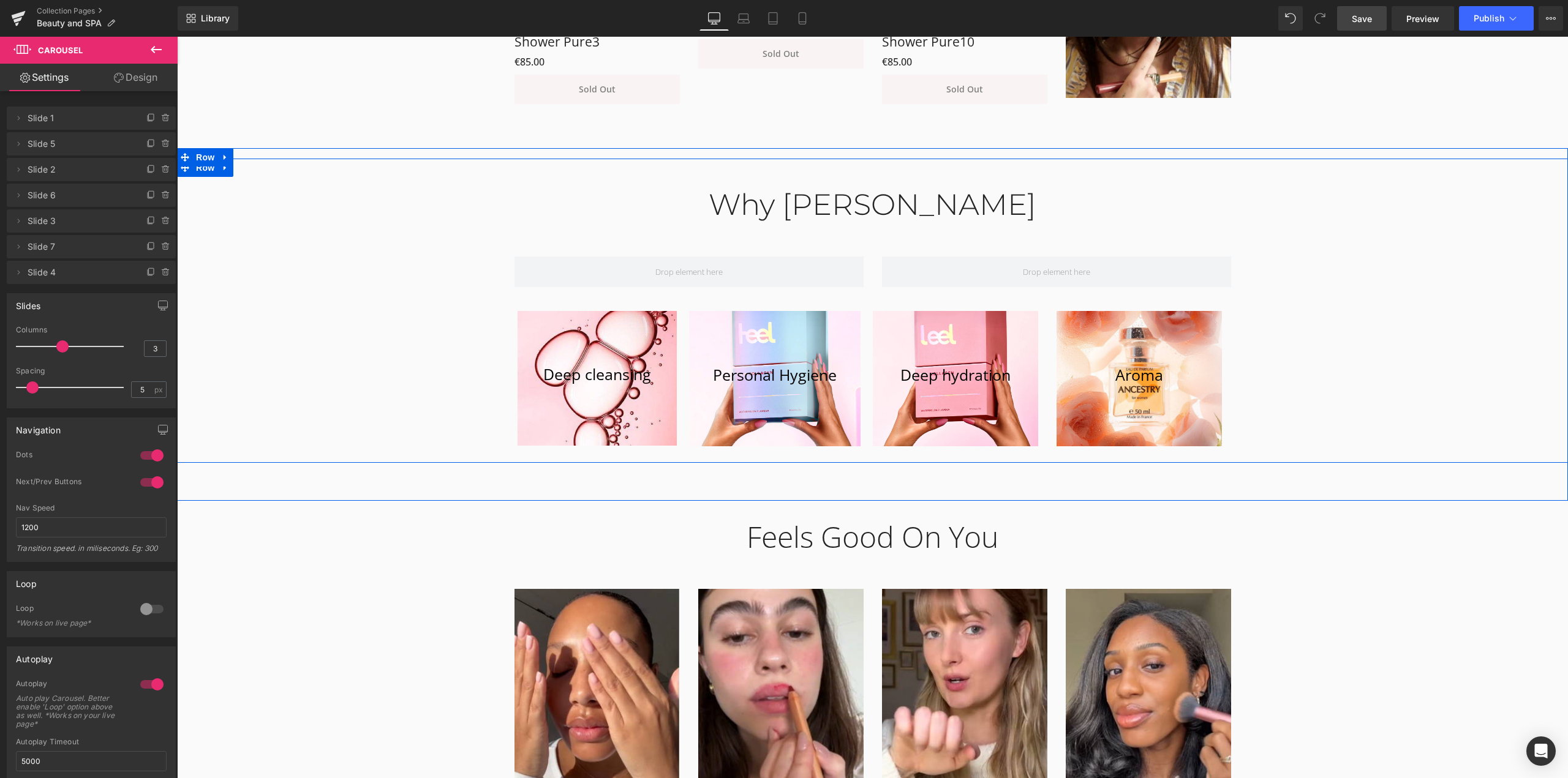
scroll to position [1102, 0]
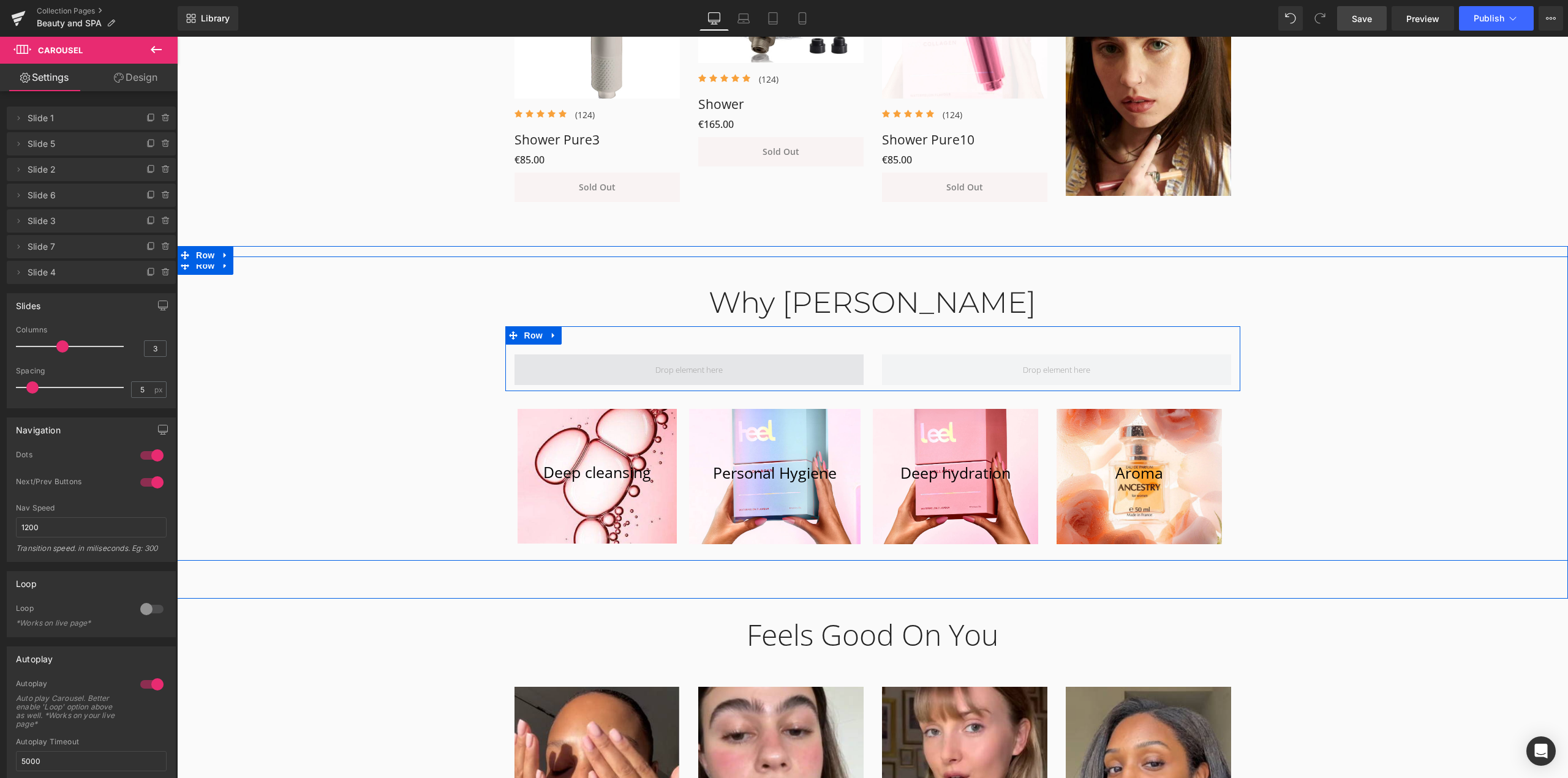
click at [759, 382] on span at bounding box center [688, 370] width 349 height 31
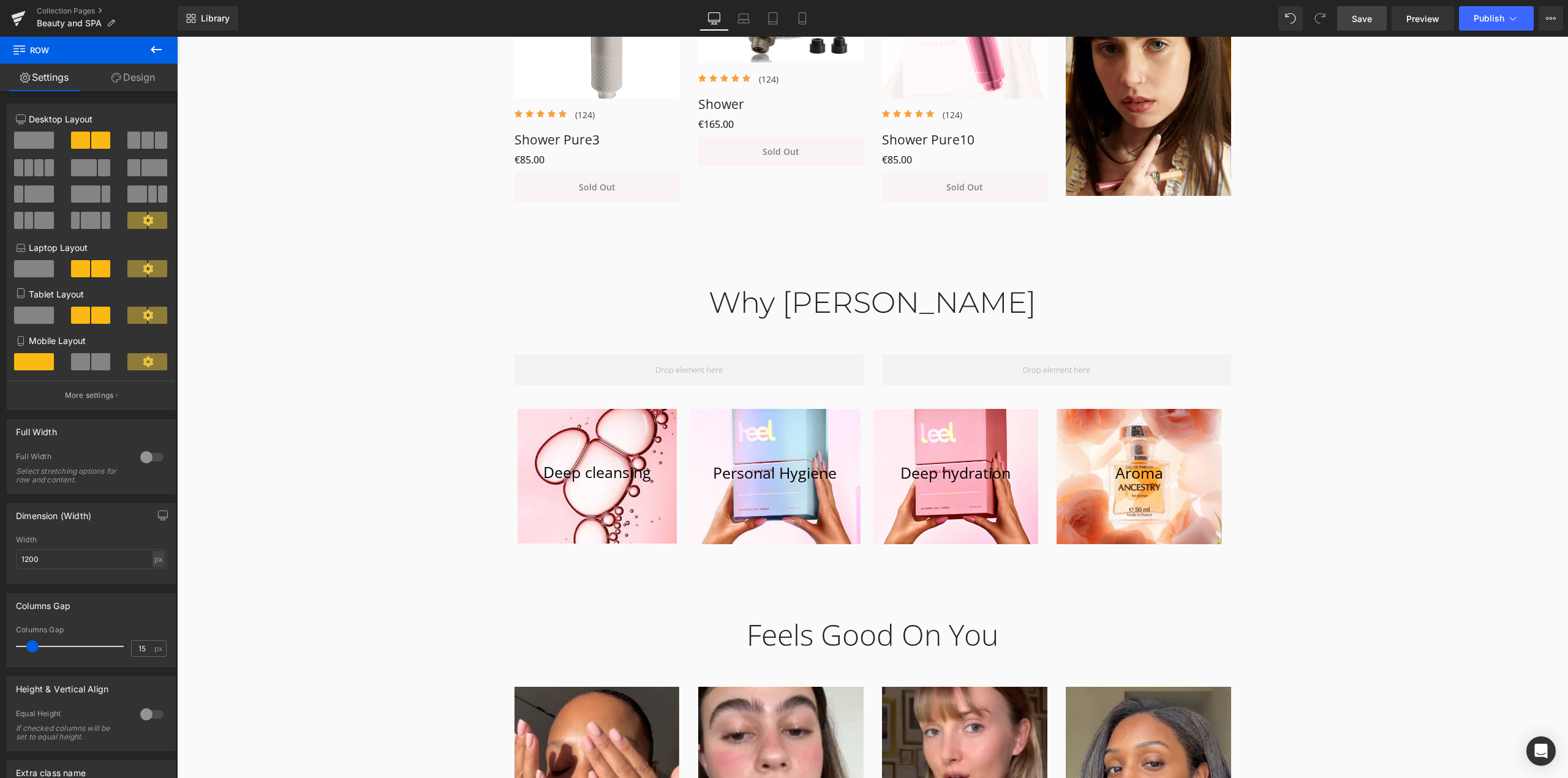
click at [157, 52] on icon at bounding box center [156, 49] width 14 height 14
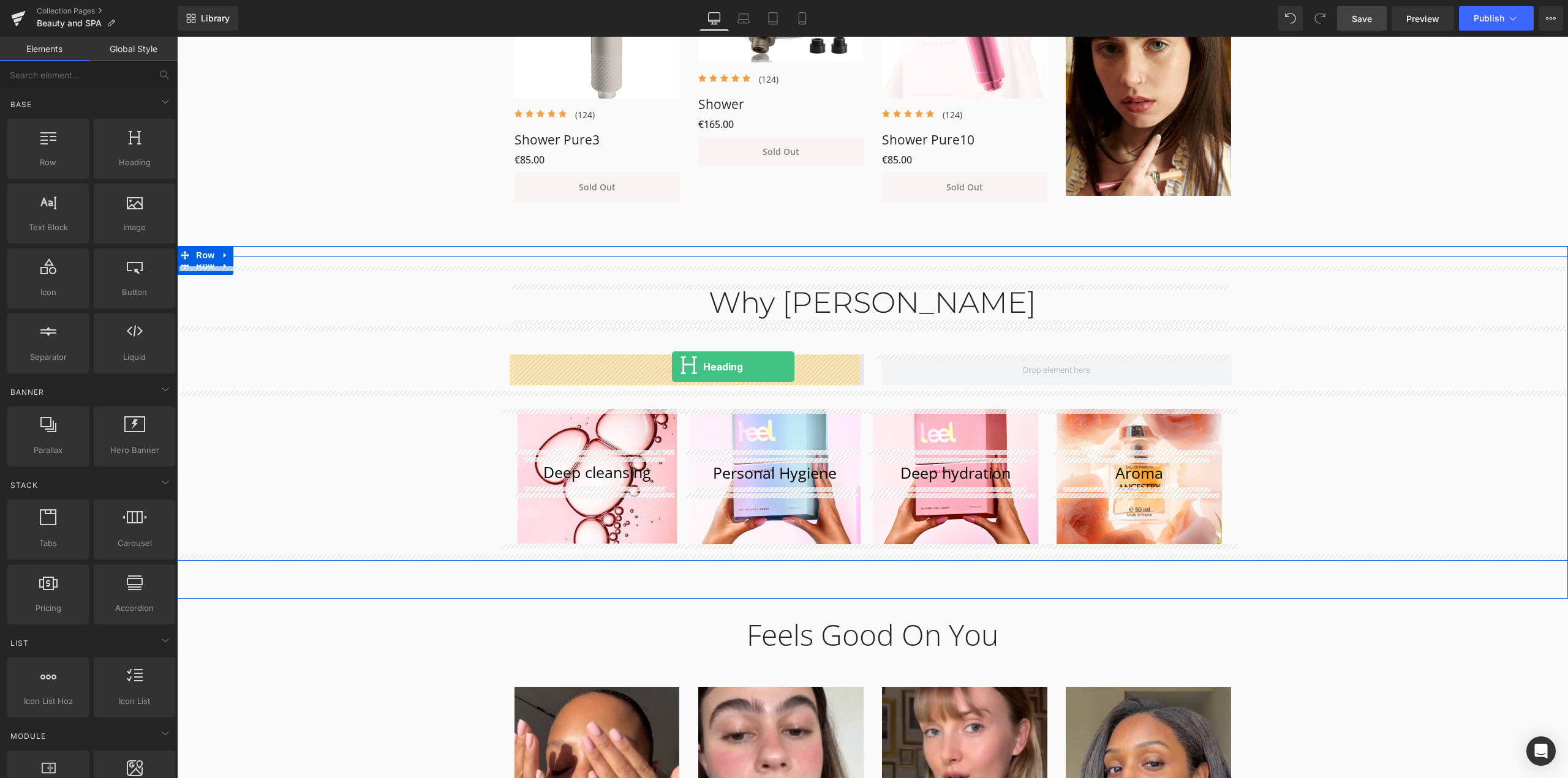
drag, startPoint x: 311, startPoint y: 183, endPoint x: 672, endPoint y: 367, distance: 405.2
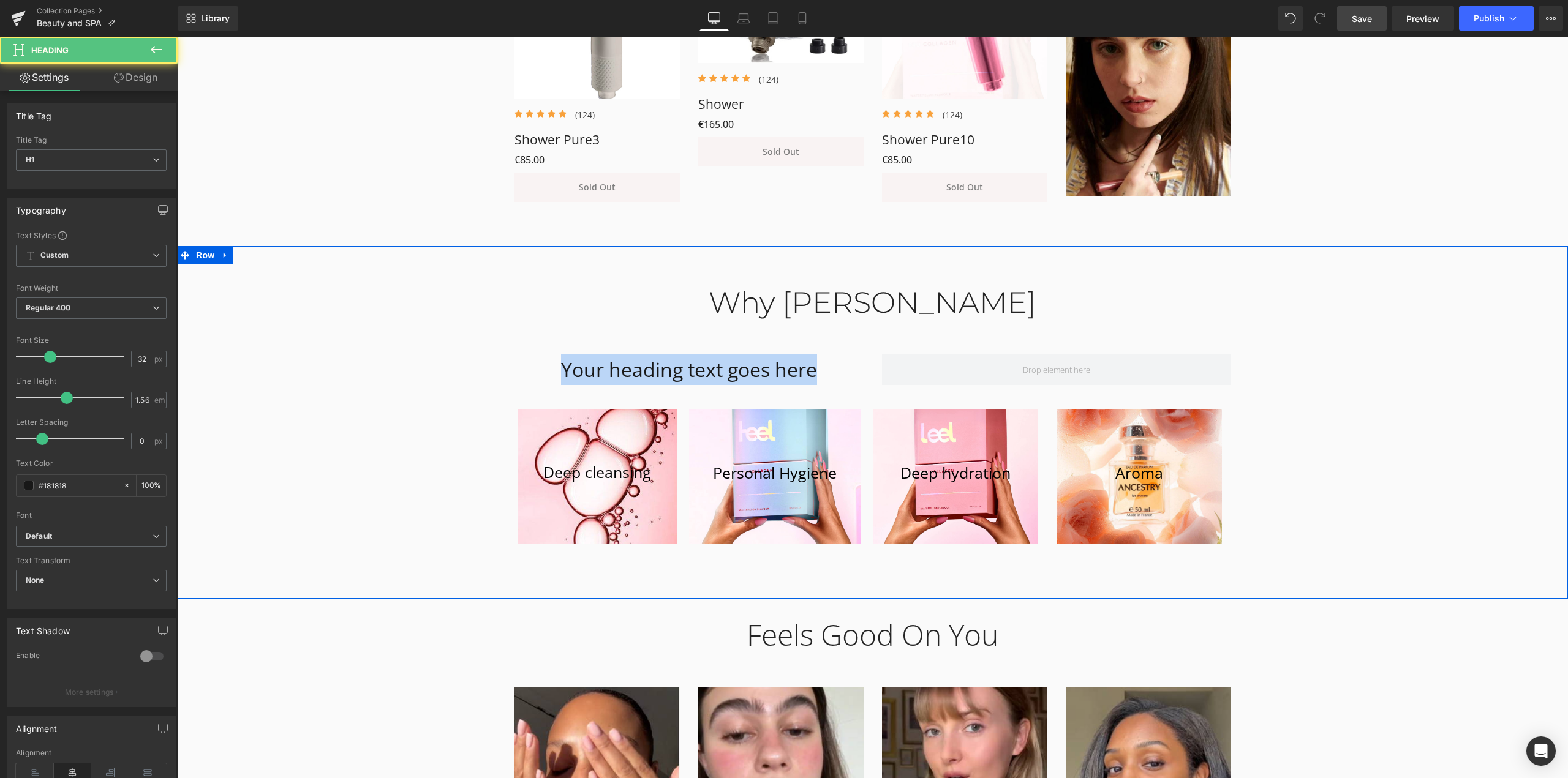
drag, startPoint x: 811, startPoint y: 372, endPoint x: 301, endPoint y: 370, distance: 510.0
click at [301, 370] on div "Why Leela Heading Row Your heading text goes here Heading Row 46px Deep cleansi…" at bounding box center [873, 411] width 1391 height 288
paste div
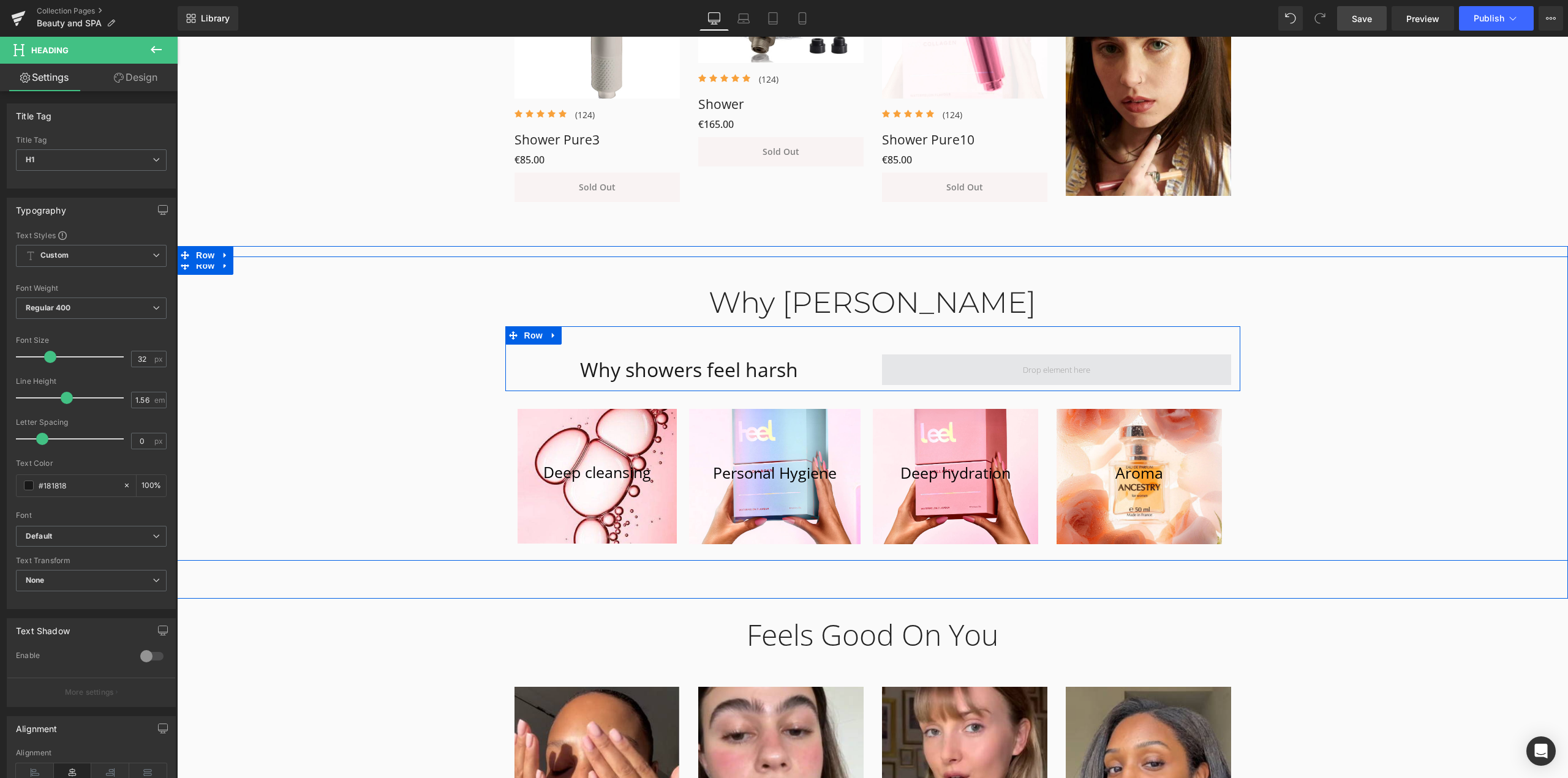
click at [998, 372] on span at bounding box center [1056, 370] width 349 height 31
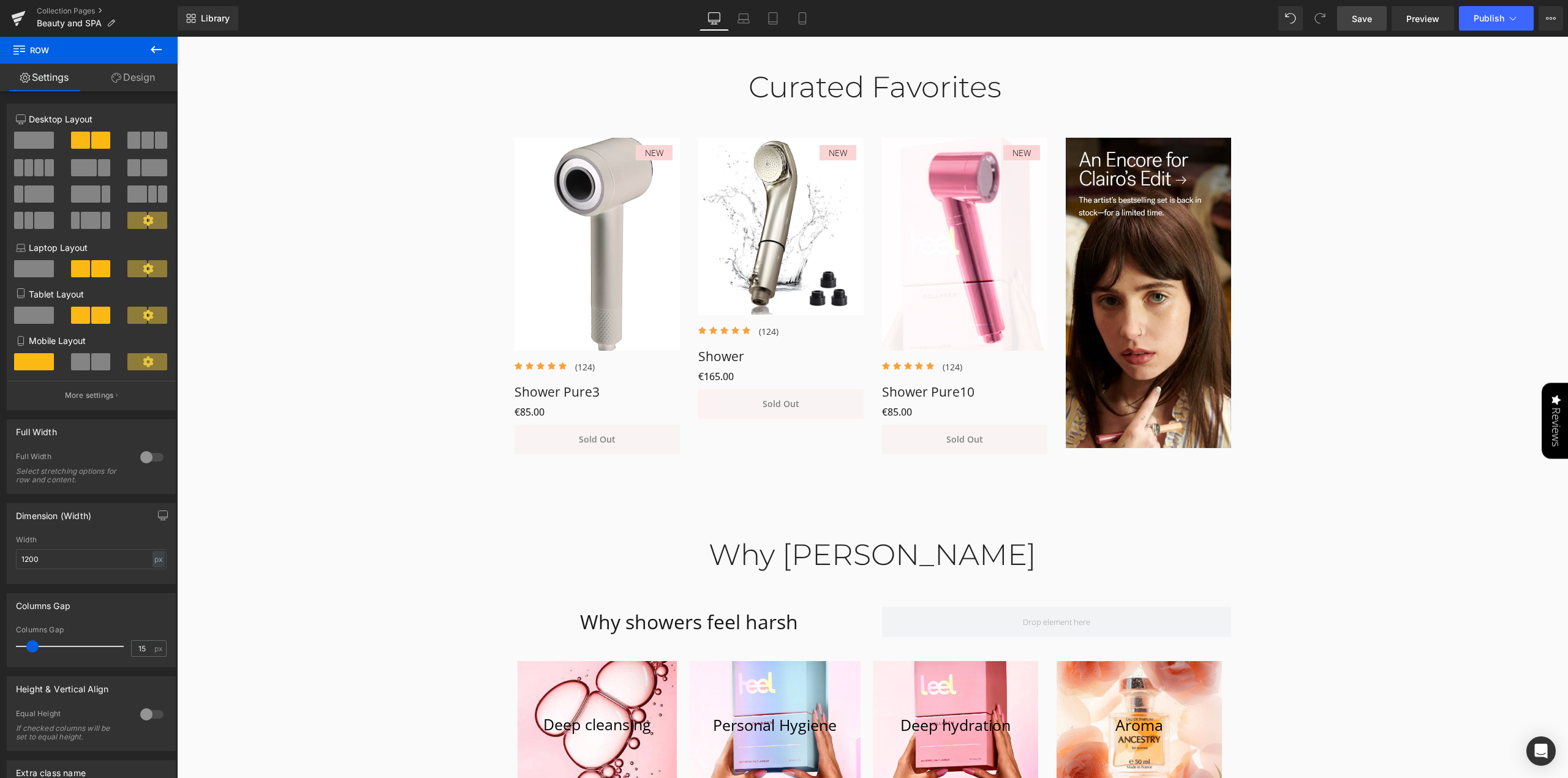
scroll to position [857, 0]
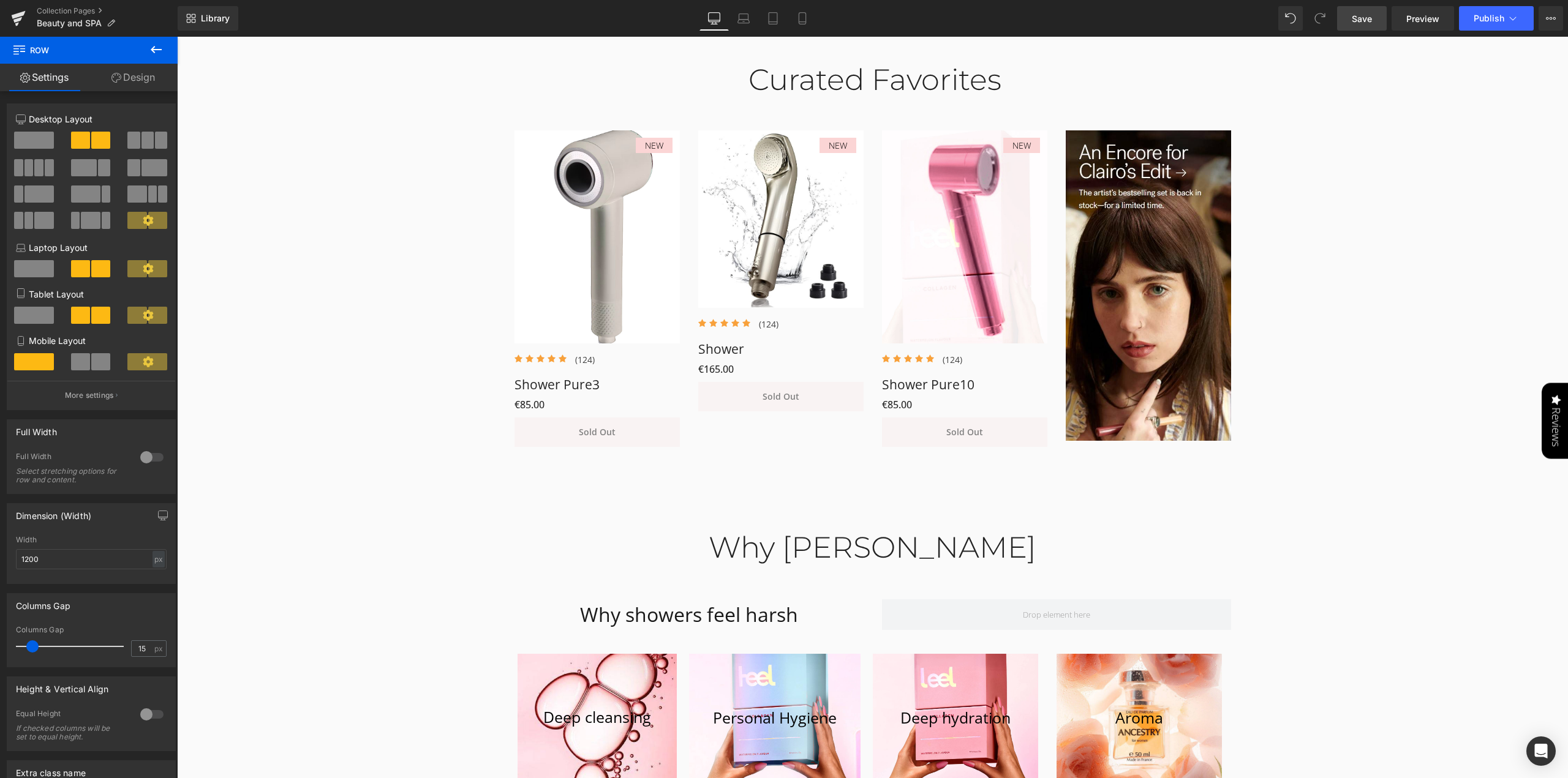
click at [1354, 20] on span "Save" at bounding box center [1361, 19] width 20 height 13
